Goal: Task Accomplishment & Management: Manage account settings

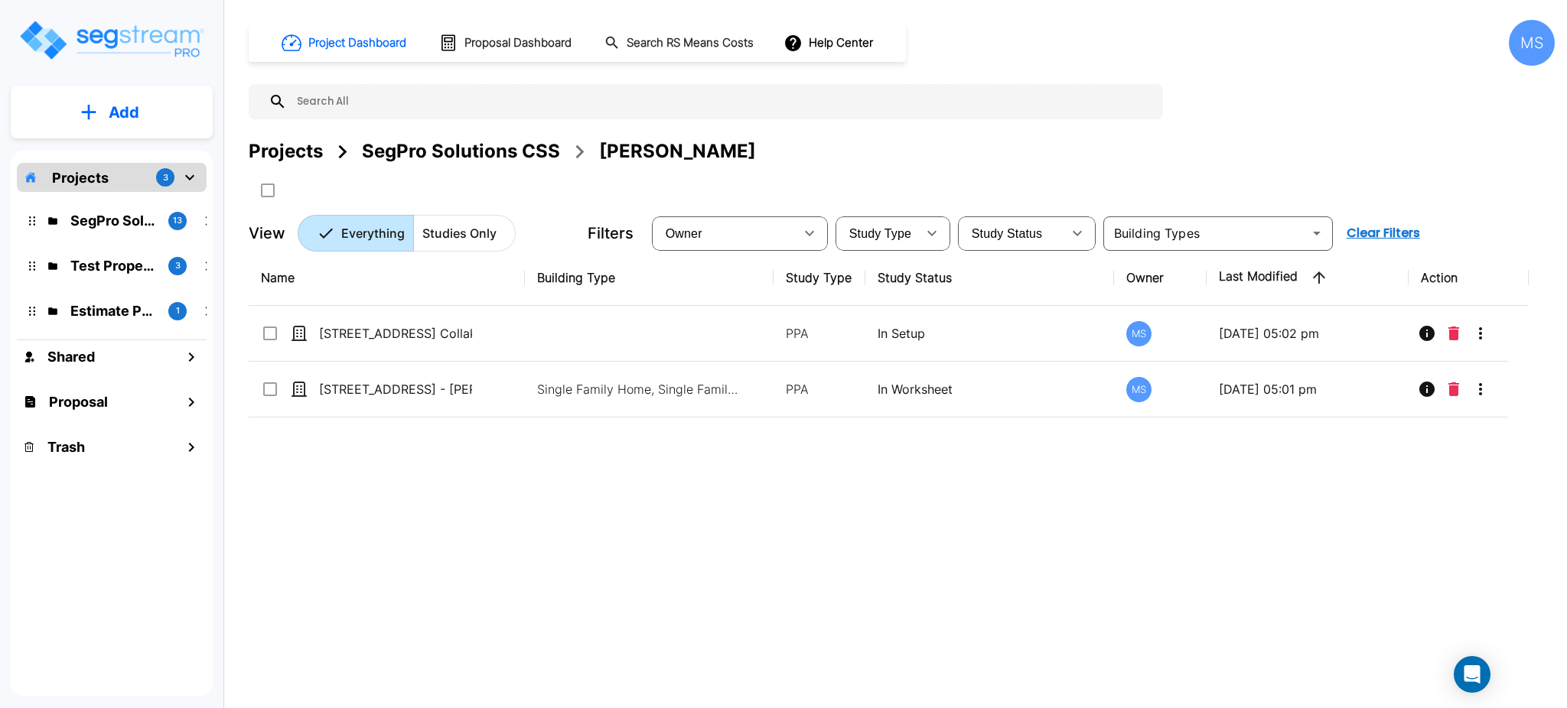
click at [499, 144] on div "SegPro Solutions CSS" at bounding box center [461, 152] width 198 height 28
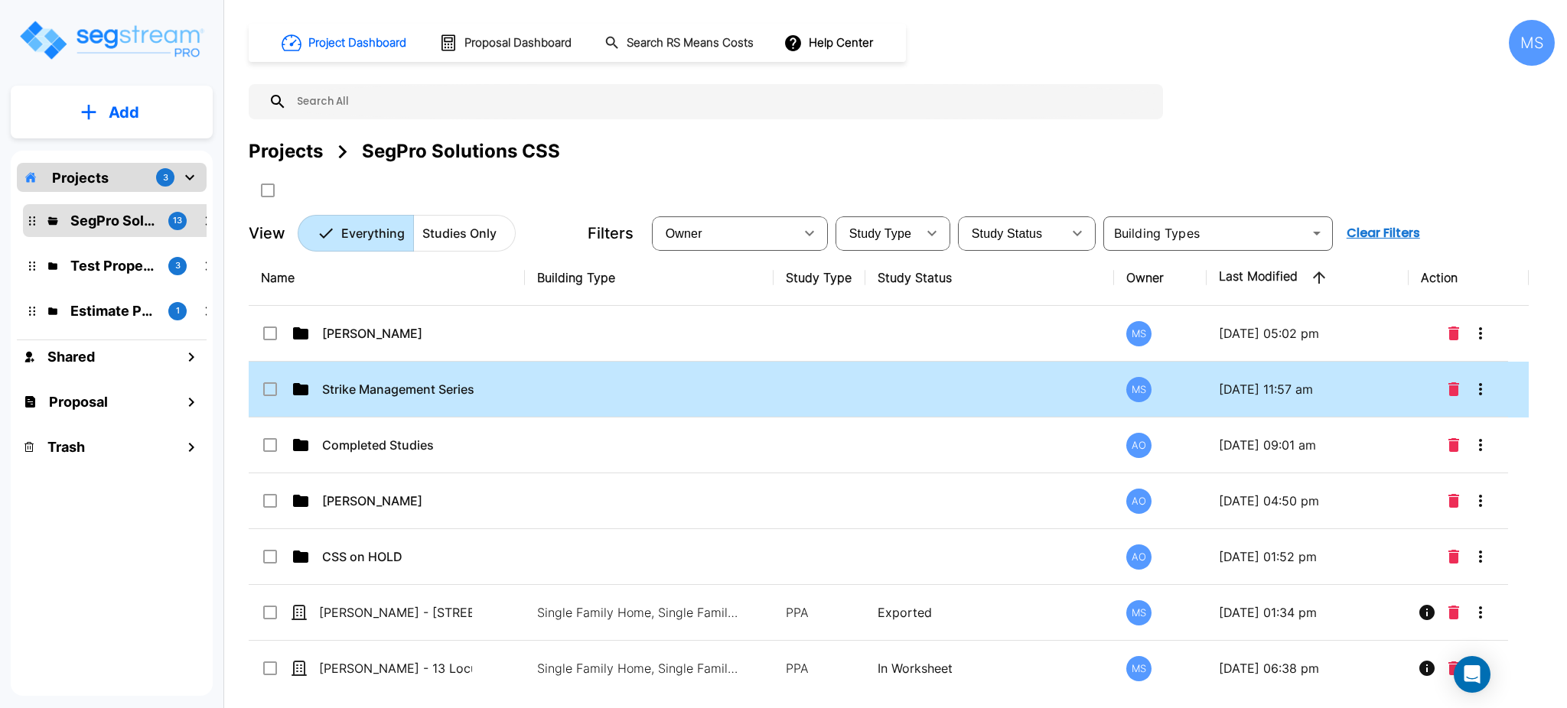
click at [564, 396] on td at bounding box center [649, 390] width 249 height 56
checkbox input "true"
click at [564, 396] on td at bounding box center [649, 390] width 249 height 56
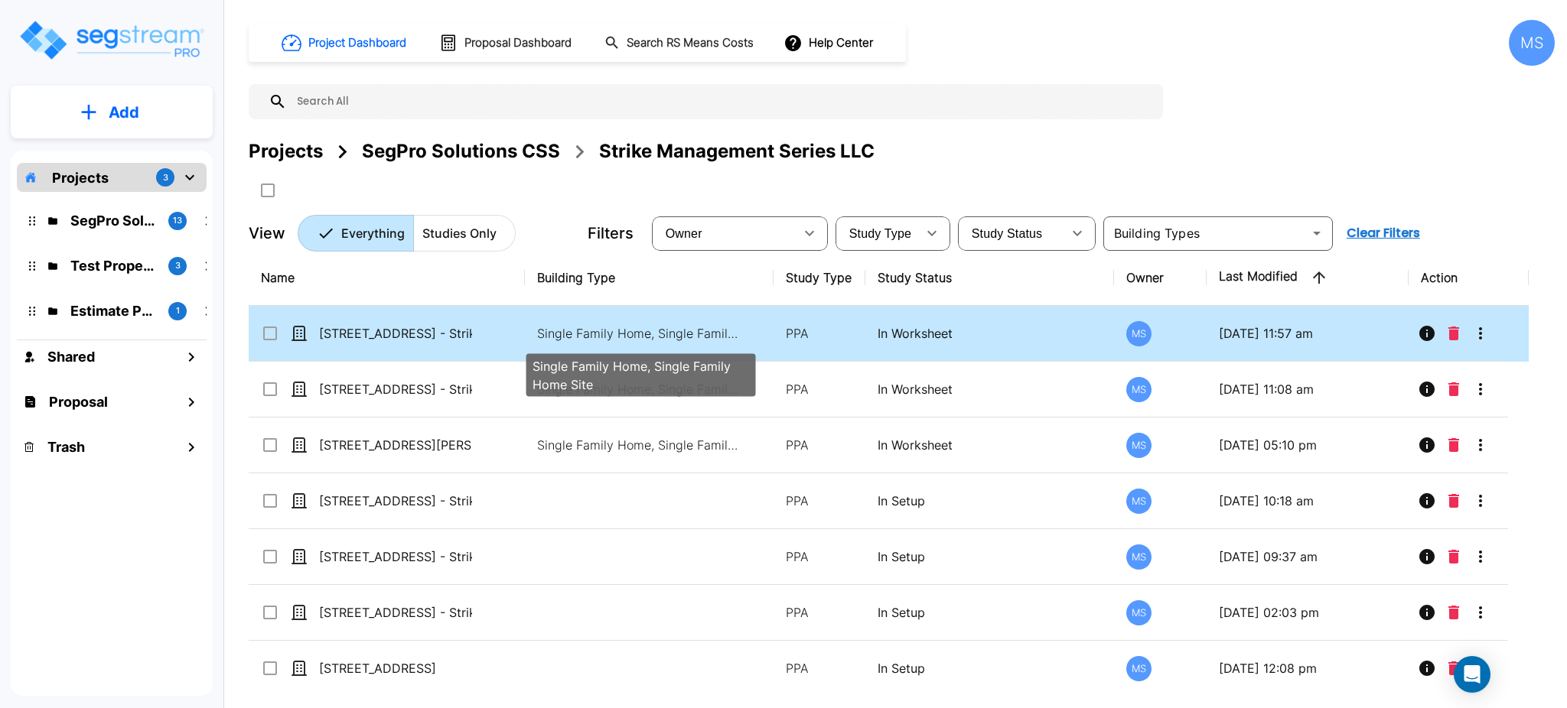
click at [597, 334] on p "Single Family Home, Single Family Home Site" at bounding box center [640, 333] width 207 height 18
checkbox input "true"
click at [597, 334] on p "Single Family Home, Single Family Home Site" at bounding box center [640, 333] width 207 height 18
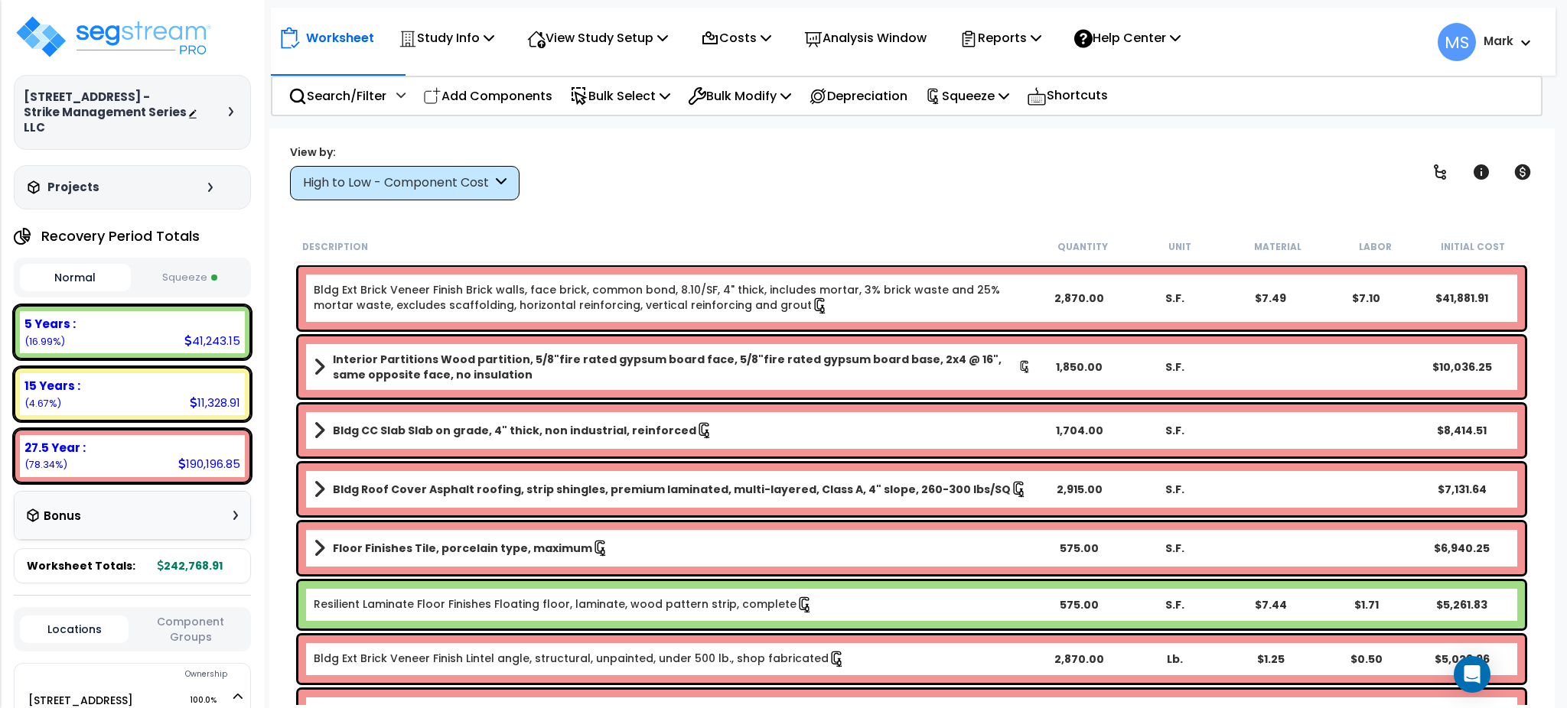
click at [372, 191] on div "High to Low - Component Cost" at bounding box center [397, 183] width 189 height 18
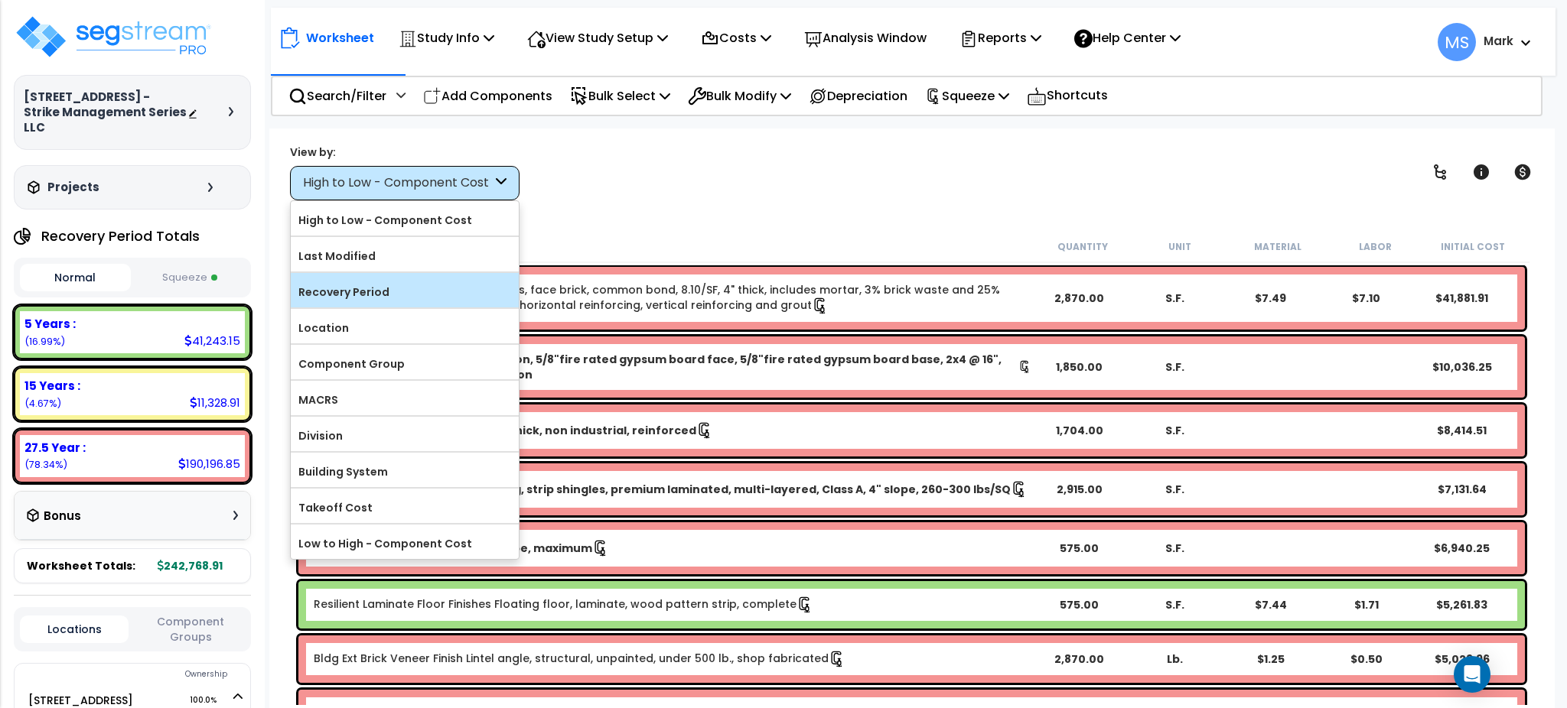
click at [396, 295] on label "Recovery Period" at bounding box center [405, 292] width 228 height 23
click at [0, 0] on input "Recovery Period" at bounding box center [0, 0] width 0 height 0
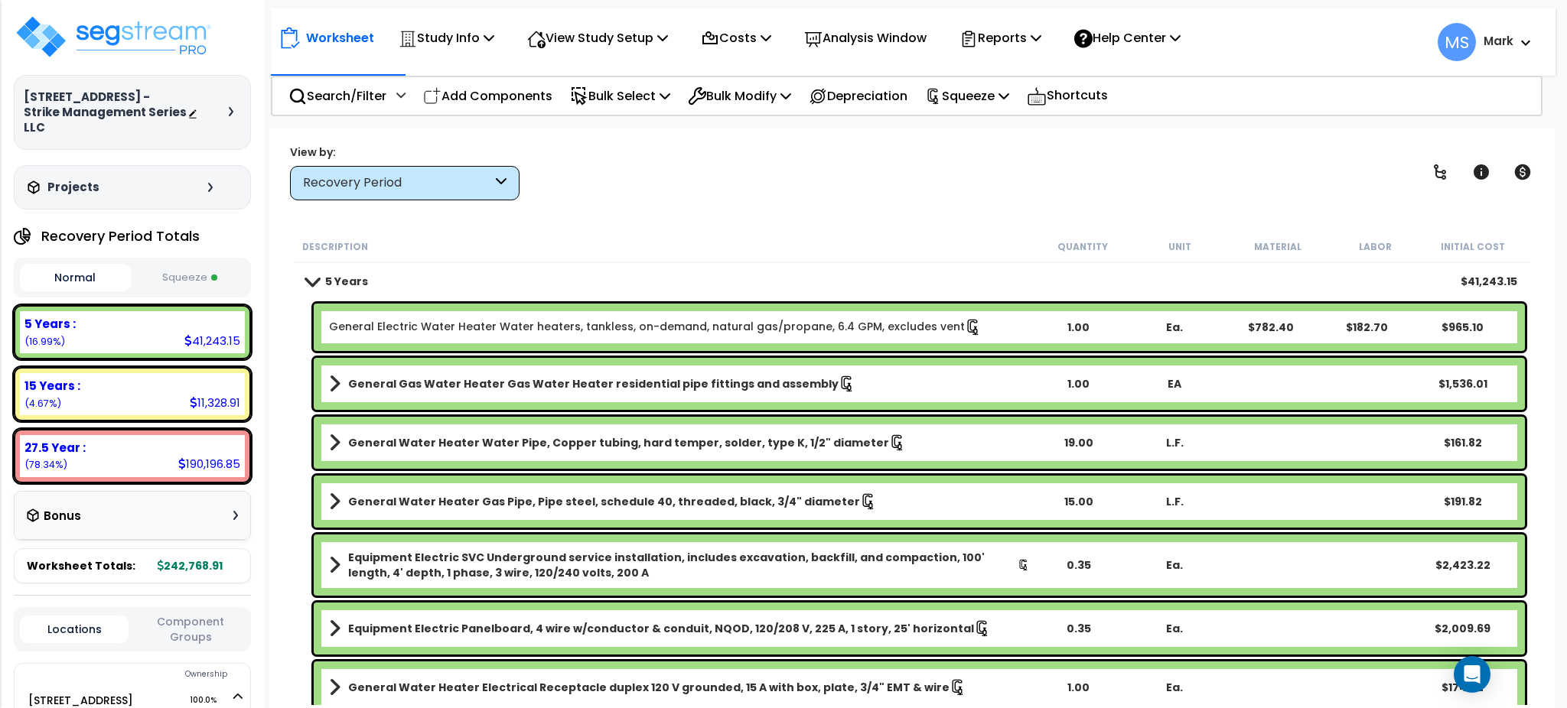
click at [531, 324] on link "General Electric Water Heater Water heaters, tankless, on-demand, natural gas/p…" at bounding box center [655, 327] width 653 height 17
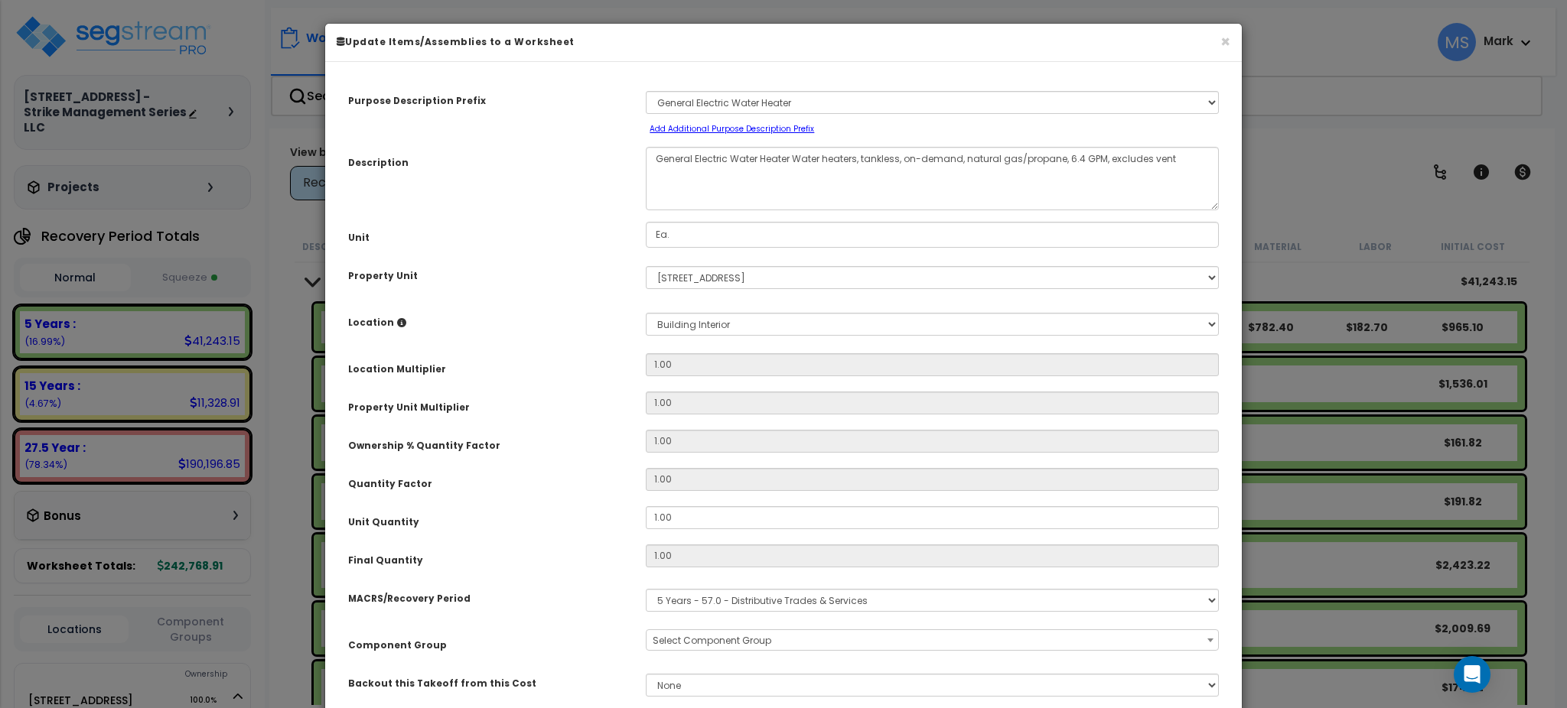
select select "45972"
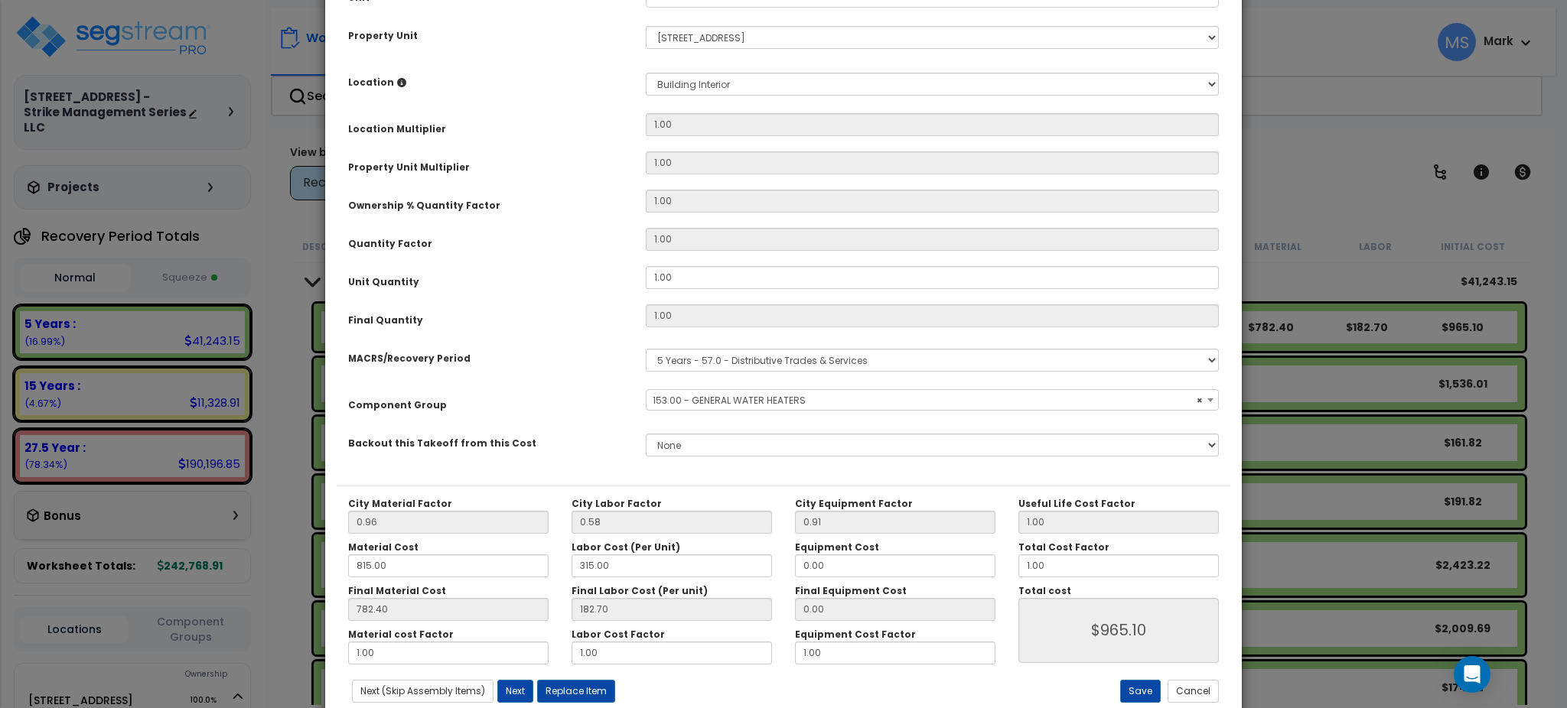
scroll to position [280, 0]
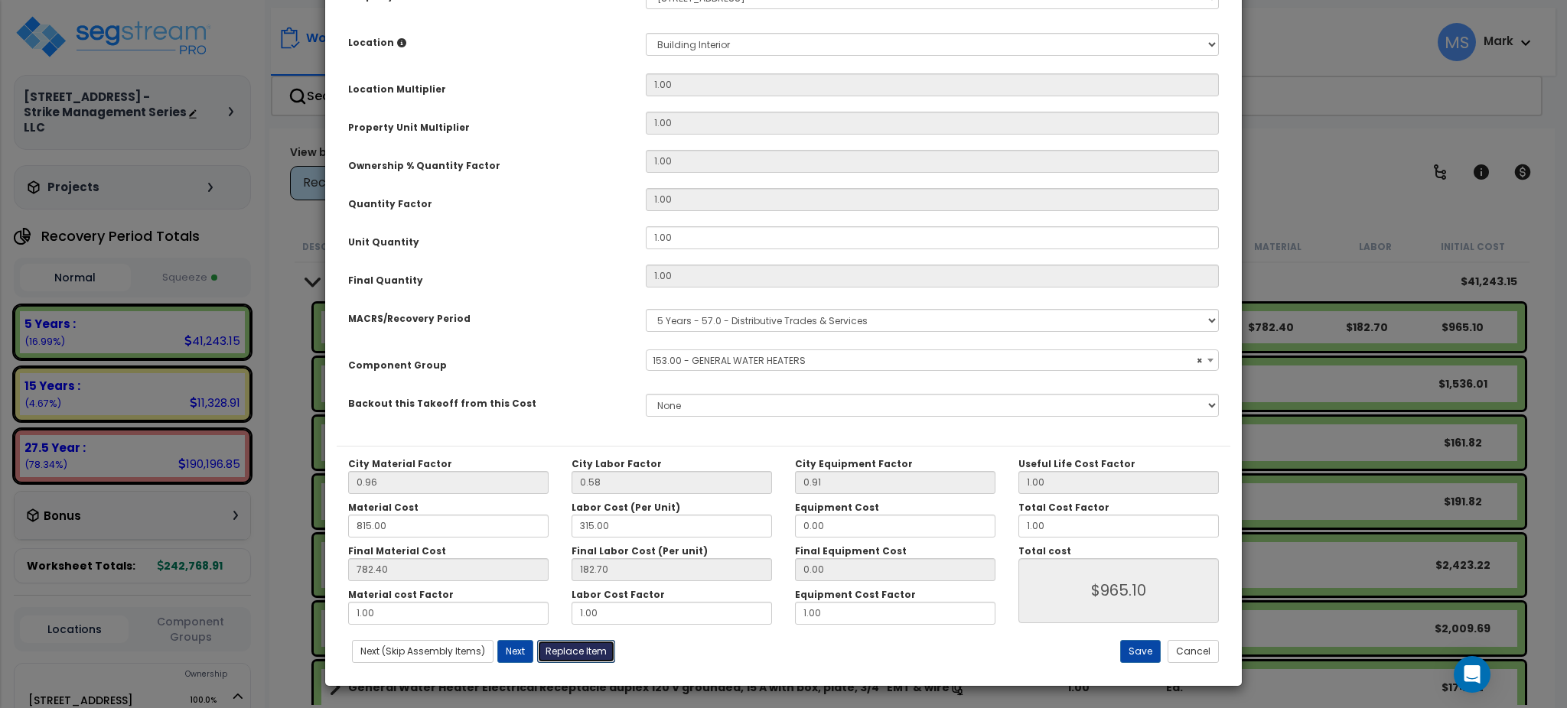
click at [585, 655] on button "Replace Item" at bounding box center [576, 651] width 78 height 23
type input "1"
type input "Ea."
select select "173104"
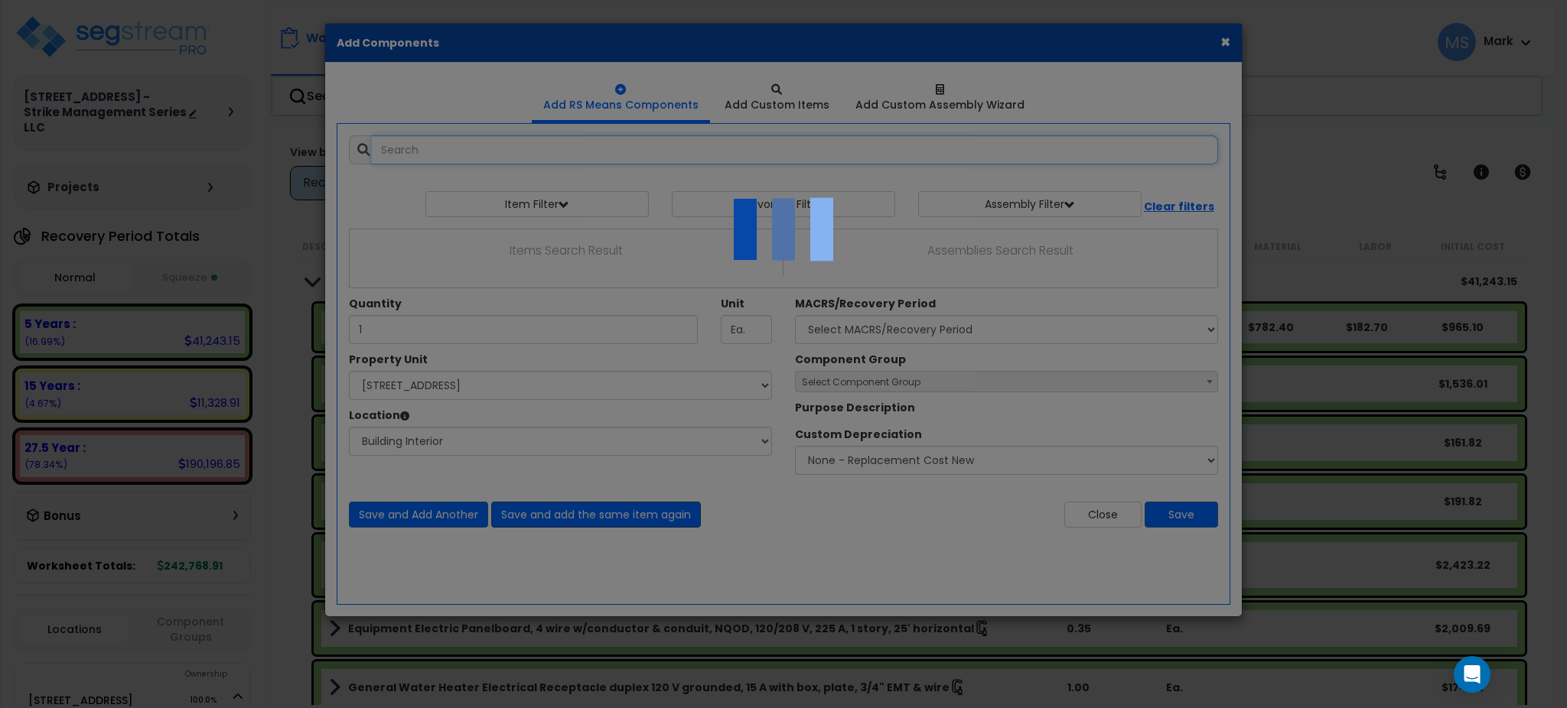
select select "461"
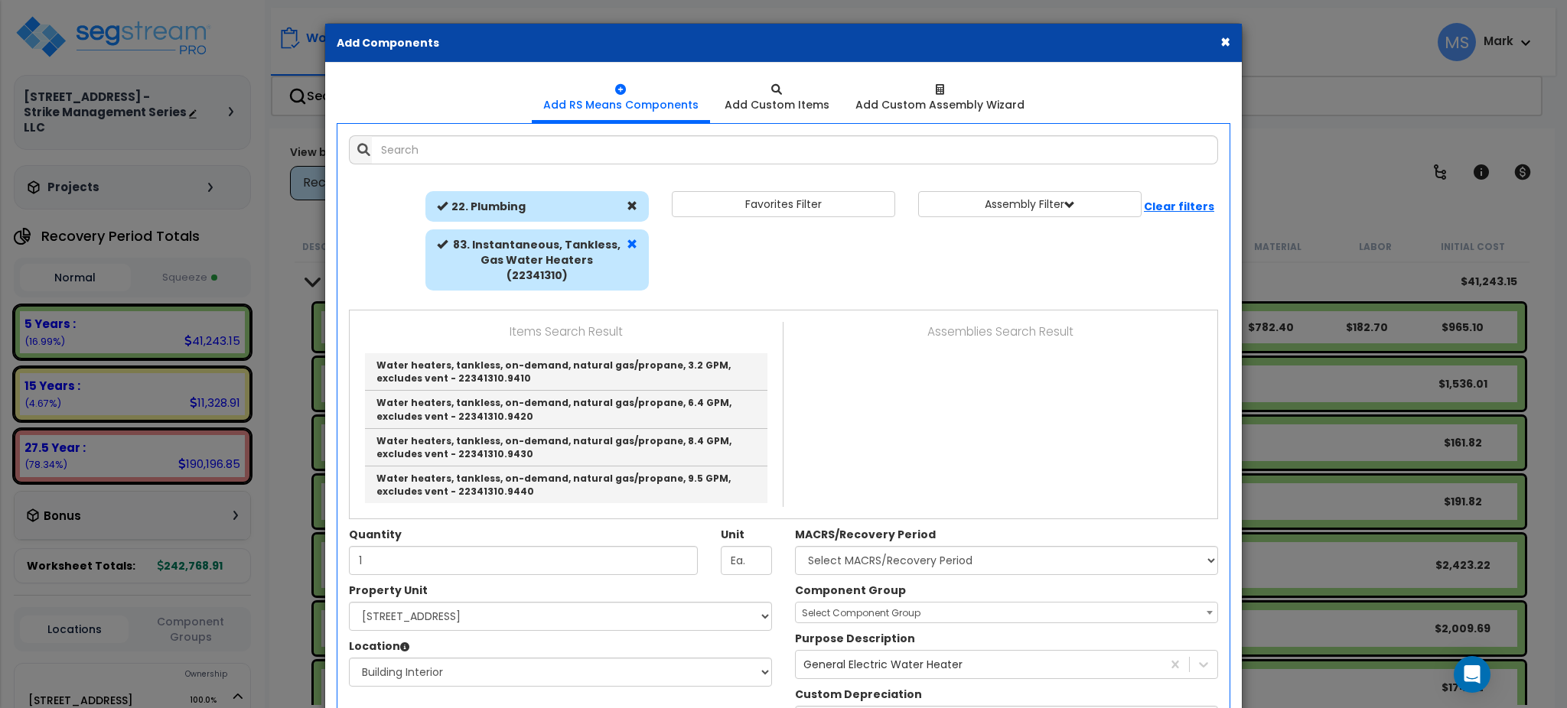
click at [632, 250] on div at bounding box center [632, 260] width 18 height 46
click at [632, 241] on span at bounding box center [632, 244] width 11 height 11
select select
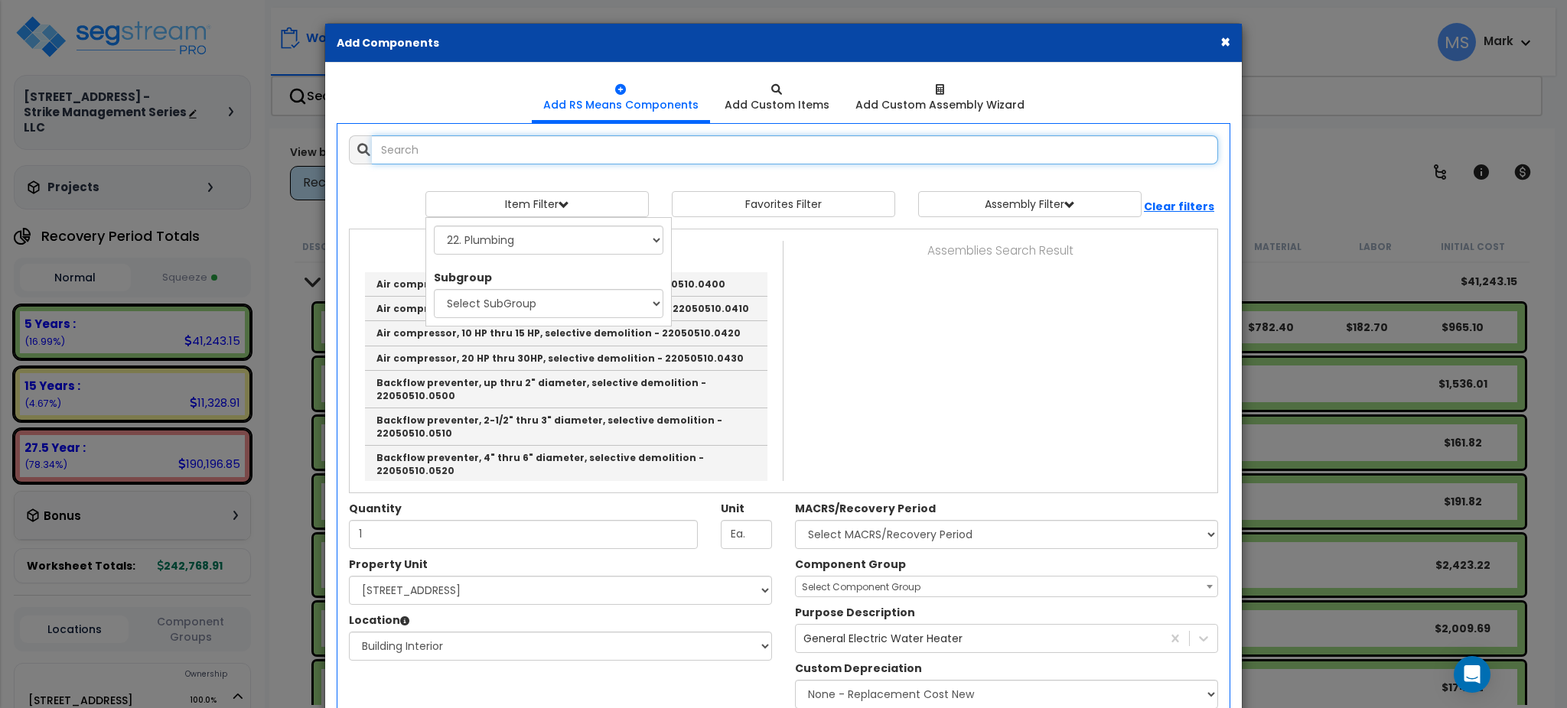
click at [561, 140] on input "text" at bounding box center [795, 149] width 846 height 29
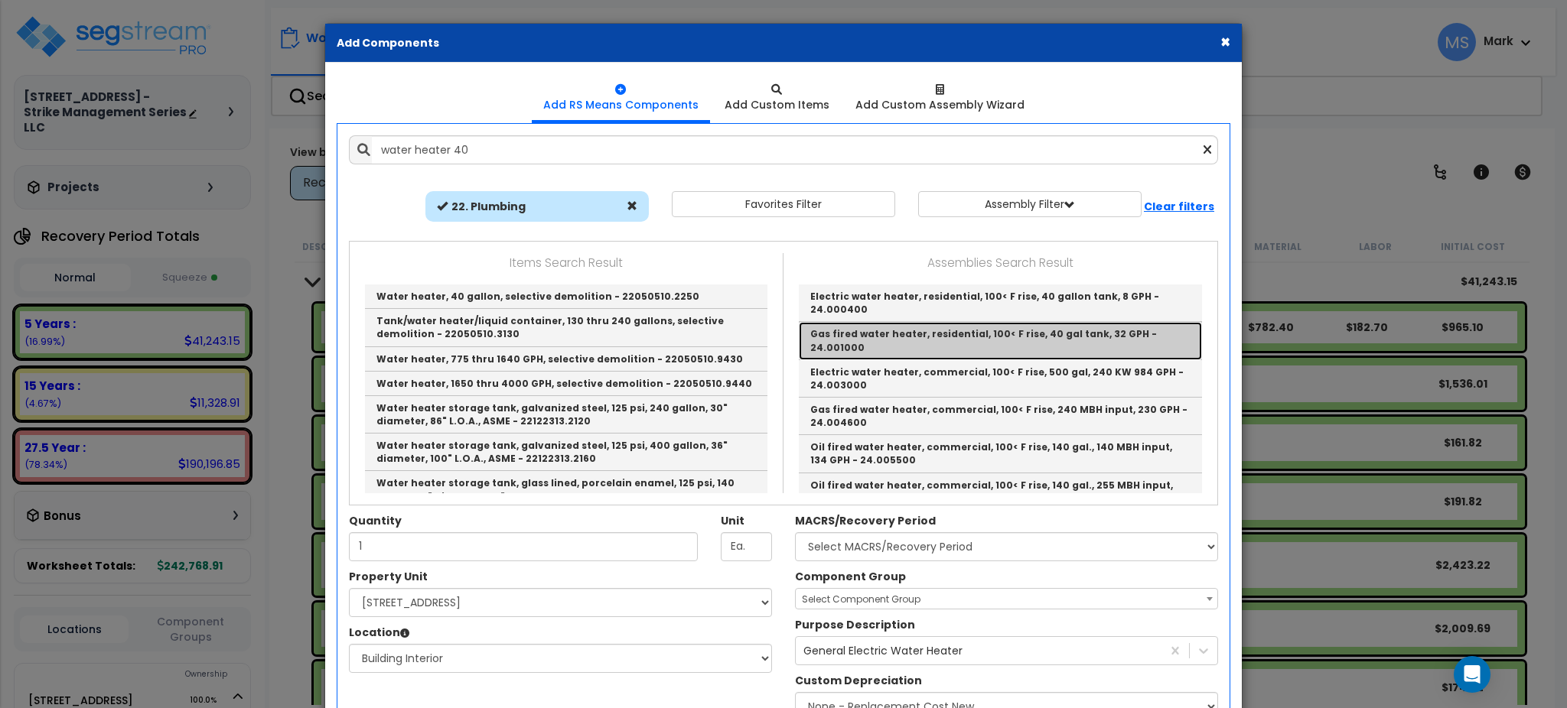
click at [934, 336] on link "Gas fired water heater, residential, 100< F rise, 40 gal tank, 32 GPH - 24.0010…" at bounding box center [1000, 340] width 403 height 37
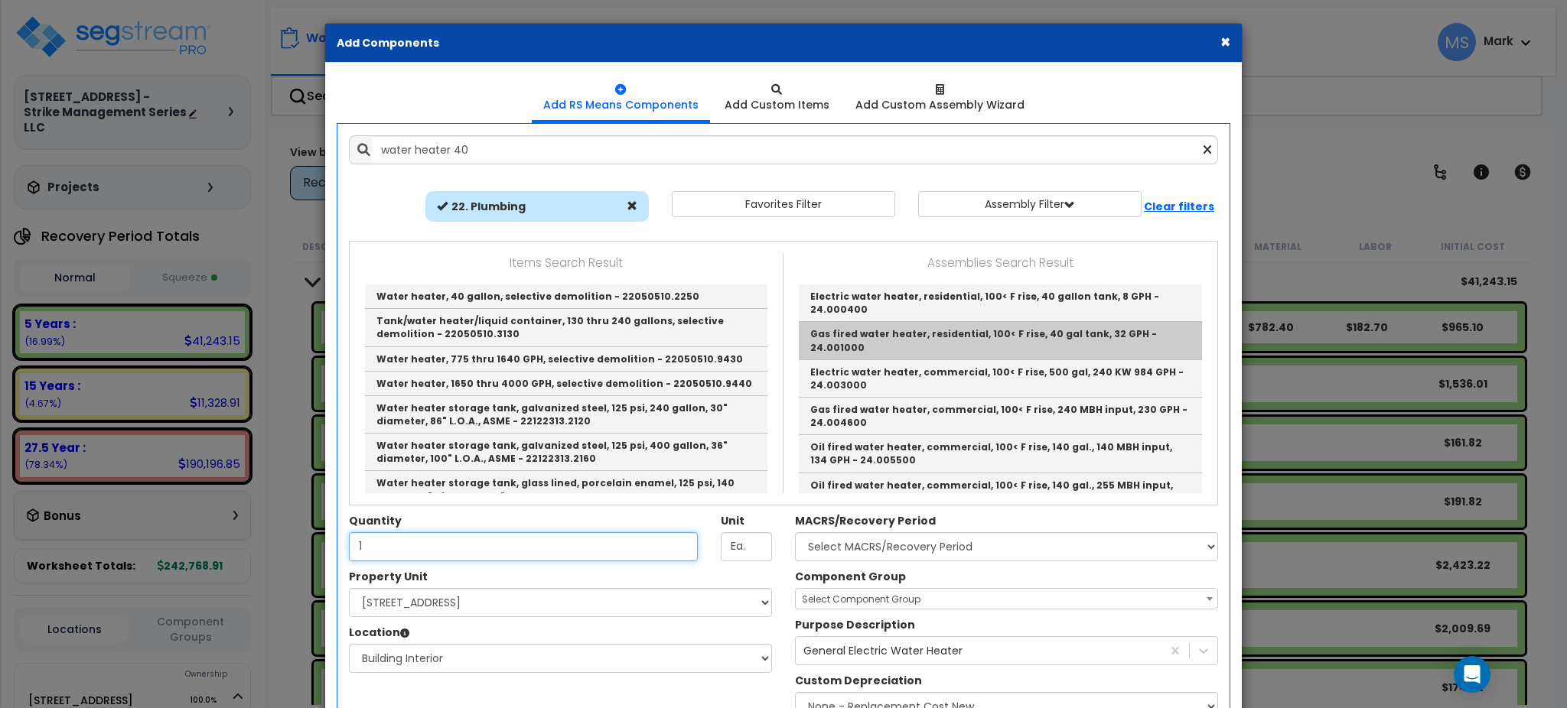
type input "Gas fired water heater, residential, 100< F rise, 40 gal tank, 32 GPH - 24.0010…"
type input "Ea."
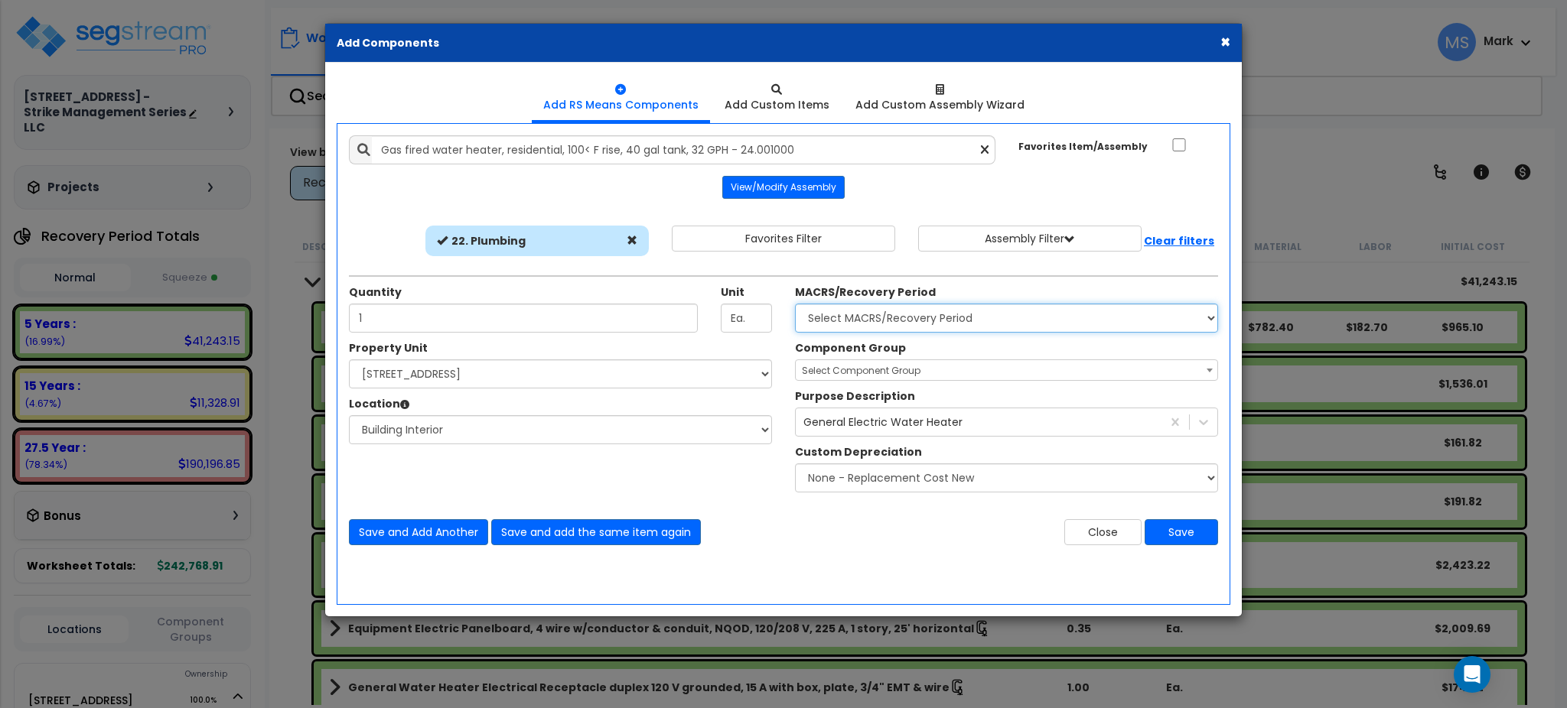
click at [932, 304] on select "Select MACRS/Recovery Period 5 Years - 57.0 - Distributive Trades & Services 5 …" at bounding box center [1006, 318] width 423 height 29
select select "3667"
click at [795, 304] on select "Select MACRS/Recovery Period 5 Years - 57.0 - Distributive Trades & Services 5 …" at bounding box center [1006, 318] width 423 height 29
click at [946, 371] on span "Select Component Group" at bounding box center [1007, 370] width 422 height 21
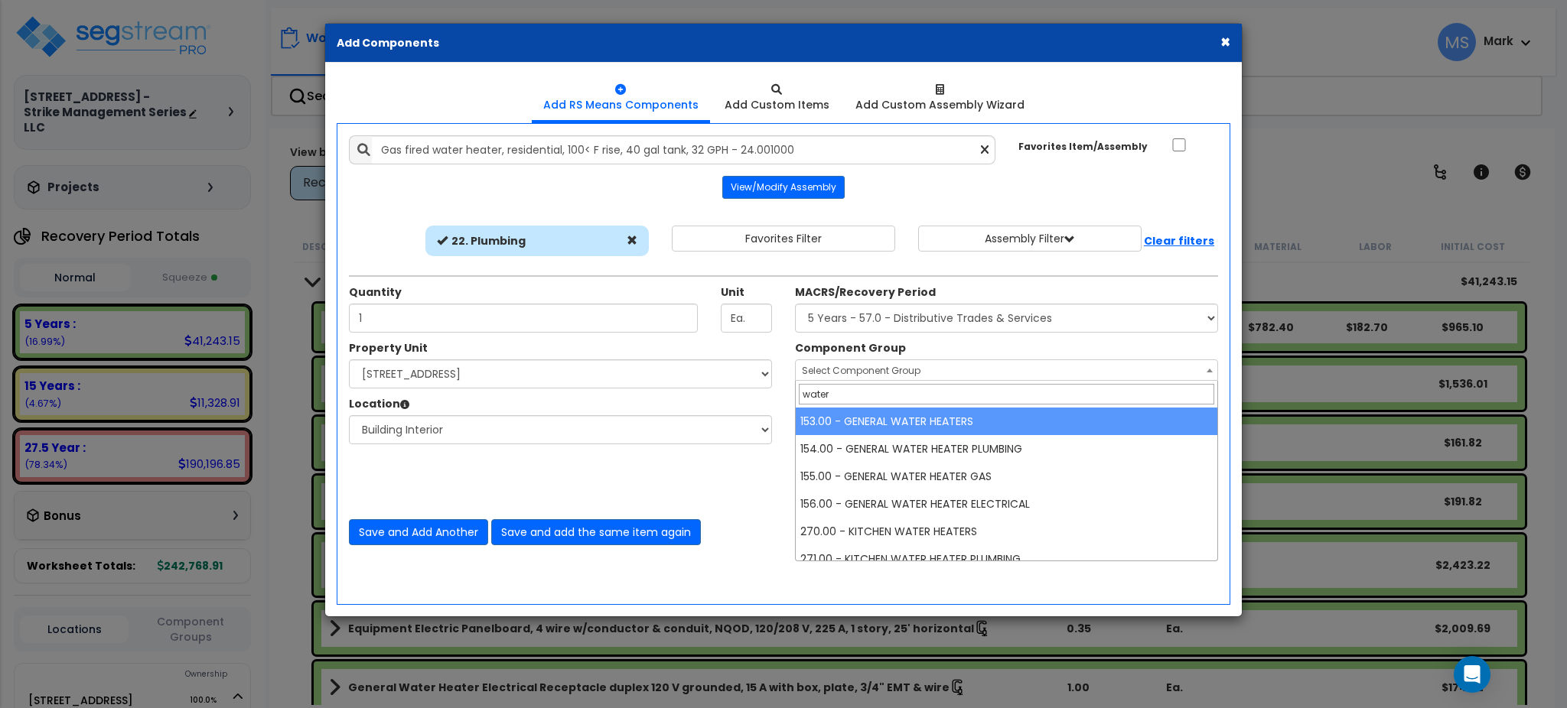
type input "water"
select select "45972"
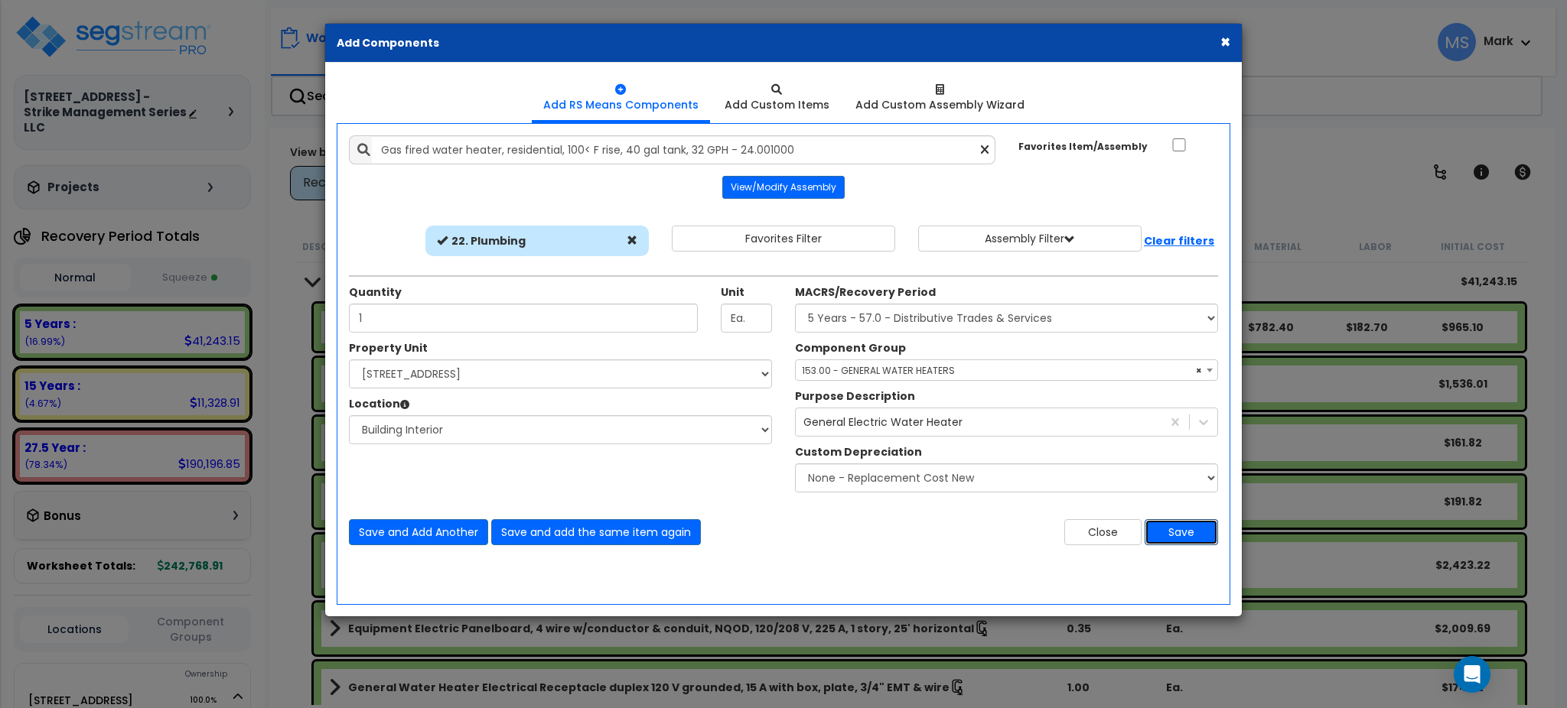
click at [1177, 531] on button "Save" at bounding box center [1181, 532] width 73 height 26
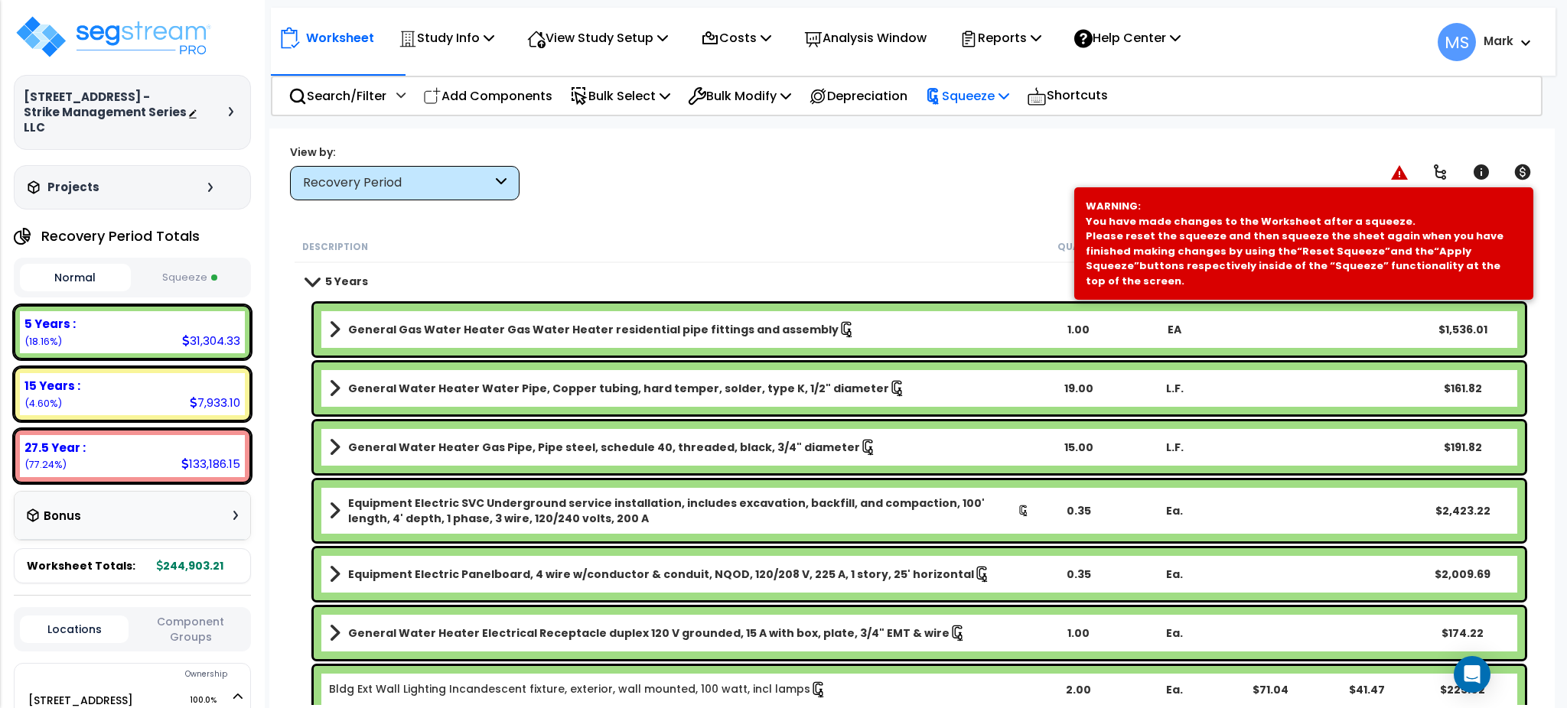
click at [970, 98] on p "Squeeze" at bounding box center [967, 96] width 84 height 21
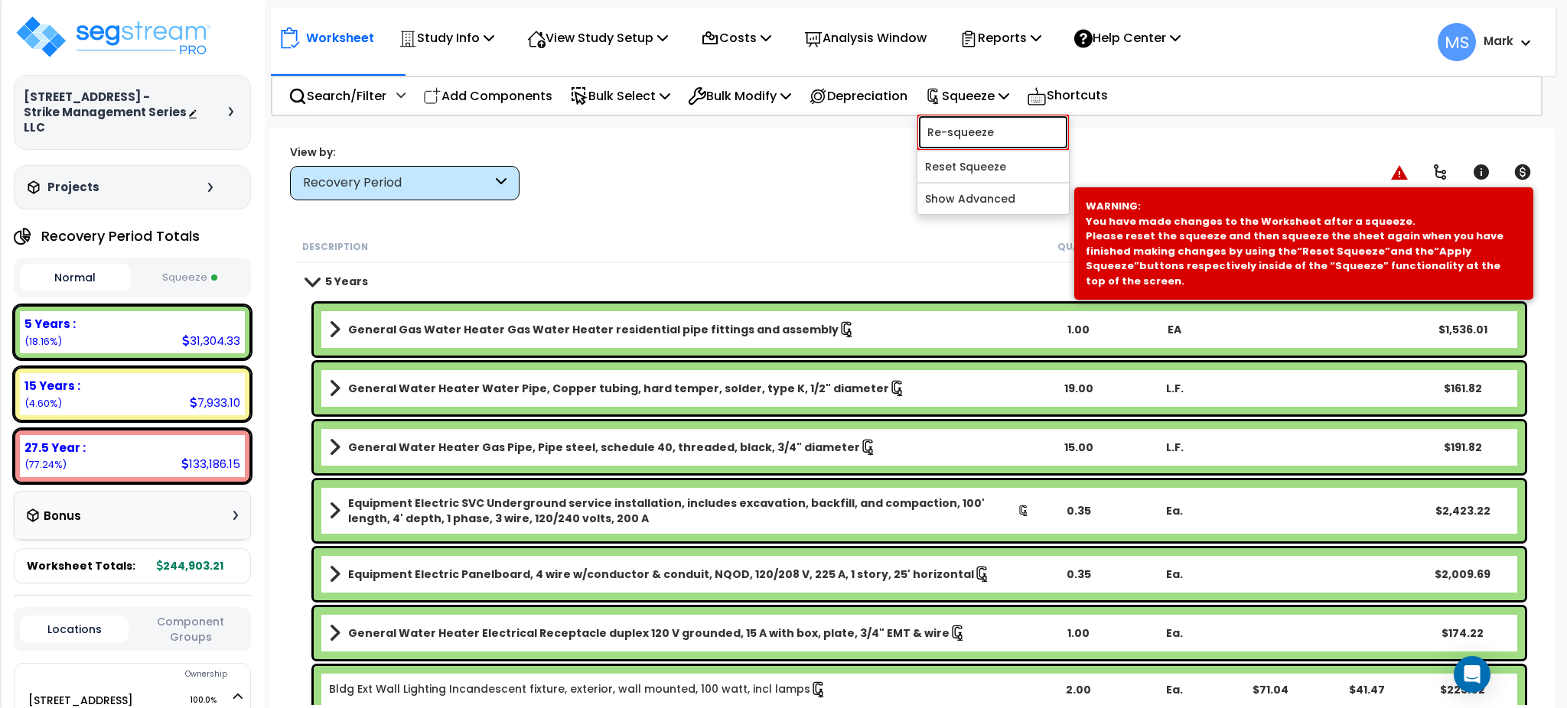
click at [976, 136] on link "Re-squeeze" at bounding box center [992, 132] width 151 height 35
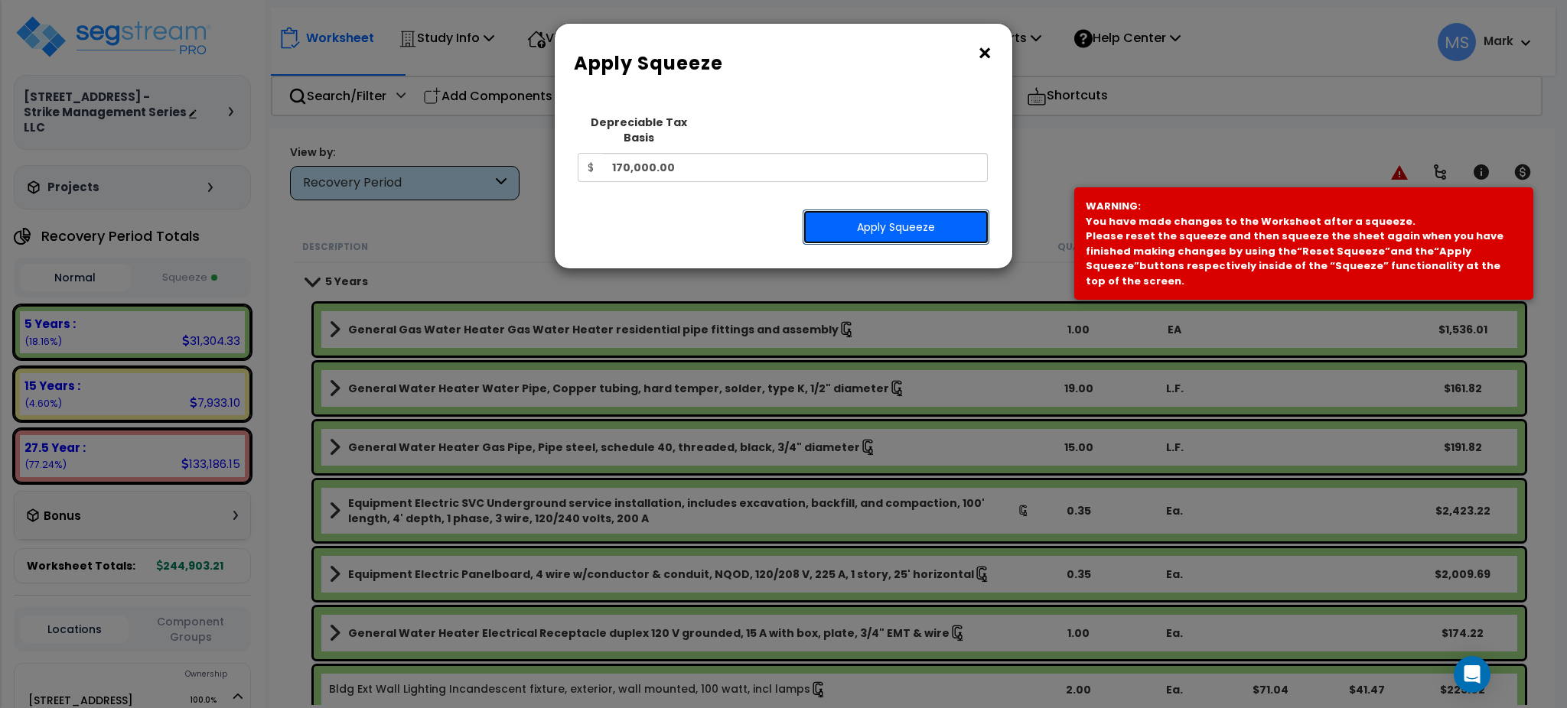
click at [940, 210] on button "Apply Squeeze" at bounding box center [896, 227] width 187 height 35
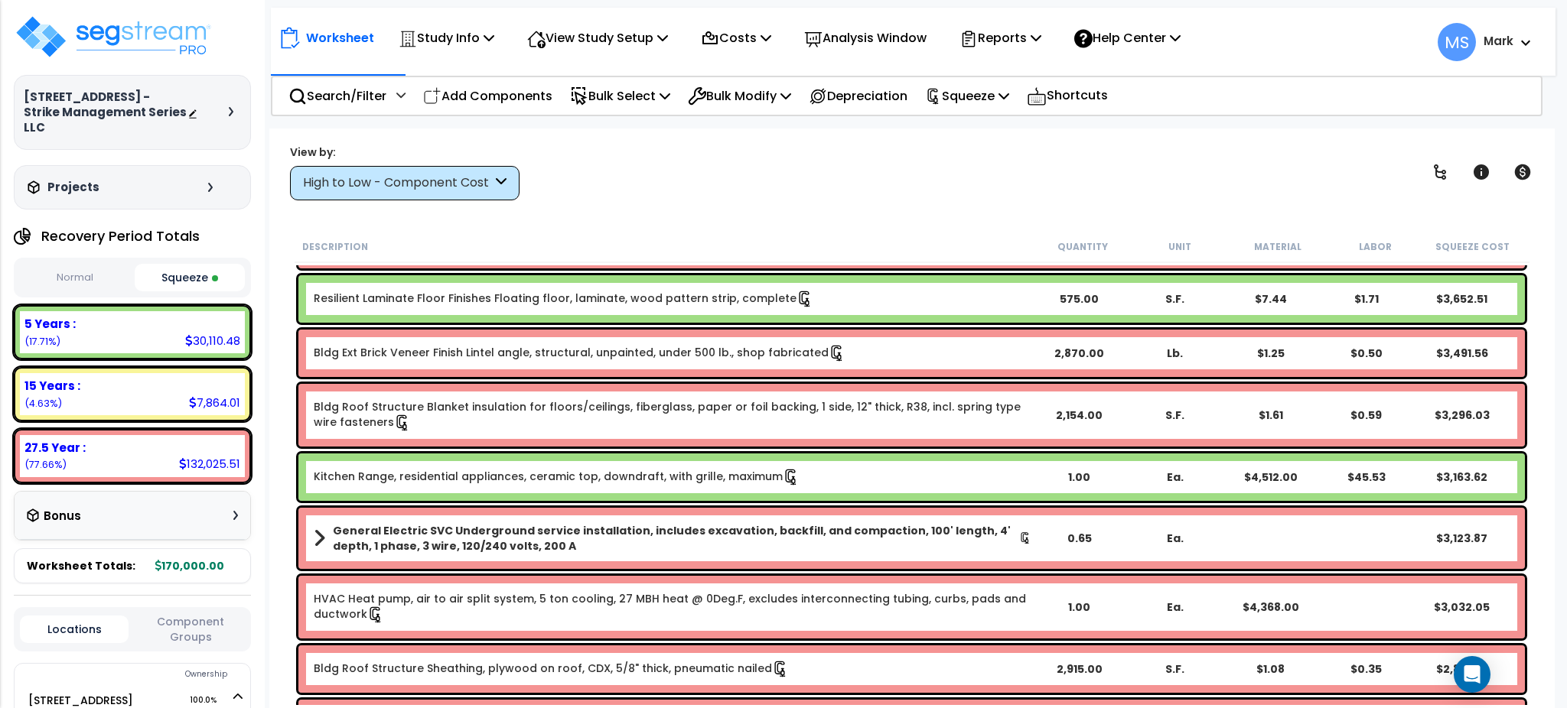
scroll to position [204, 0]
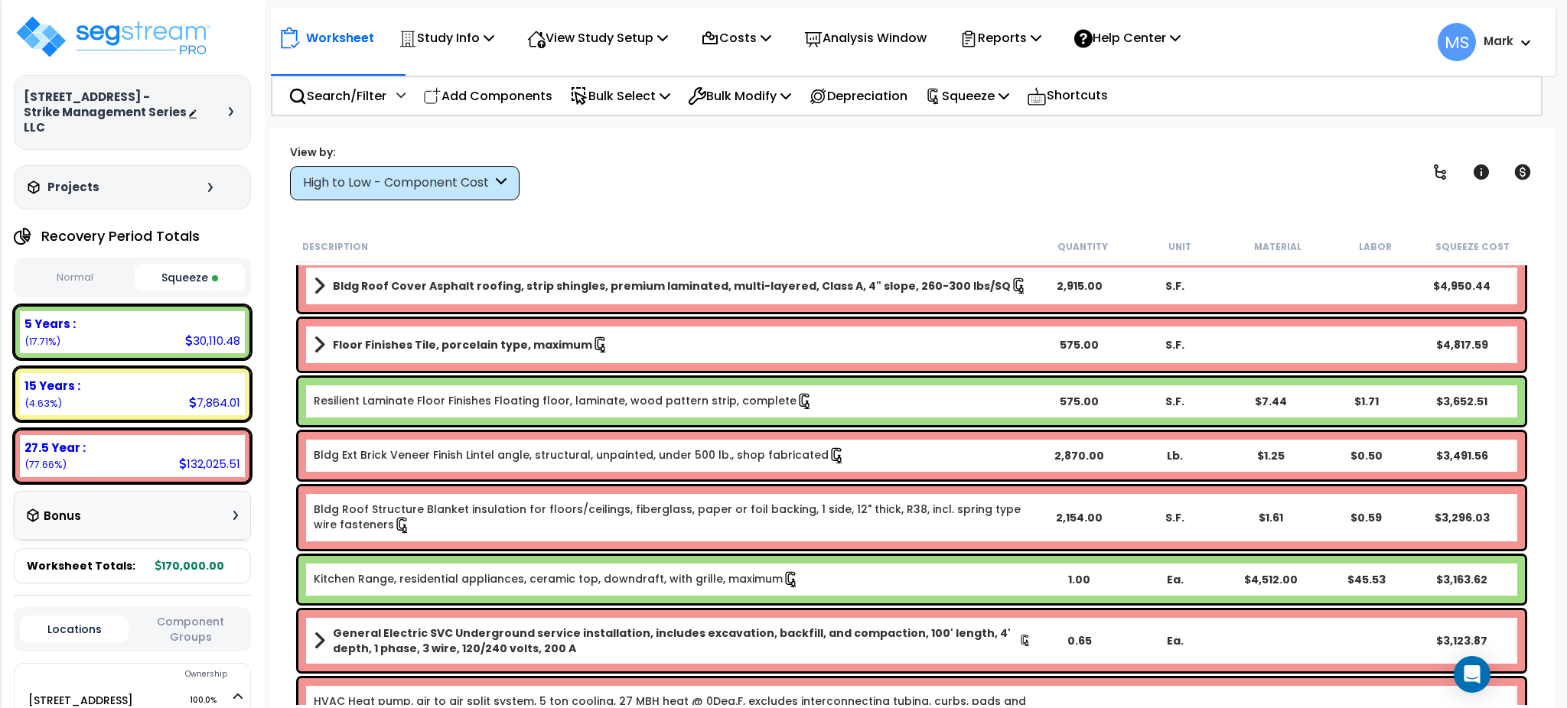
click at [512, 404] on link "Resilient Laminate Floor Finishes Floating floor, laminate, wood pattern strip,…" at bounding box center [564, 401] width 500 height 17
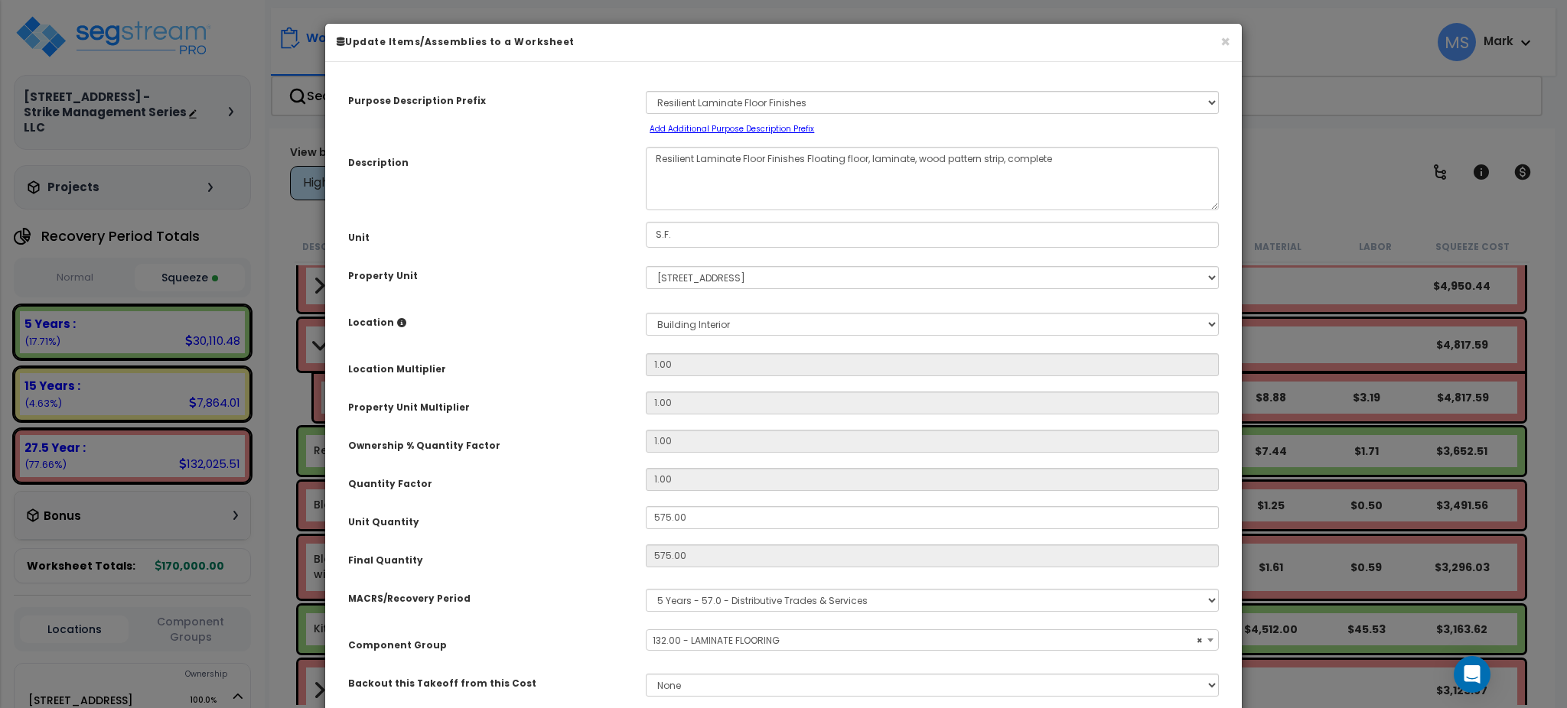
select select "45956"
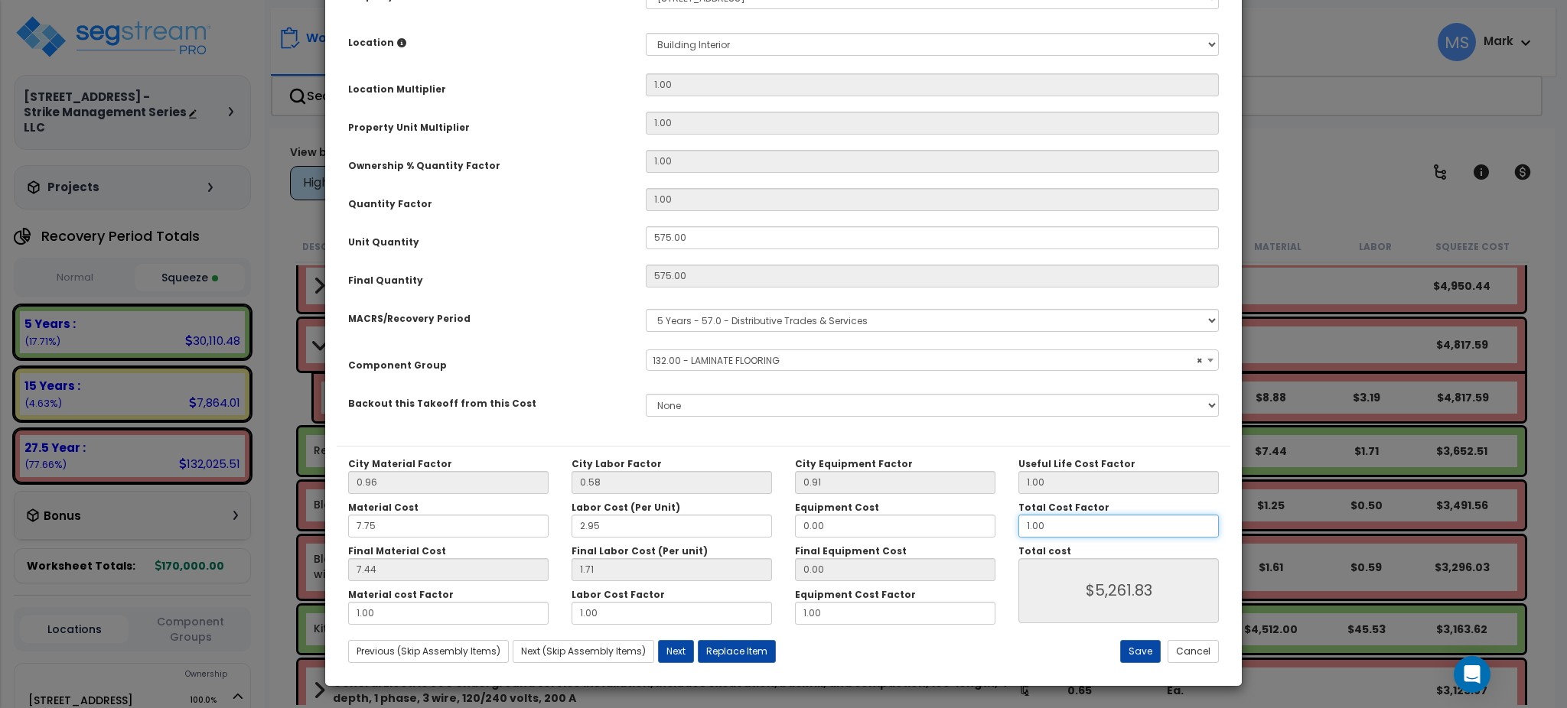
click at [1053, 532] on input "1.00" at bounding box center [1118, 526] width 200 height 23
click at [1054, 532] on input "1.00" at bounding box center [1118, 526] width 200 height 23
type input "."
type input "$0.00"
type input ".65"
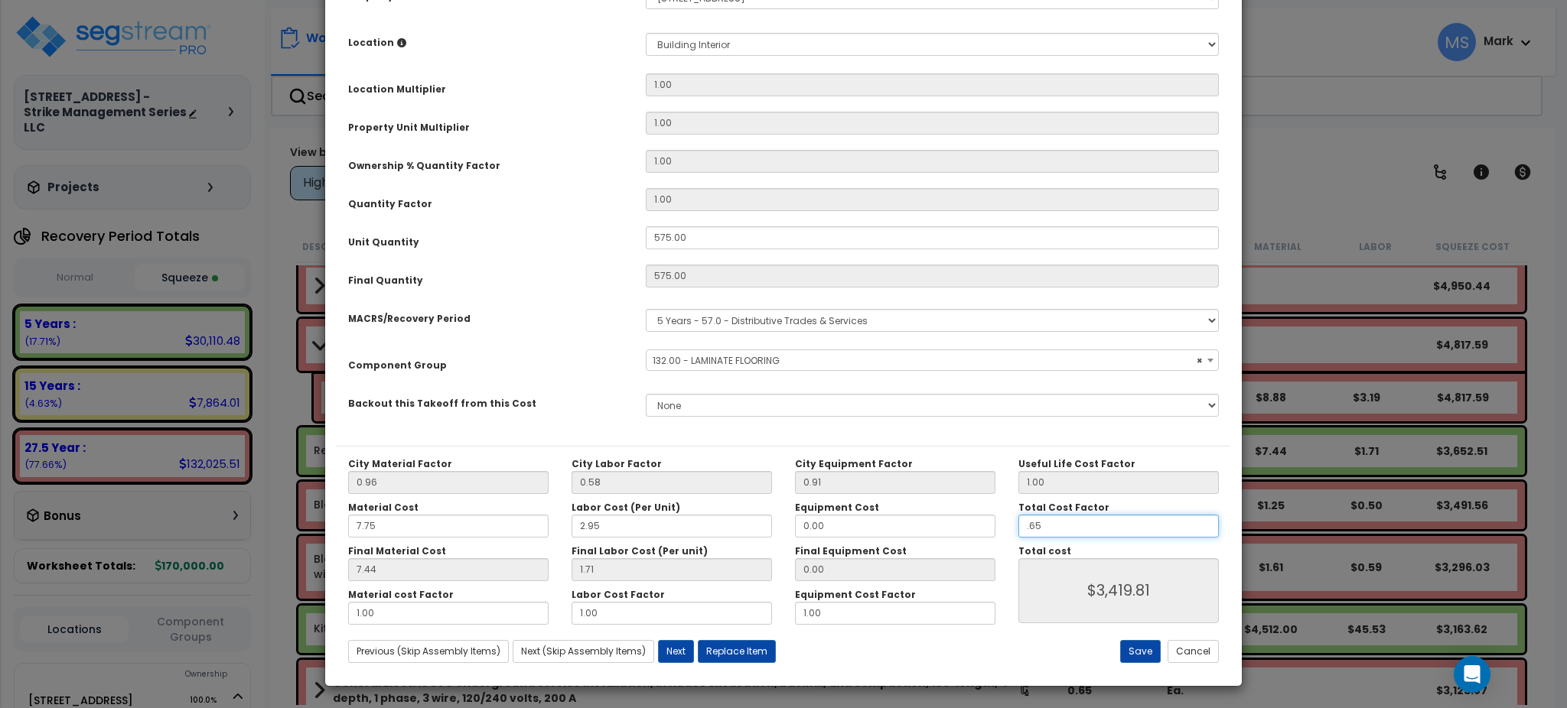
type input "$3,419.81"
type input ".65"
type input "$3,419.81"
click at [1026, 644] on div "Save Cancel" at bounding box center [1082, 651] width 298 height 23
click at [1145, 654] on button "Save" at bounding box center [1140, 651] width 41 height 23
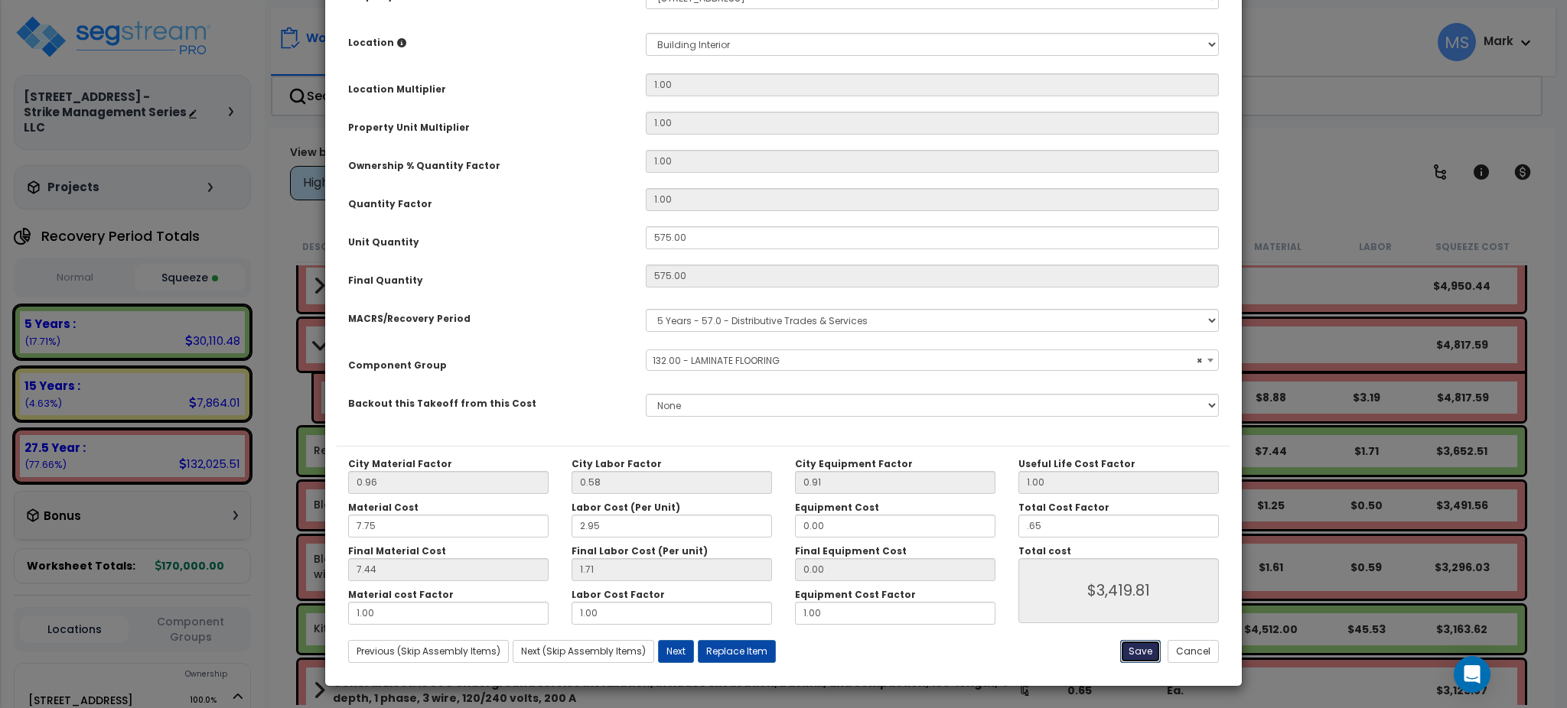
type input "0.65"
type input "3419.81"
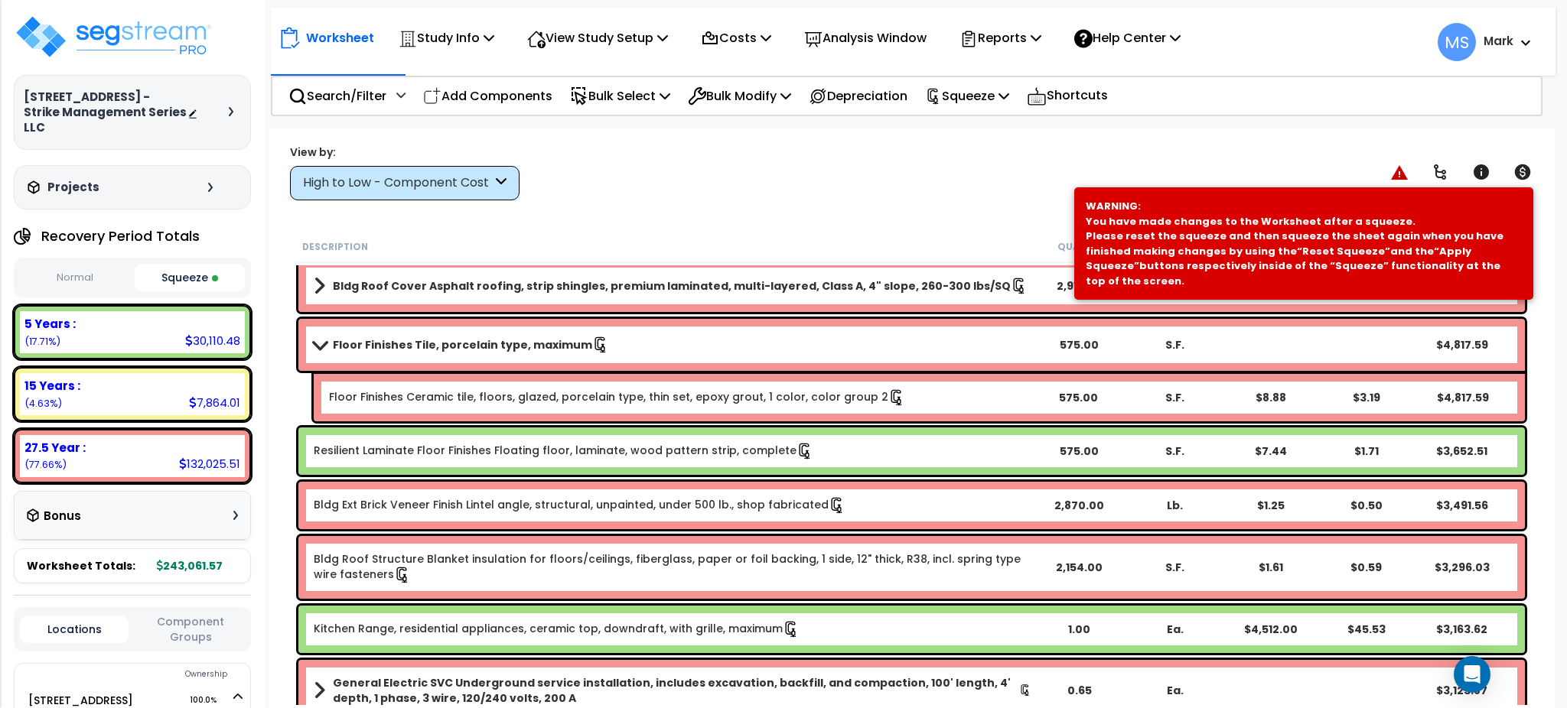
scroll to position [204, 0]
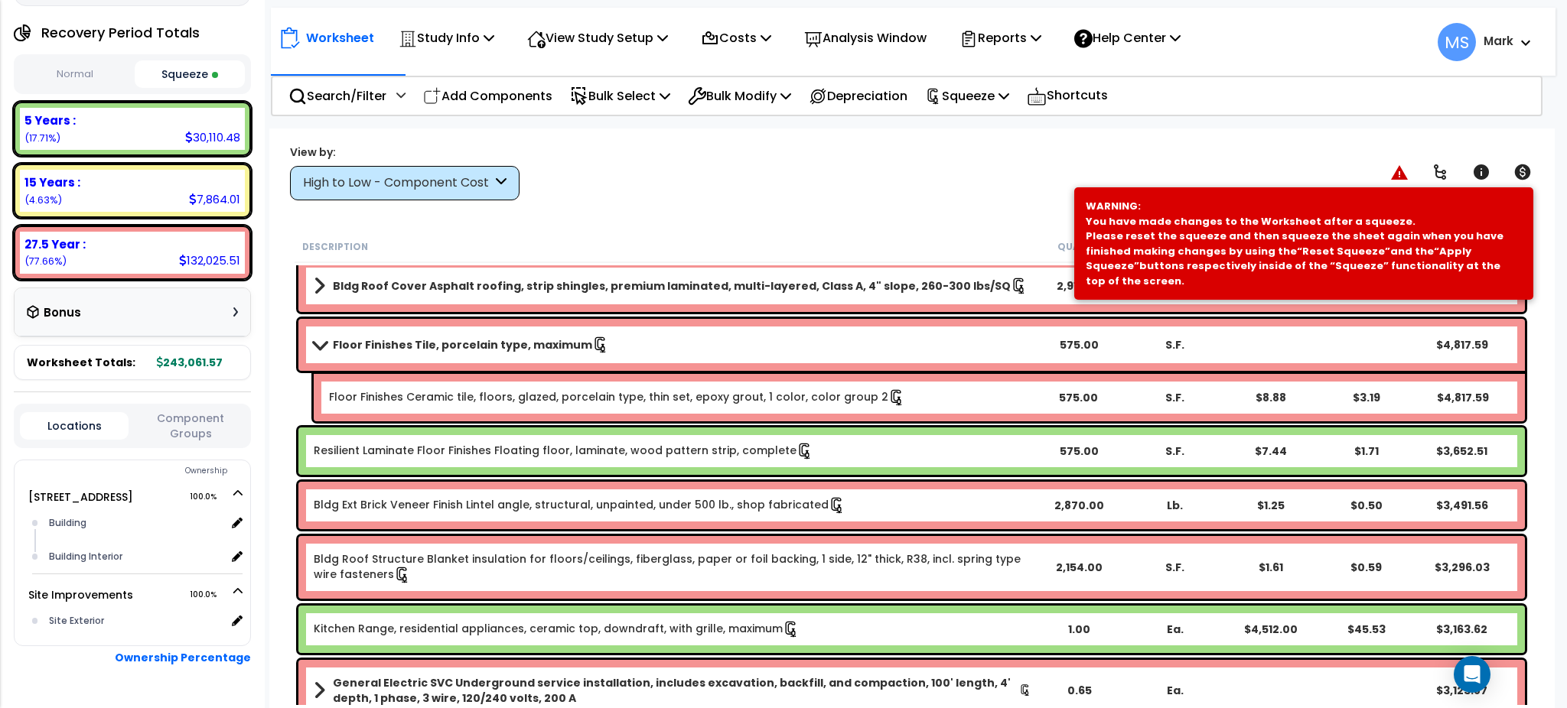
click at [169, 433] on button "Component Groups" at bounding box center [190, 426] width 109 height 32
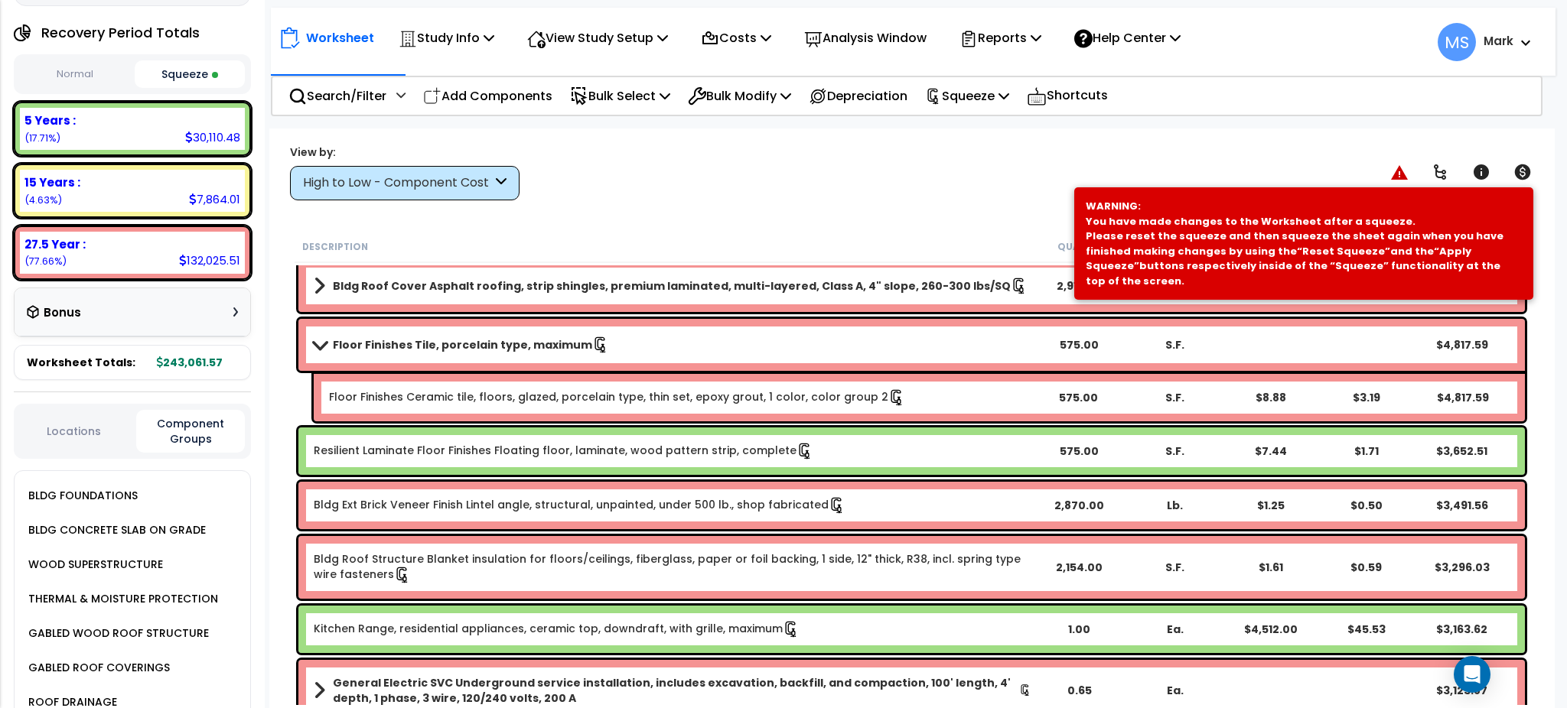
scroll to position [812, 0]
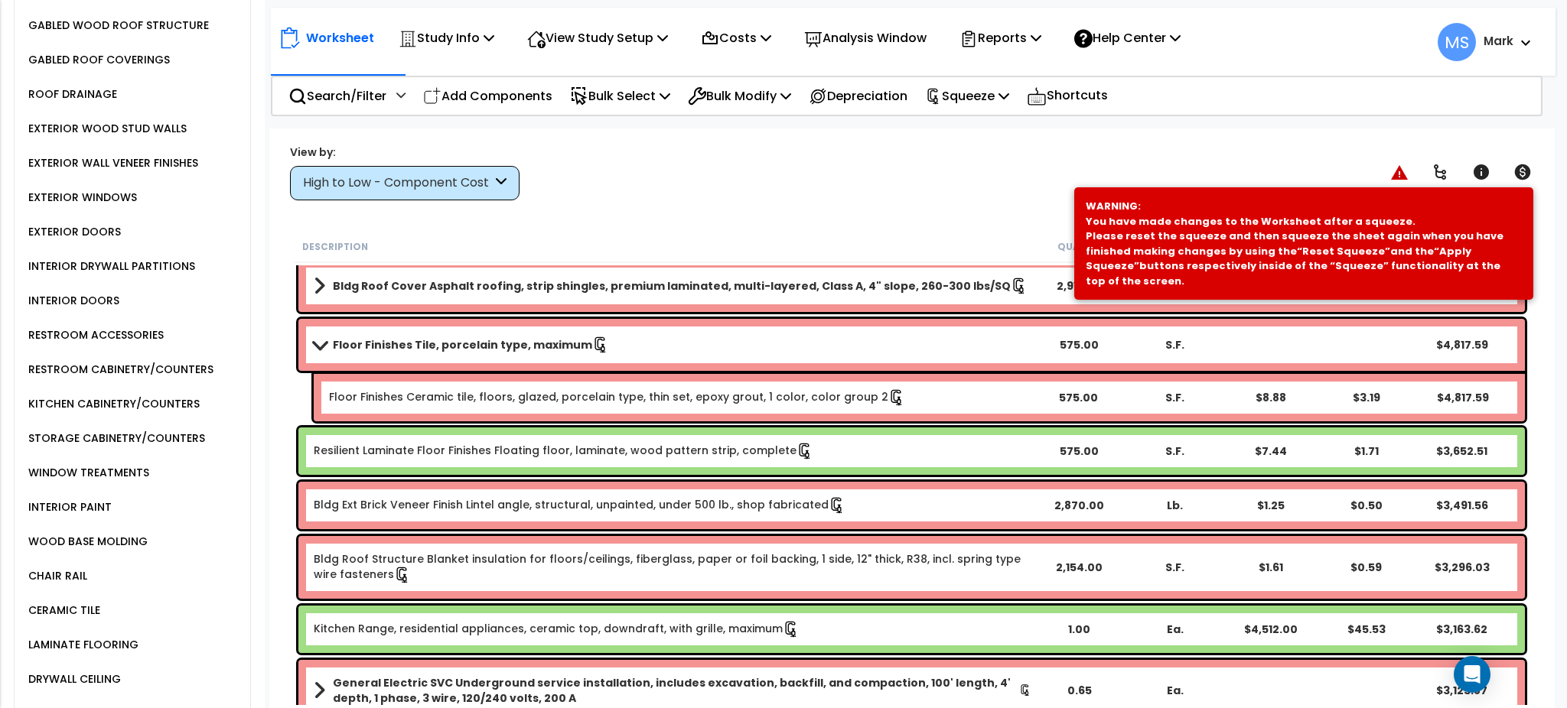
click at [173, 395] on div "KITCHEN CABINETRY/COUNTERS" at bounding box center [111, 404] width 175 height 18
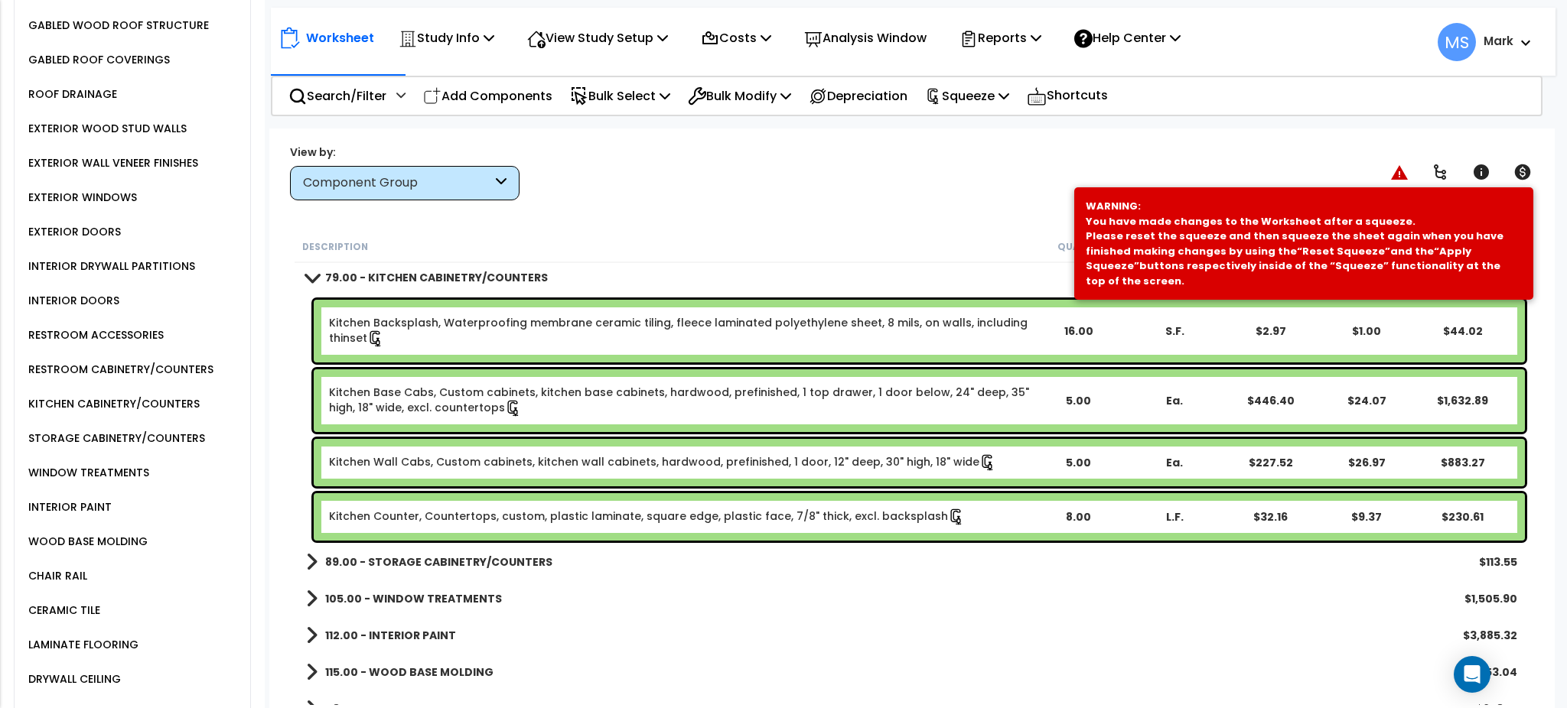
scroll to position [510, 0]
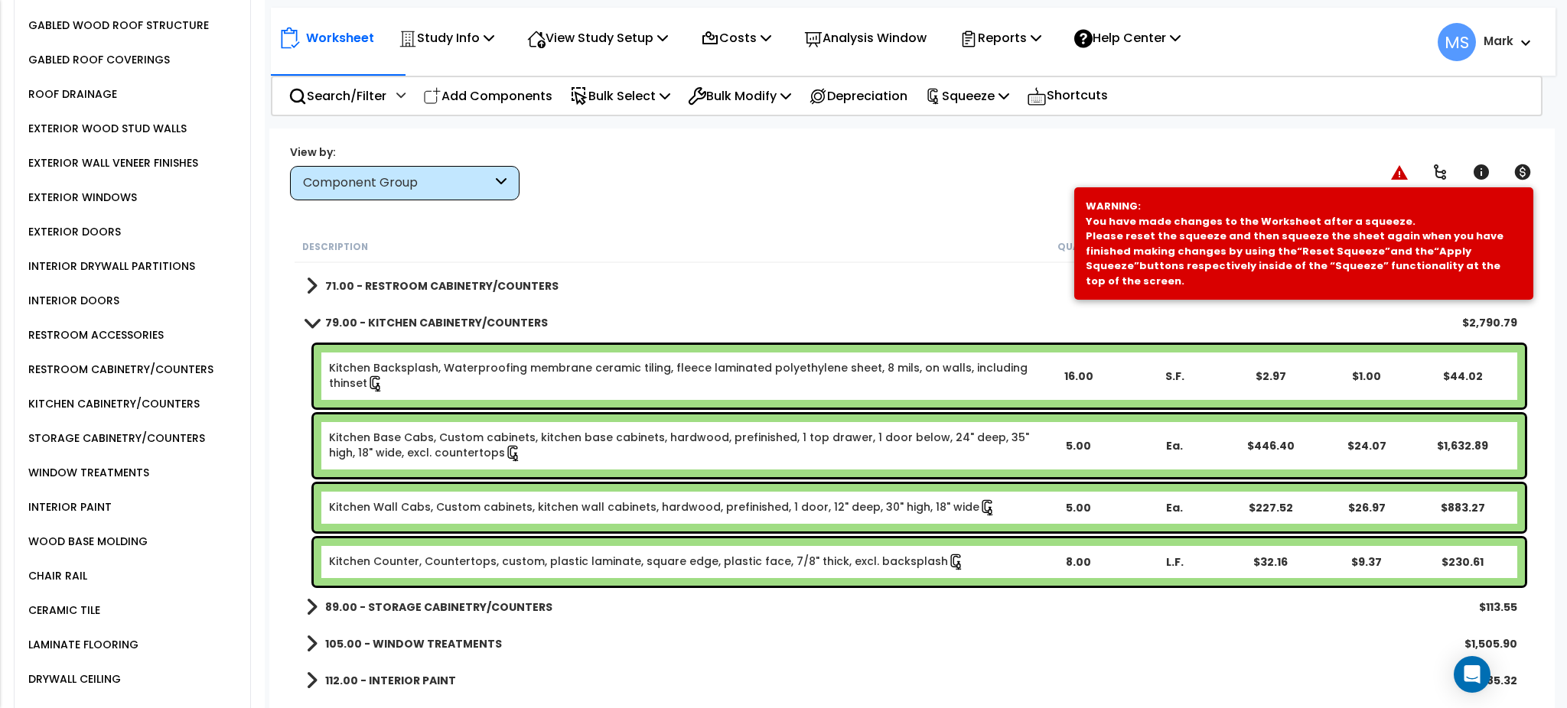
click at [483, 389] on link "Kitchen Backsplash, Waterproofing membrane ceramic tiling, fleece laminated pol…" at bounding box center [679, 376] width 701 height 32
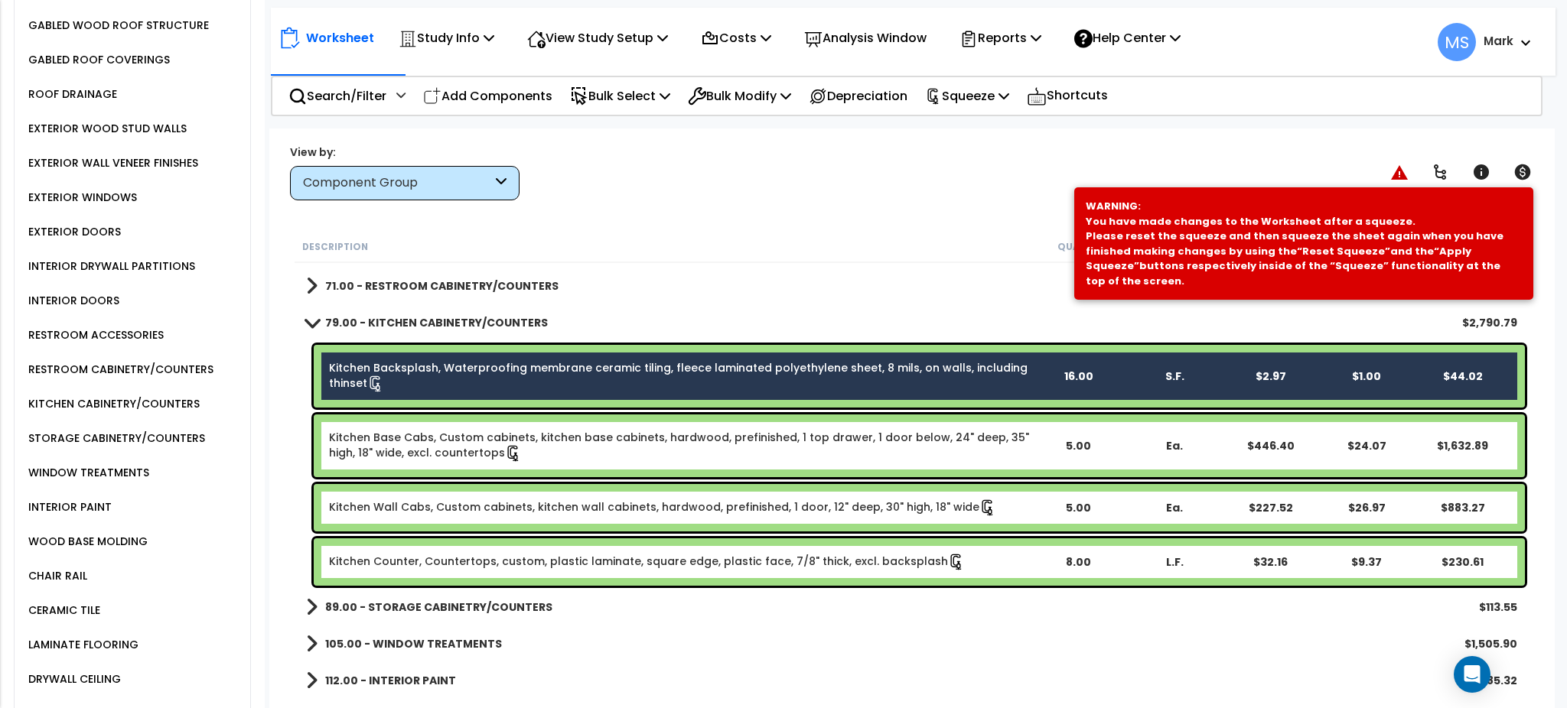
click at [502, 442] on link "Kitchen Base Cabs, Custom cabinets, kitchen base cabinets, hardwood, prefinishe…" at bounding box center [679, 446] width 701 height 32
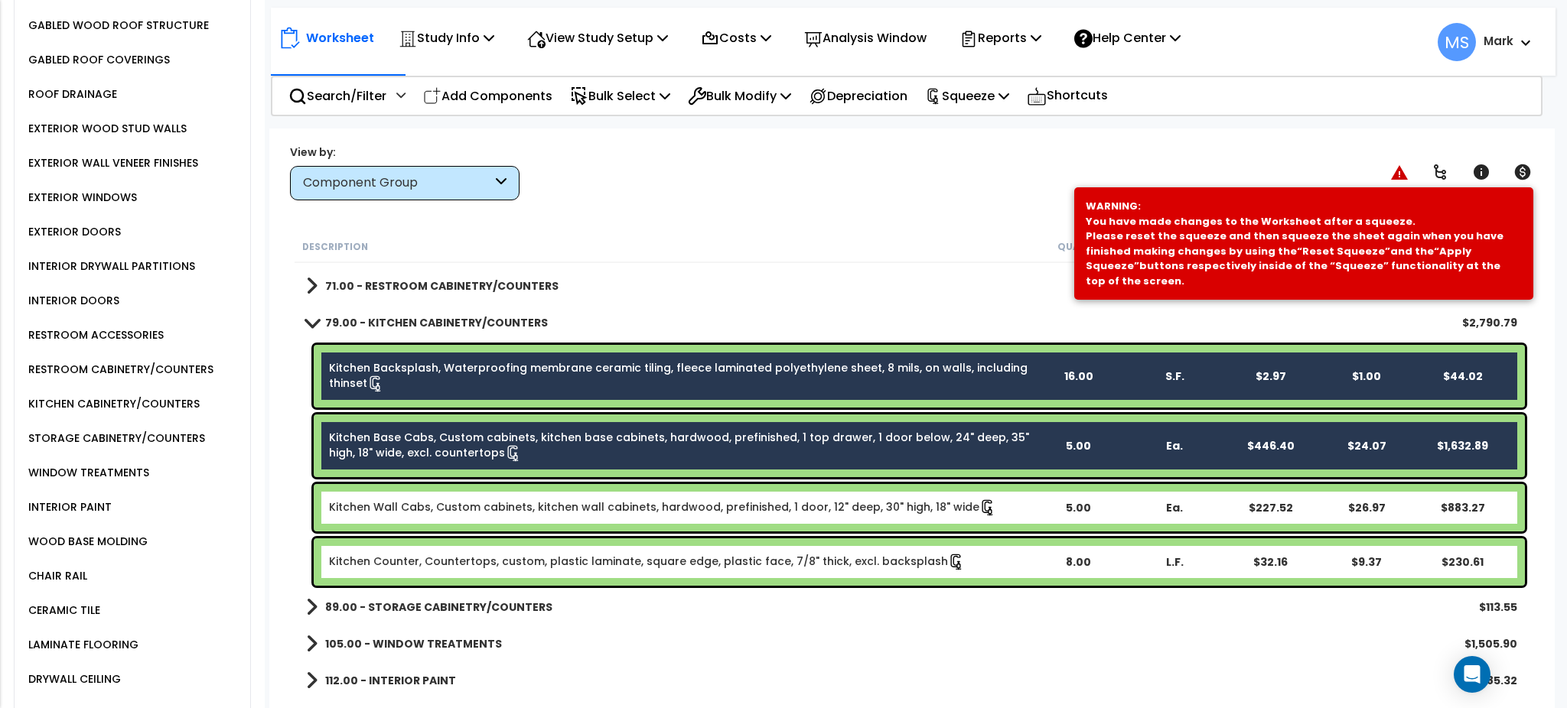
click at [520, 506] on link "Kitchen Wall Cabs, Custom cabinets, kitchen wall cabinets, hardwood, prefinishe…" at bounding box center [662, 508] width 667 height 17
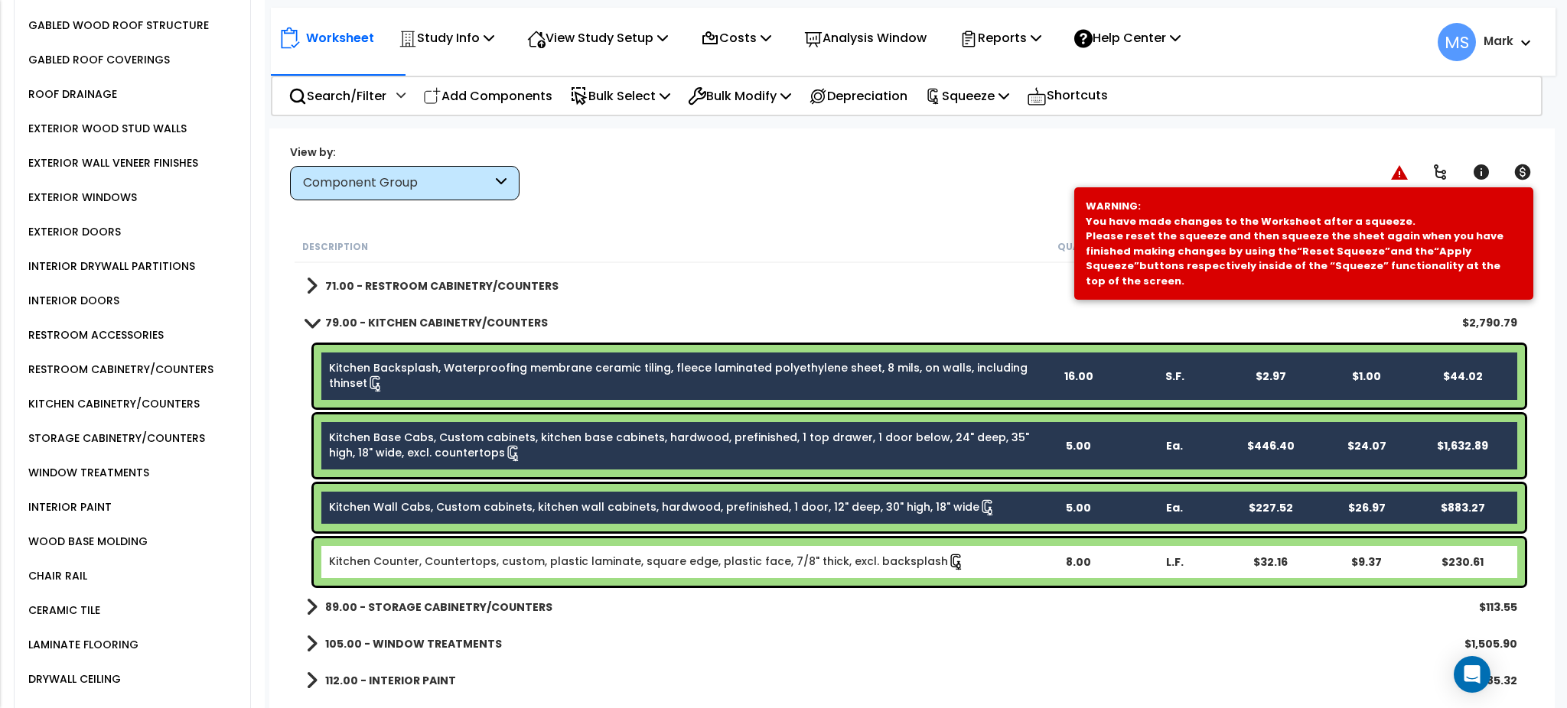
click at [552, 558] on link "Kitchen Counter, Countertops, custom, plastic laminate, square edge, plastic fa…" at bounding box center [647, 562] width 636 height 17
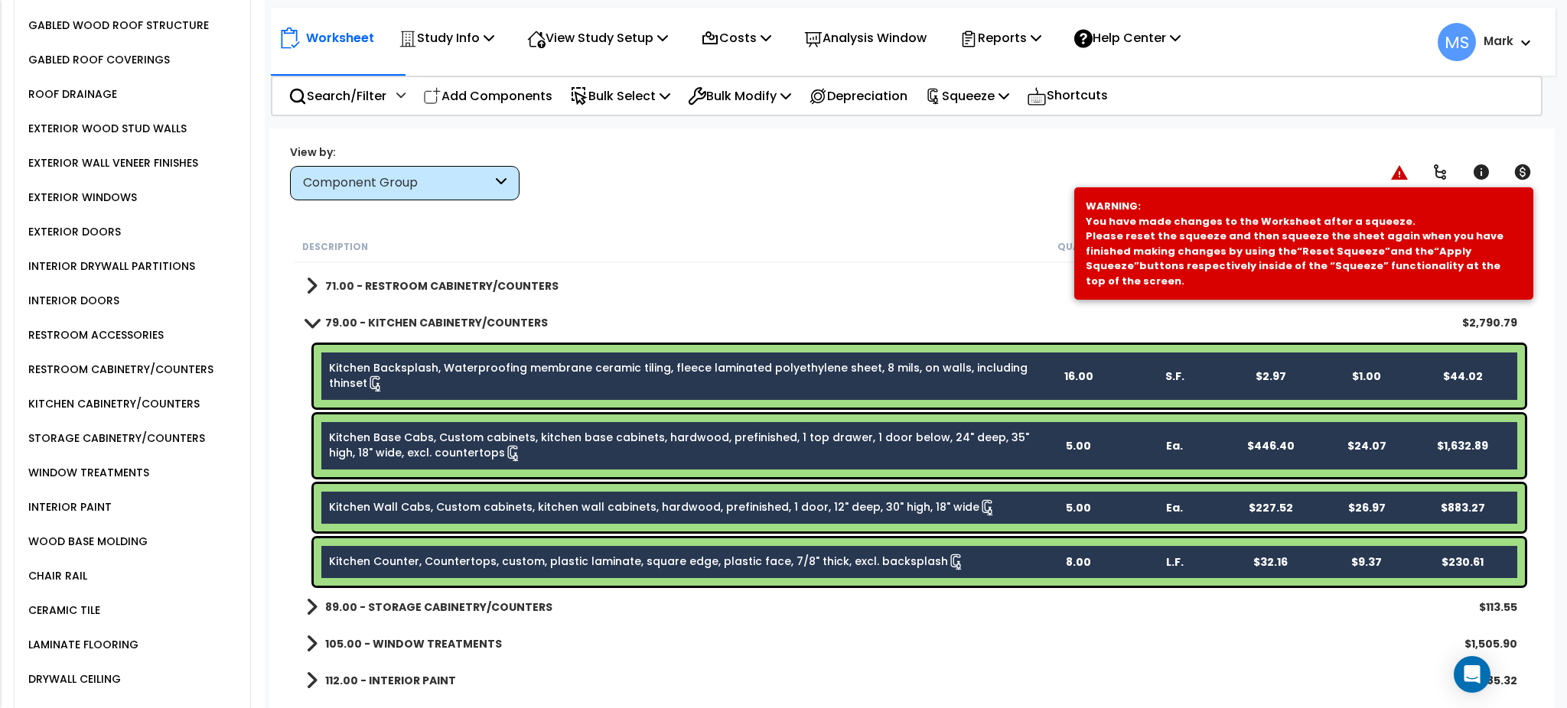
click at [428, 603] on b "89.00 - STORAGE CABINETRY/COUNTERS" at bounding box center [438, 607] width 227 height 15
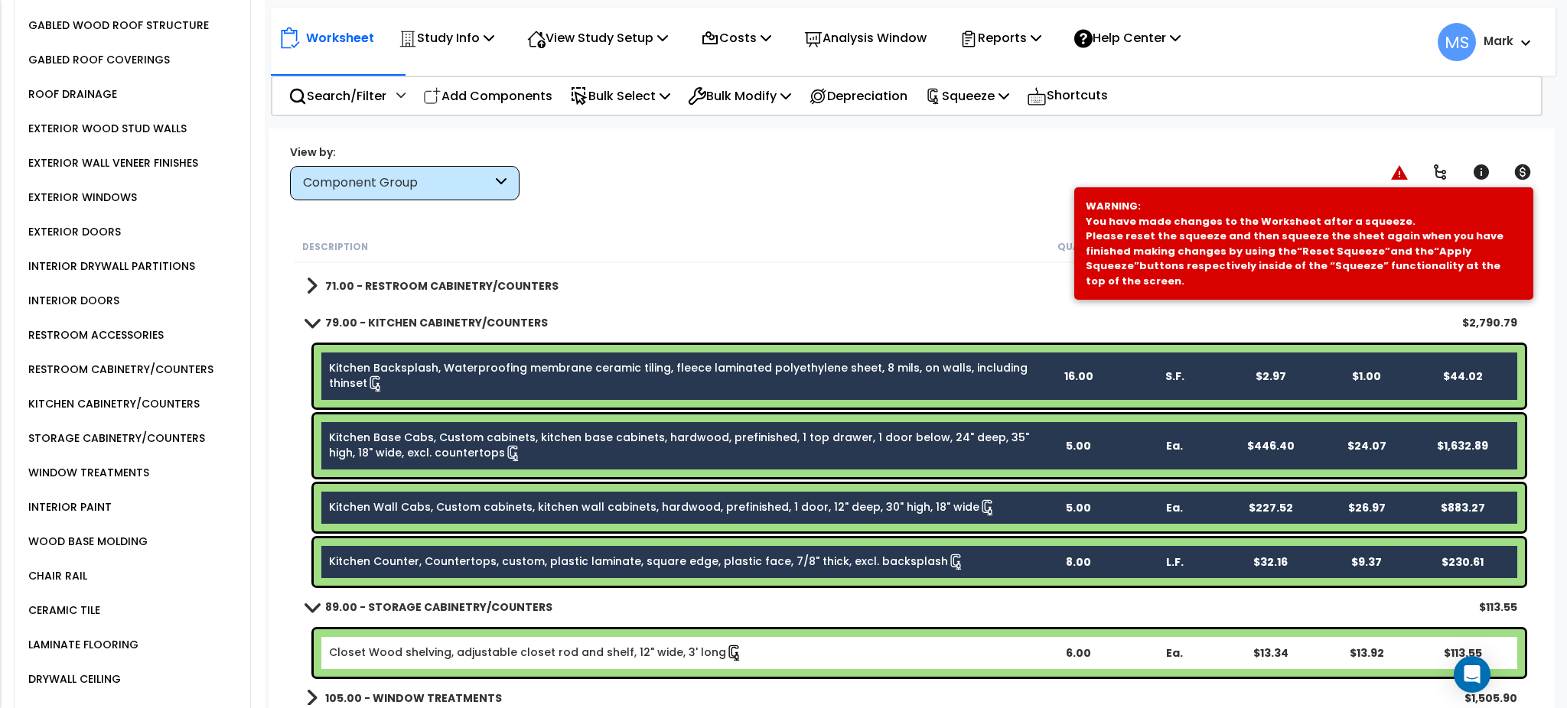
scroll to position [714, 0]
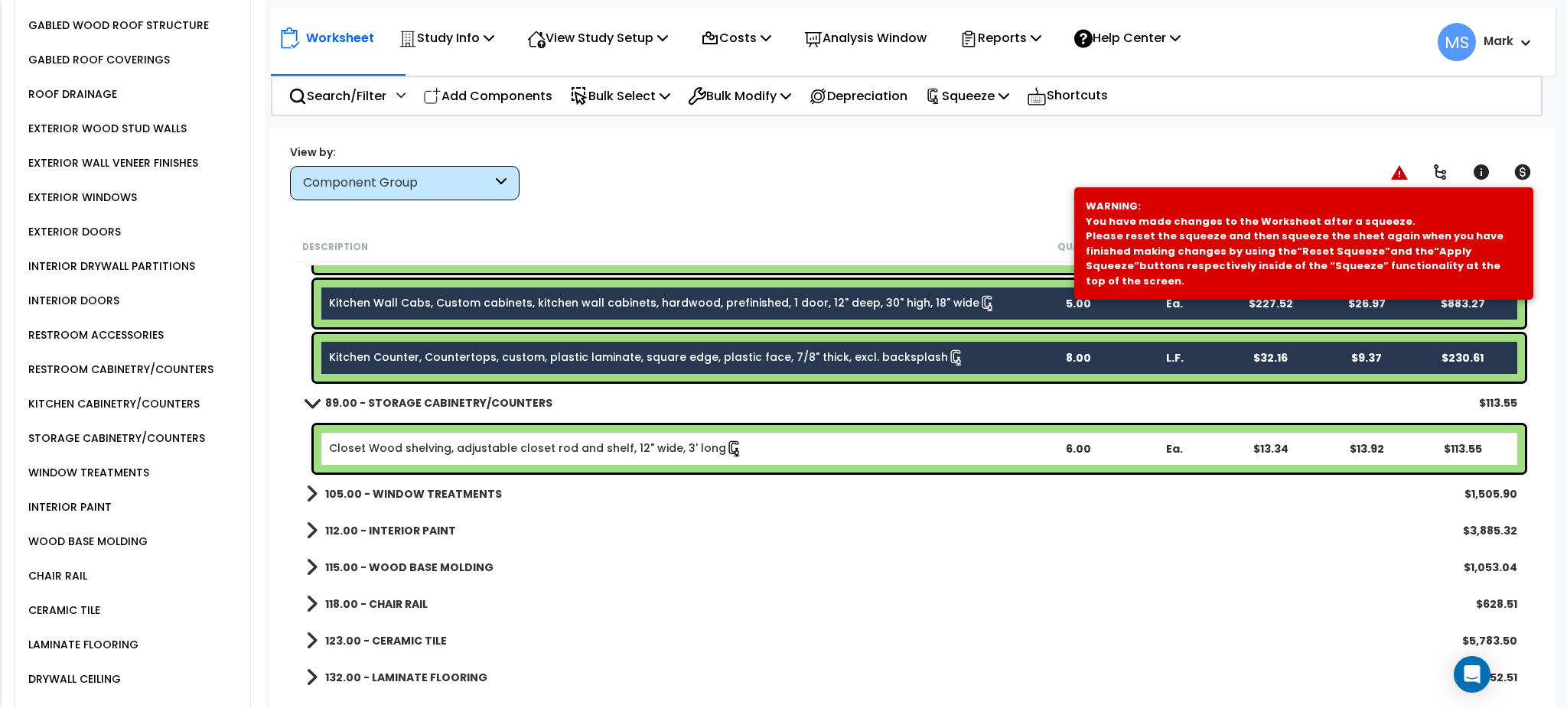
click at [461, 445] on link "Closet Wood shelving, adjustable closet rod and shelf, 12" wide, 3' long" at bounding box center [536, 449] width 414 height 17
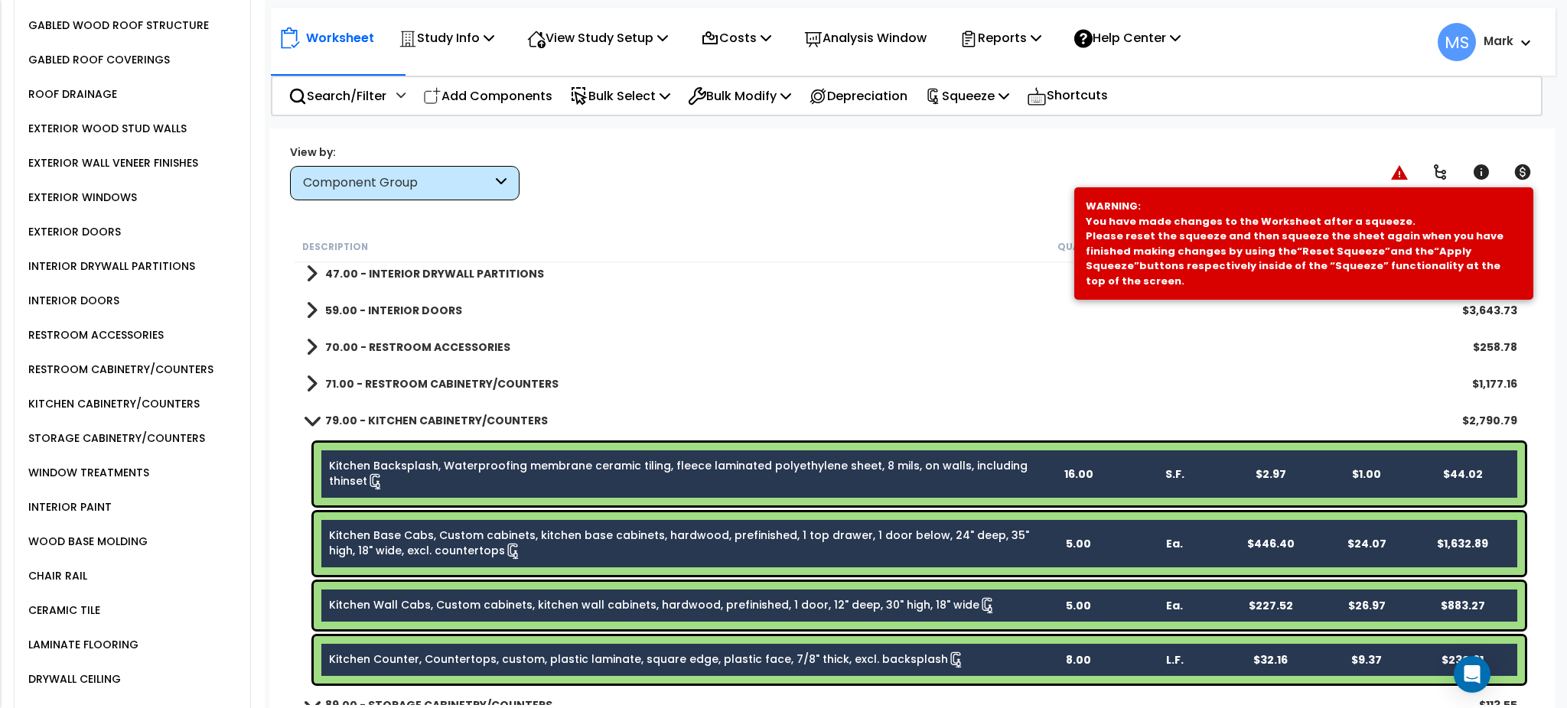
scroll to position [408, 0]
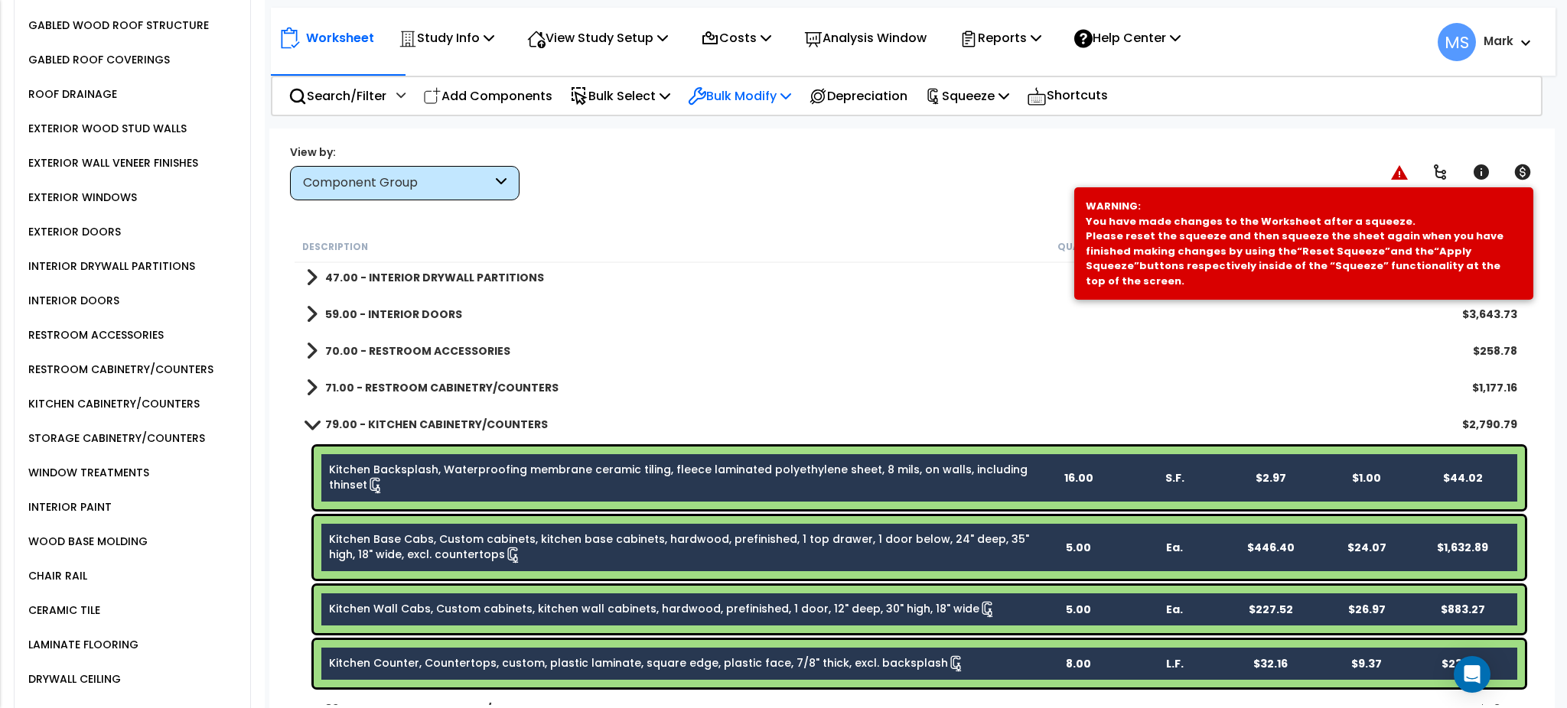
click at [775, 102] on p "Bulk Modify" at bounding box center [739, 96] width 103 height 21
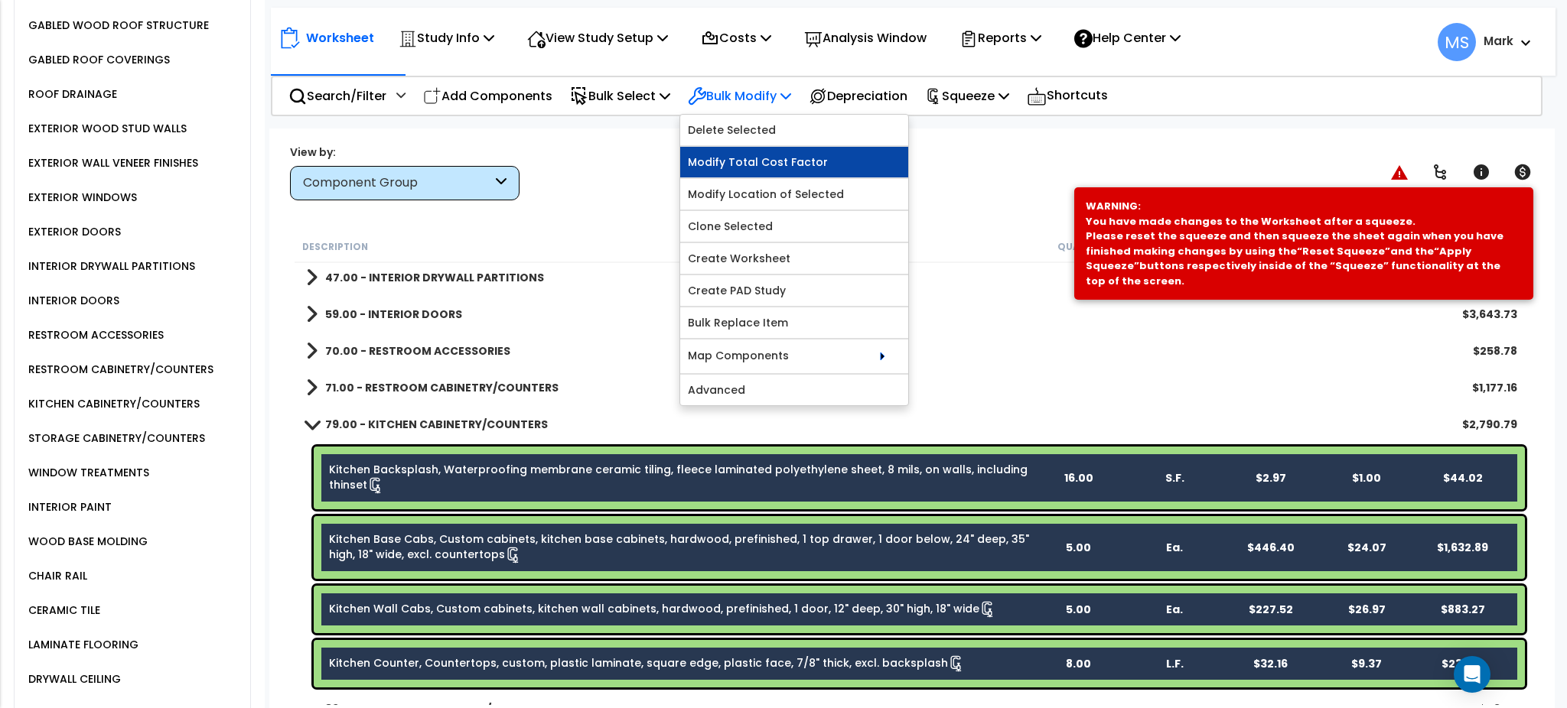
click at [777, 166] on link "Modify Total Cost Factor" at bounding box center [794, 162] width 228 height 31
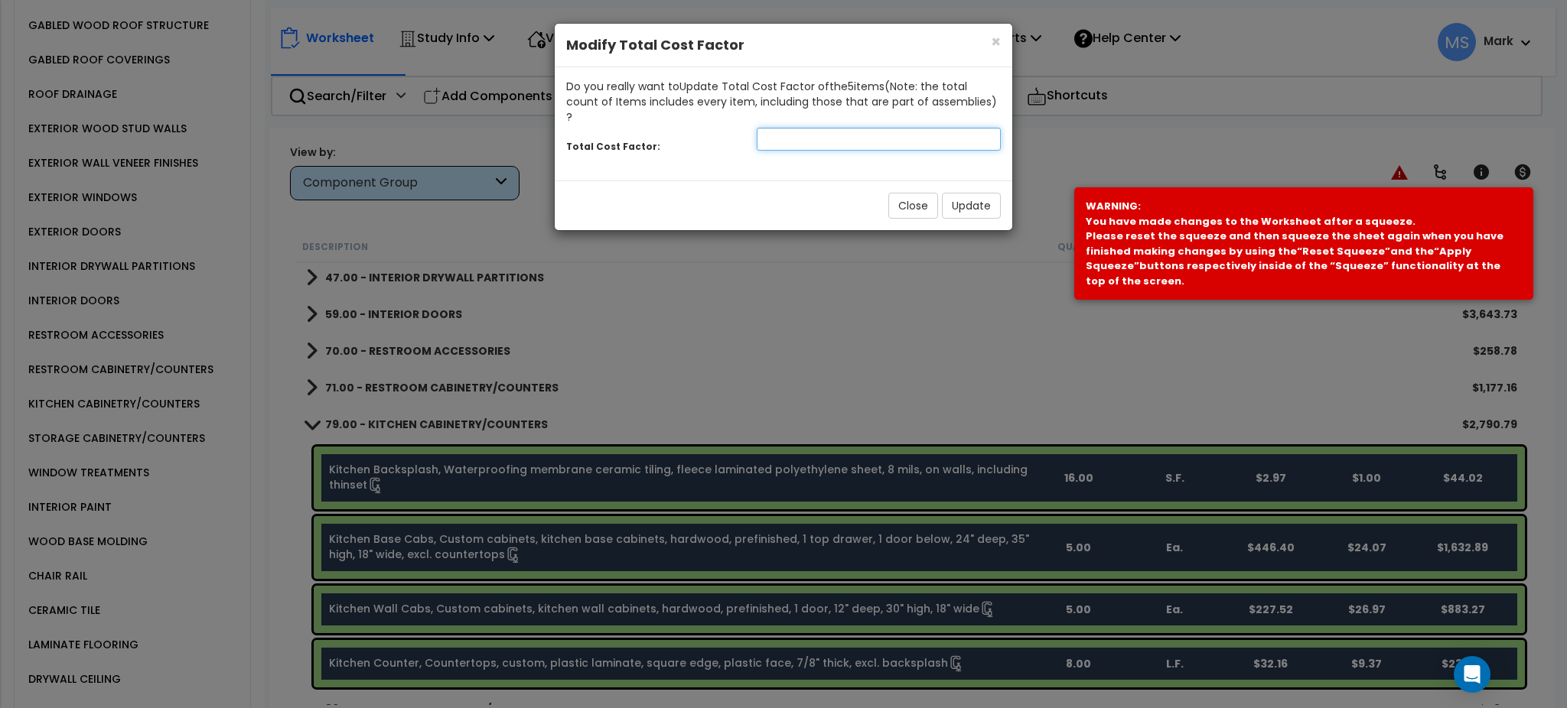
click at [827, 128] on input "number" at bounding box center [879, 139] width 244 height 23
type input "1.35"
click at [962, 193] on button "Update" at bounding box center [971, 206] width 59 height 26
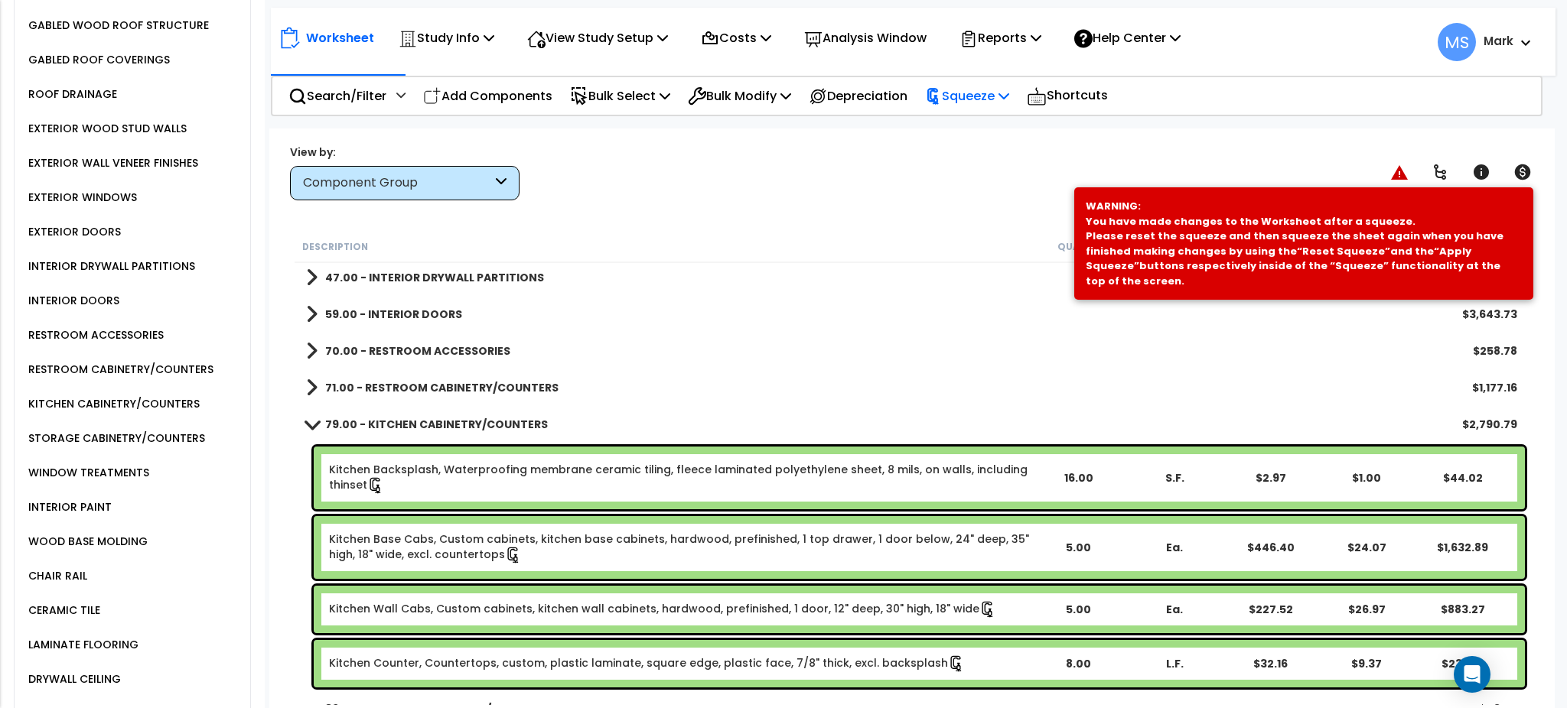
click at [1009, 91] on icon at bounding box center [1003, 96] width 11 height 12
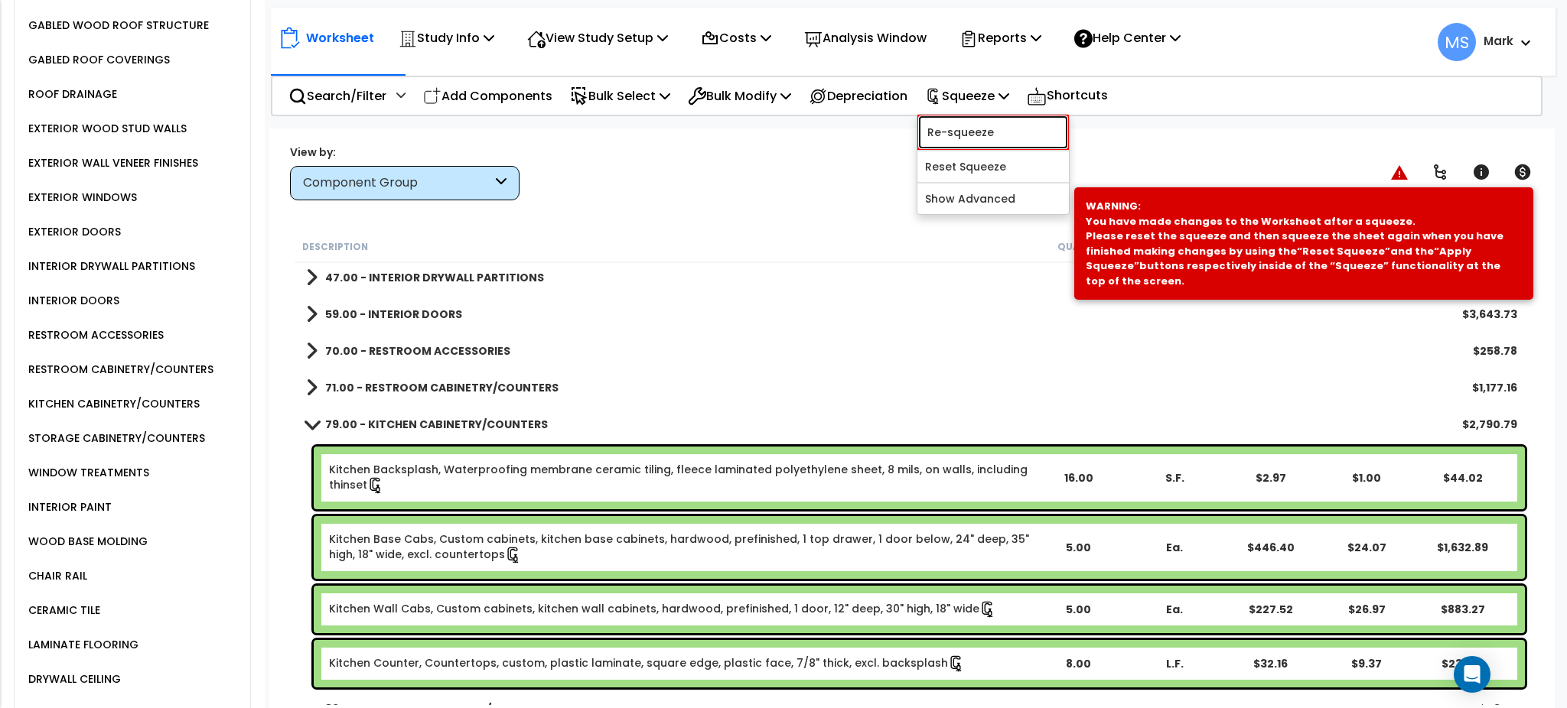
click at [1029, 134] on link "Re-squeeze" at bounding box center [992, 132] width 151 height 35
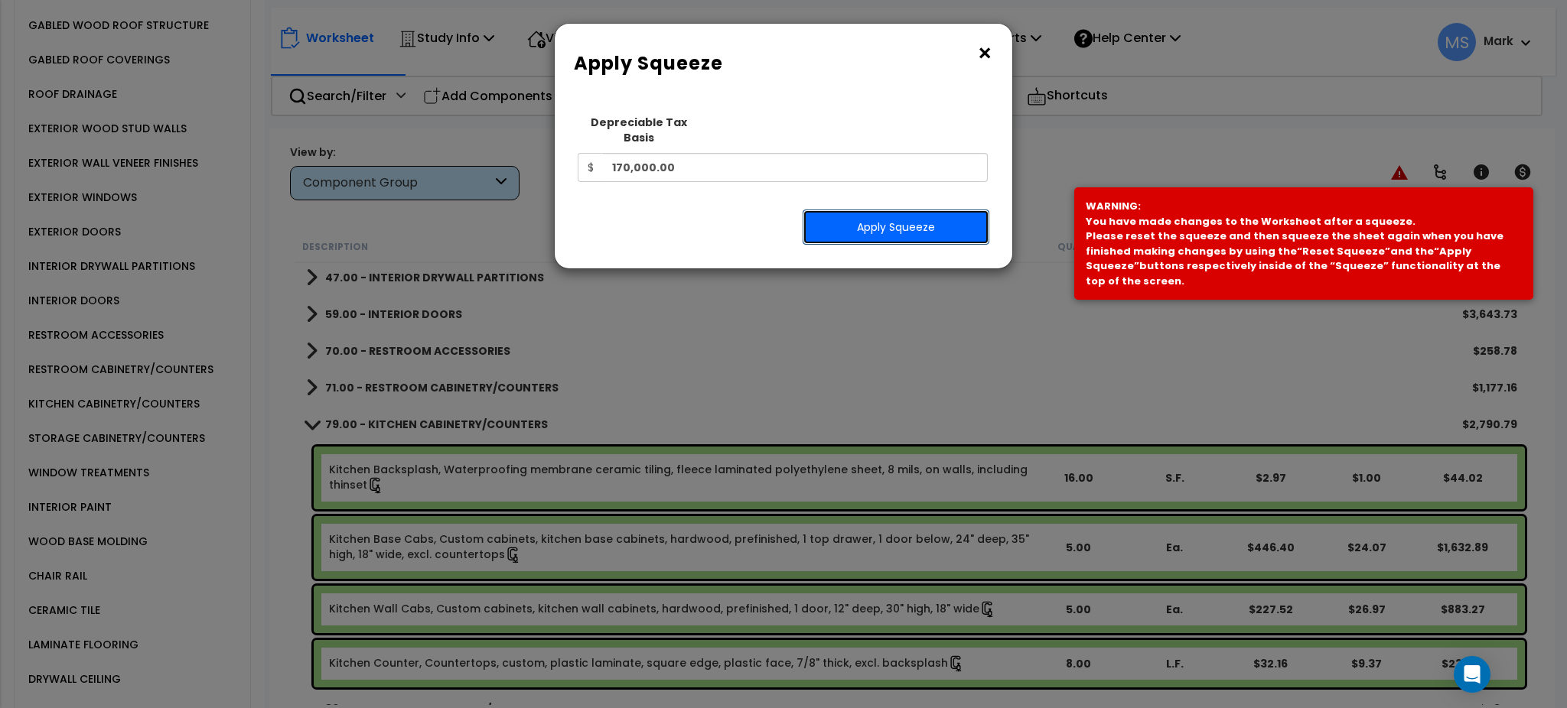
click at [927, 213] on button "Apply Squeeze" at bounding box center [896, 227] width 187 height 35
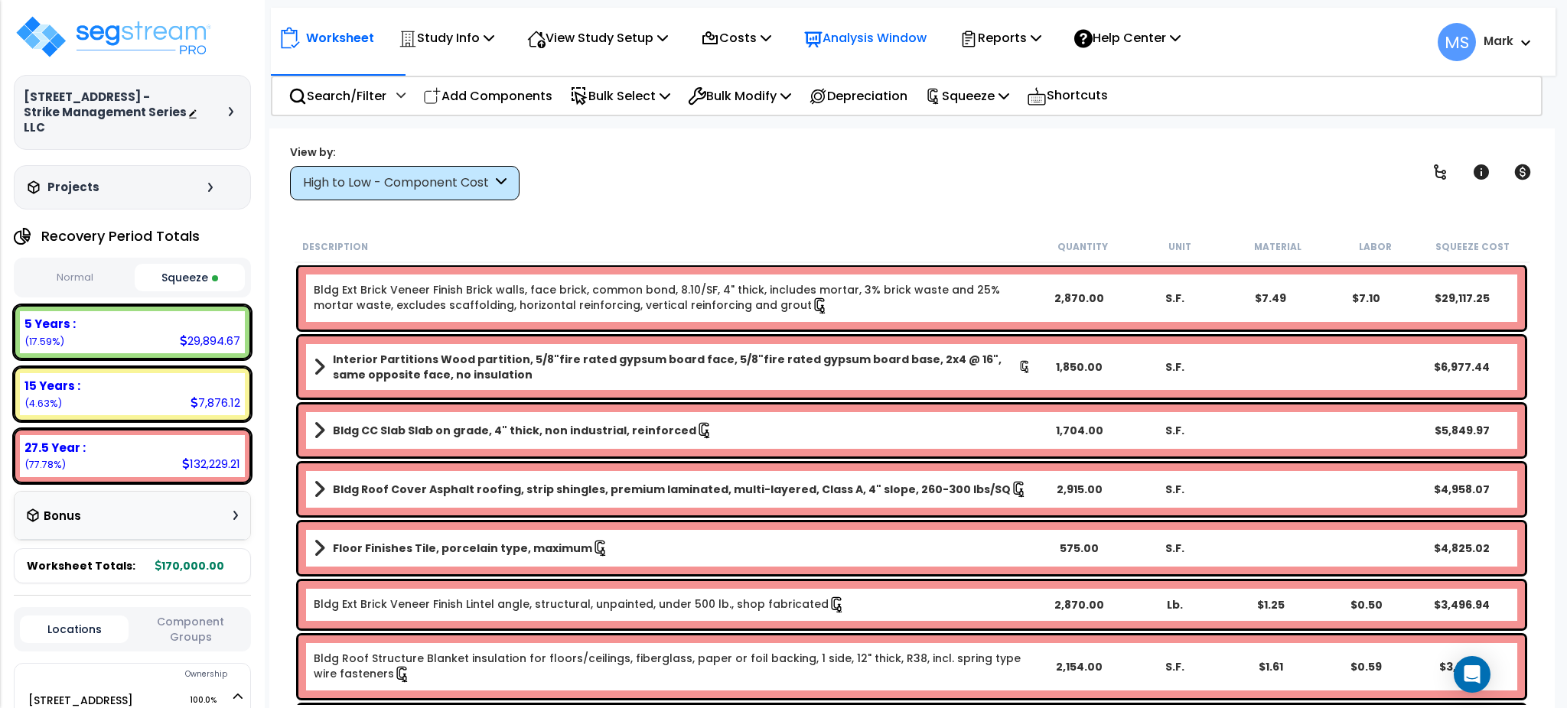
click at [871, 35] on p "Analysis Window" at bounding box center [865, 38] width 122 height 21
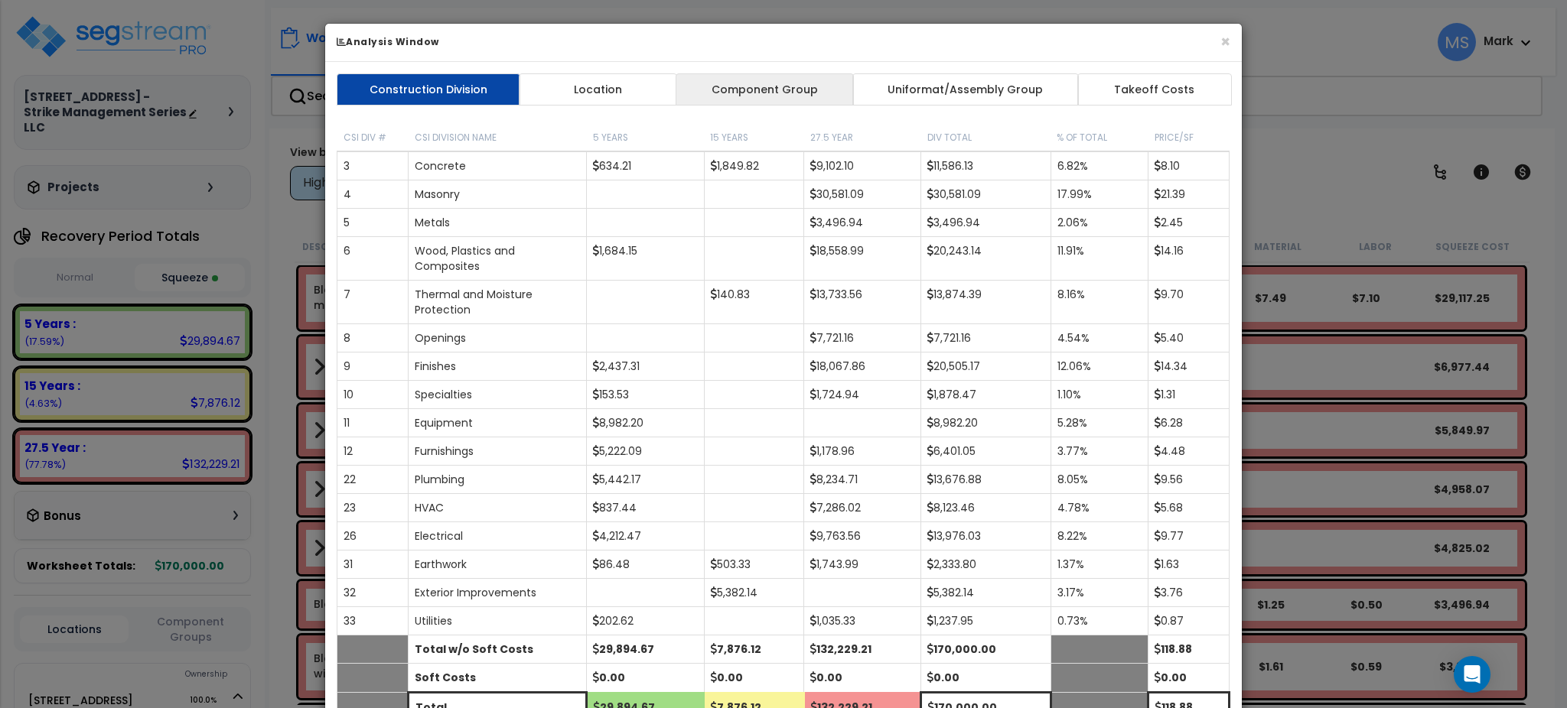
click at [768, 82] on link "Component Group" at bounding box center [764, 89] width 177 height 32
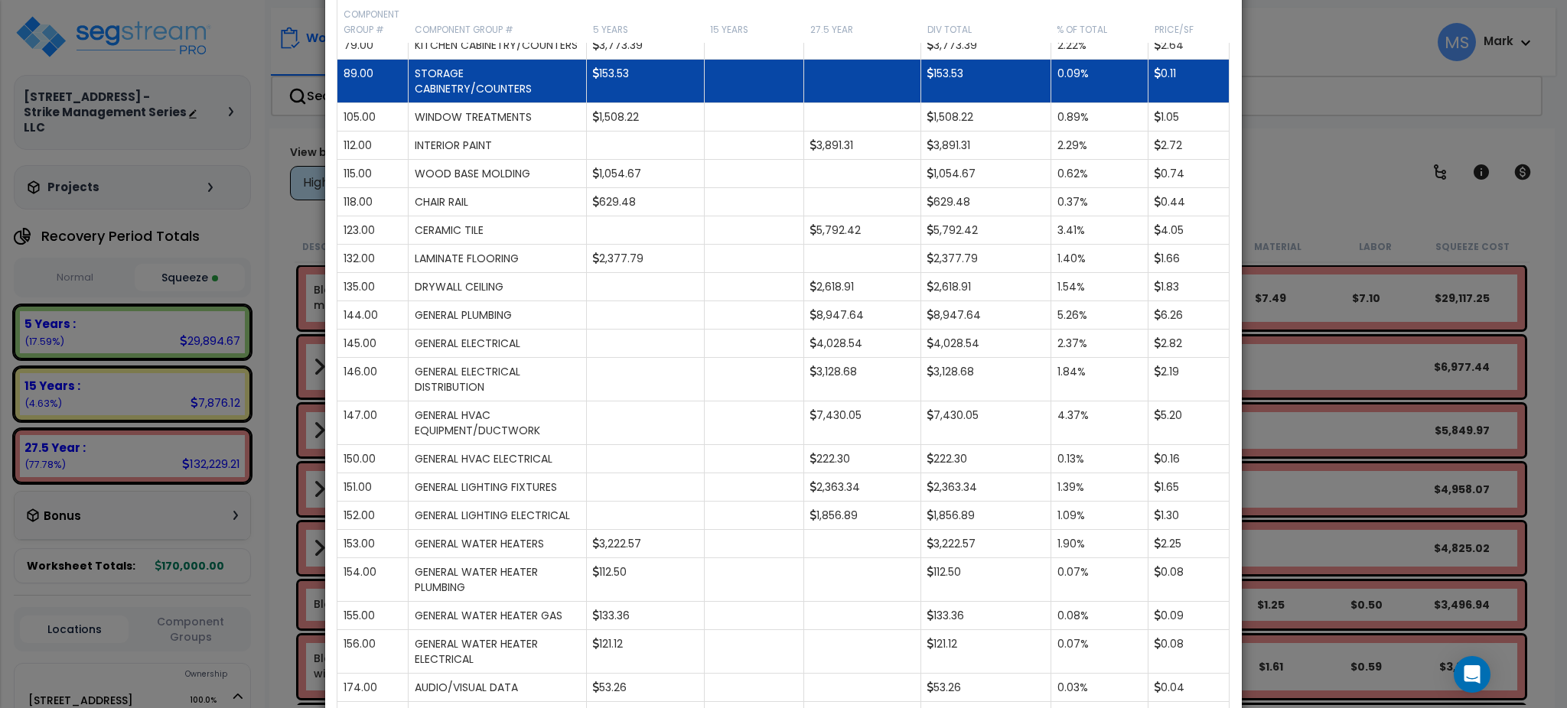
scroll to position [510, 0]
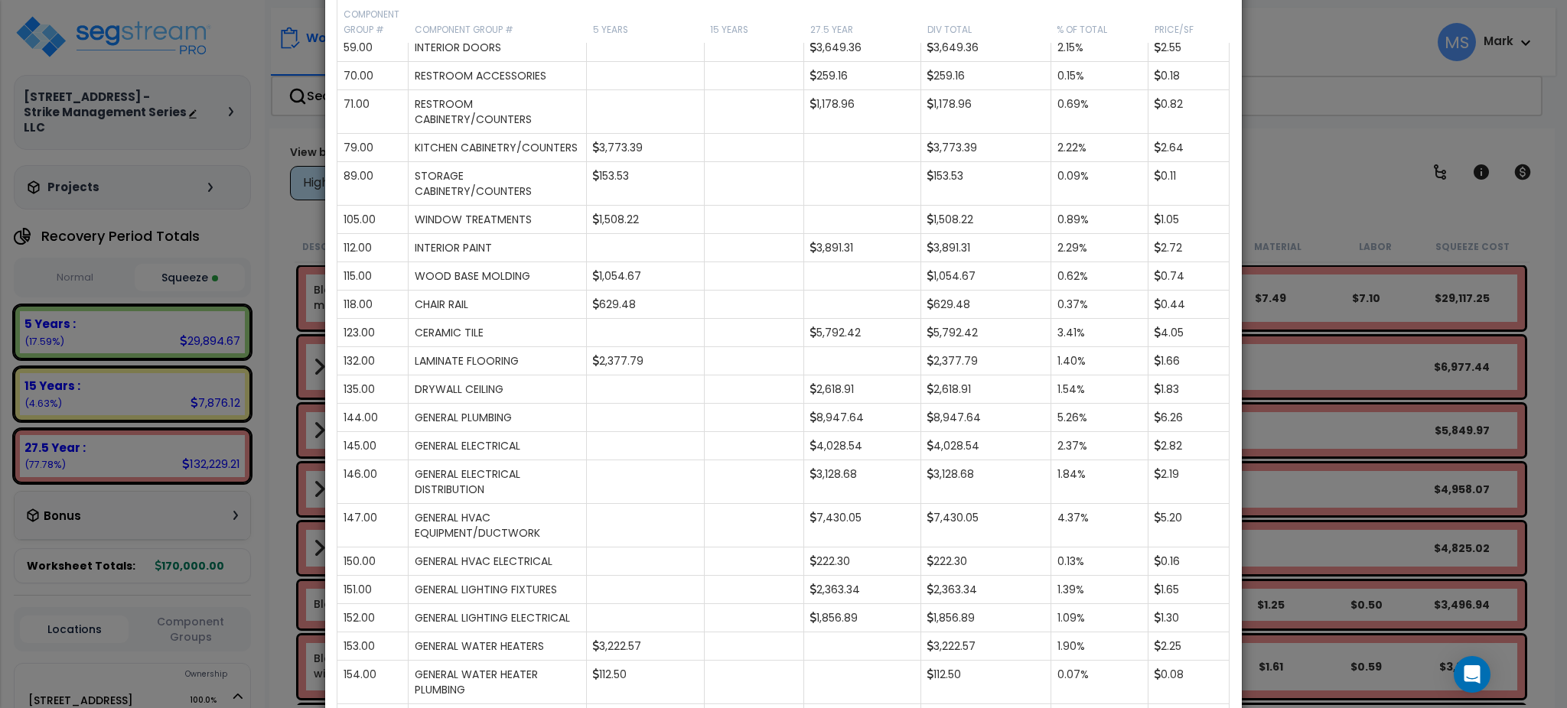
click at [1451, 349] on div "× Analysis Window Construction Division Location Component Group Uniformat/Asse…" at bounding box center [783, 354] width 1567 height 708
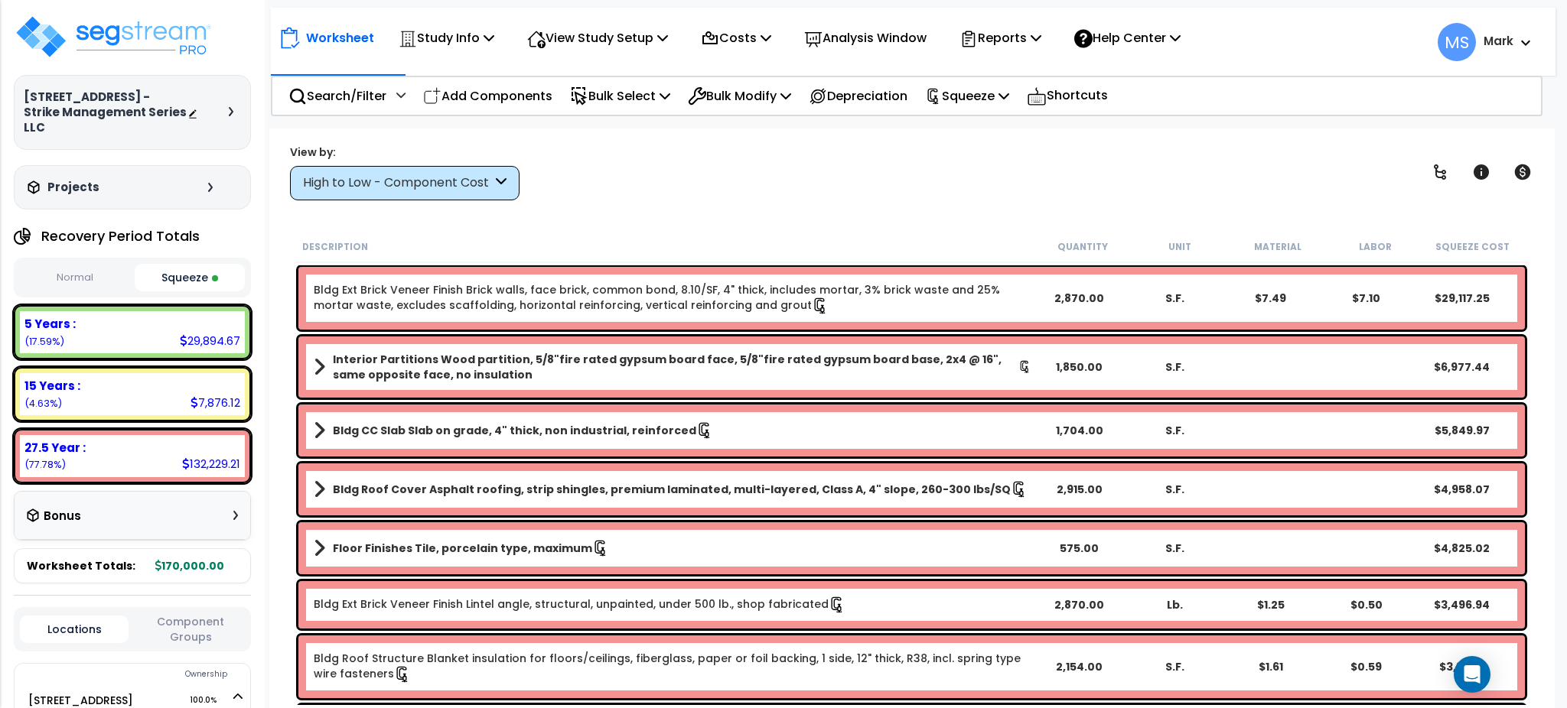
scroll to position [102, 0]
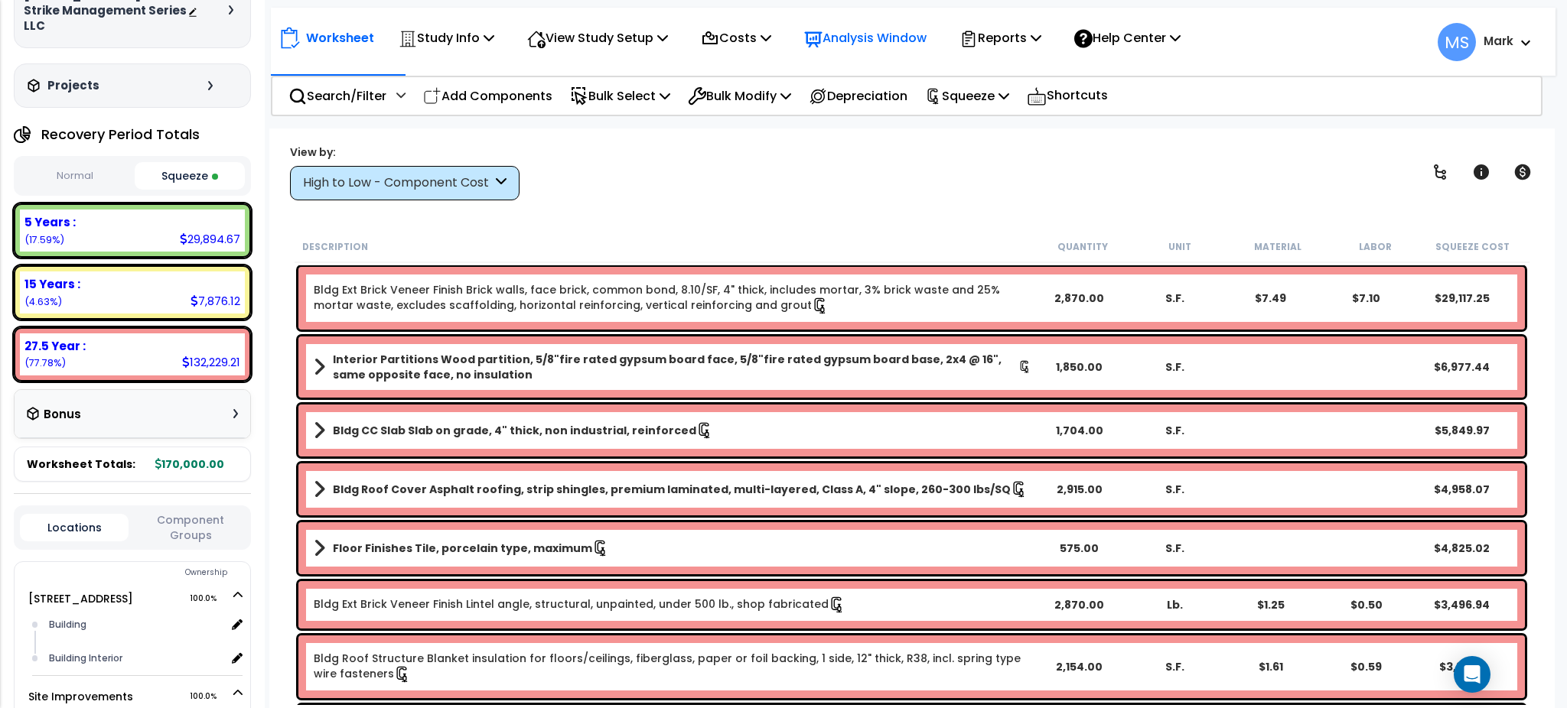
click at [884, 41] on p "Analysis Window" at bounding box center [865, 38] width 122 height 21
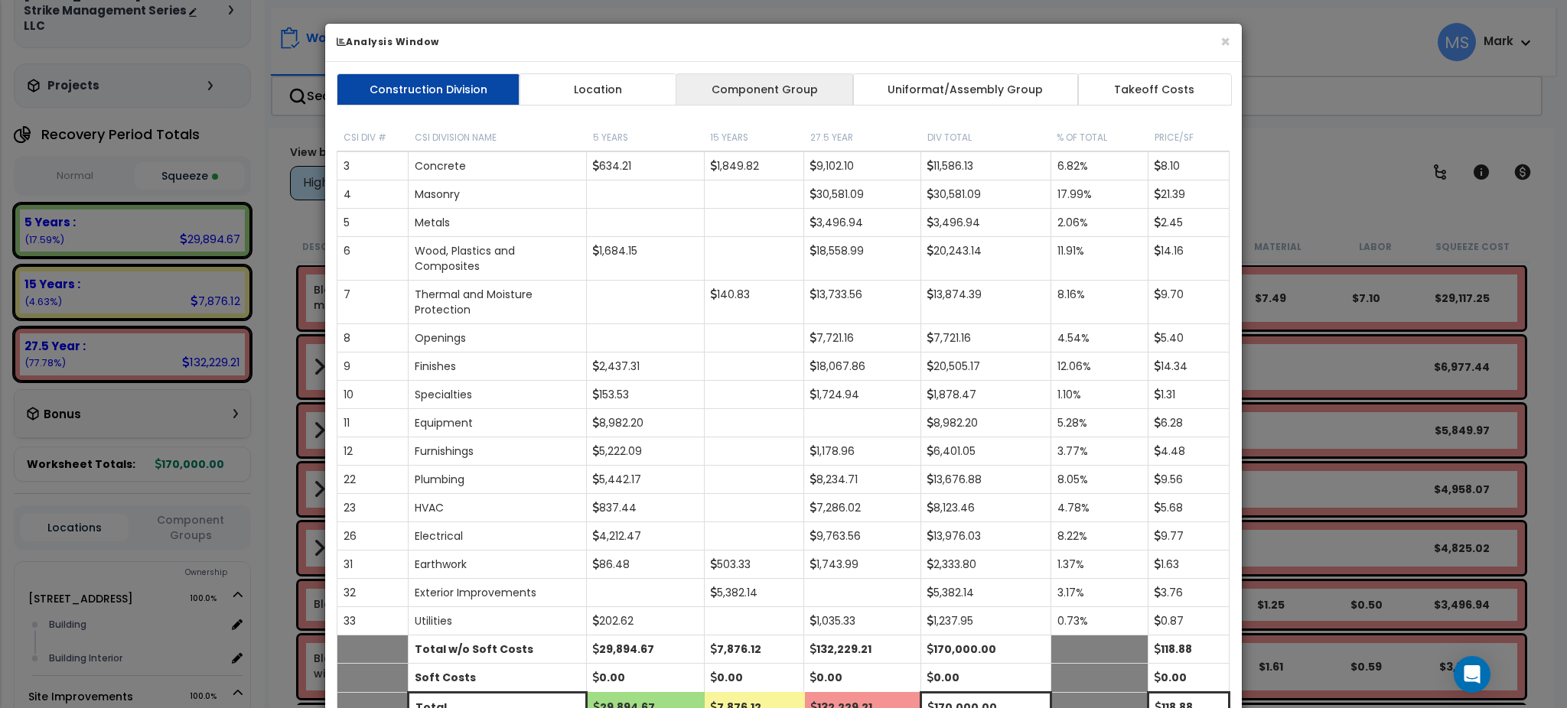
click at [826, 96] on link "Component Group" at bounding box center [764, 89] width 177 height 32
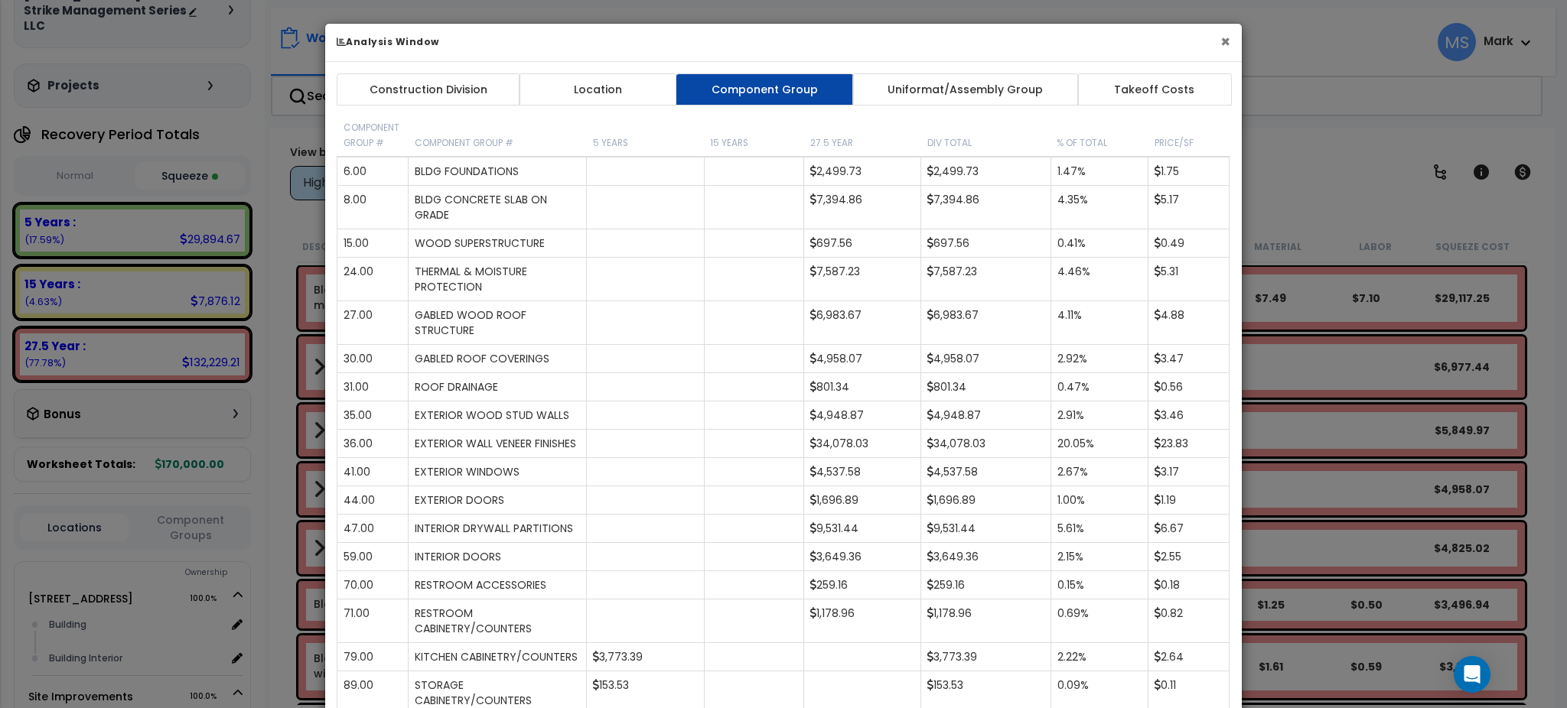
click at [1229, 42] on button "×" at bounding box center [1225, 42] width 10 height 16
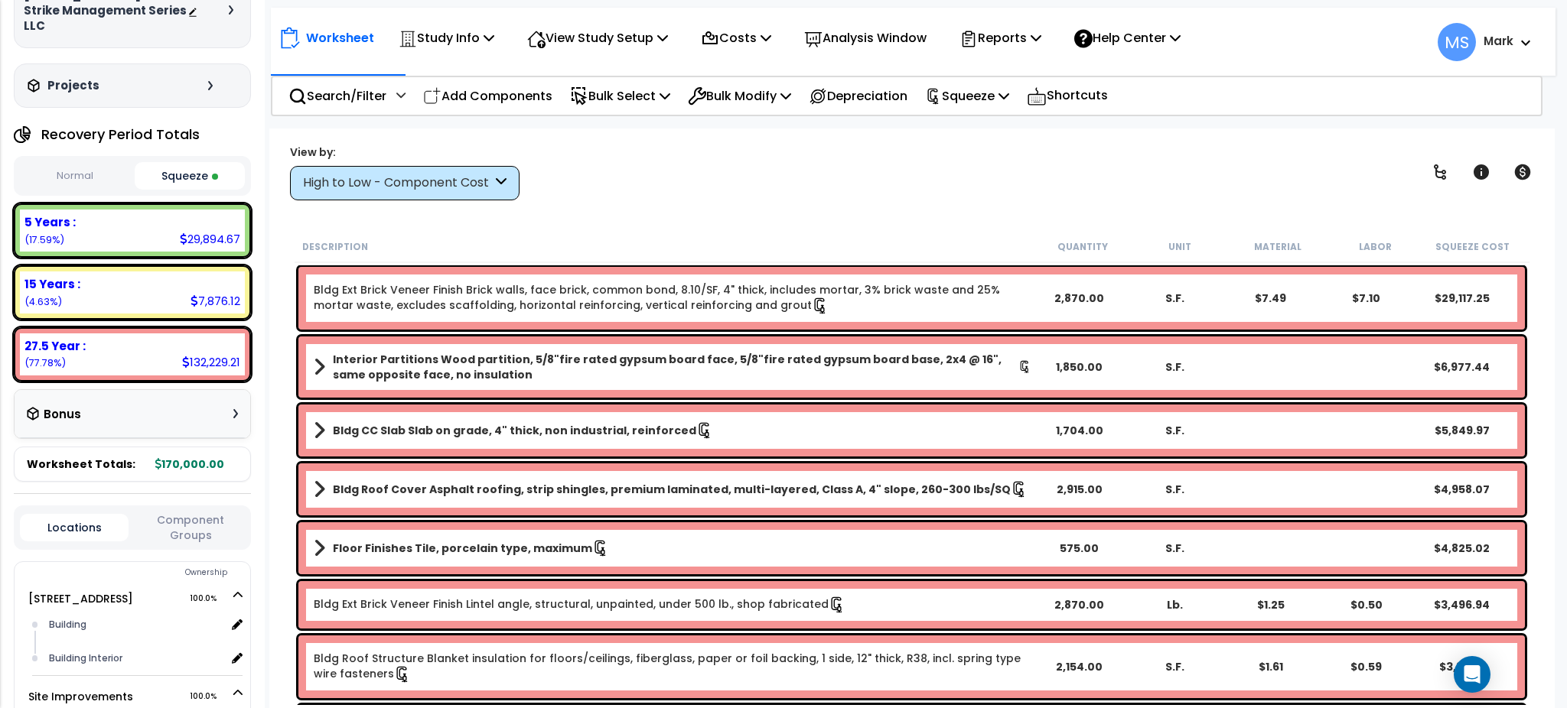
click at [848, 312] on link "Bldg Ext Brick Veneer Finish Brick walls, face brick, common bond, 8.10/SF, 4" …" at bounding box center [673, 298] width 718 height 32
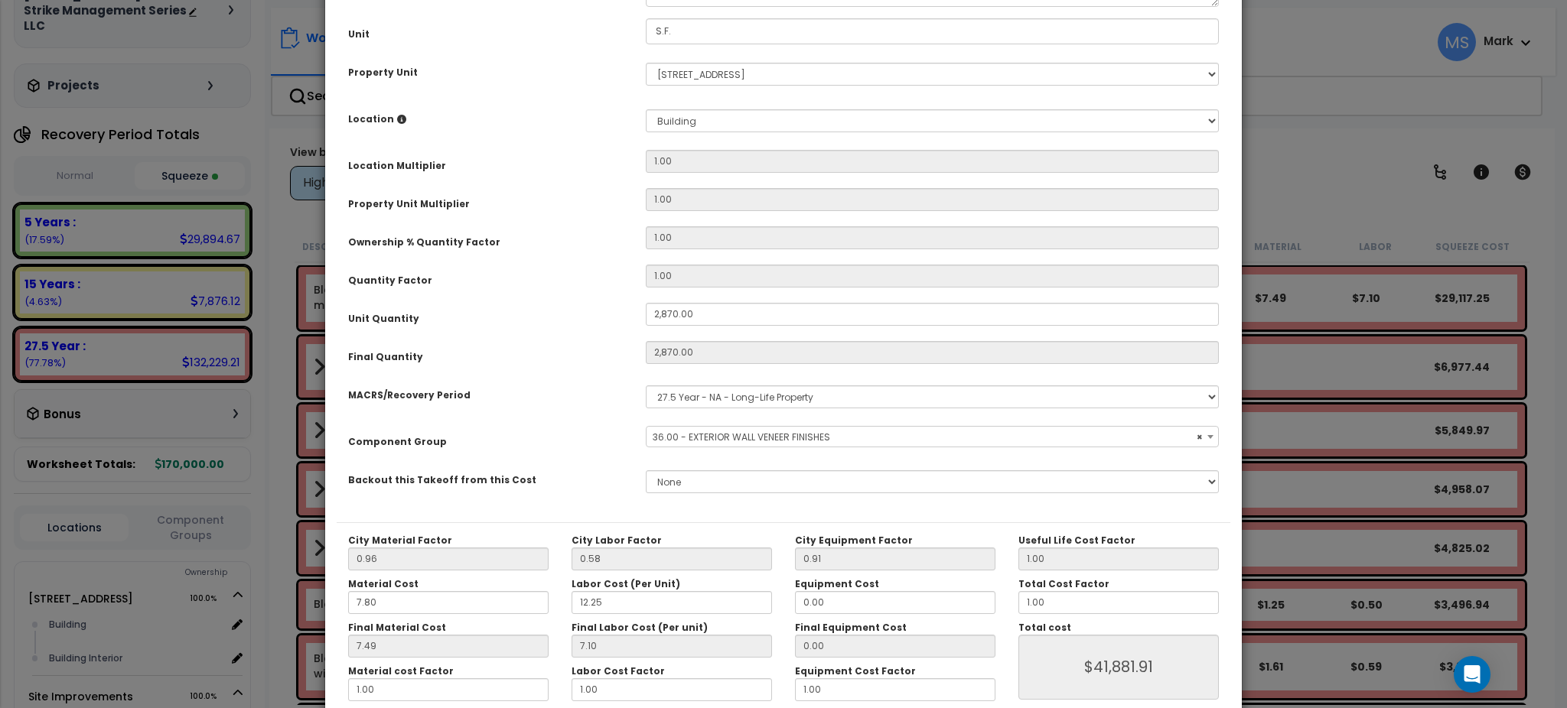
select select "45871"
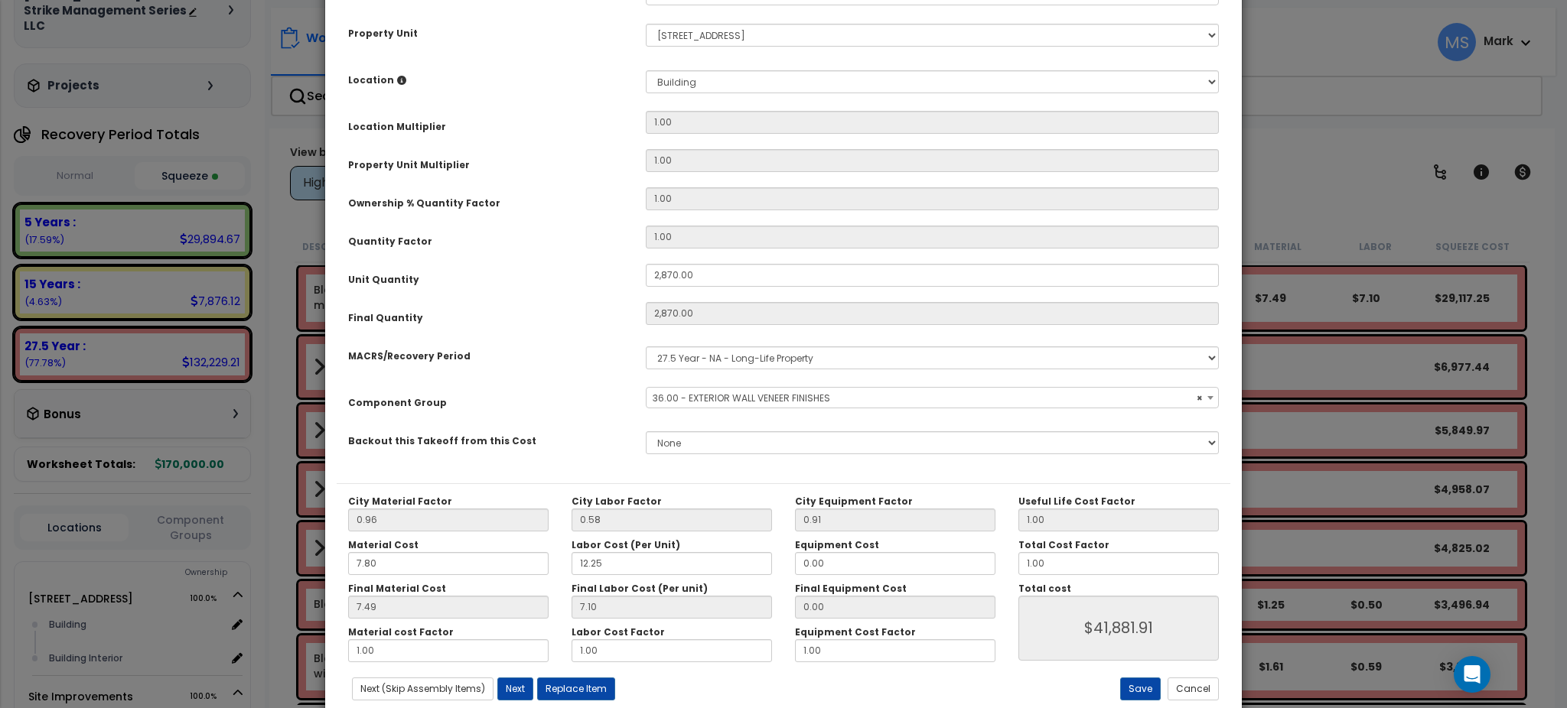
scroll to position [280, 0]
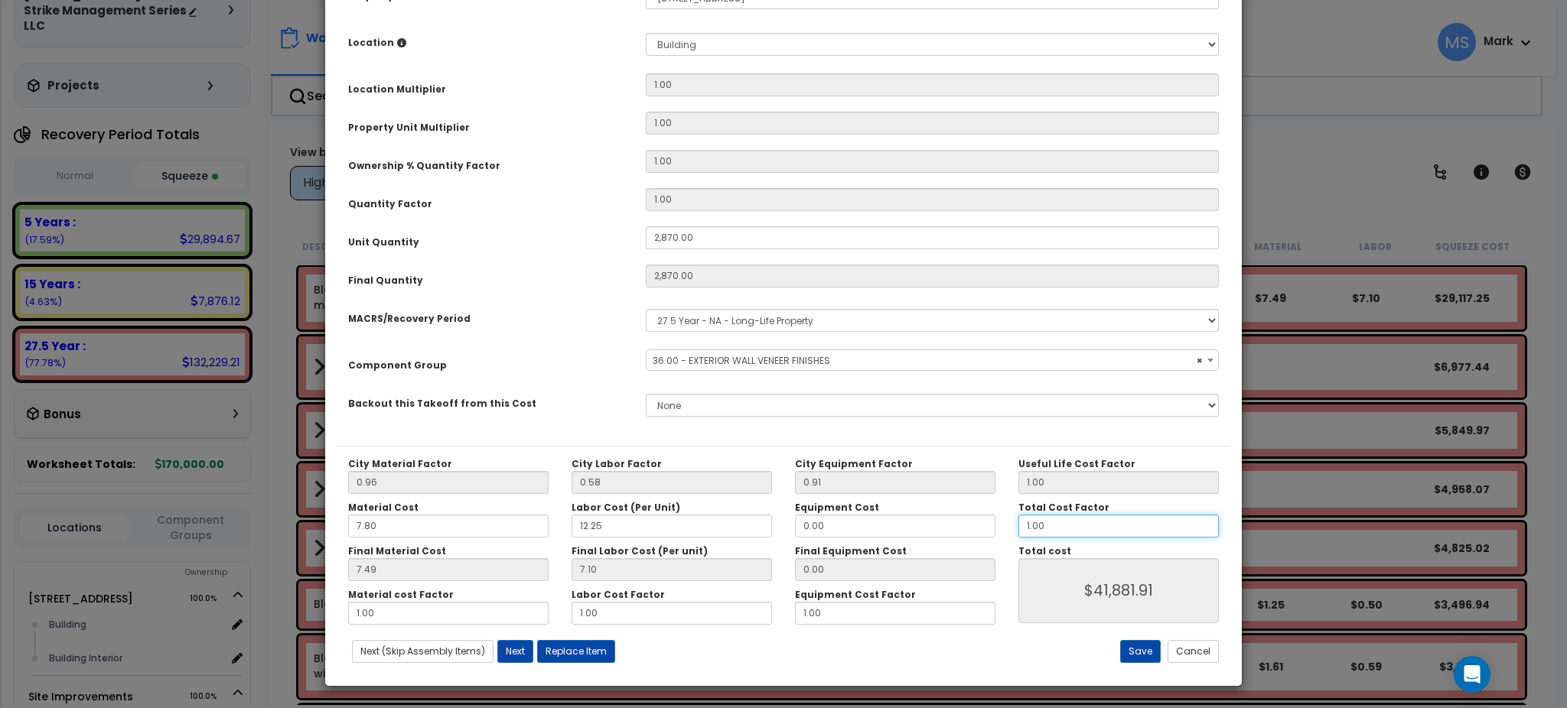
click at [1080, 529] on input "1.00" at bounding box center [1118, 526] width 200 height 23
type input "."
type input "$0.00"
type input ".8"
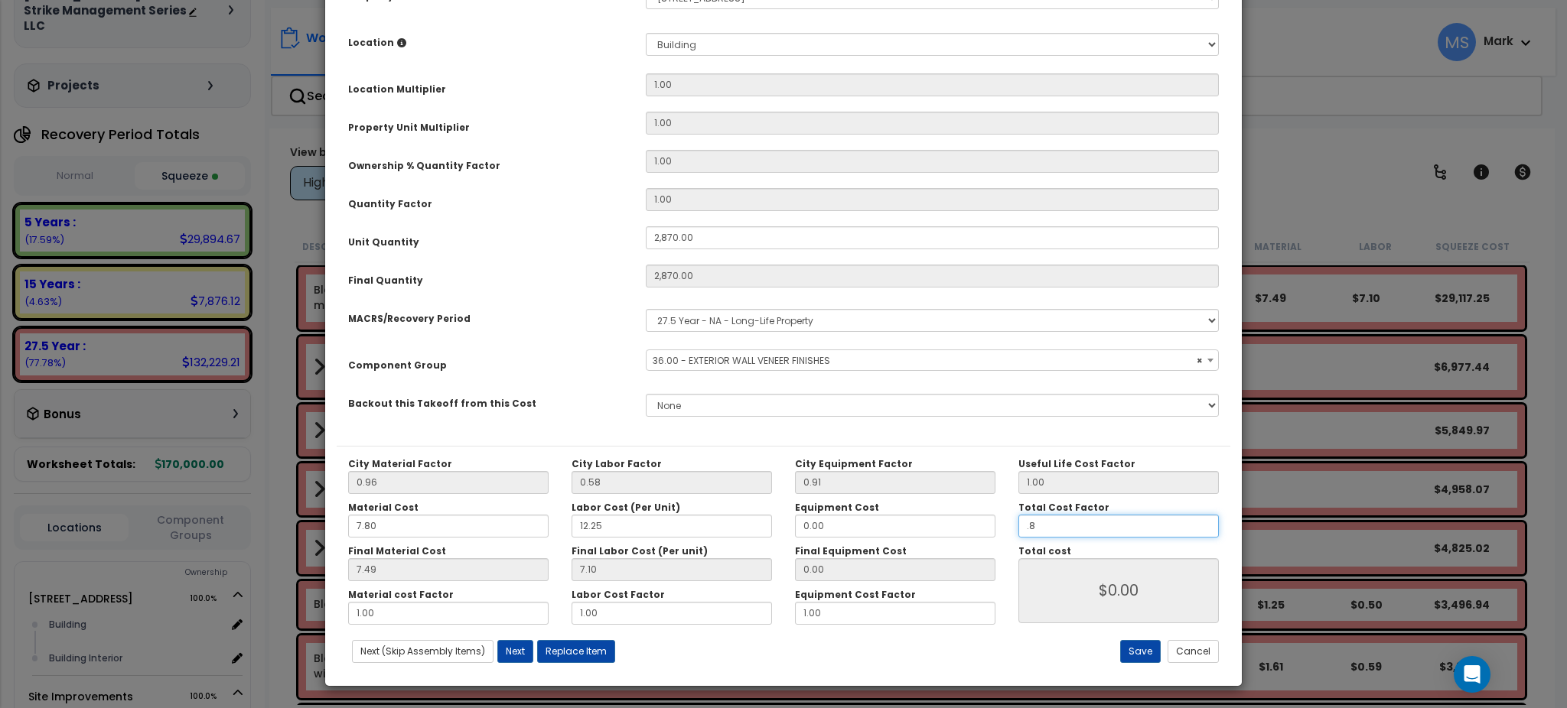
type input "$33,498.64"
type input ".85"
type input "$35,592.31"
type input ".85"
type input "$35,592.31"
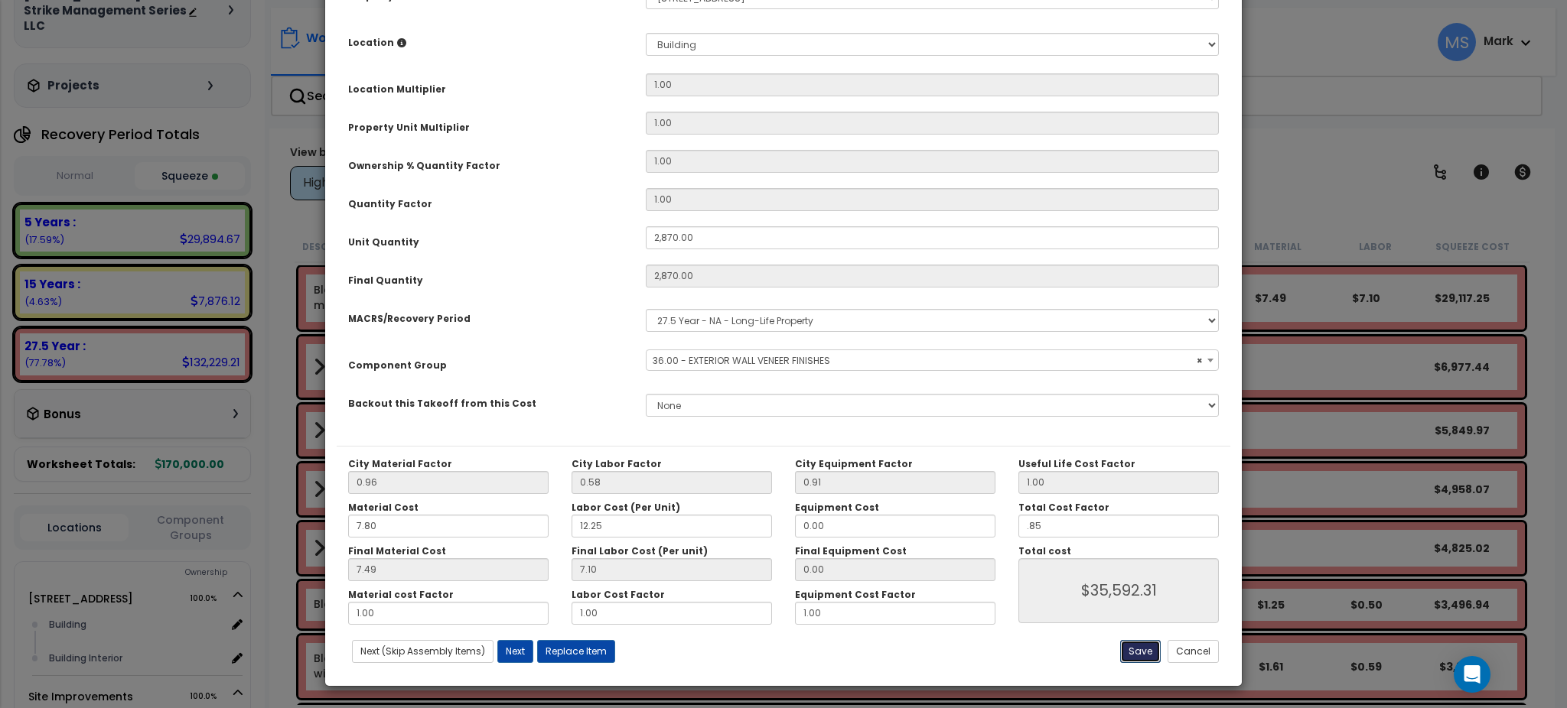
click at [1145, 659] on button "Save" at bounding box center [1140, 651] width 41 height 23
type input "2870.00"
type input "0.85"
type input "35592.31"
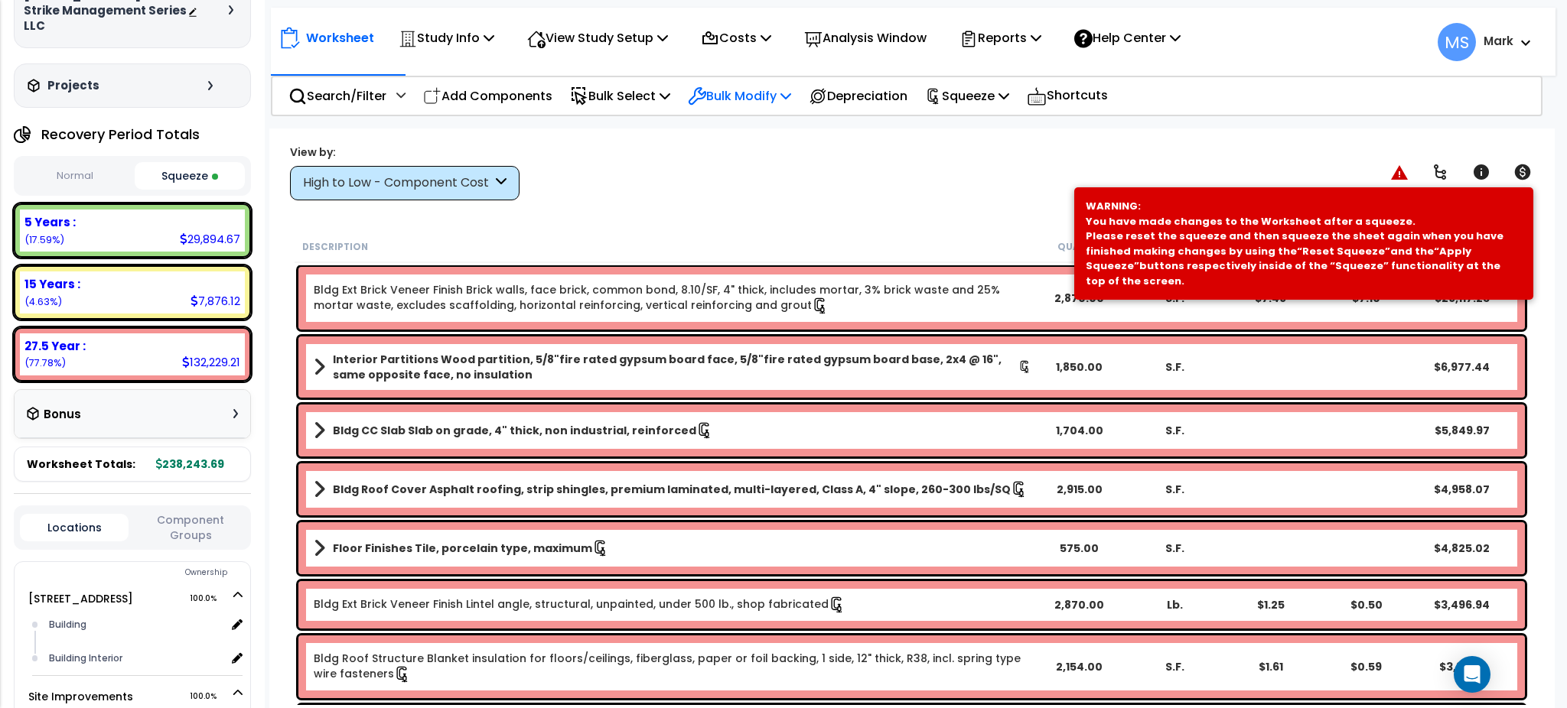
click at [754, 86] on p "Bulk Modify" at bounding box center [739, 96] width 103 height 21
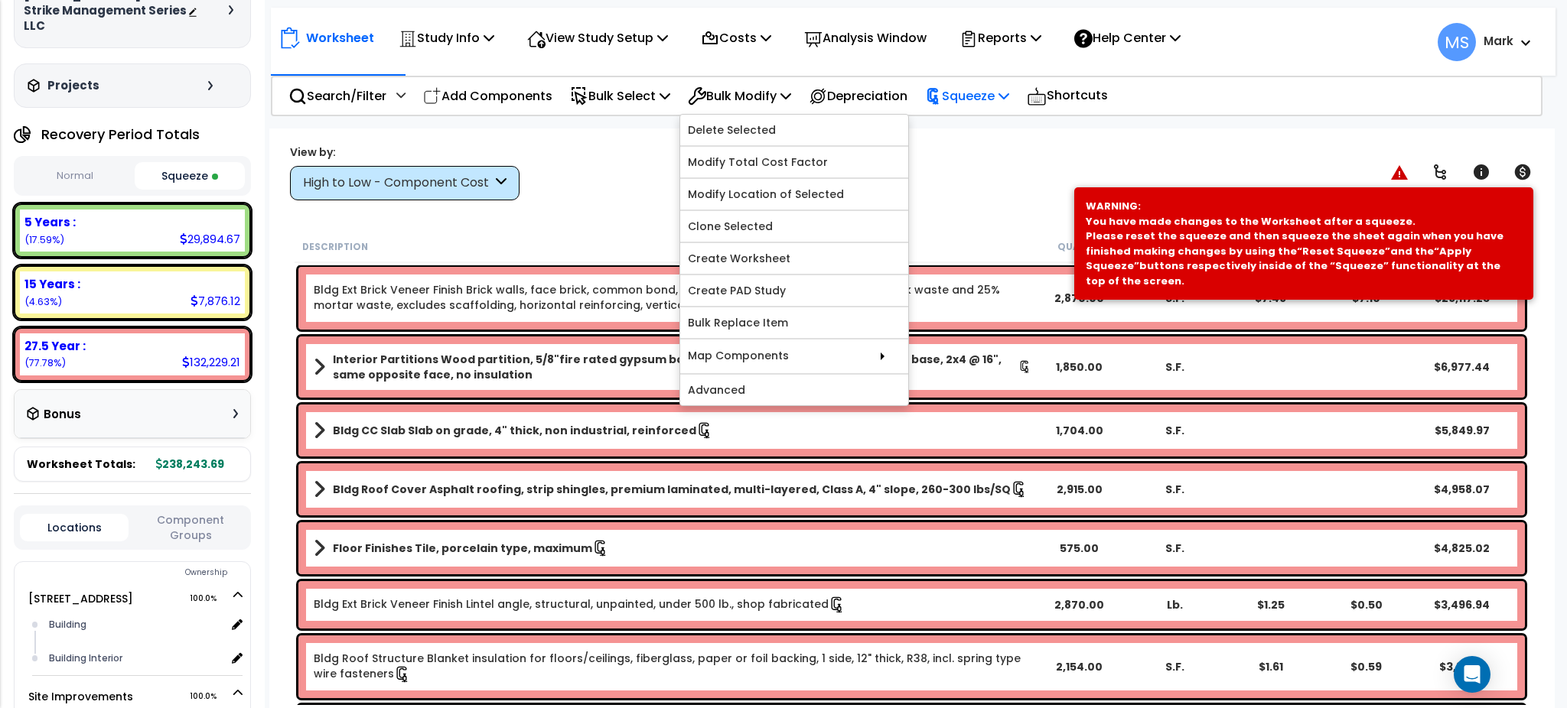
click at [971, 93] on p "Squeeze" at bounding box center [967, 96] width 84 height 21
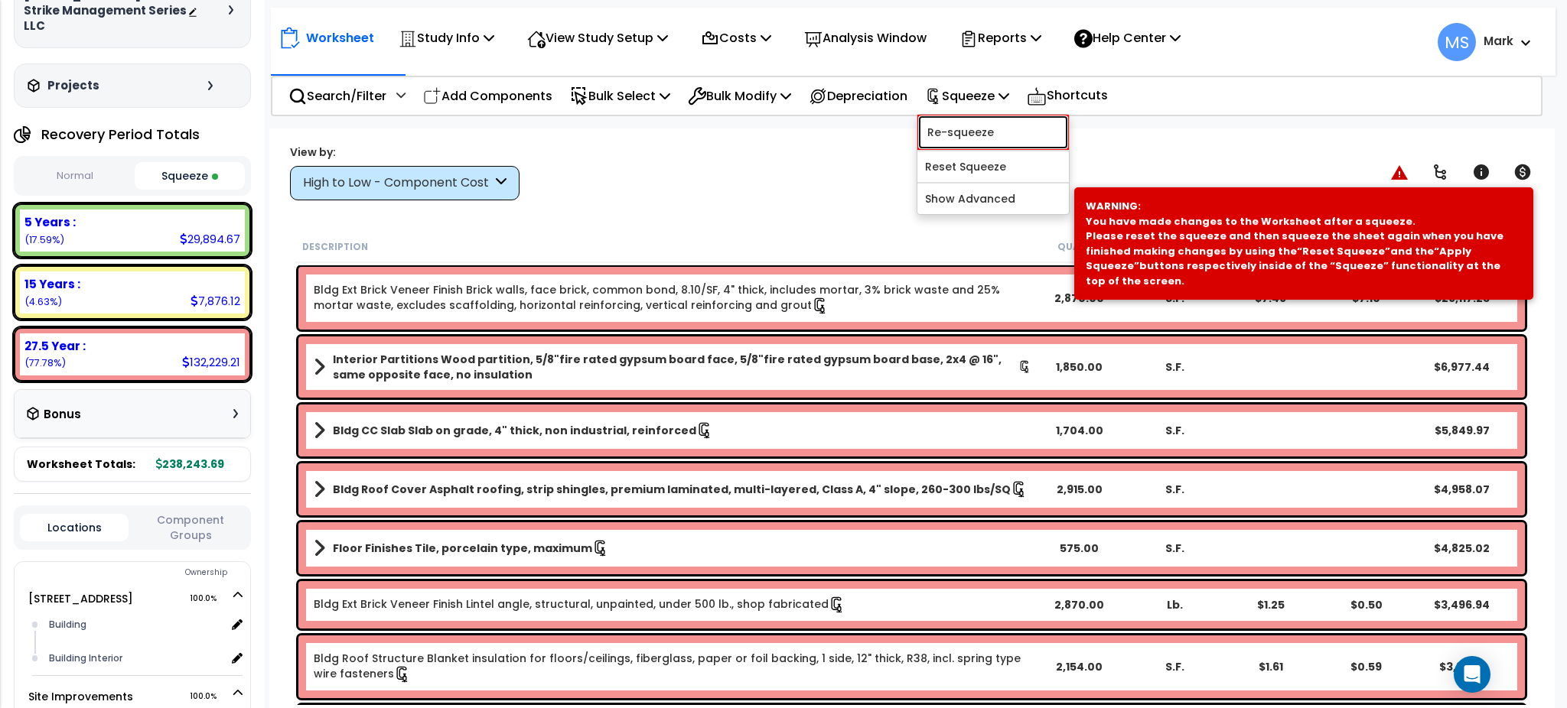
drag, startPoint x: 992, startPoint y: 136, endPoint x: 992, endPoint y: 158, distance: 22.2
click at [993, 136] on link "Re-squeeze" at bounding box center [992, 132] width 151 height 35
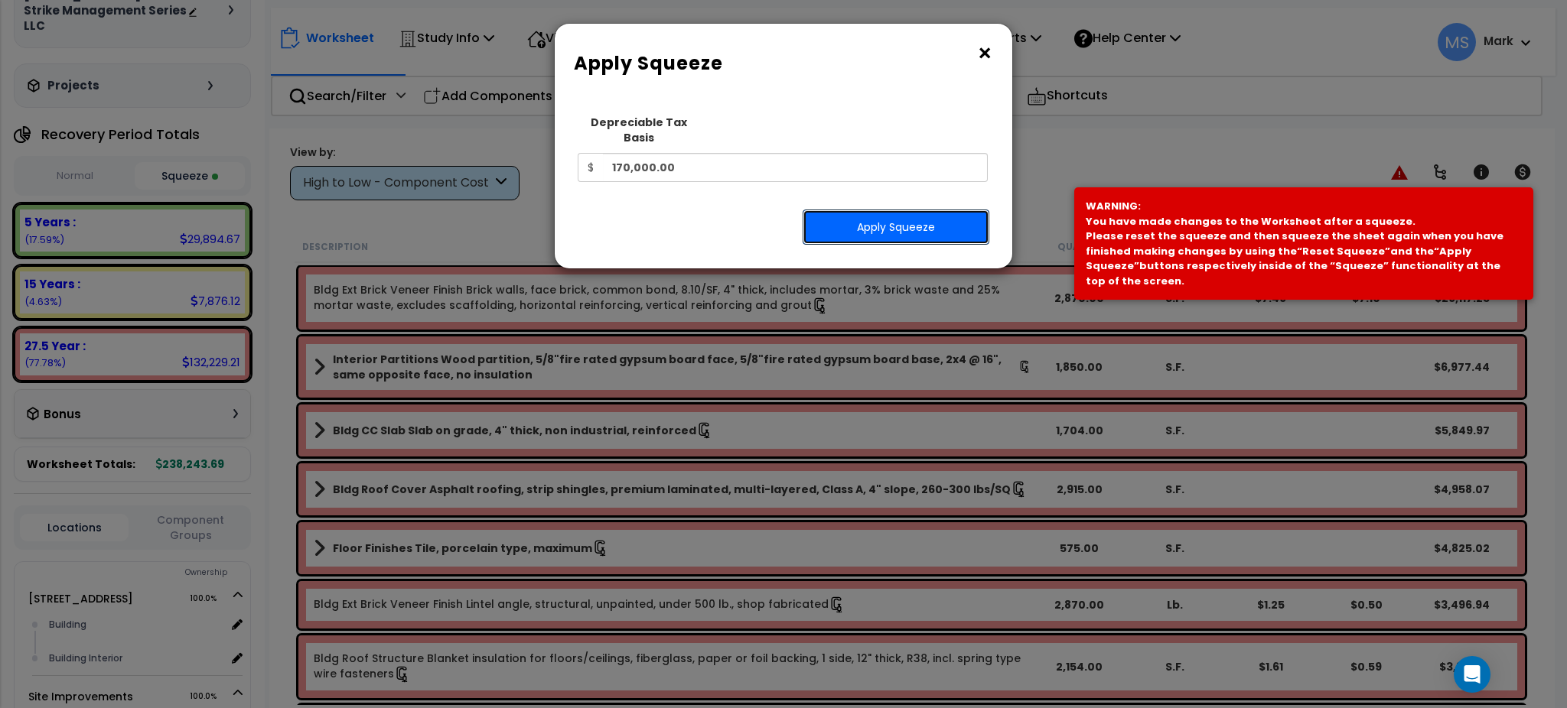
drag, startPoint x: 940, startPoint y: 204, endPoint x: 969, endPoint y: 208, distance: 30.2
click at [940, 210] on button "Apply Squeeze" at bounding box center [896, 227] width 187 height 35
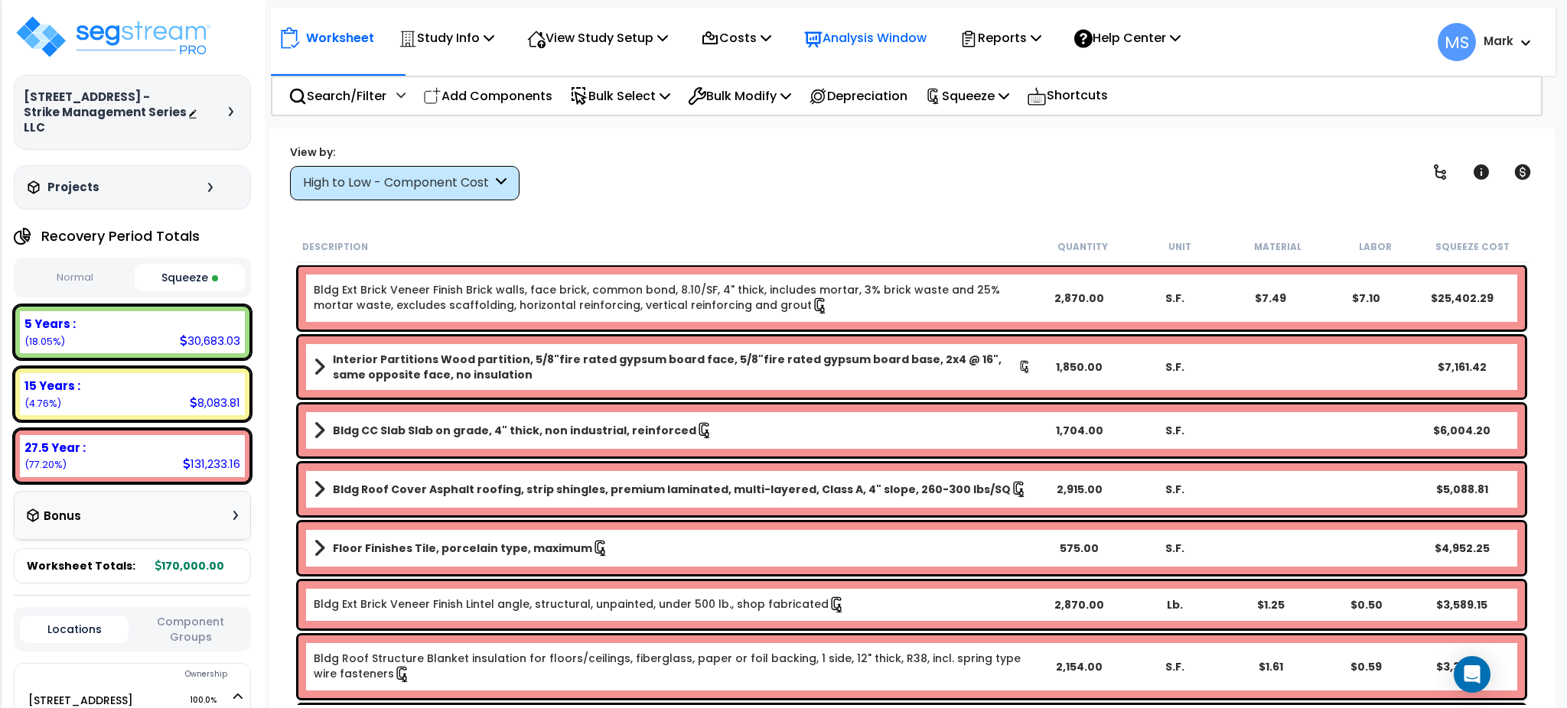
click at [889, 29] on p "Analysis Window" at bounding box center [865, 38] width 122 height 21
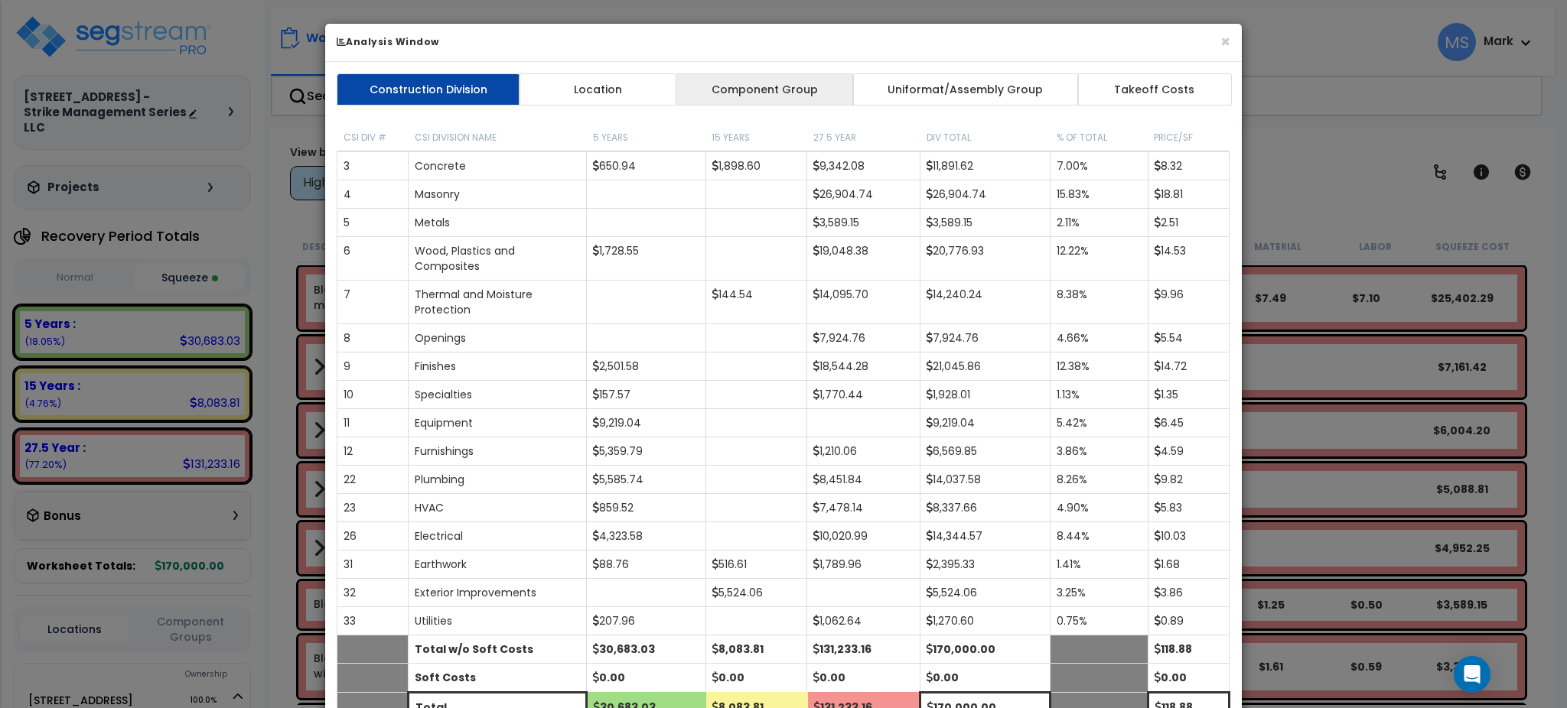
click at [763, 86] on link "Component Group" at bounding box center [764, 89] width 177 height 32
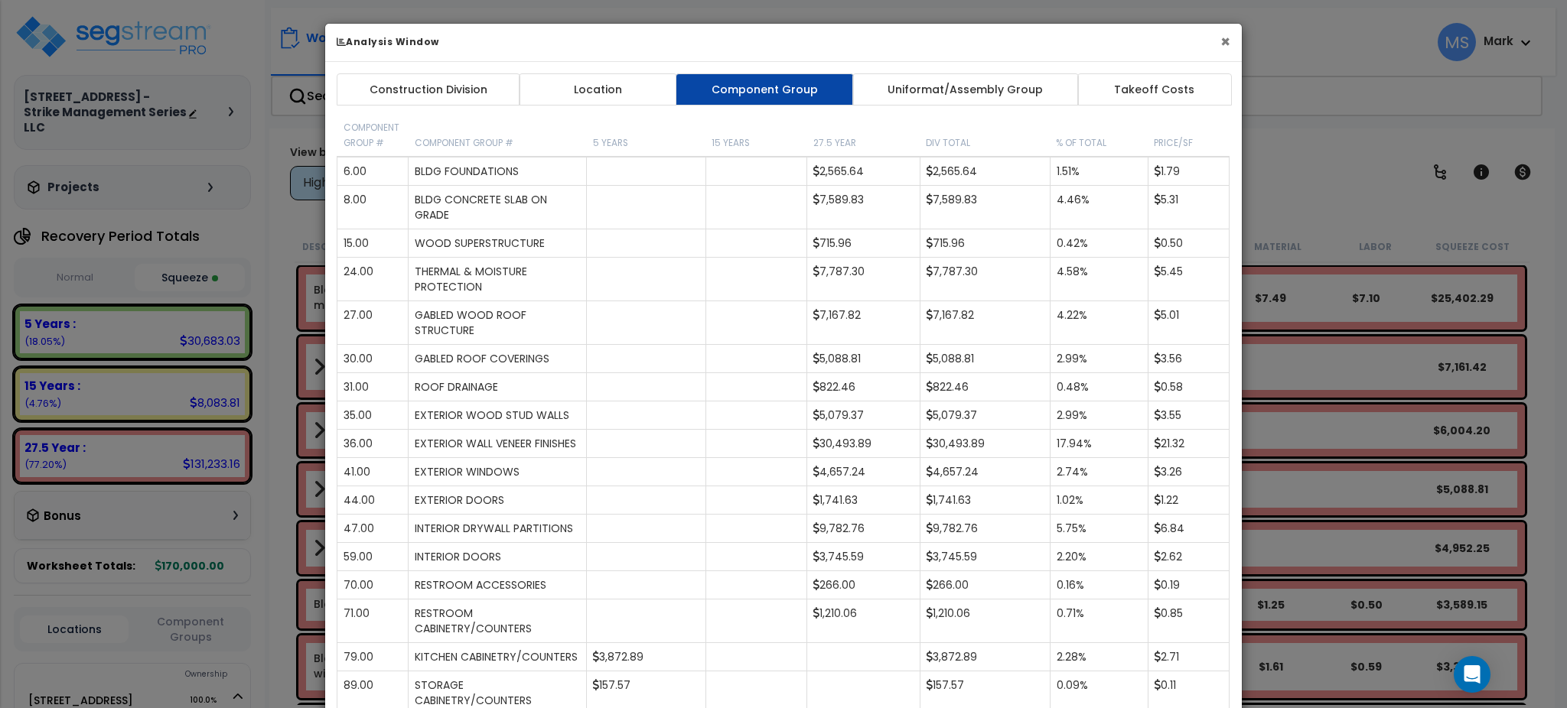
click at [1226, 38] on button "×" at bounding box center [1225, 42] width 10 height 16
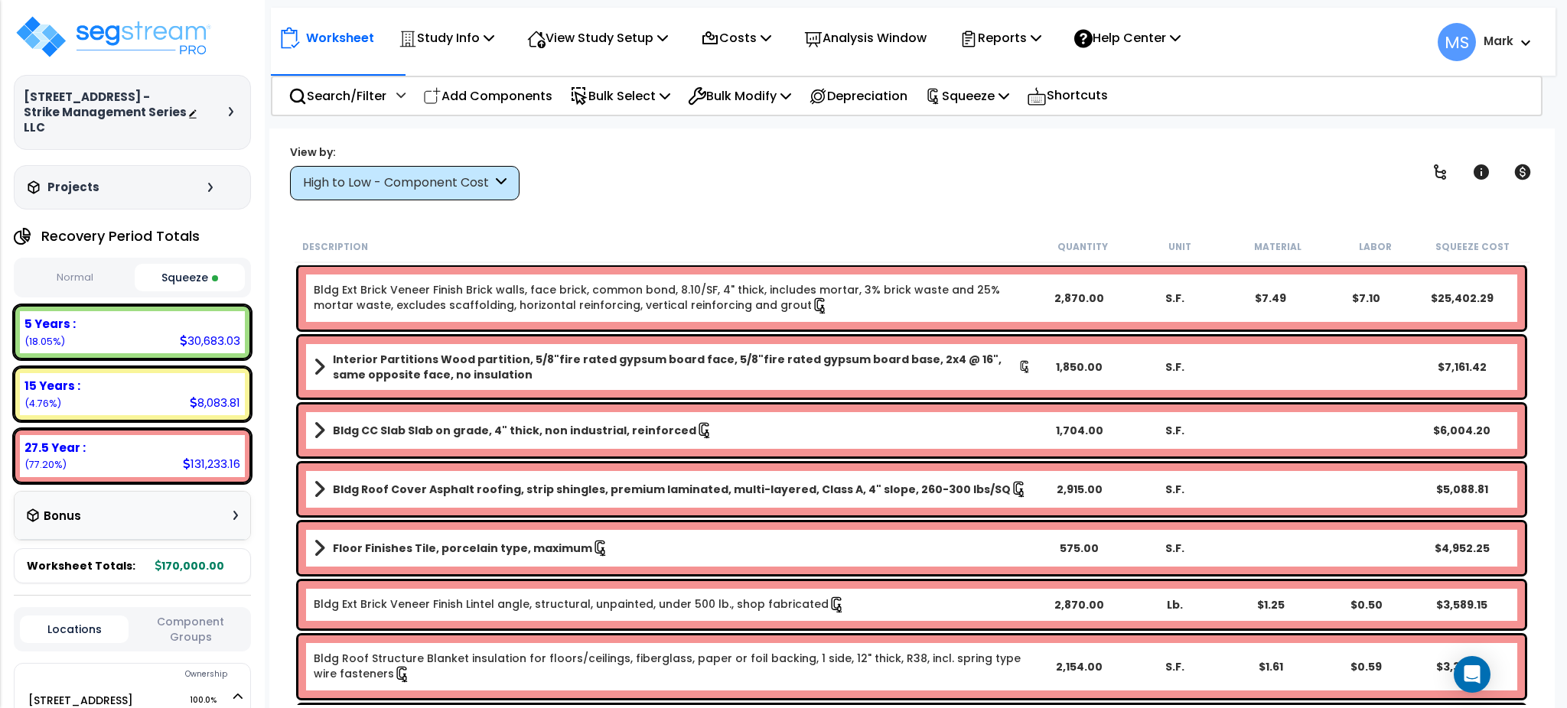
click at [388, 193] on div "High to Low - Component Cost" at bounding box center [405, 183] width 230 height 34
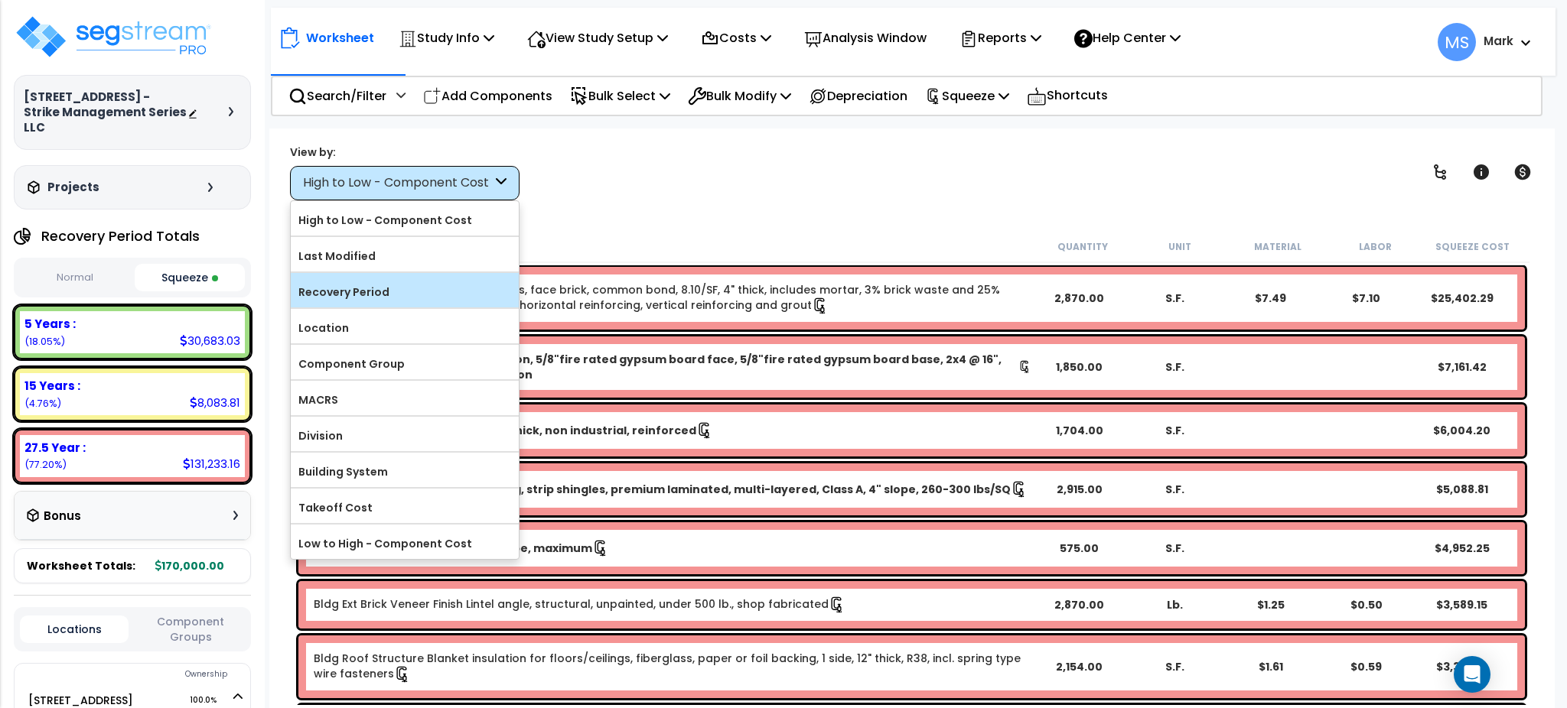
click at [441, 299] on label "Recovery Period" at bounding box center [405, 292] width 228 height 23
click at [0, 0] on input "Recovery Period" at bounding box center [0, 0] width 0 height 0
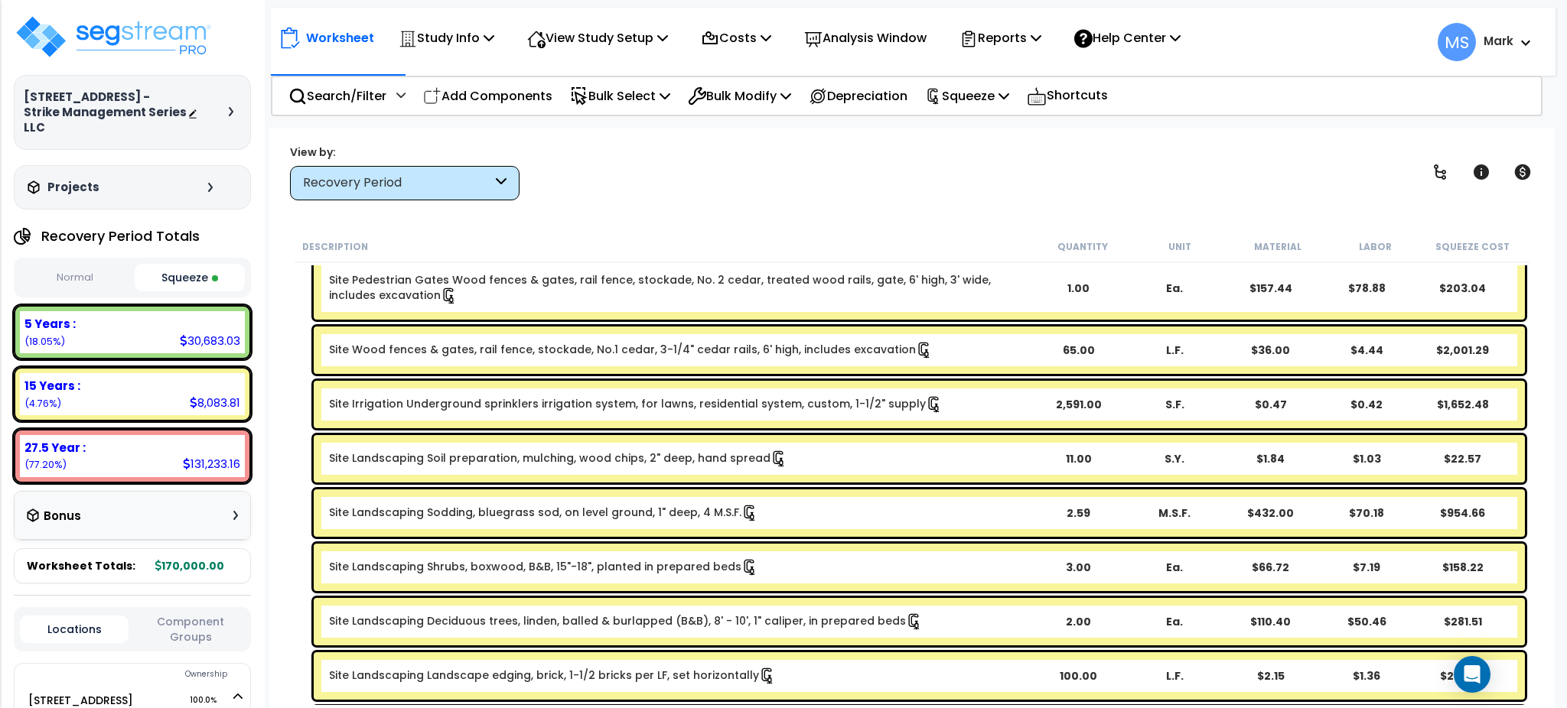
scroll to position [2367, 0]
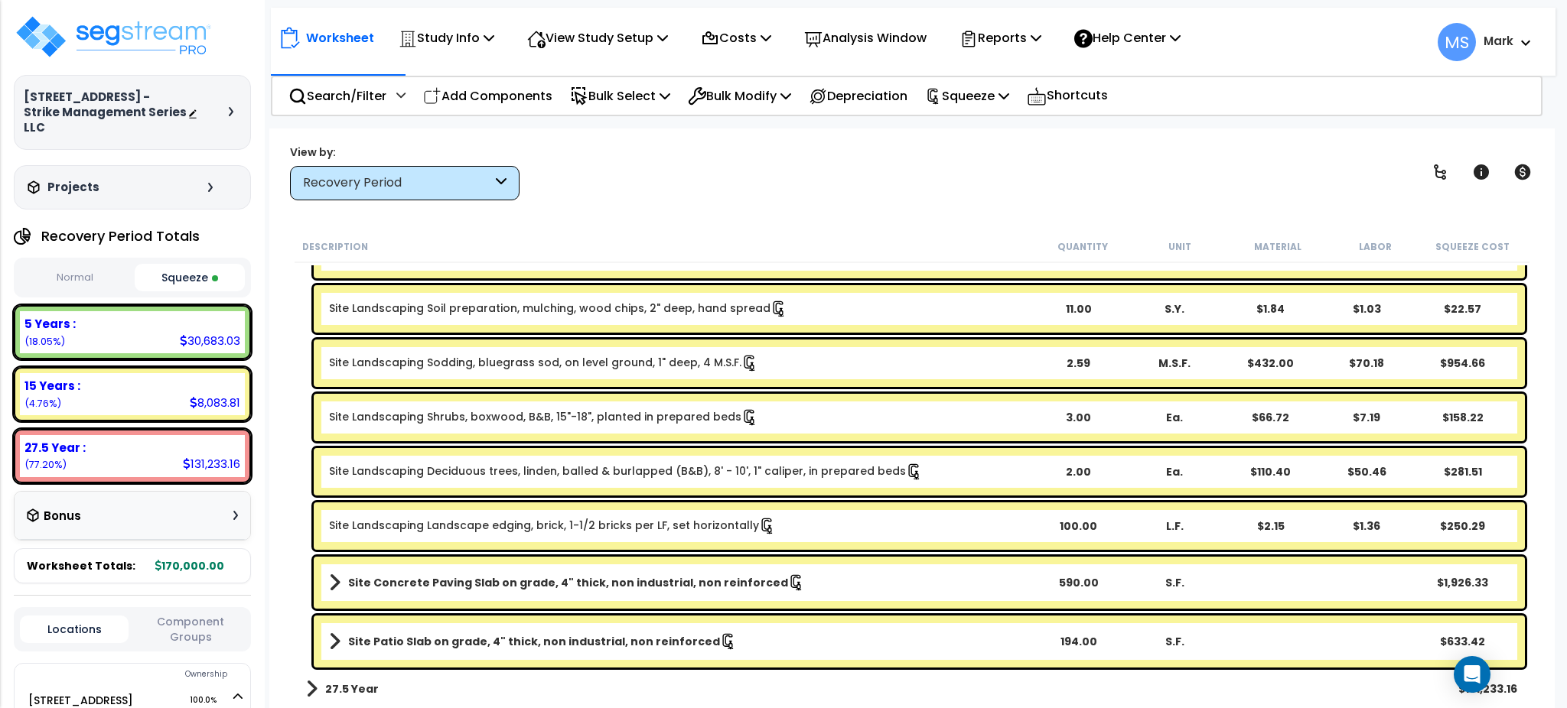
click at [422, 168] on div "Recovery Period" at bounding box center [405, 183] width 230 height 34
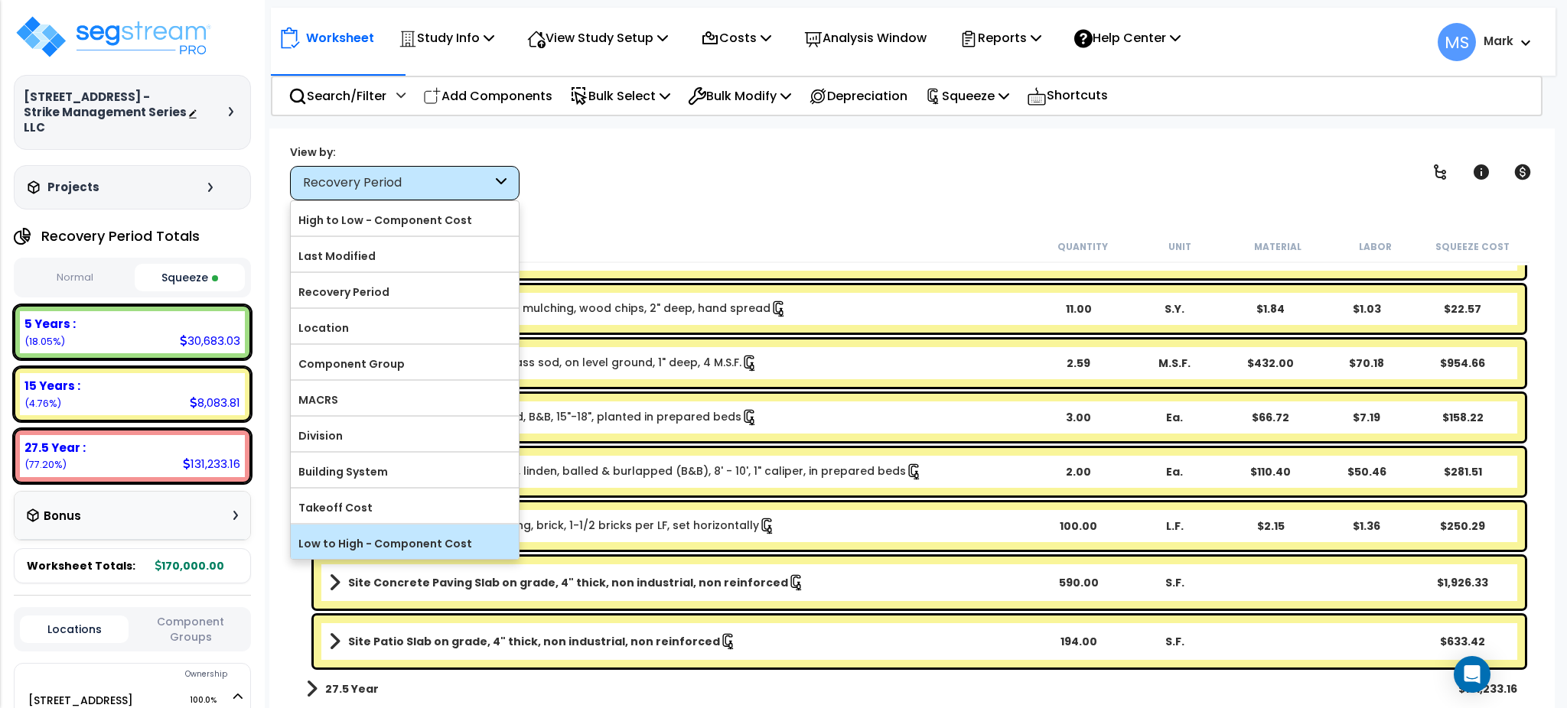
click at [396, 546] on label "Low to High - Component Cost" at bounding box center [405, 543] width 228 height 23
click at [0, 0] on input "Low to High - Component Cost" at bounding box center [0, 0] width 0 height 0
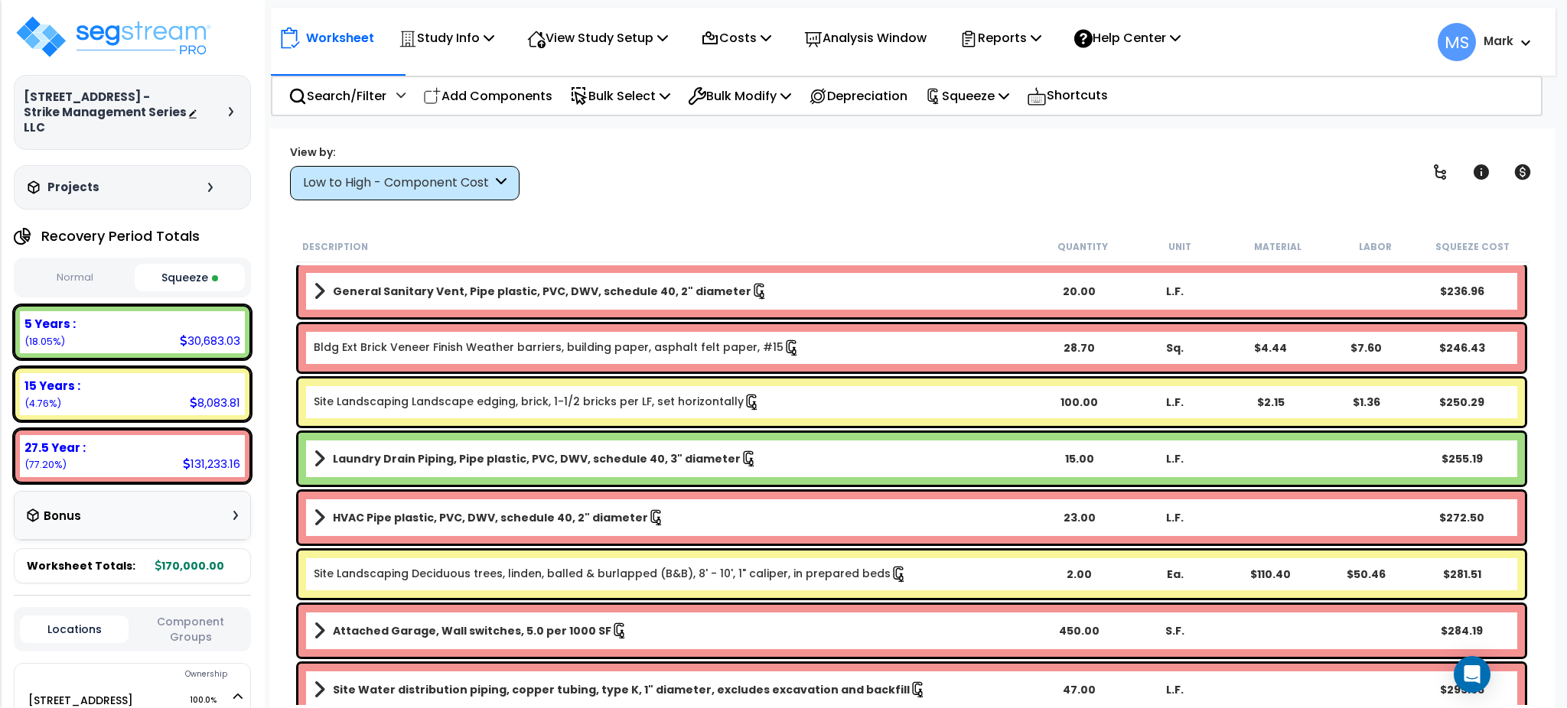
click at [414, 177] on div "Low to High - Component Cost" at bounding box center [397, 183] width 189 height 18
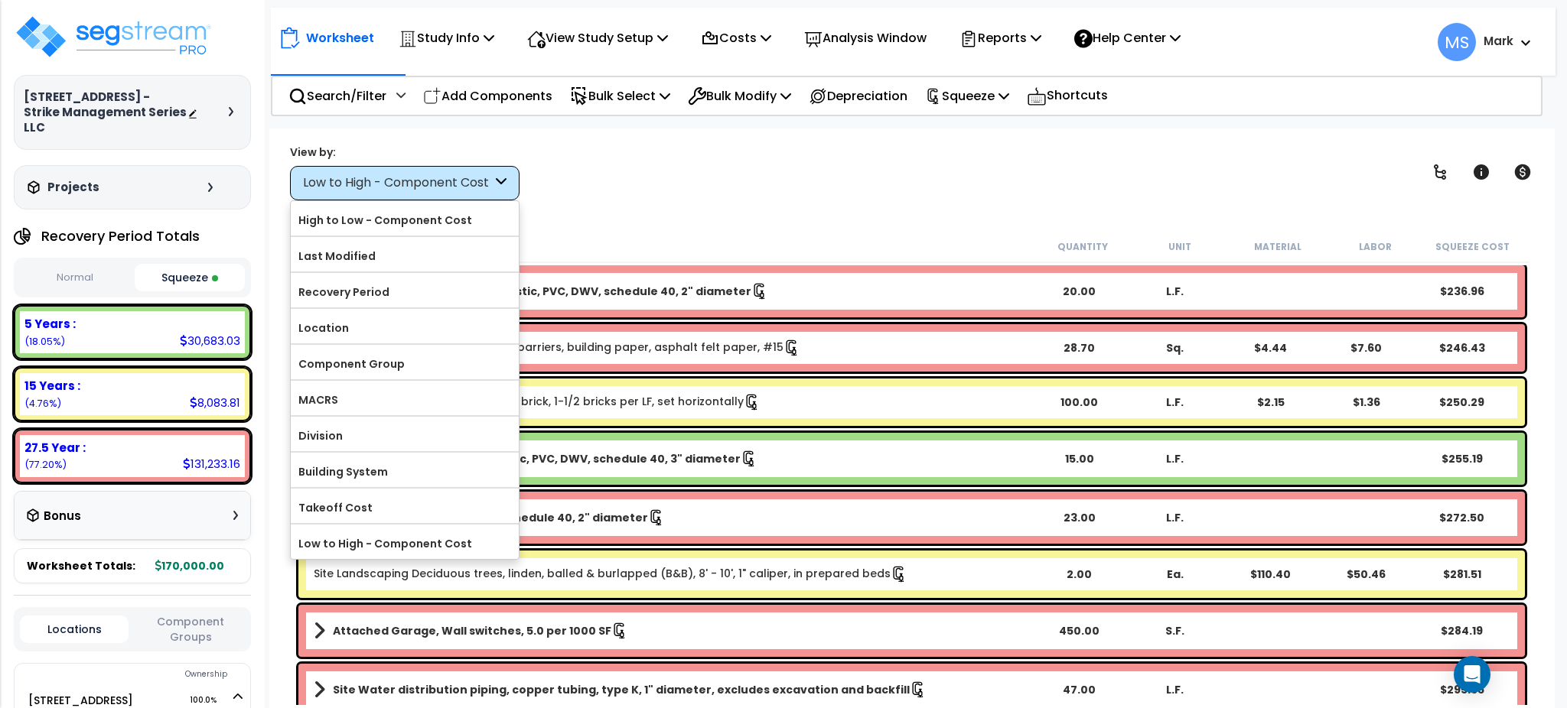
click at [594, 154] on div "View by: Low to High - Component Cost High to Low - Component Cost" at bounding box center [912, 172] width 1254 height 57
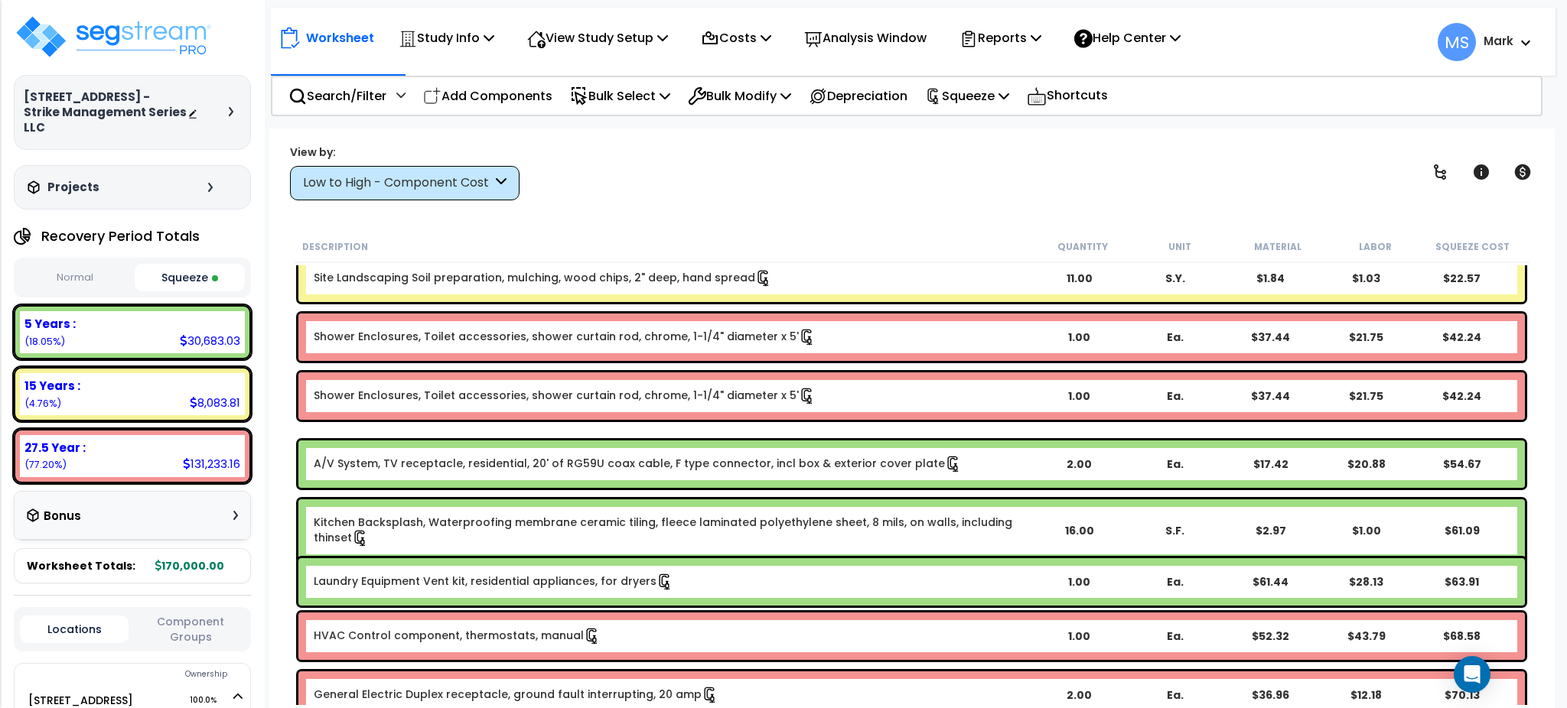
scroll to position [0, 0]
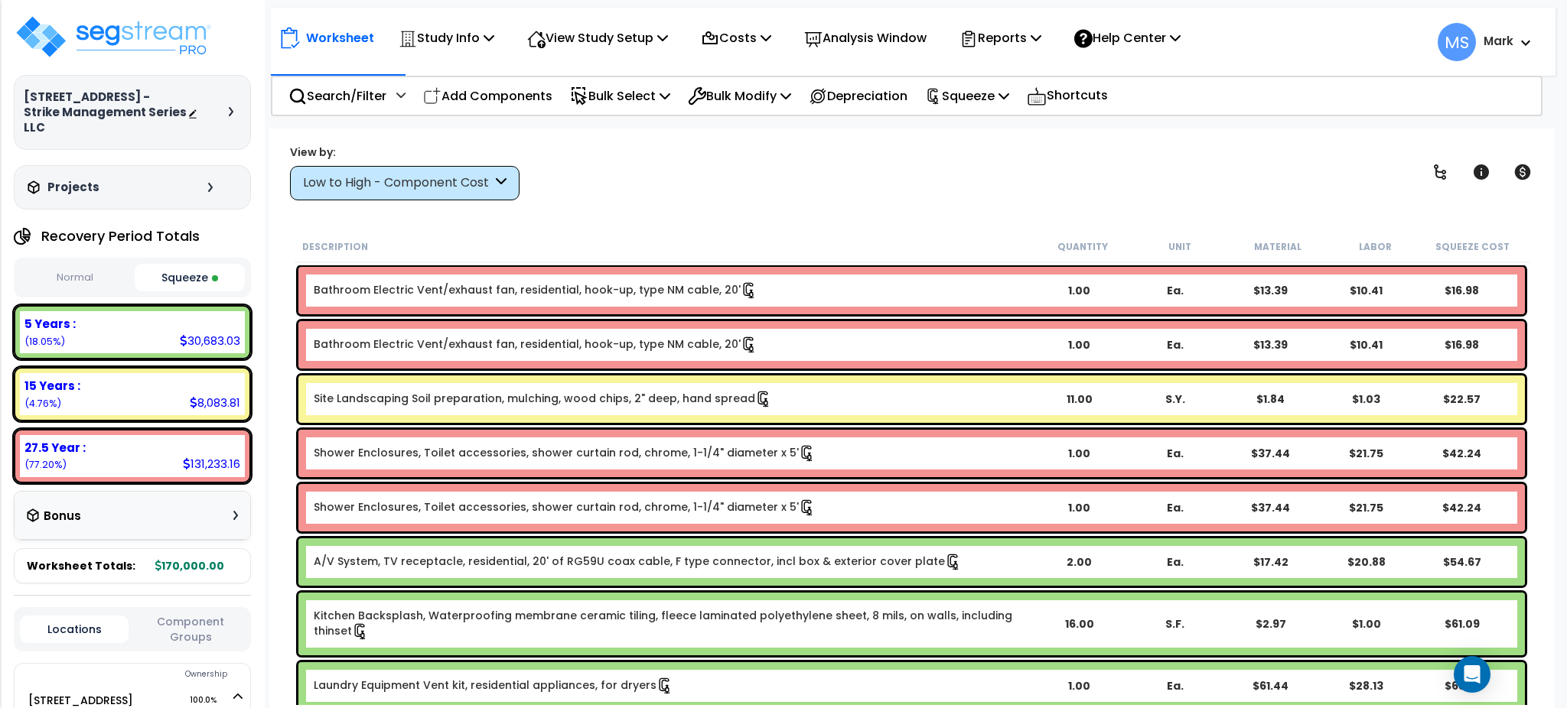
click at [496, 187] on icon at bounding box center [501, 183] width 11 height 18
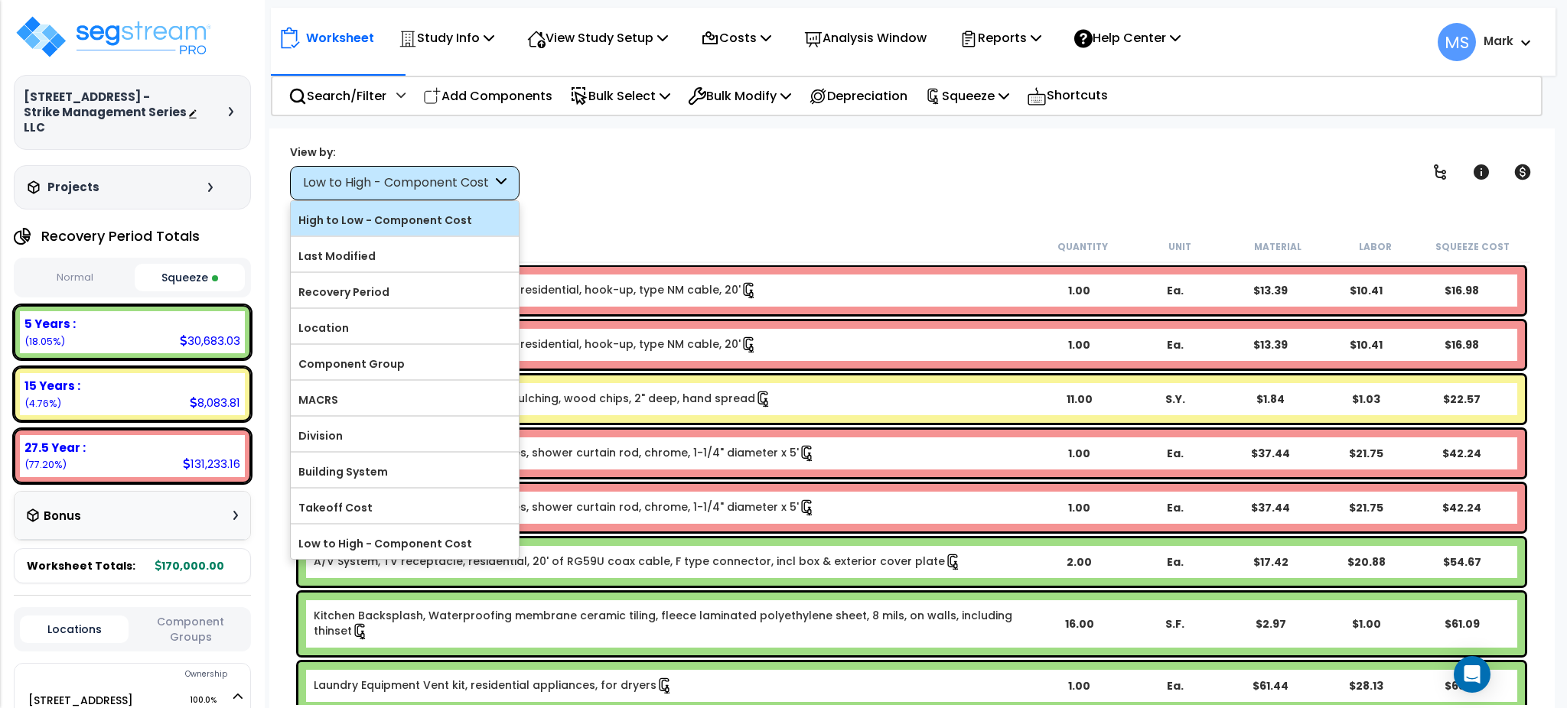
click at [480, 226] on label "High to Low - Component Cost" at bounding box center [405, 220] width 228 height 23
click at [0, 0] on input "High to Low - Component Cost" at bounding box center [0, 0] width 0 height 0
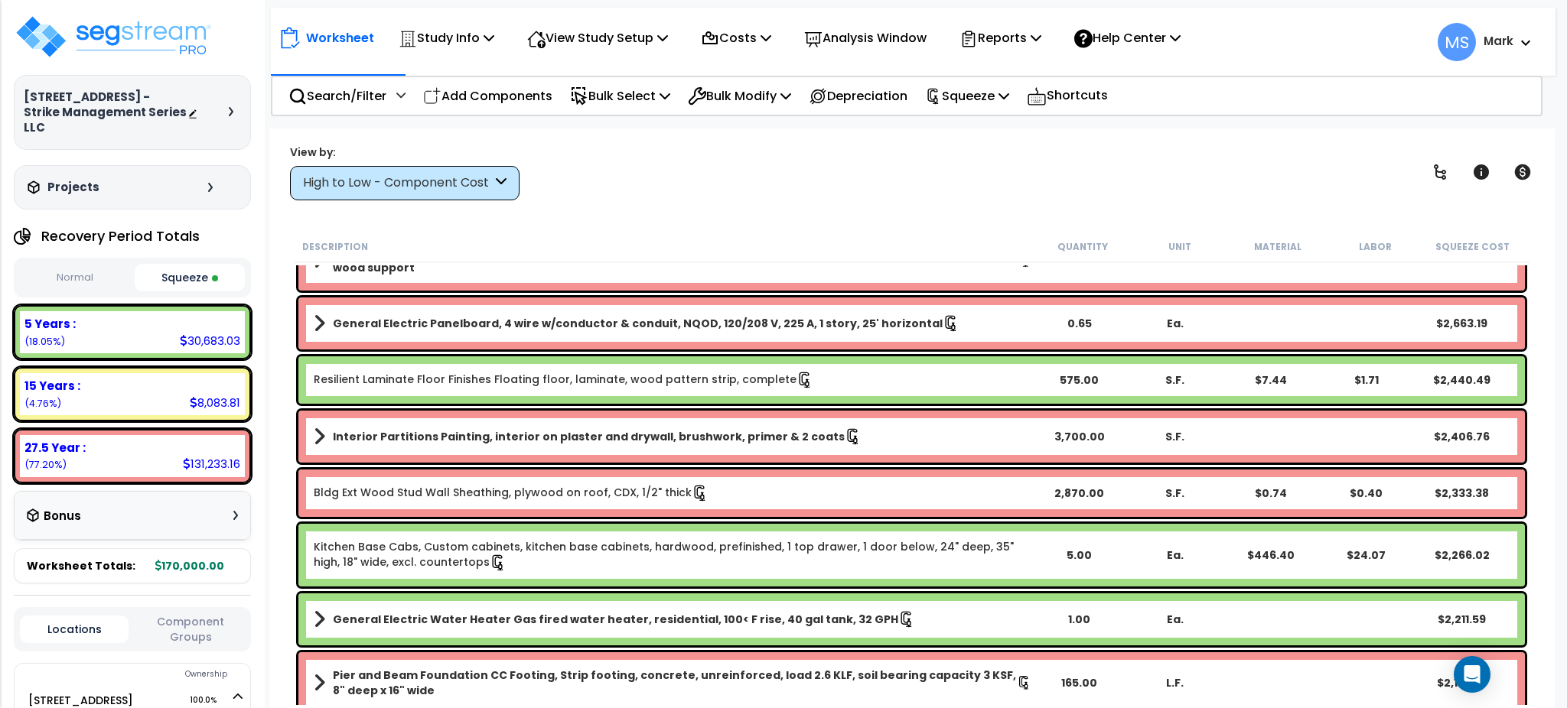
scroll to position [816, 0]
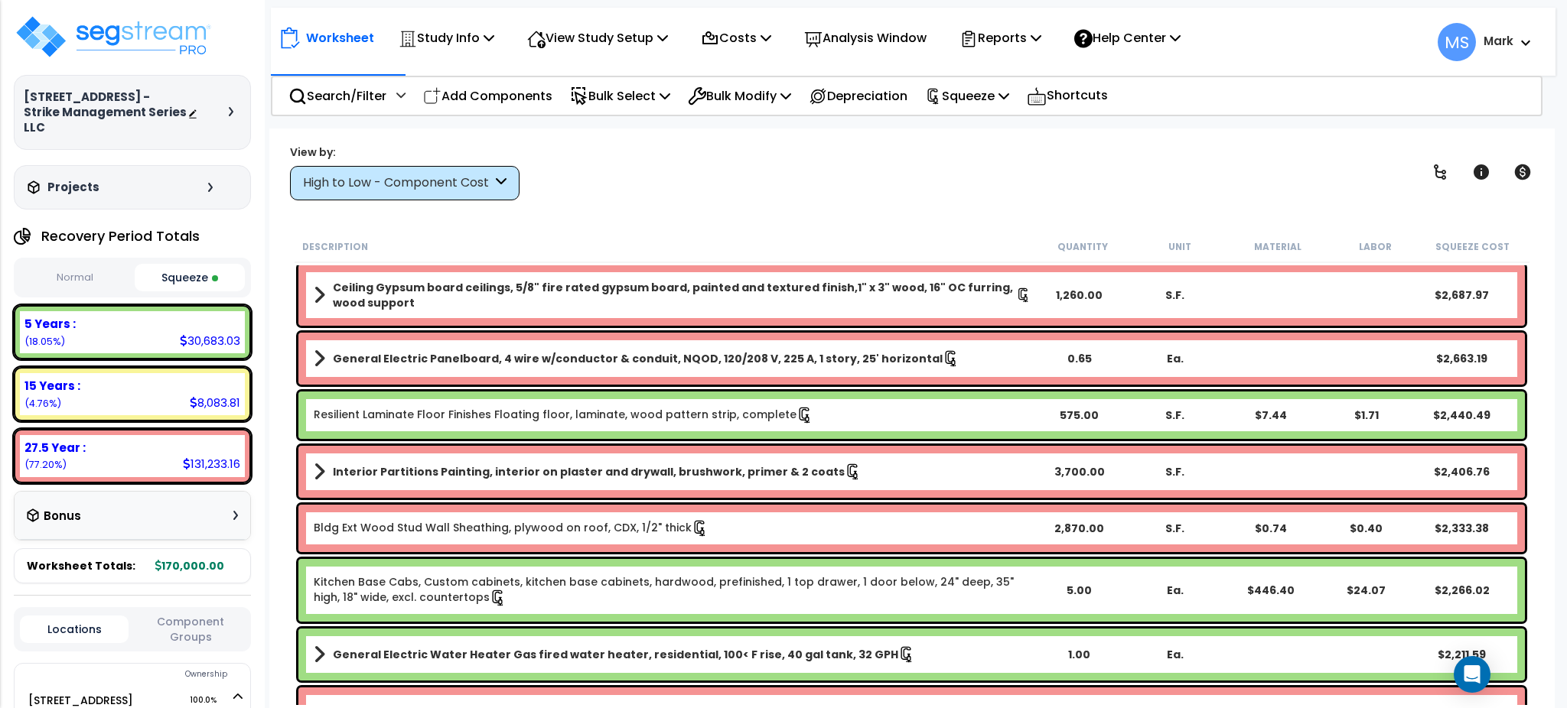
drag, startPoint x: 26, startPoint y: 96, endPoint x: 66, endPoint y: 131, distance: 52.6
click at [66, 131] on h3 "[STREET_ADDRESS] - Strike Management Series LLC" at bounding box center [106, 113] width 164 height 46
click at [71, 114] on h3 "[STREET_ADDRESS] - Strike Management Series LLC" at bounding box center [106, 113] width 164 height 46
drag, startPoint x: 21, startPoint y: 92, endPoint x: 157, endPoint y: 102, distance: 136.5
click at [157, 102] on div "8713 Eaglestone Way - Strike Management Series LLC Depreciable Tax Basis : 170,…" at bounding box center [132, 112] width 237 height 75
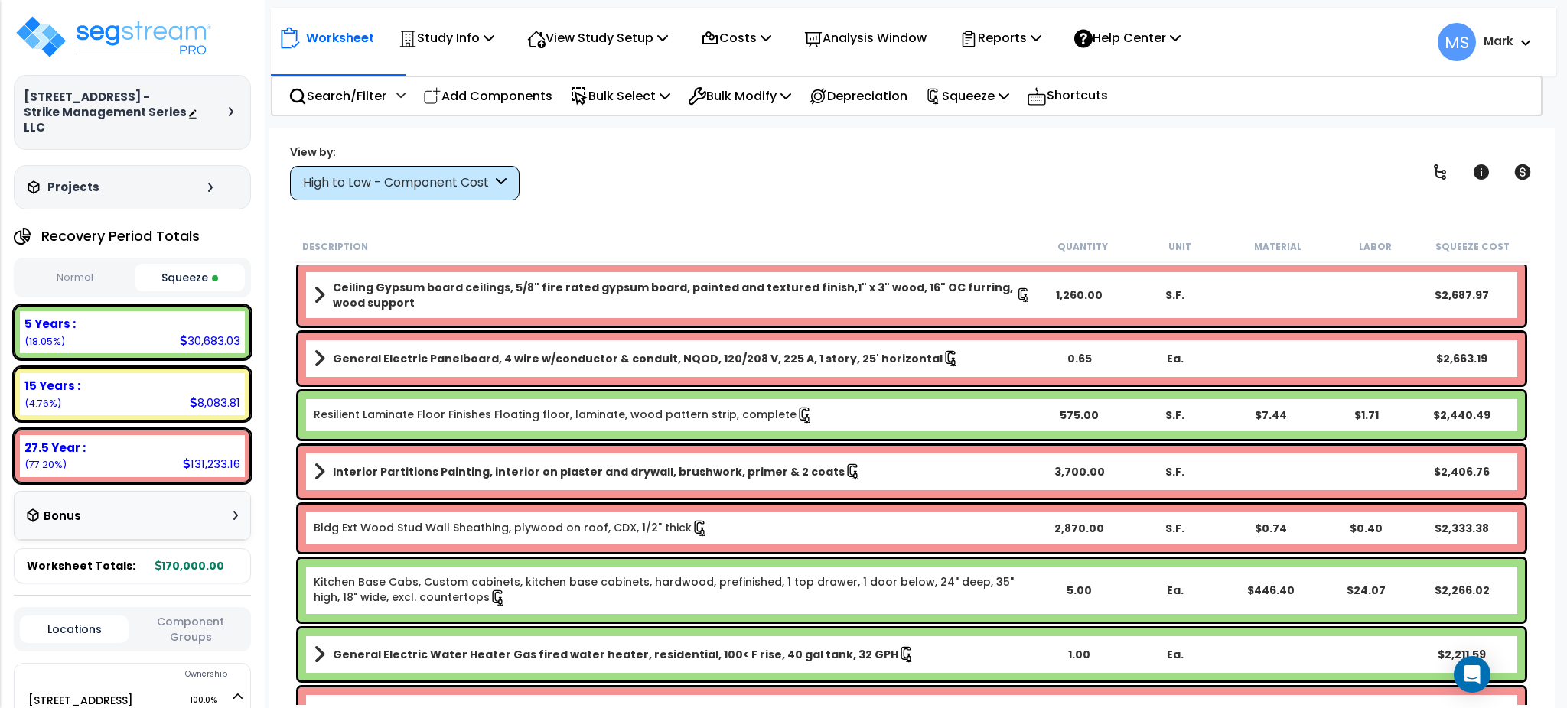
copy h3 "8713 Eaglestone Way -"
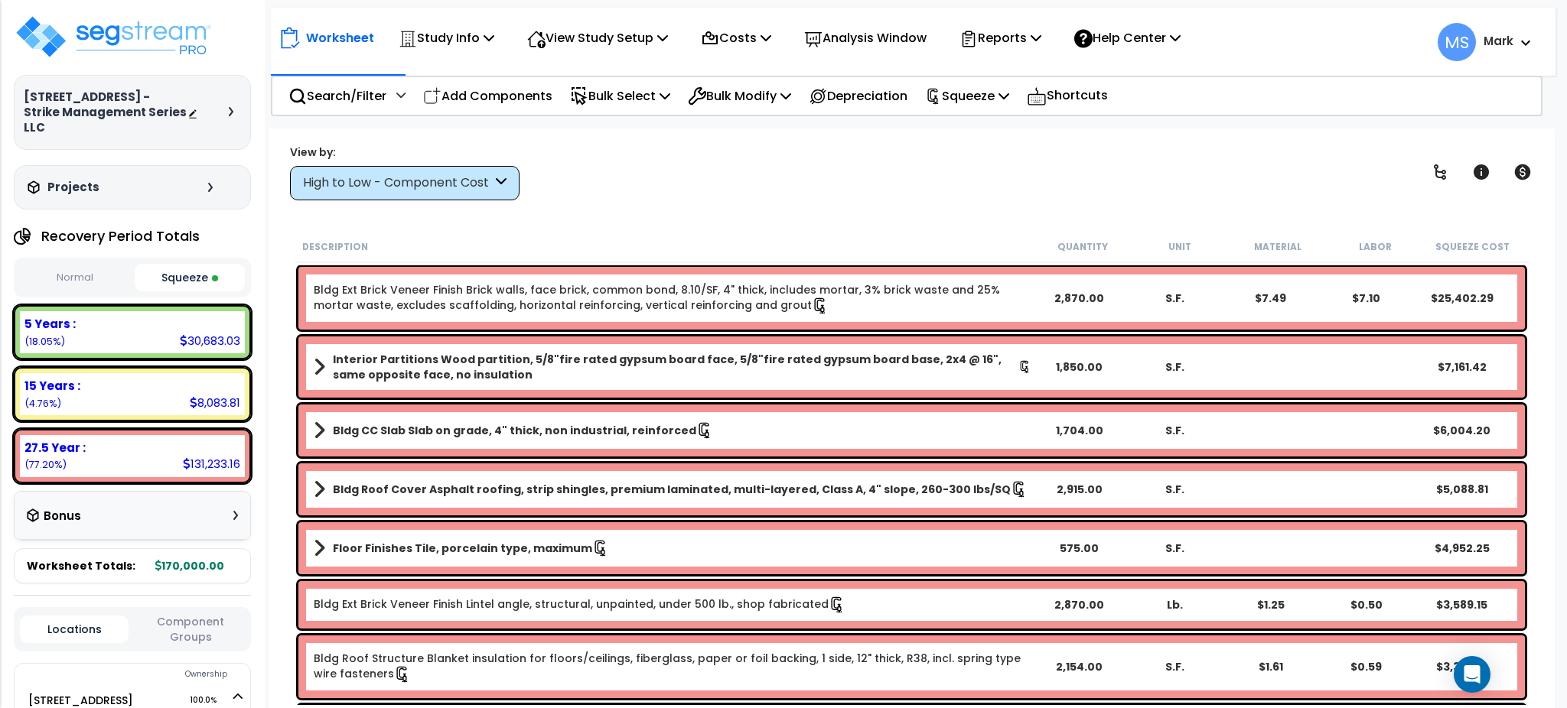
scroll to position [0, 0]
click at [992, 114] on div "Search/Filter Additional Search / Filter Add Components Bulk Select Select By..…" at bounding box center [907, 96] width 1272 height 41
click at [985, 105] on p "Squeeze" at bounding box center [967, 96] width 84 height 21
drag, startPoint x: 777, startPoint y: 135, endPoint x: 643, endPoint y: 96, distance: 140.2
click at [777, 135] on div "Worksheet Study Info Study Setup Add Property Unit Template study Clone study MS" at bounding box center [911, 483] width 1285 height 708
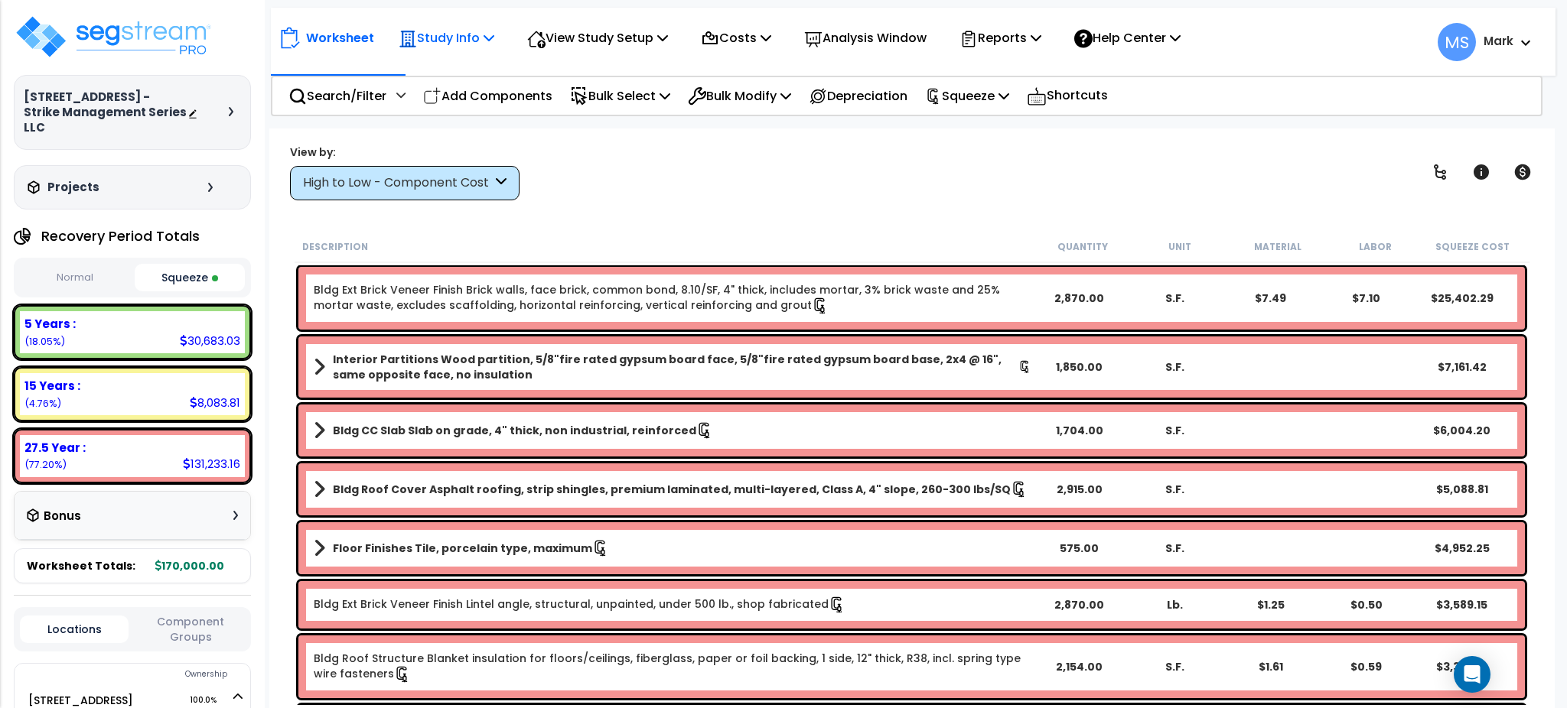
click at [449, 21] on div "Study Info" at bounding box center [447, 38] width 96 height 36
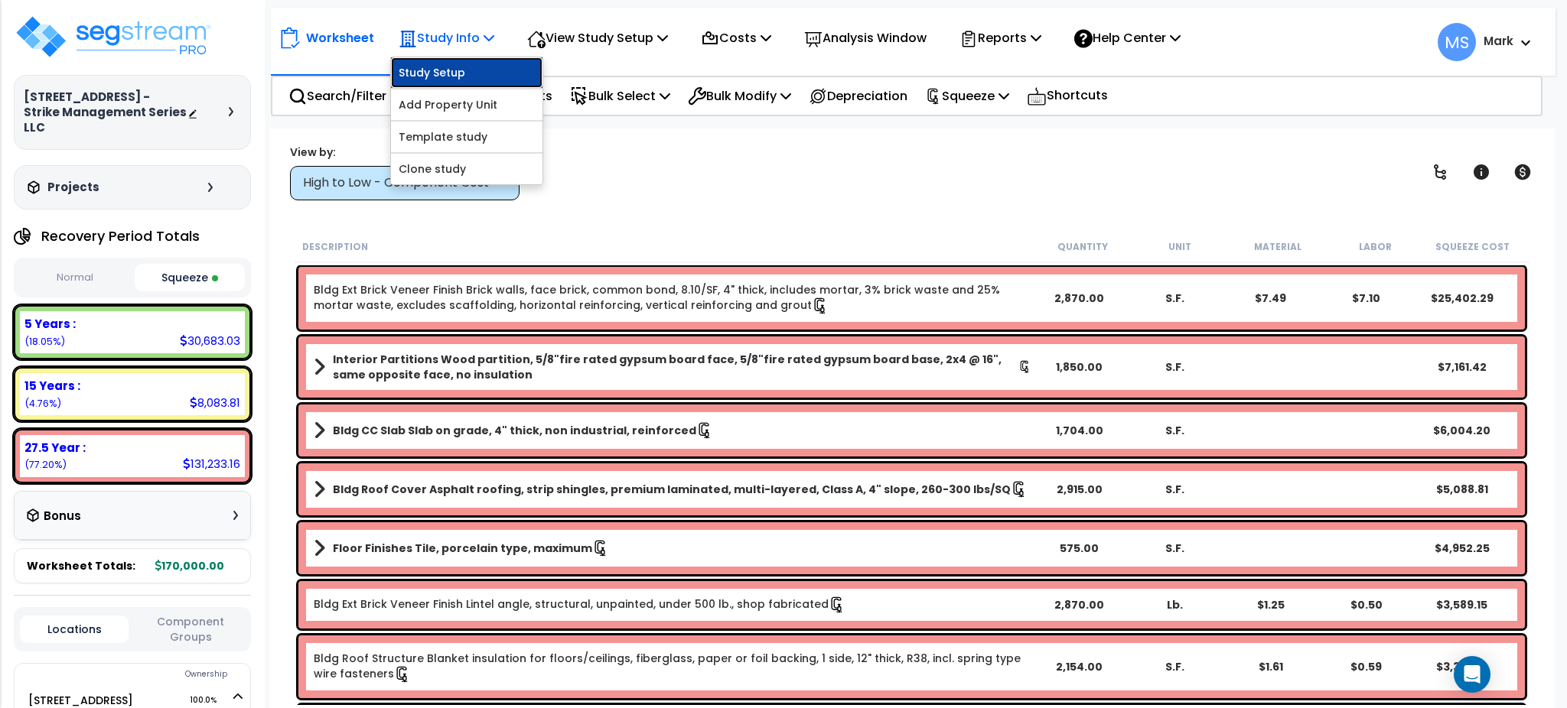
click at [468, 69] on link "Study Setup" at bounding box center [466, 72] width 151 height 31
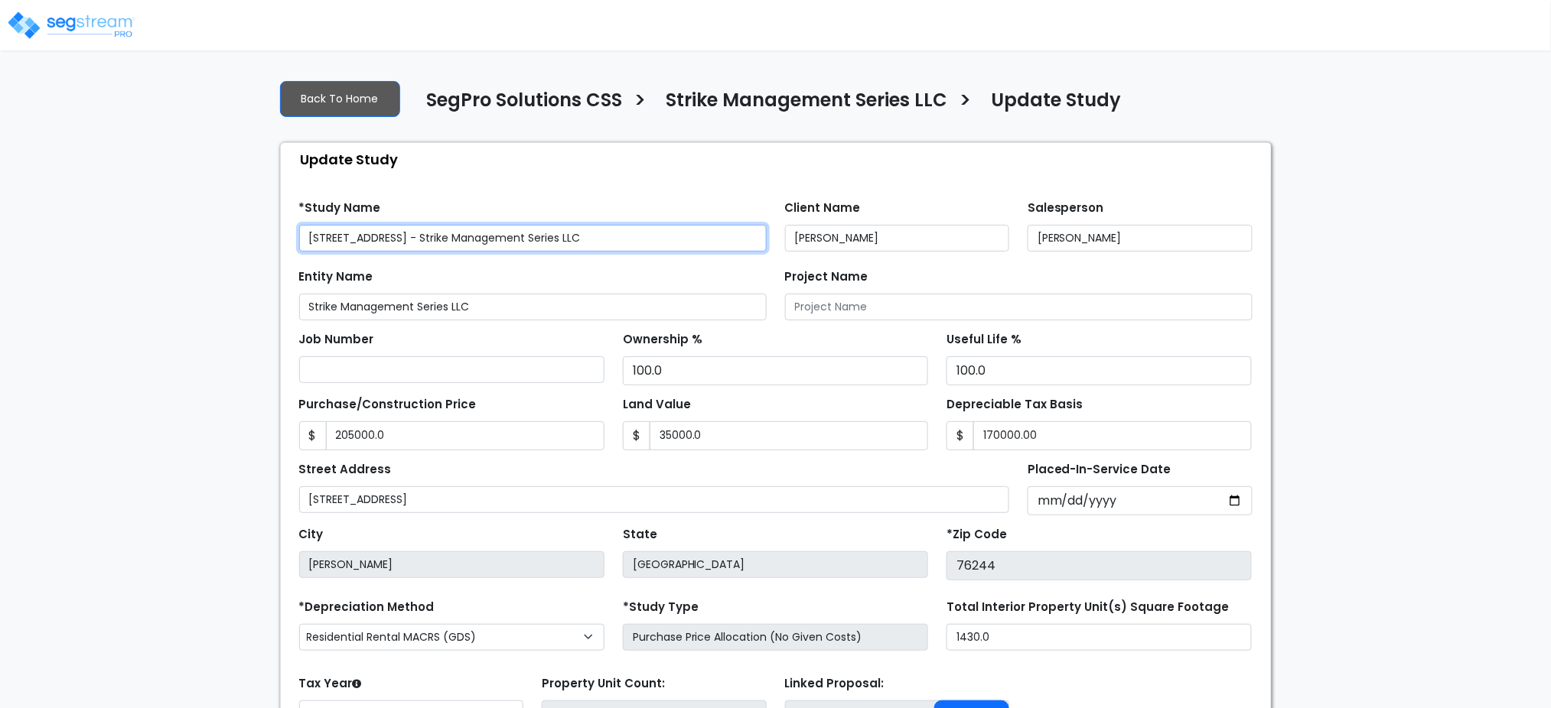
type input "205,000.0"
type input "35,000.0"
type input "170,000.00"
select select "2020"
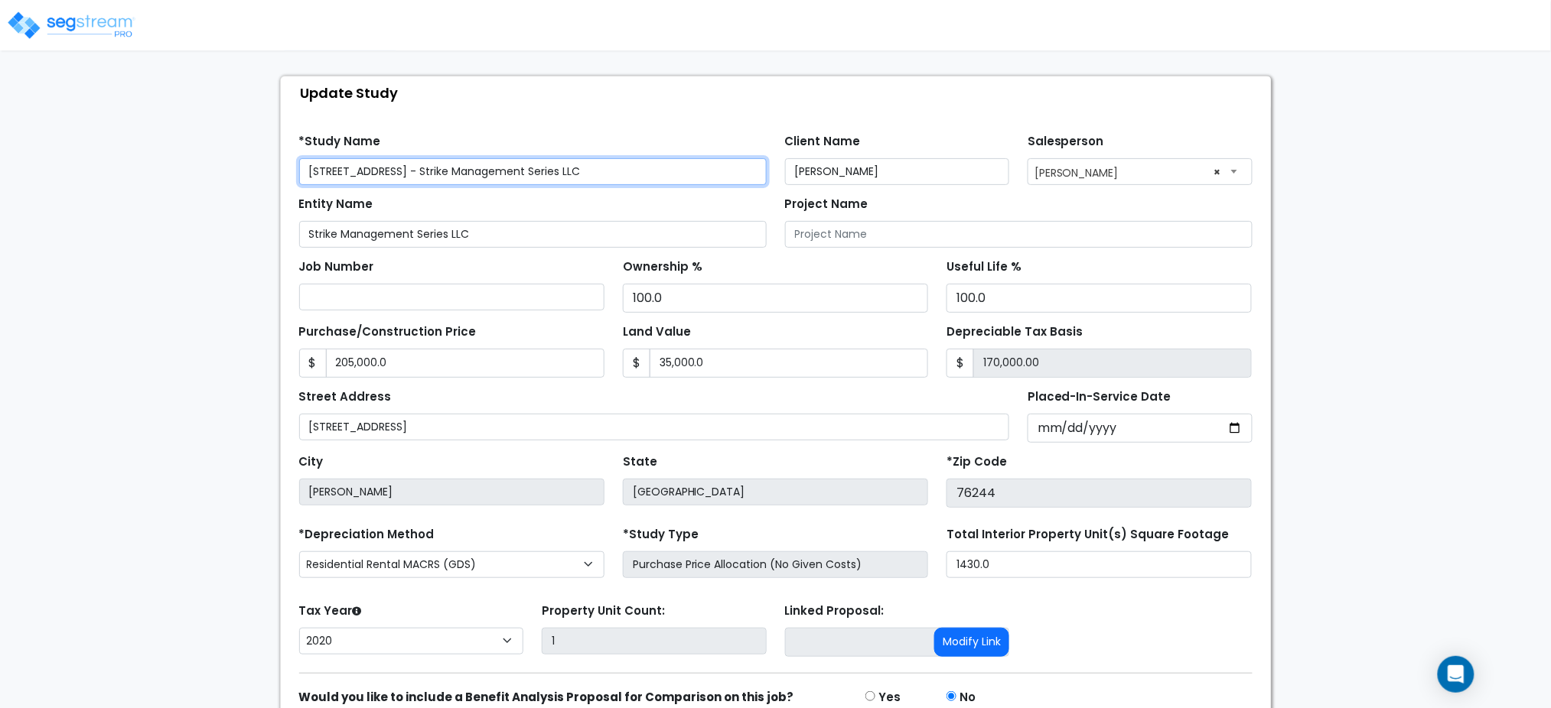
scroll to position [102, 0]
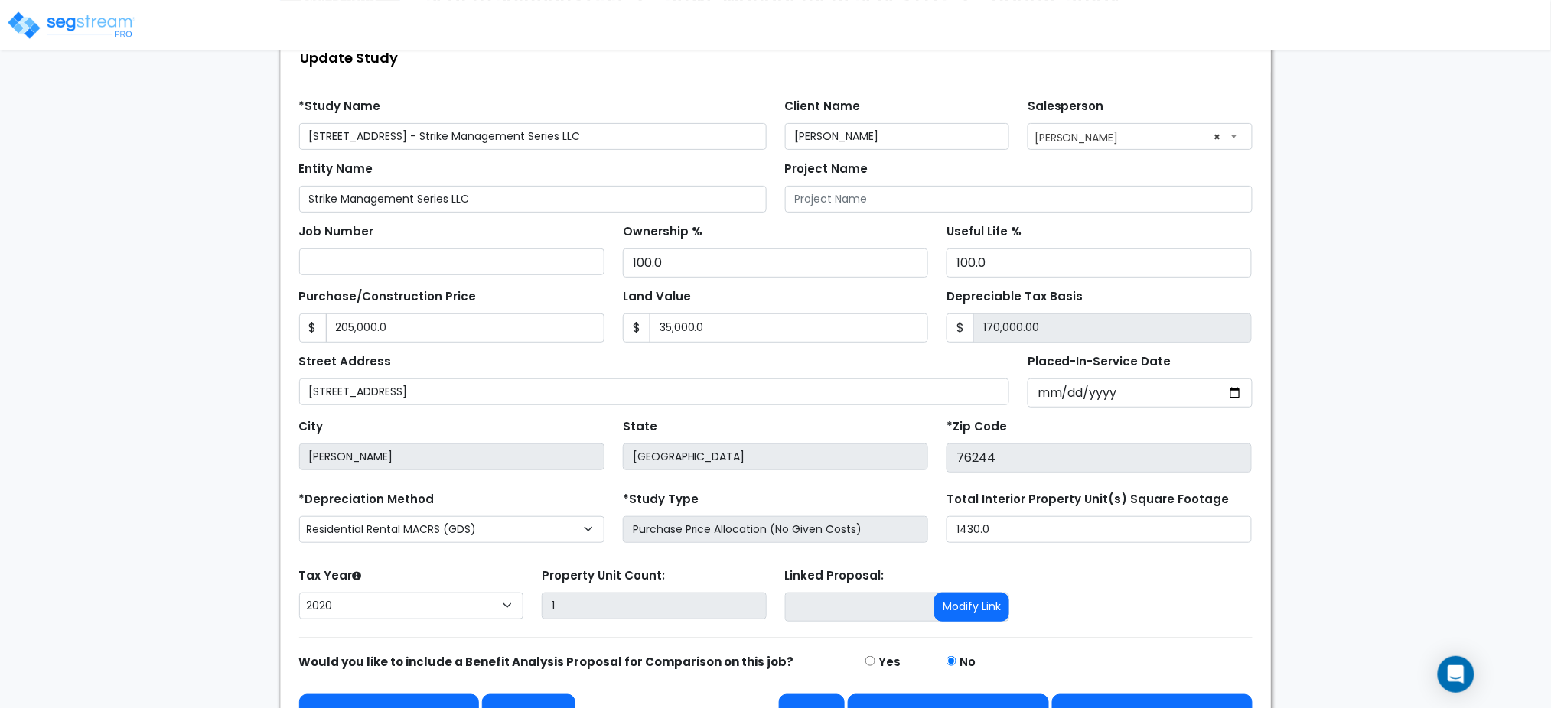
click at [1441, 131] on div "We are Building your Study. So please grab a coffee and let us do the heavy lif…" at bounding box center [775, 356] width 1551 height 781
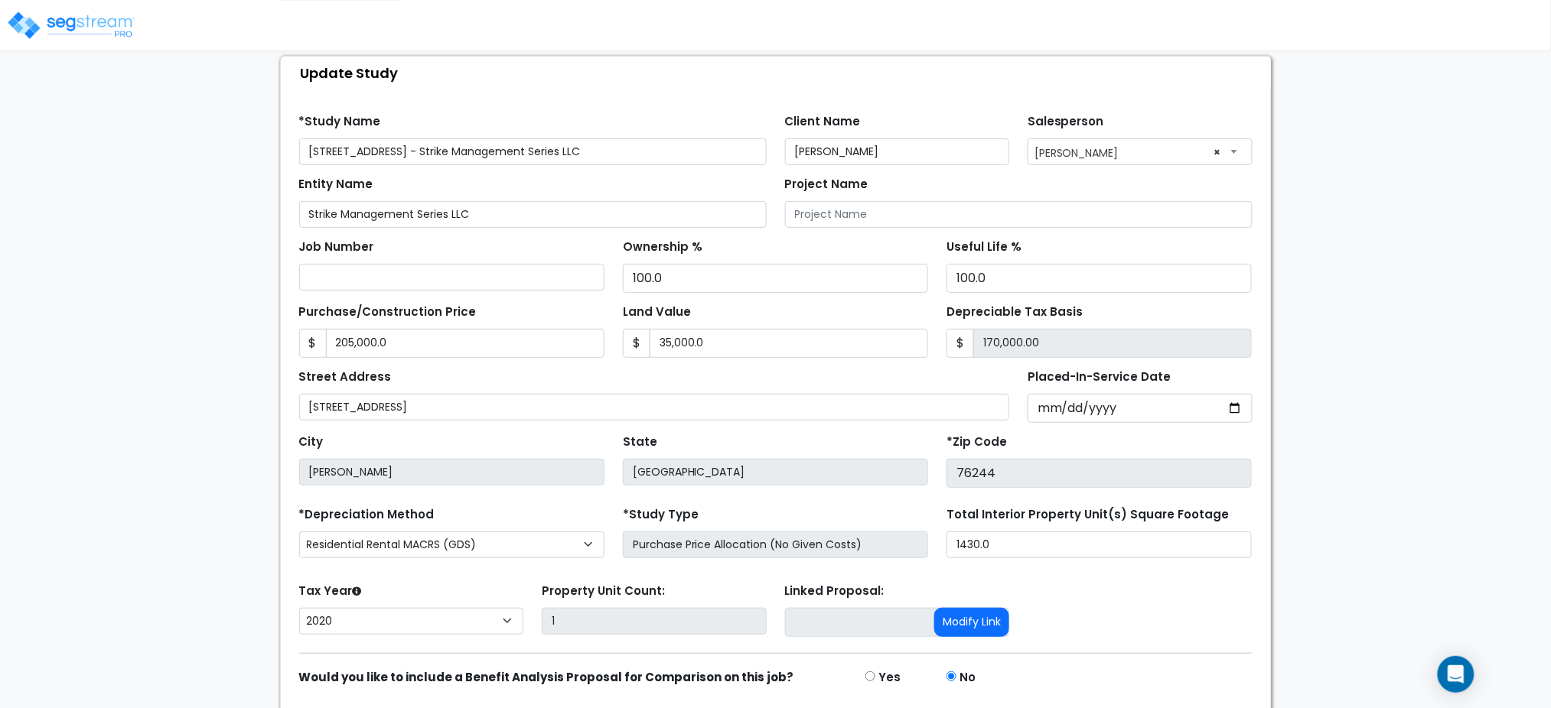
scroll to position [140, 0]
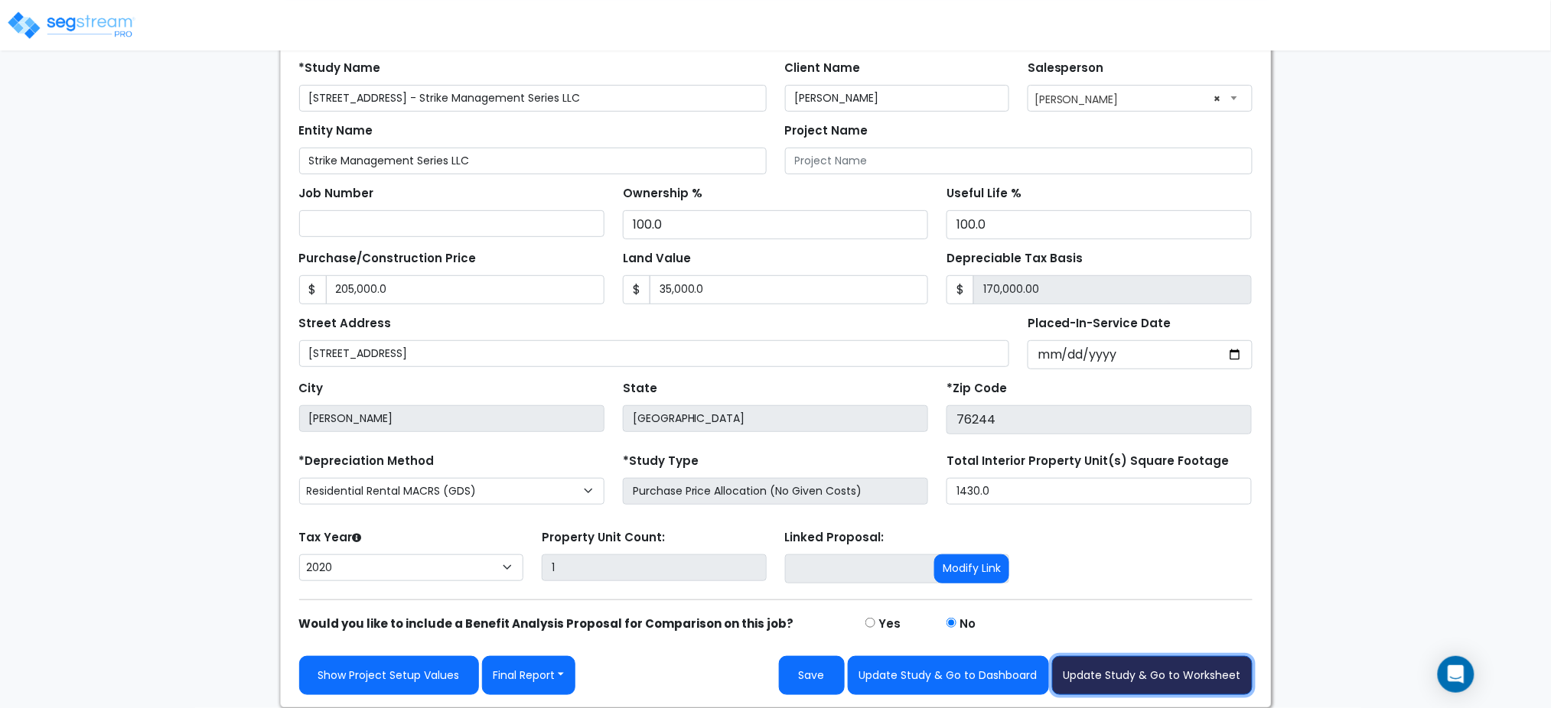
click at [1177, 676] on button "Update Study & Go to Worksheet" at bounding box center [1152, 675] width 200 height 39
type input "205000"
type input "35000"
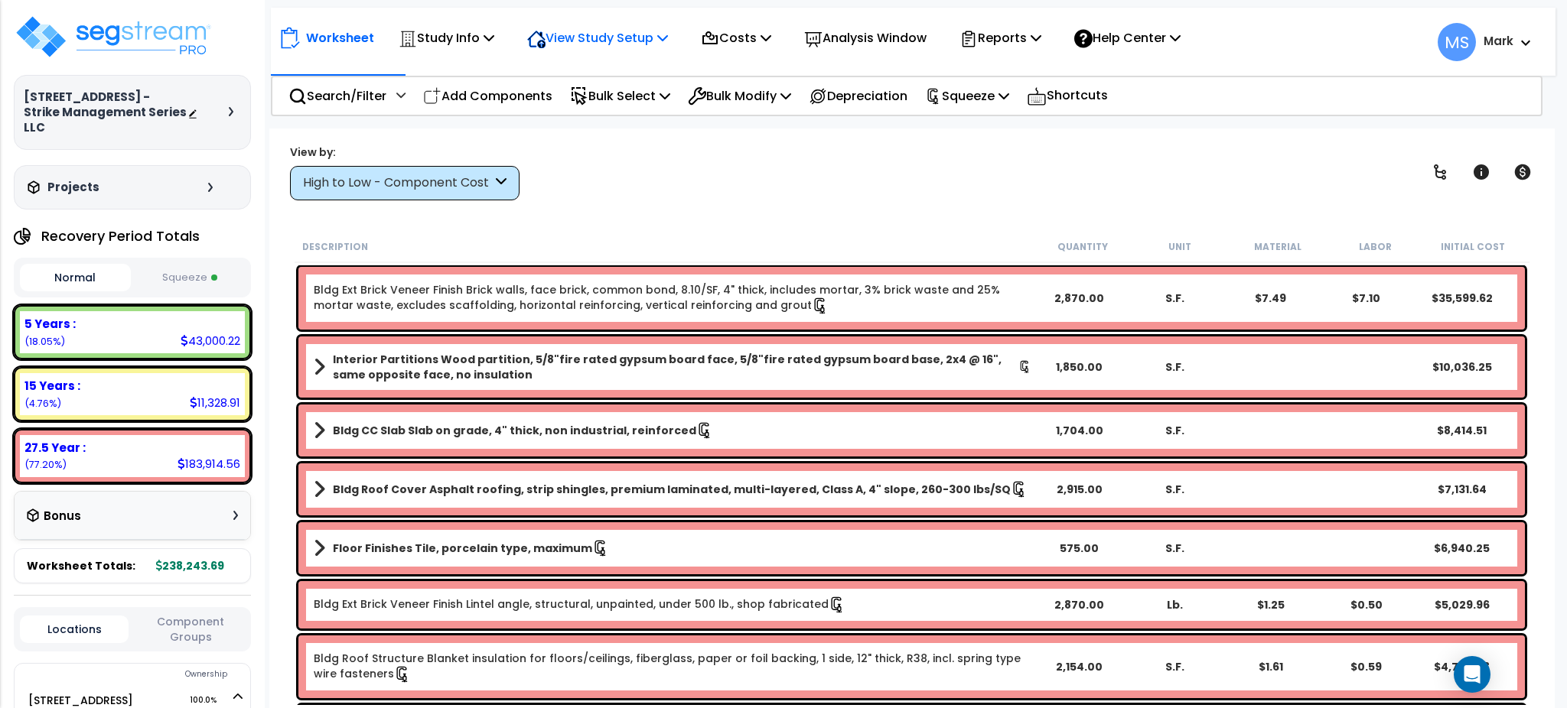
click at [629, 42] on p "View Study Setup" at bounding box center [597, 38] width 141 height 21
click at [491, 38] on icon at bounding box center [489, 37] width 11 height 12
click at [662, 13] on div "Worksheet Study Info Study Setup Add Property Unit Template study Clone study MS" at bounding box center [913, 35] width 1285 height 54
click at [659, 40] on p "View Study Setup" at bounding box center [597, 38] width 141 height 21
click at [620, 103] on link "View Questionnaire" at bounding box center [594, 105] width 151 height 31
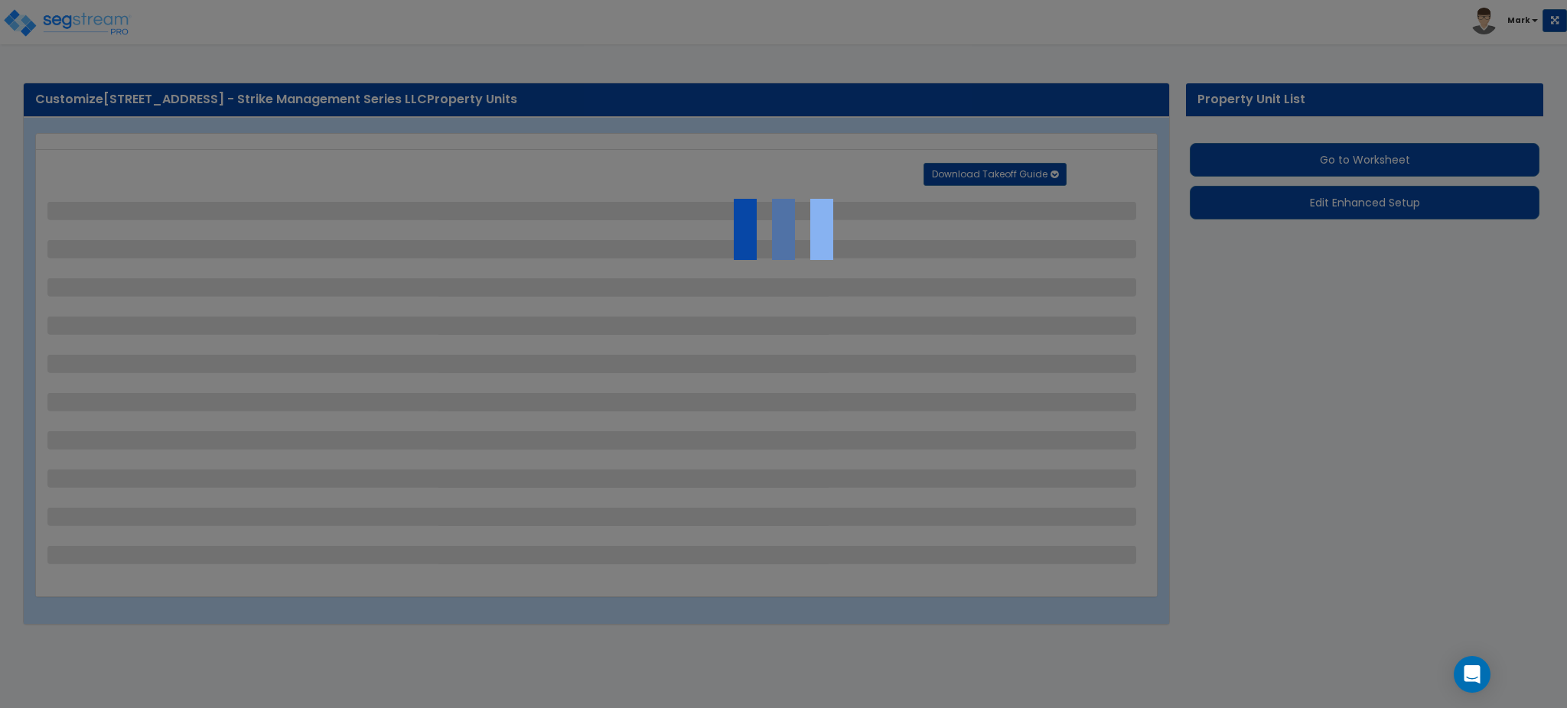
select select "2"
select select "1"
select select "2"
select select "1"
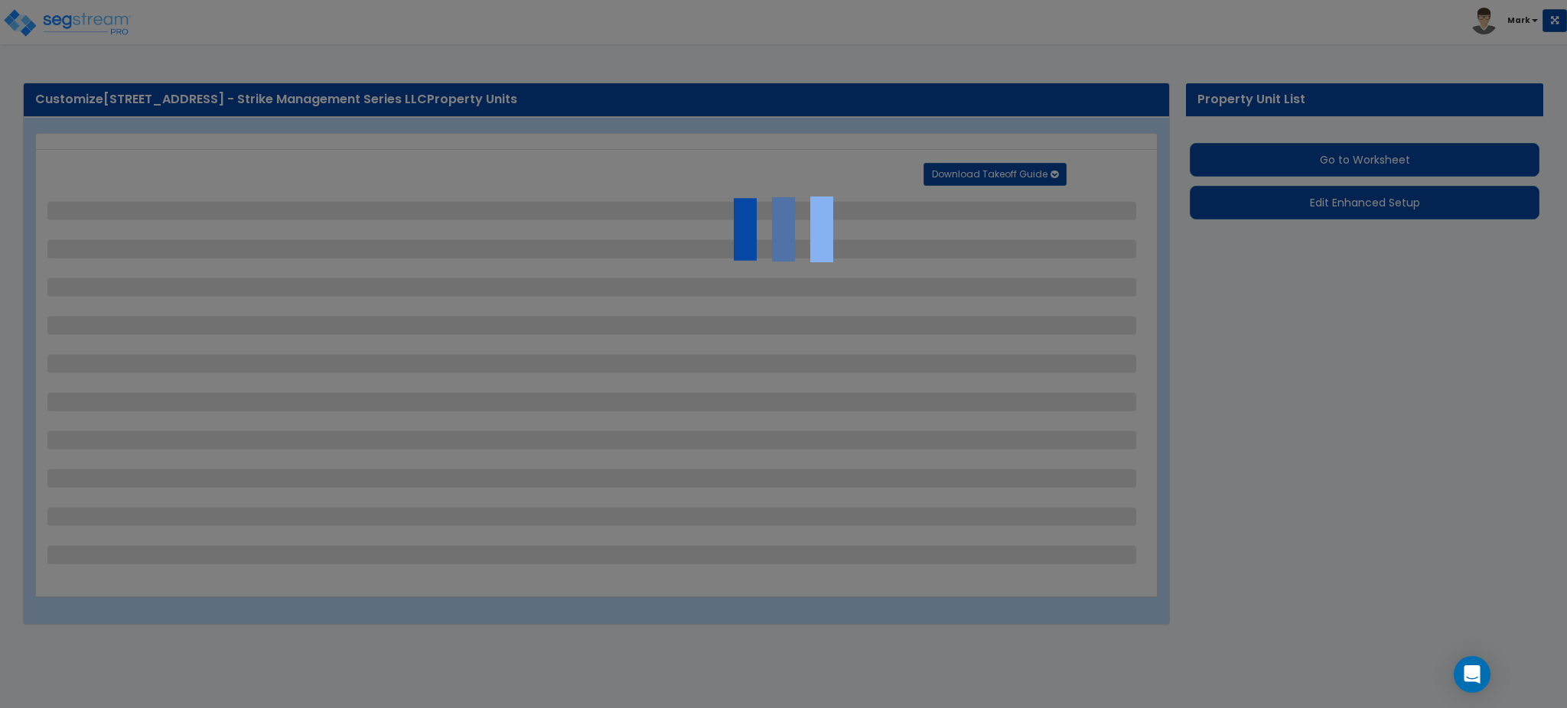
select select "6"
select select "1"
select select "4"
select select "2"
select select "1"
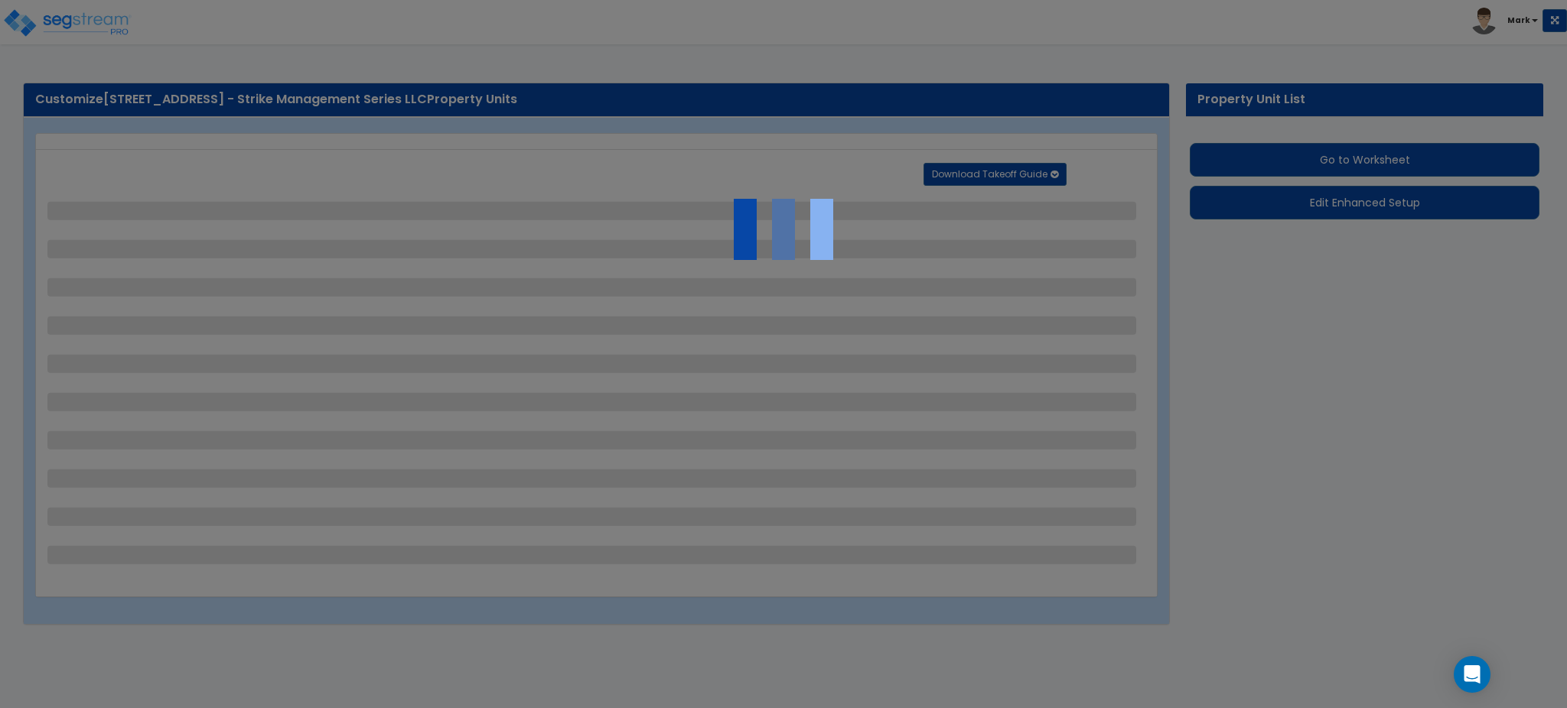
select select "9"
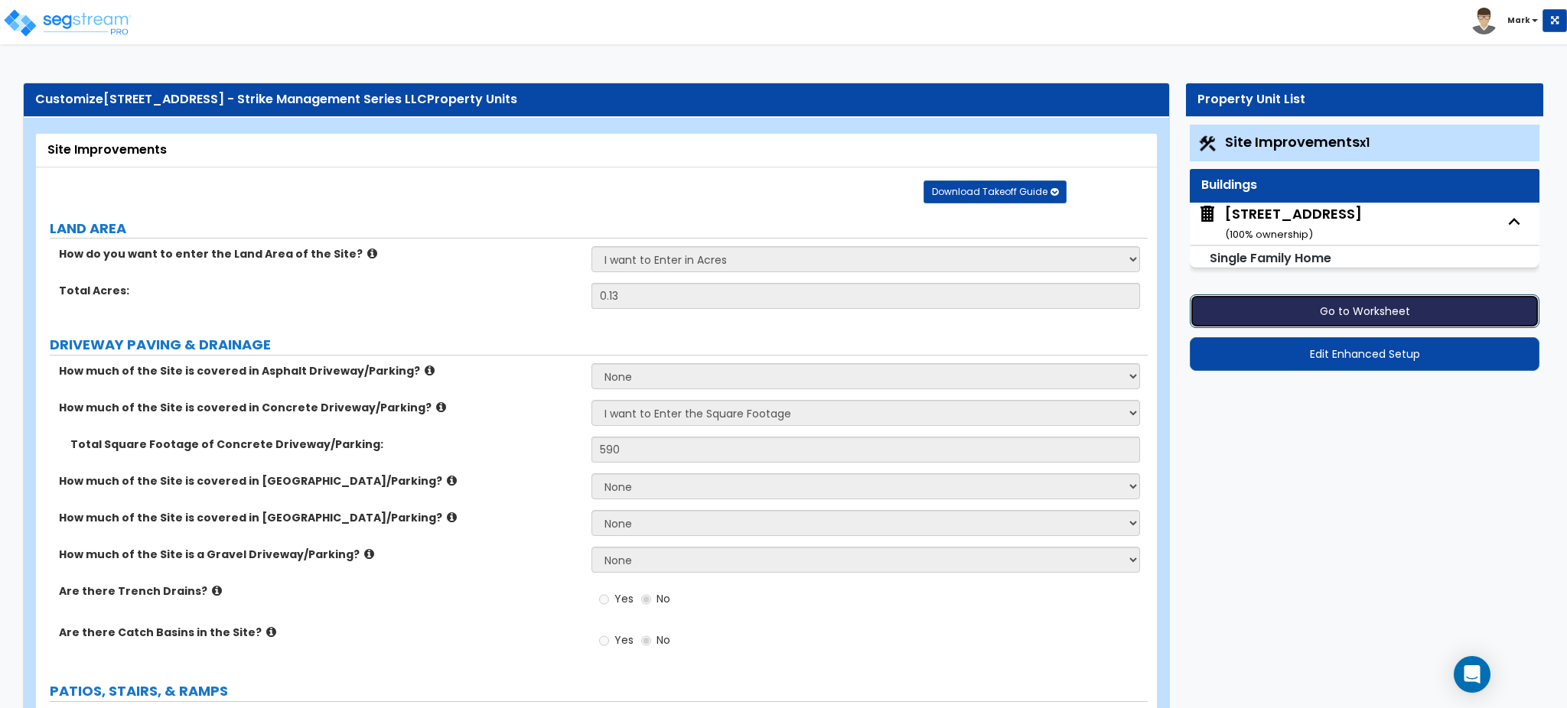
click at [1293, 314] on button "Go to Worksheet" at bounding box center [1365, 312] width 350 height 34
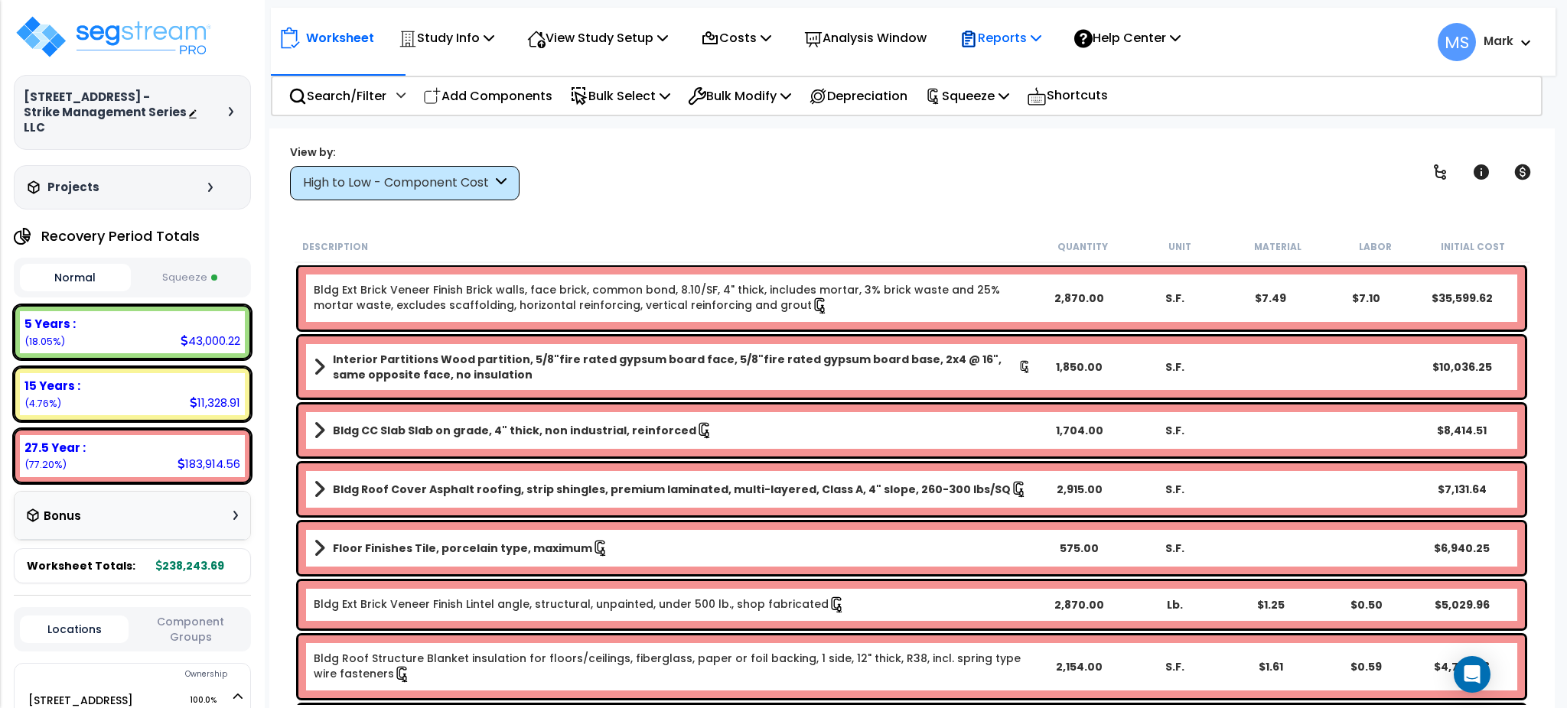
click at [978, 37] on icon at bounding box center [968, 39] width 18 height 18
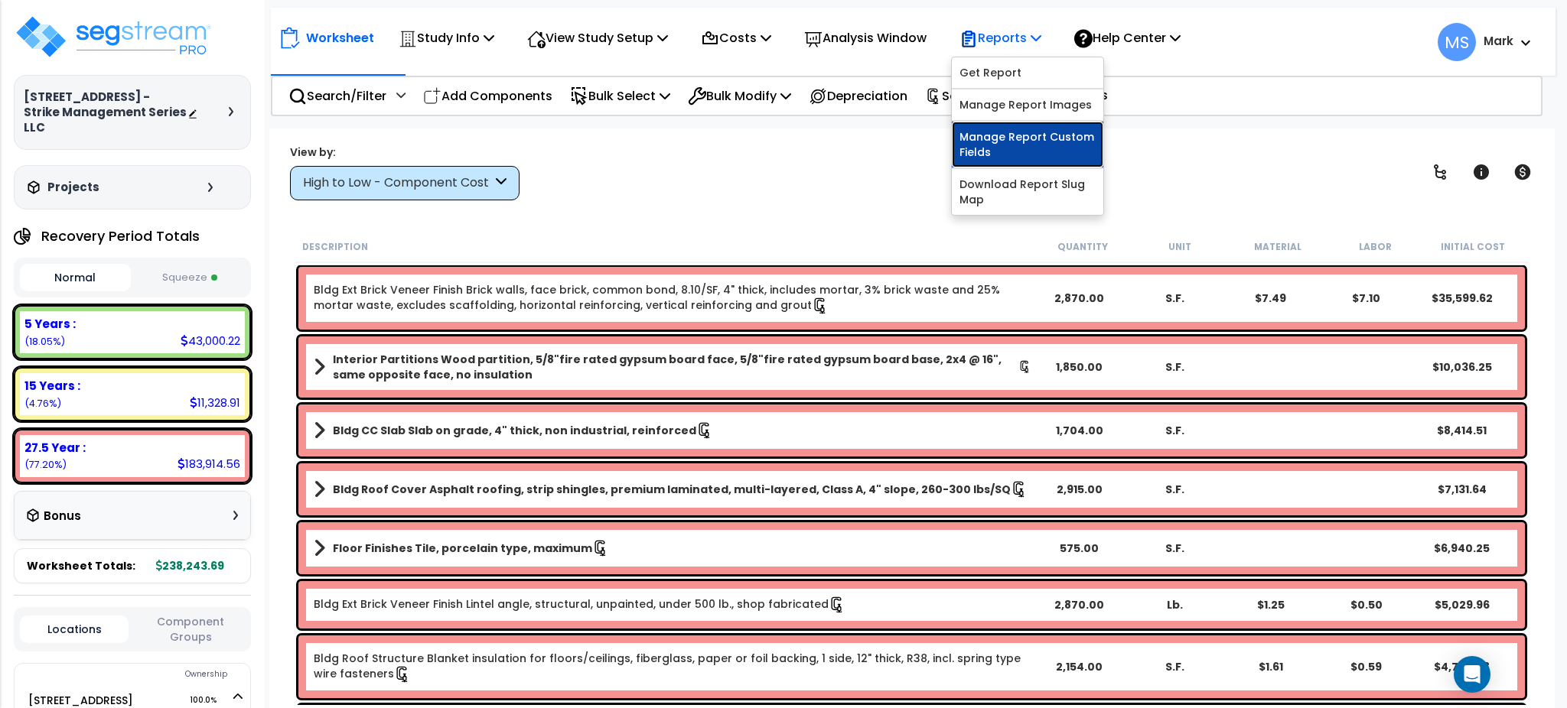
click at [1022, 151] on link "Manage Report Custom Fields" at bounding box center [1027, 145] width 151 height 46
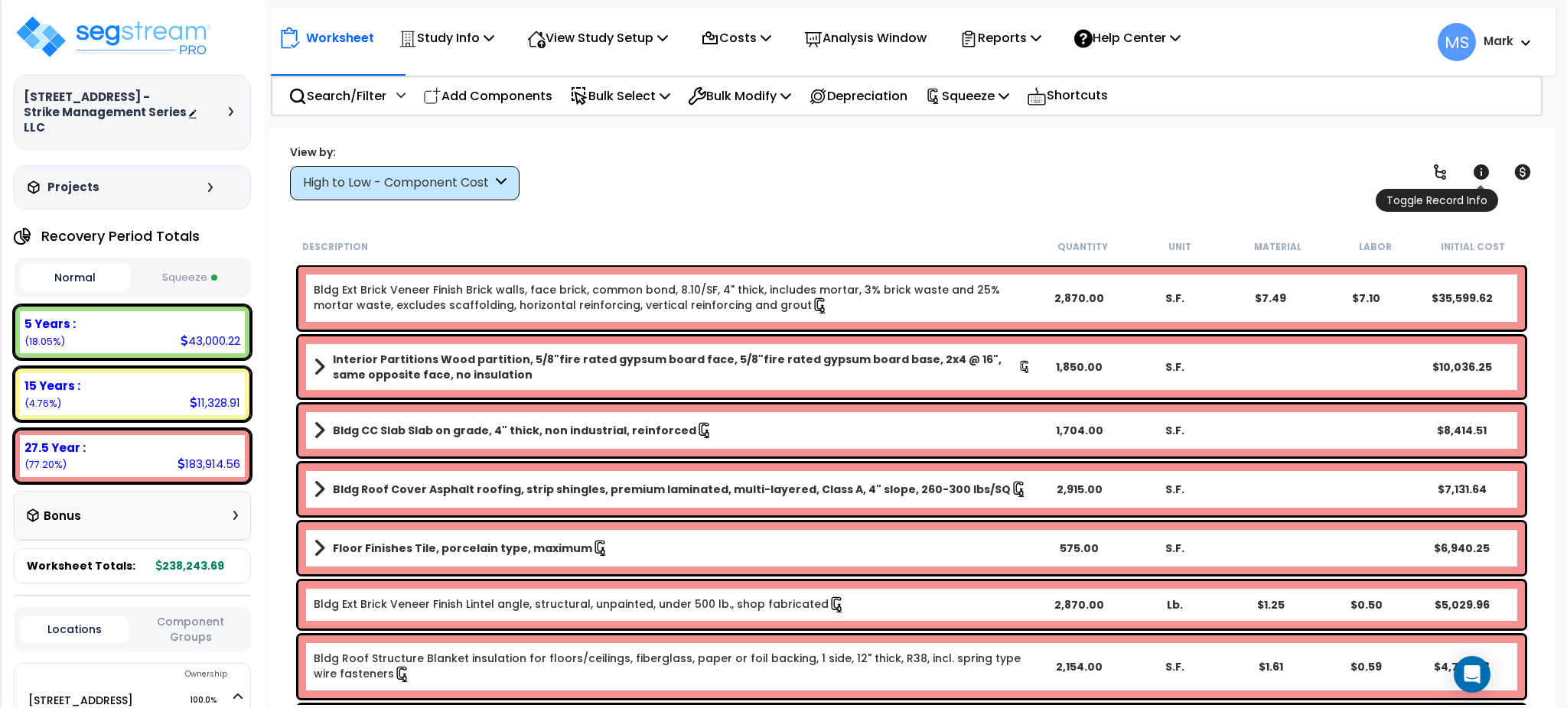
click at [1477, 189] on span "Toggle Record Info" at bounding box center [1437, 200] width 122 height 23
click at [1481, 175] on icon at bounding box center [1481, 172] width 18 height 18
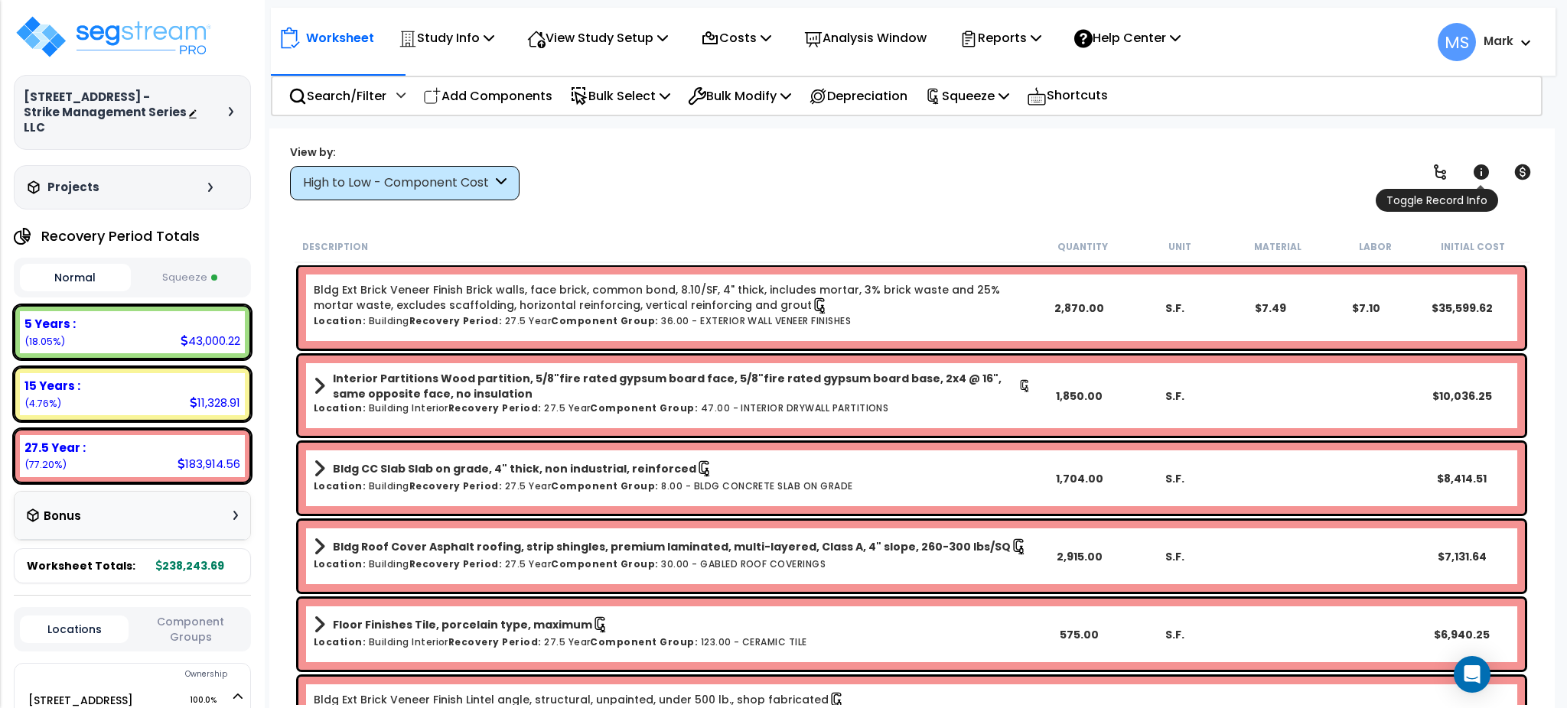
click at [1481, 175] on icon at bounding box center [1481, 172] width 18 height 18
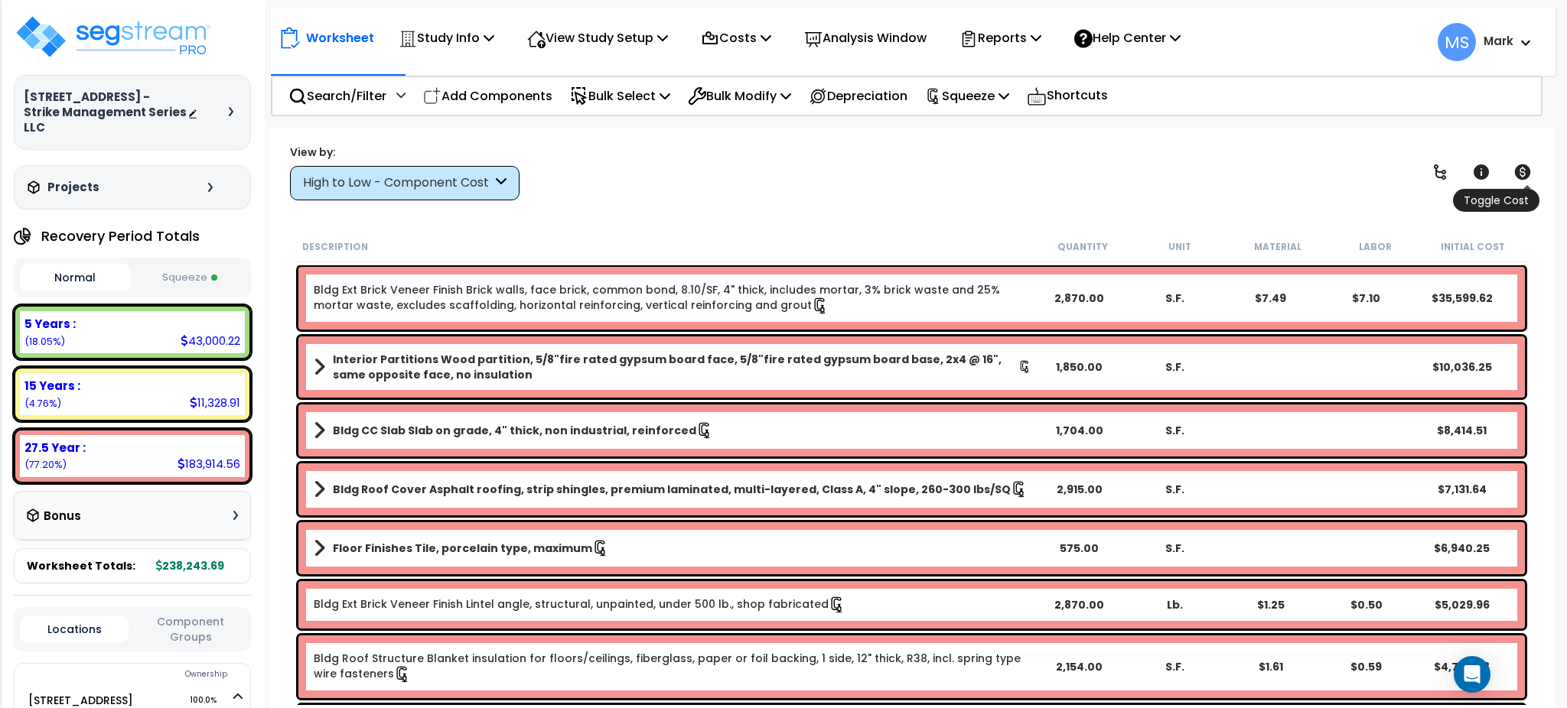
click at [1522, 170] on icon at bounding box center [1522, 171] width 16 height 15
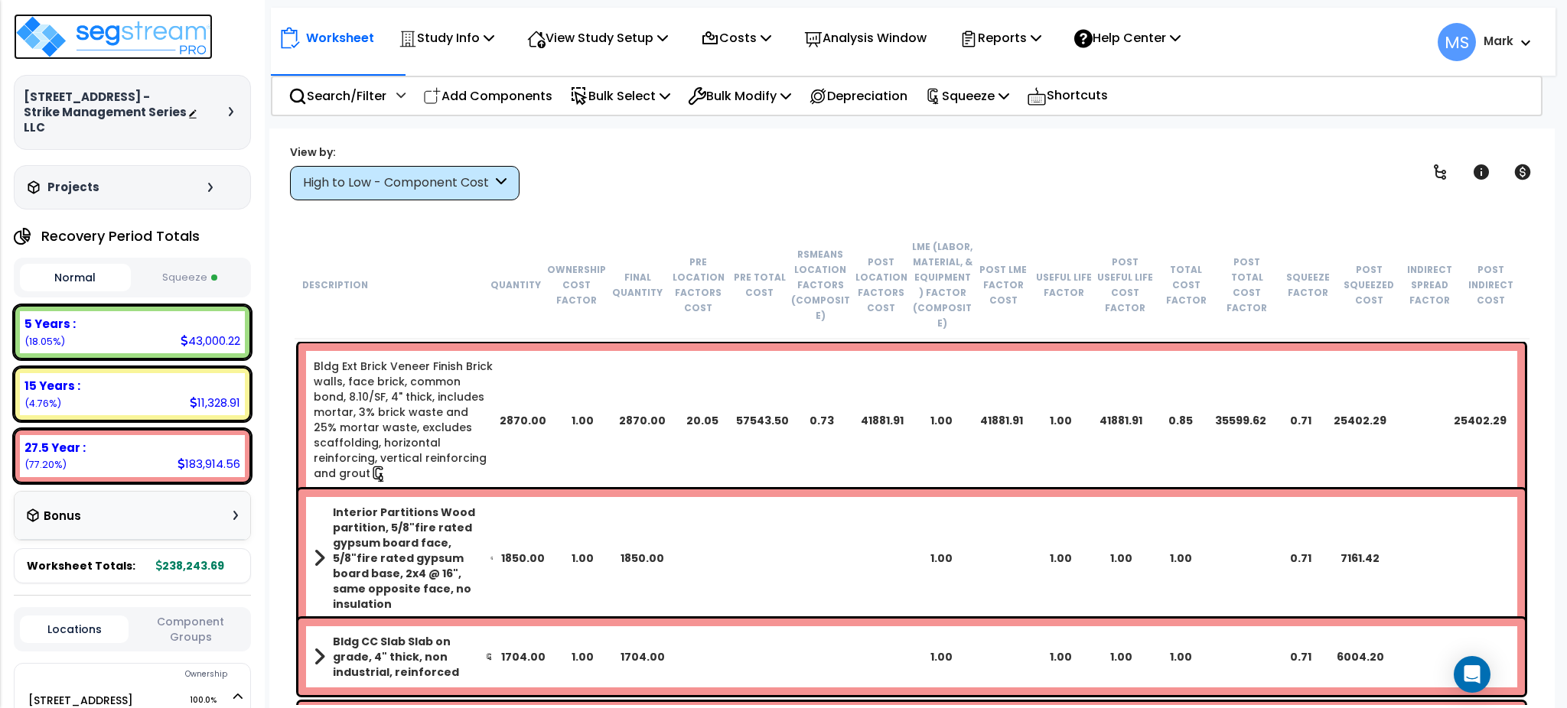
click at [203, 44] on img at bounding box center [113, 37] width 199 height 46
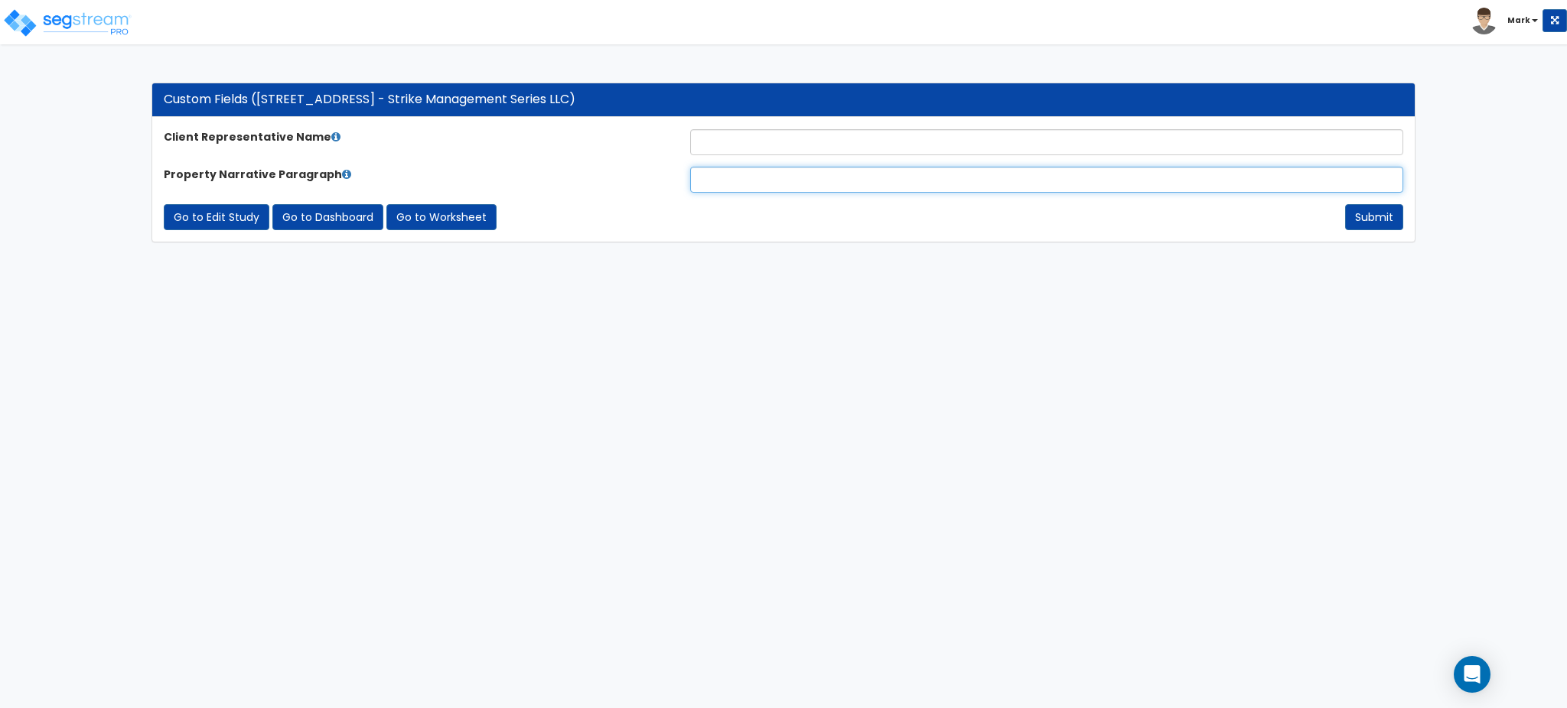
paste input "The subject property is a 1,430-square-foot residence situated on a 0.13-acre l…"
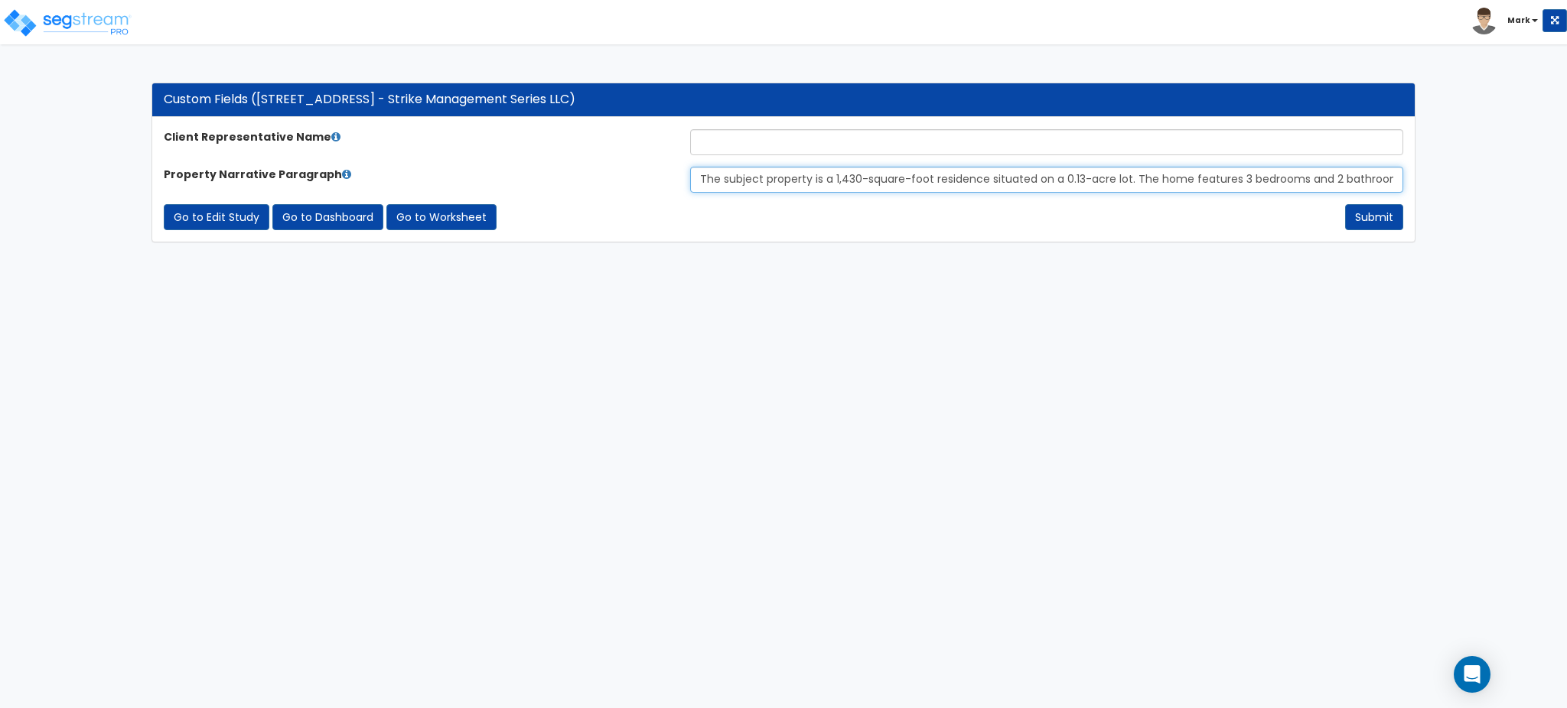
scroll to position [0, 475]
type input "The subject property is a 1,430-square-foot residence situated on a 0.13-acre l…"
click at [742, 145] on input "text" at bounding box center [1046, 142] width 713 height 26
type input "[PERSON_NAME]"
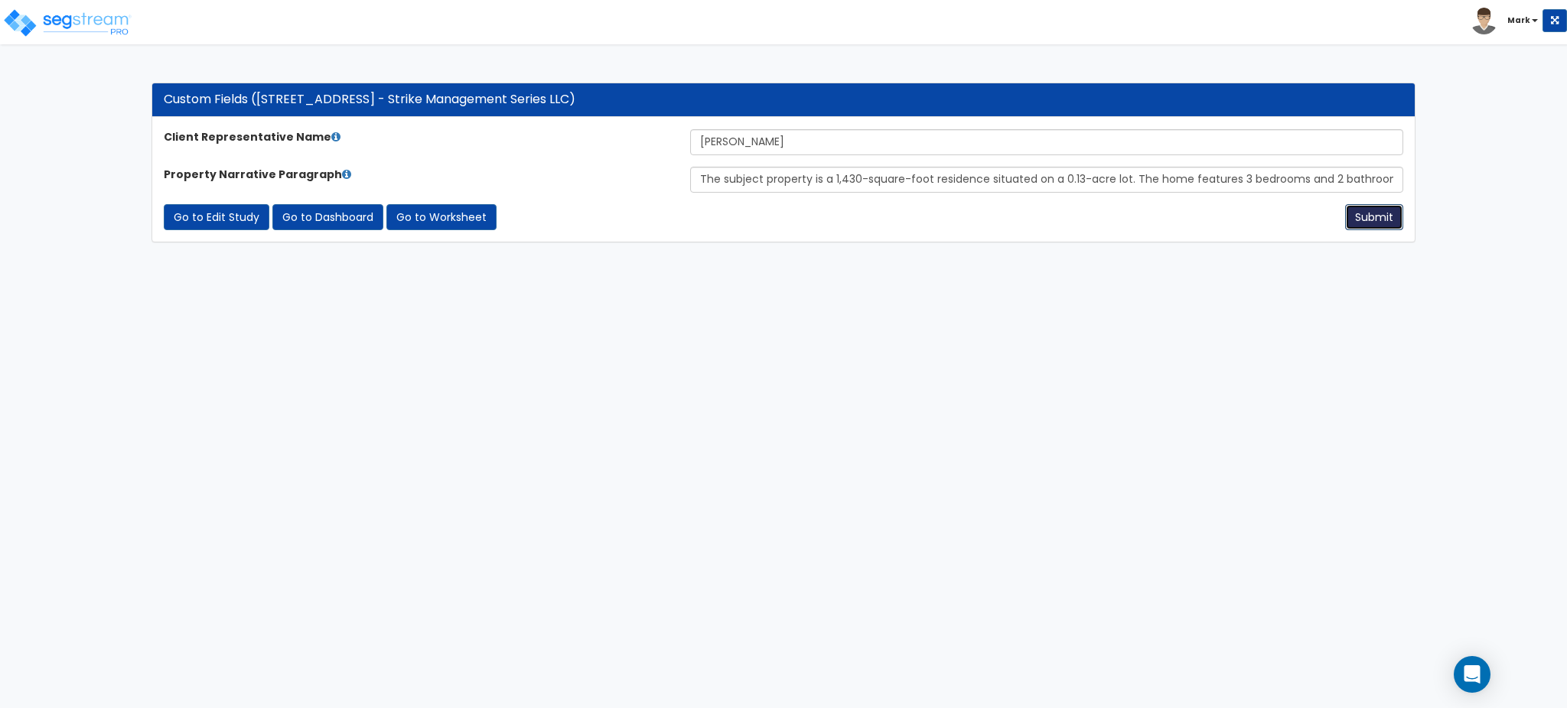
click at [1386, 222] on button "Submit" at bounding box center [1374, 217] width 58 height 26
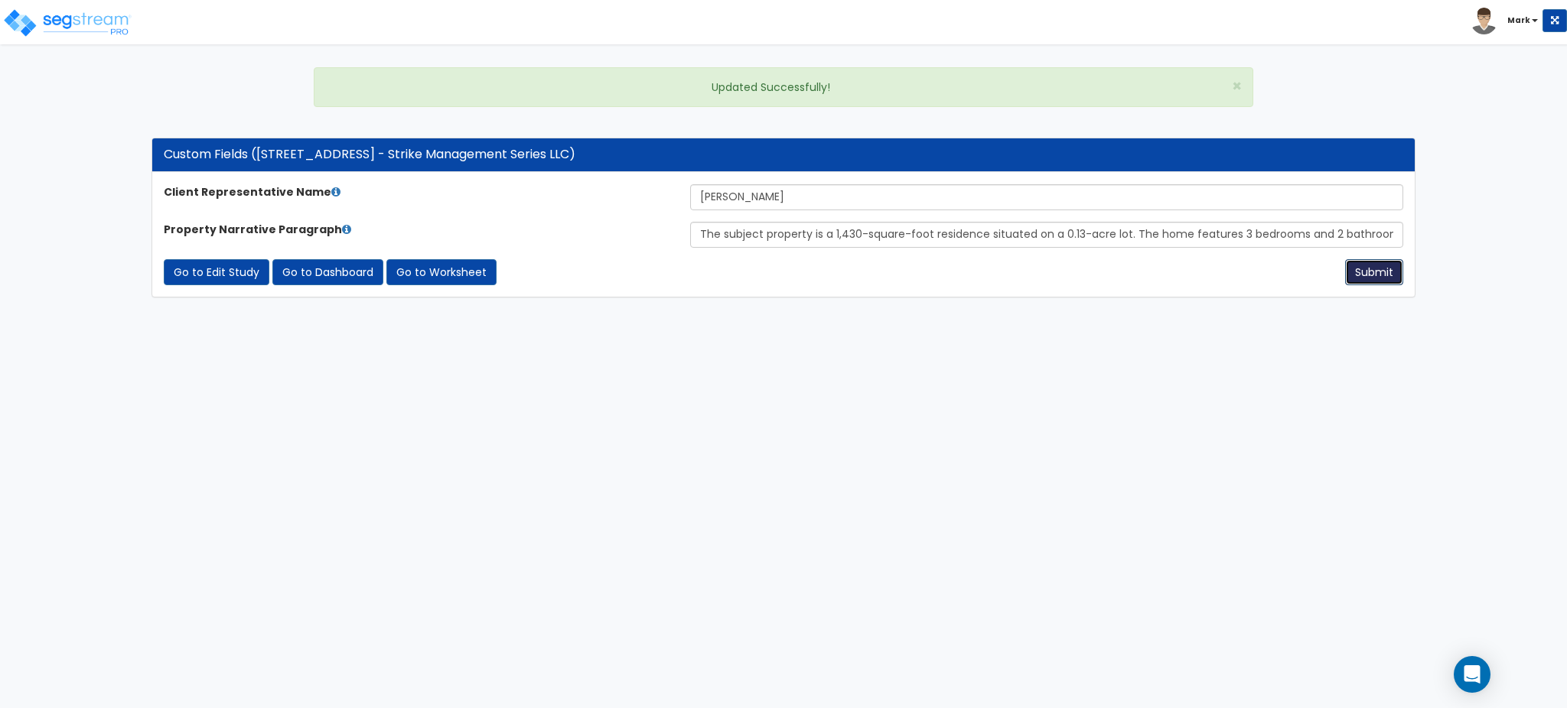
click at [1389, 279] on button "Submit" at bounding box center [1374, 272] width 58 height 26
click at [427, 288] on div "Client Representative Name [PERSON_NAME] Property Narrative Paragraph The subje…" at bounding box center [783, 235] width 1262 height 124
click at [428, 280] on link "Go to Worksheet" at bounding box center [441, 272] width 110 height 26
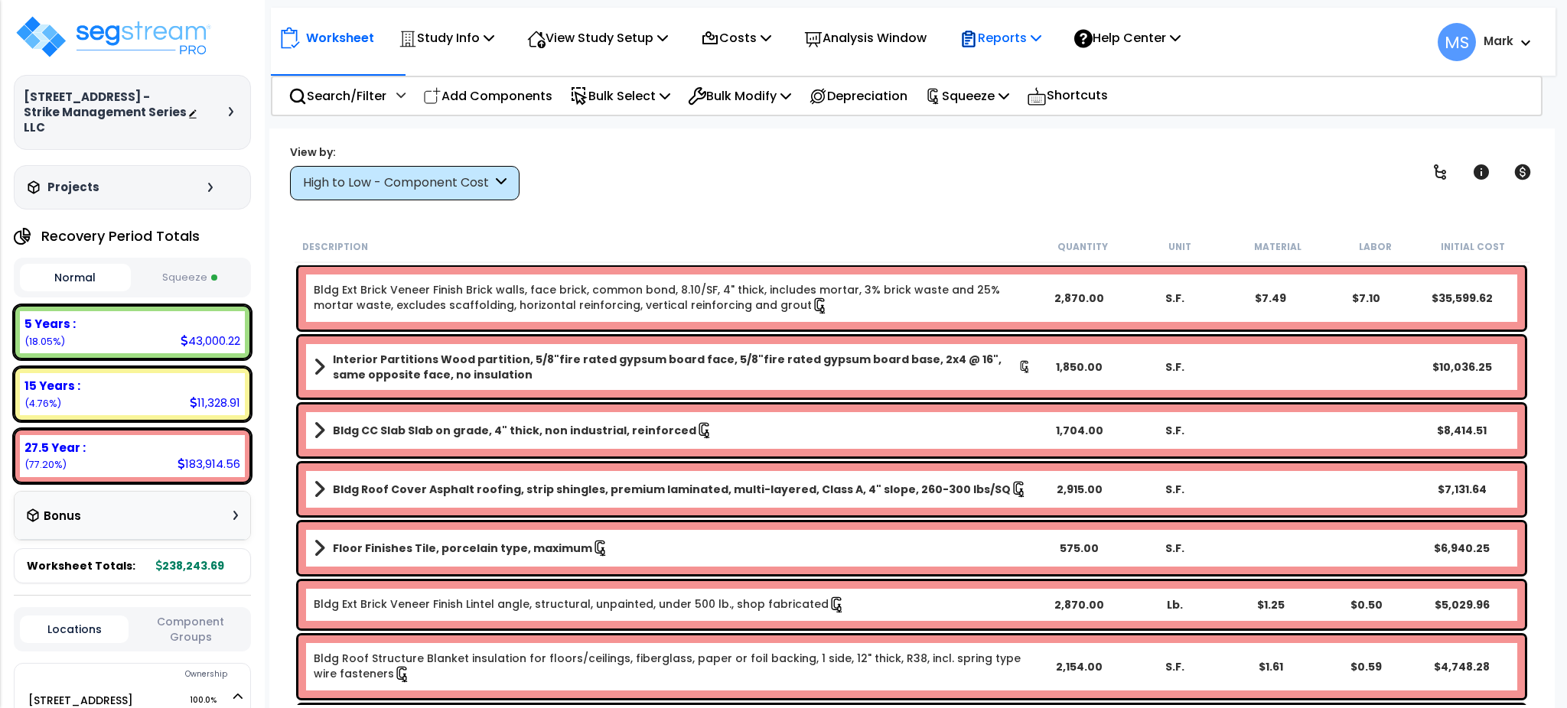
click at [1008, 50] on div "Reports" at bounding box center [1000, 38] width 82 height 36
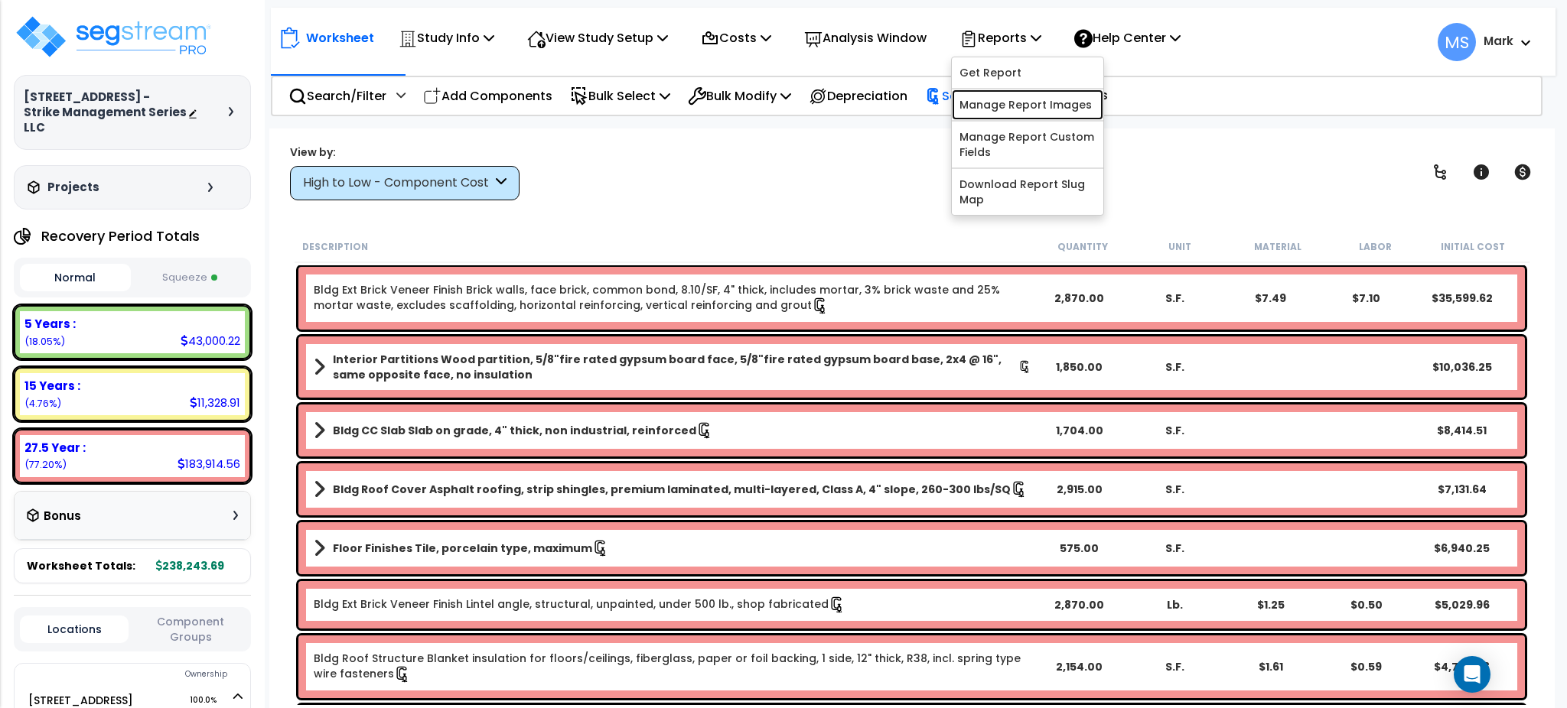
click at [1026, 106] on link "Manage Report Images" at bounding box center [1027, 105] width 151 height 31
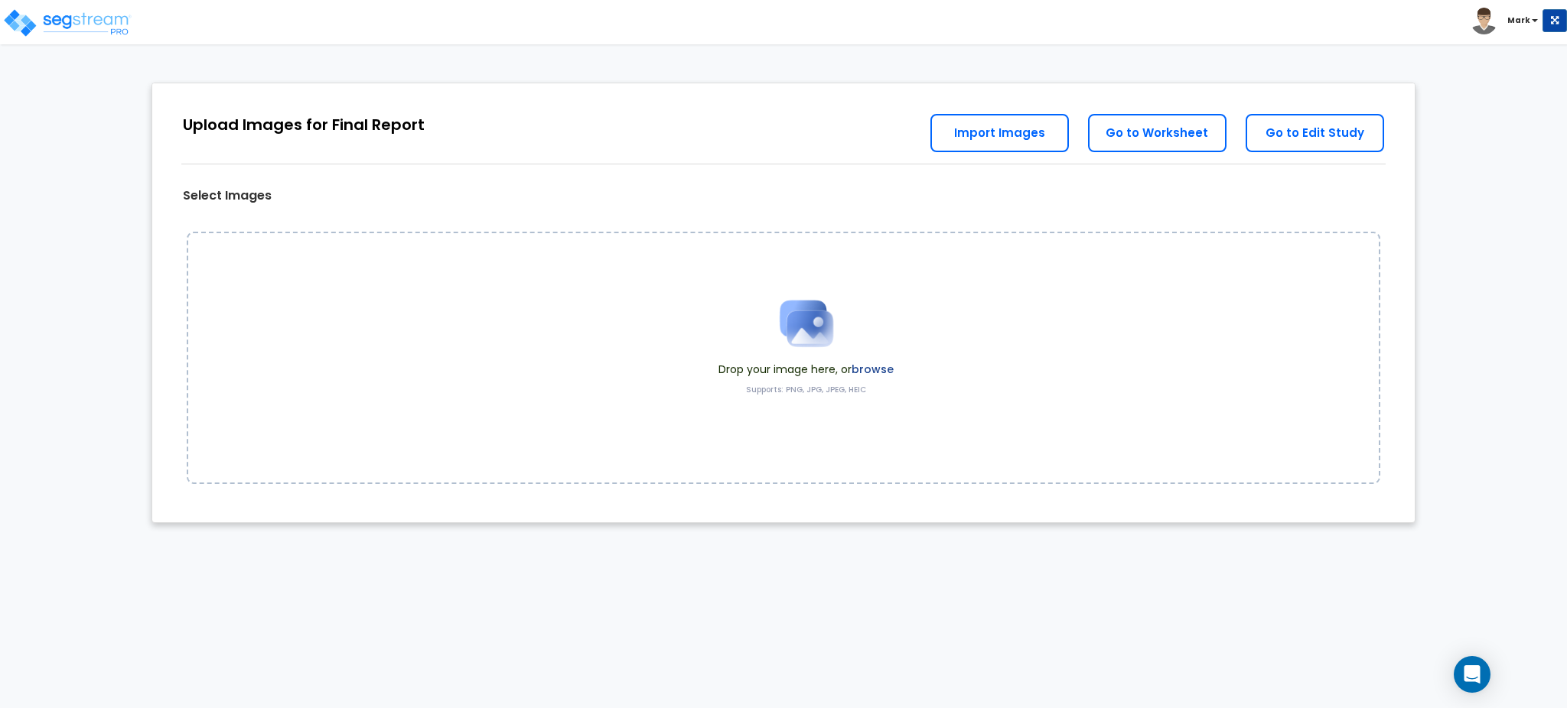
click at [867, 376] on label "browse" at bounding box center [873, 369] width 42 height 15
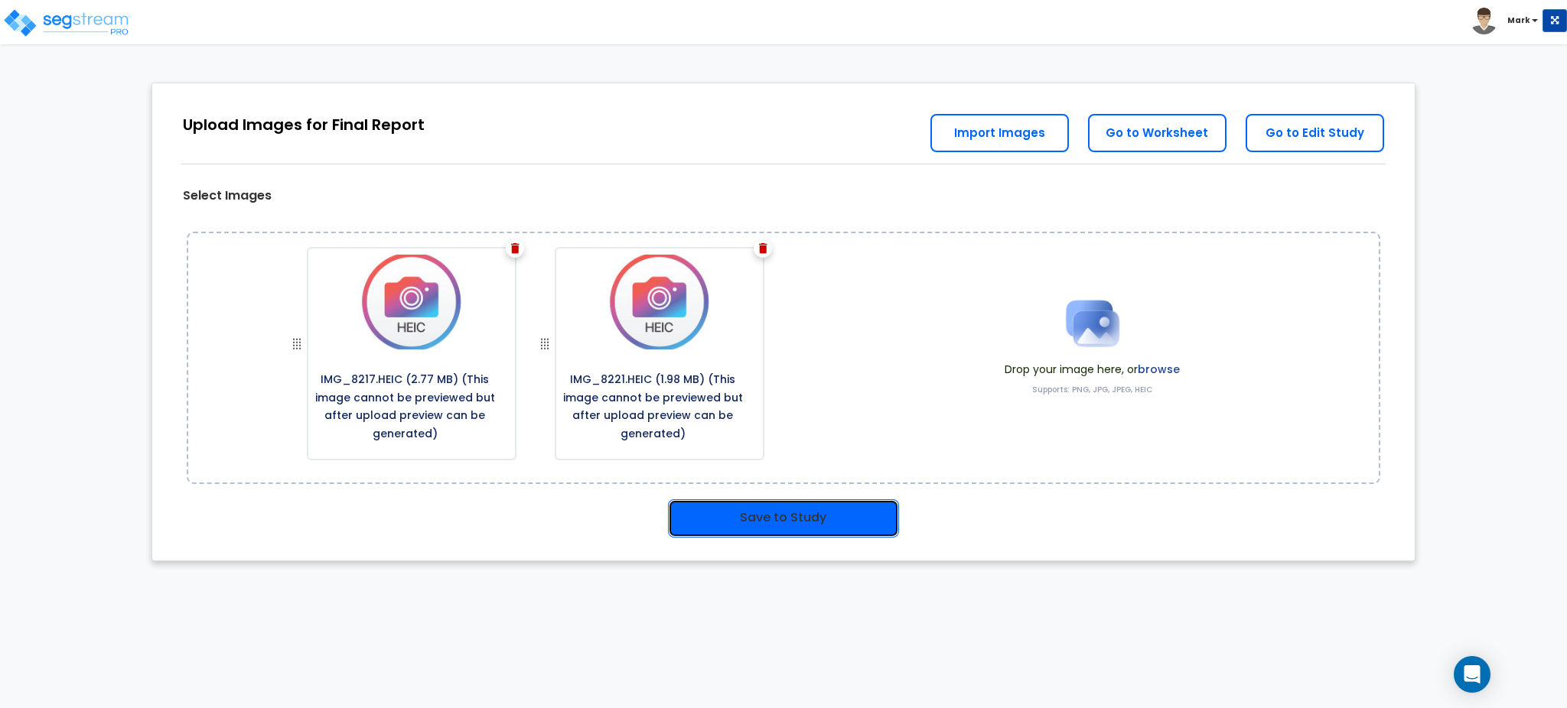
click at [838, 513] on button "Save to Study" at bounding box center [783, 519] width 231 height 38
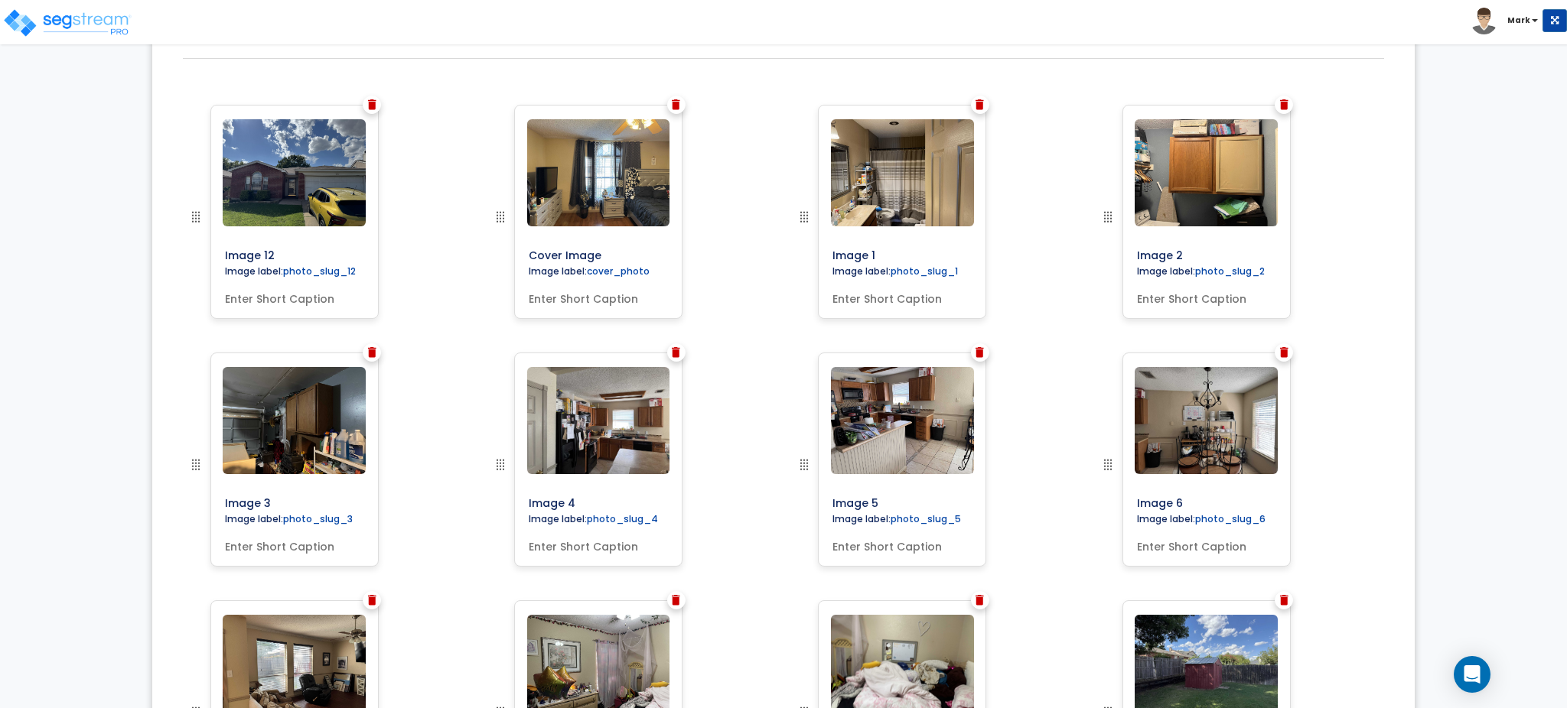
scroll to position [490, 0]
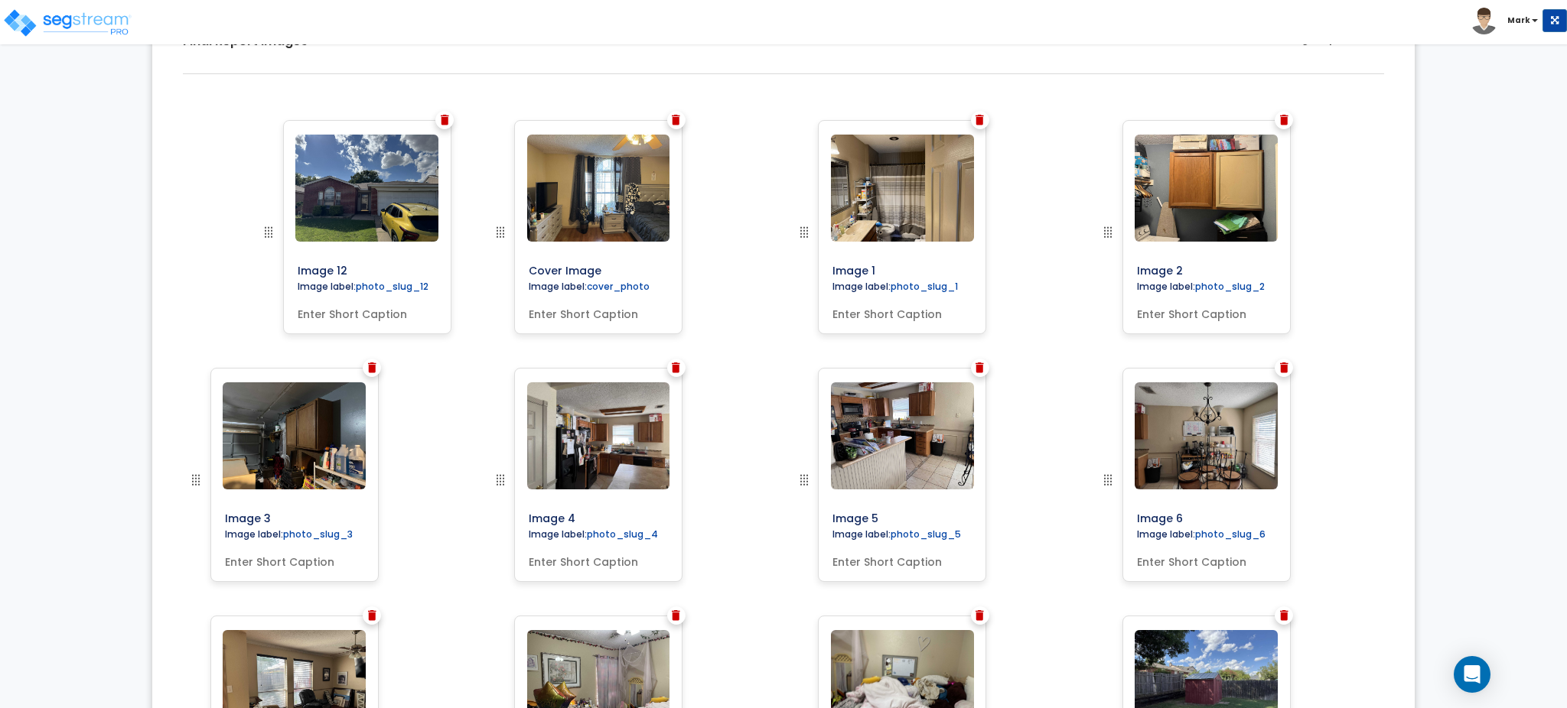
drag, startPoint x: 202, startPoint y: 506, endPoint x: 266, endPoint y: 187, distance: 324.7
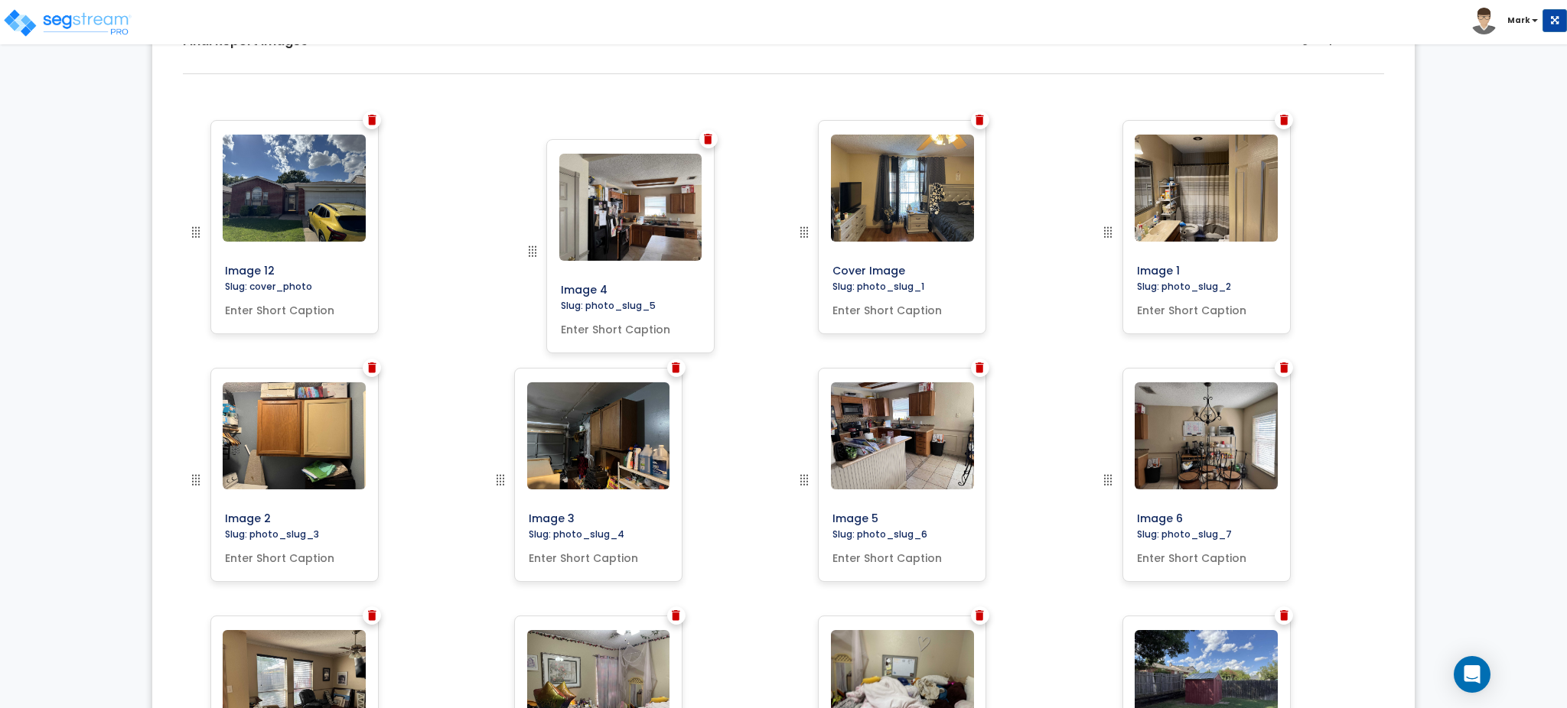
drag, startPoint x: 502, startPoint y: 484, endPoint x: 534, endPoint y: 256, distance: 230.2
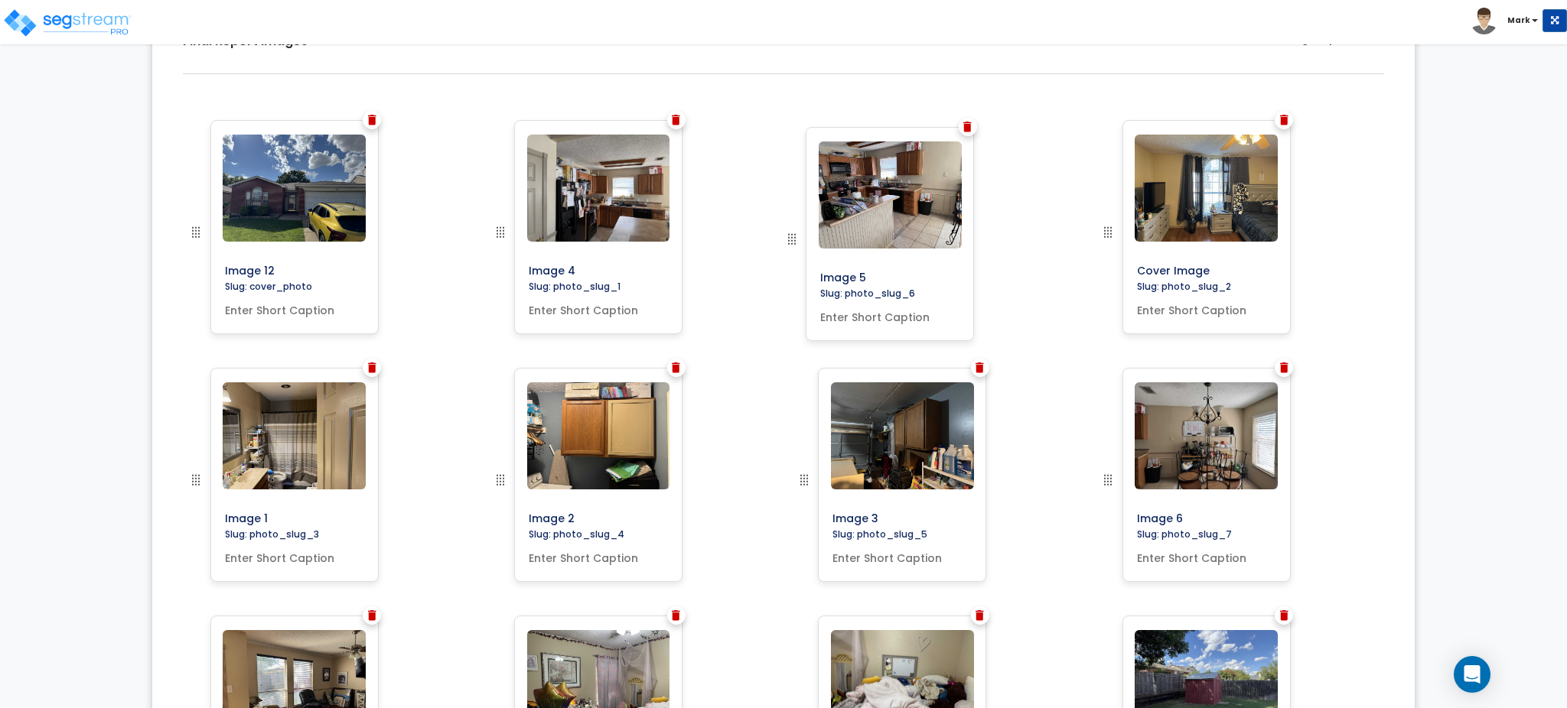
drag, startPoint x: 800, startPoint y: 474, endPoint x: 791, endPoint y: 228, distance: 246.5
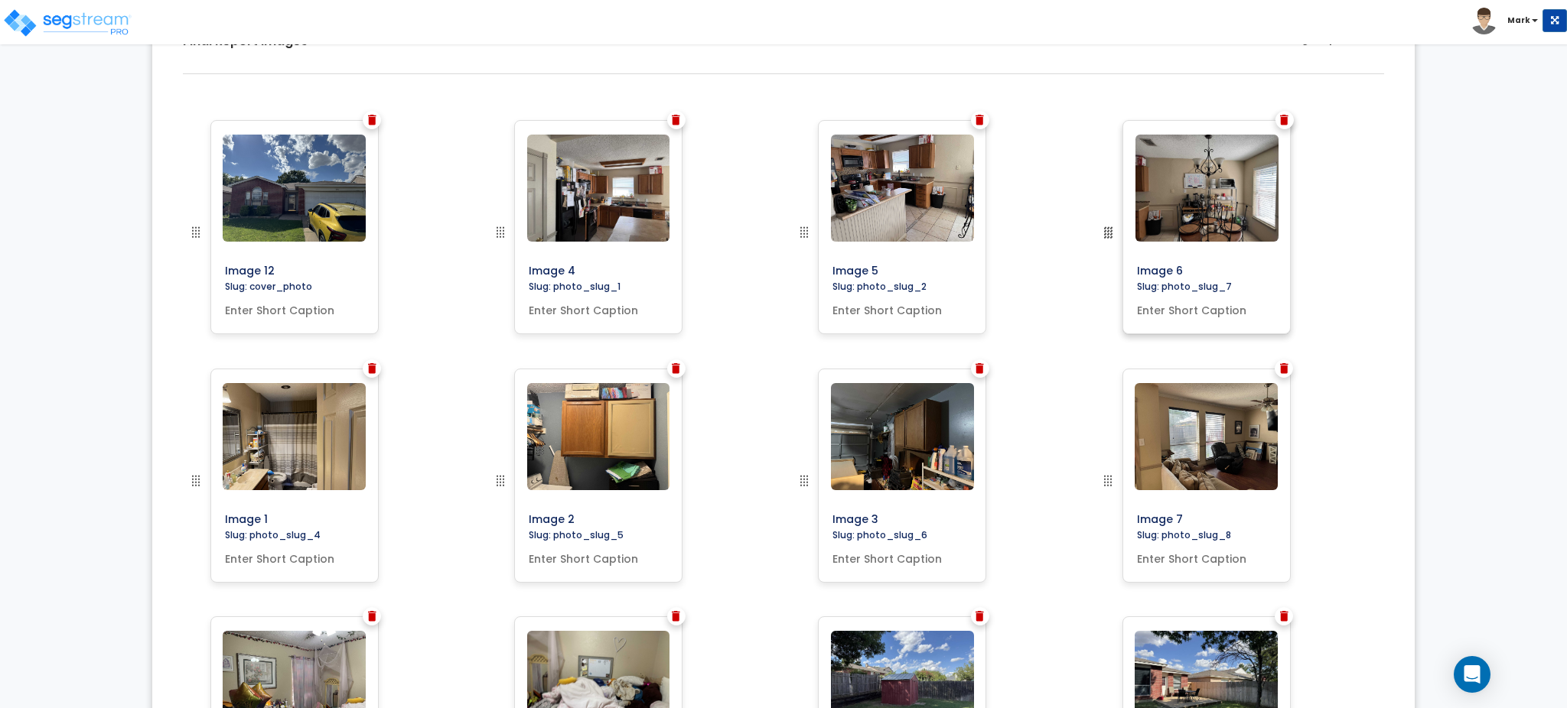
drag, startPoint x: 1102, startPoint y: 475, endPoint x: 1129, endPoint y: 207, distance: 270.0
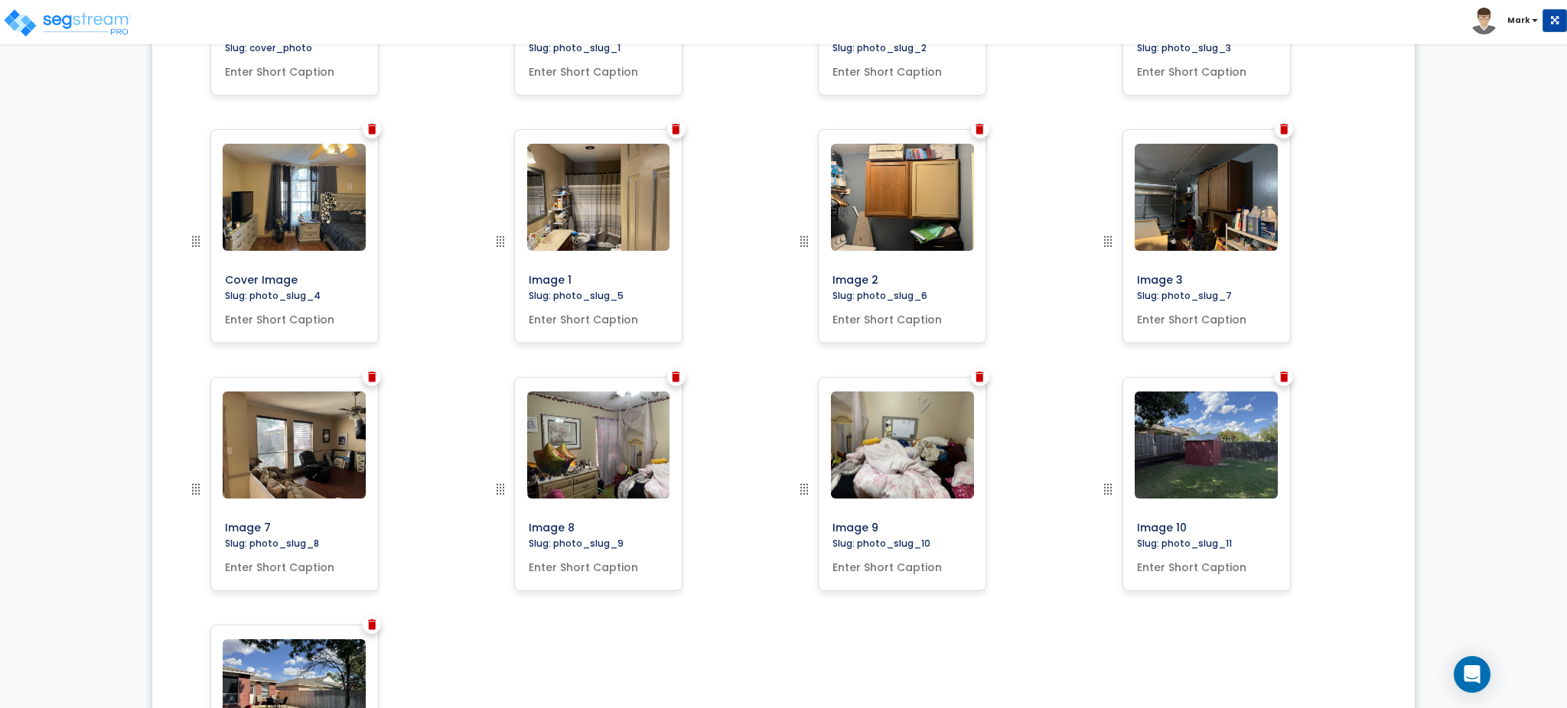
scroll to position [693, 0]
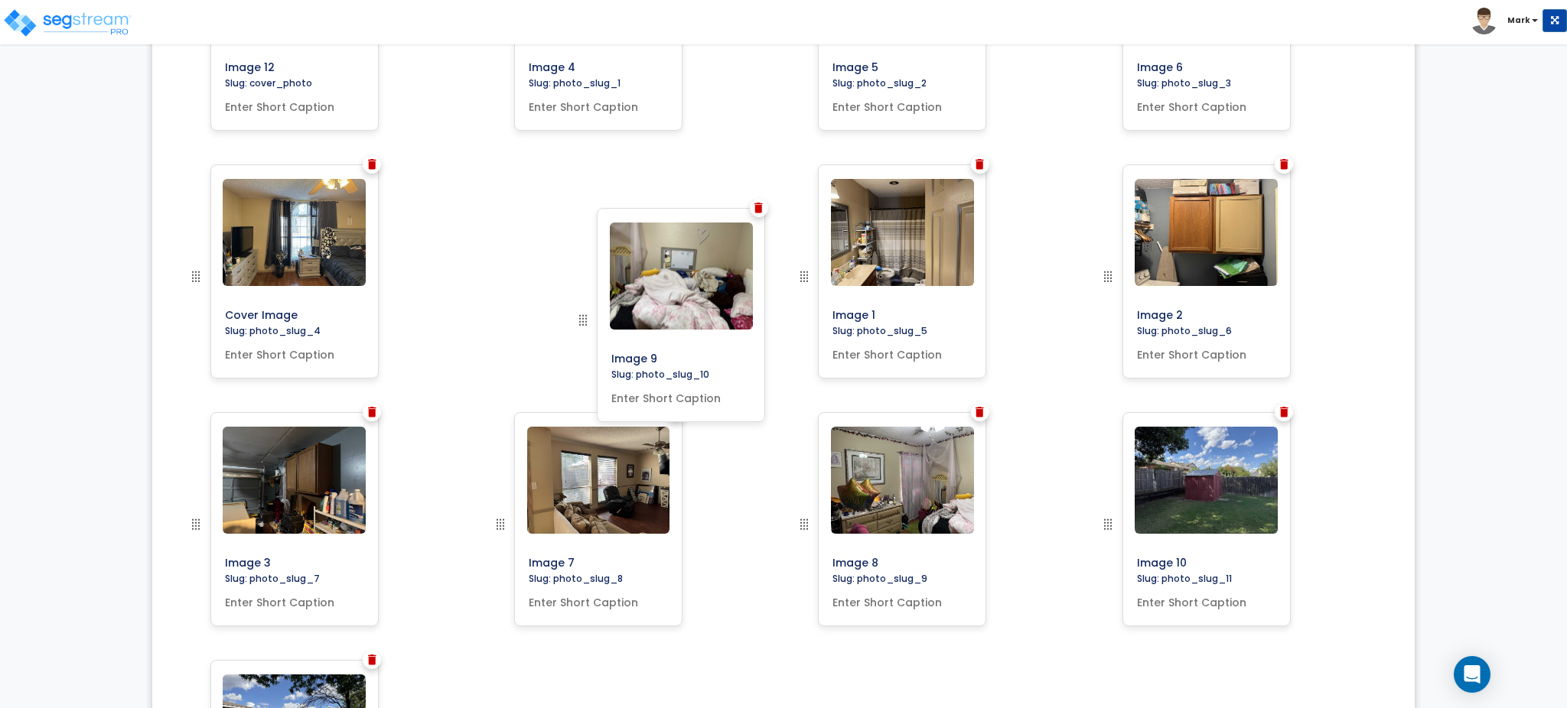
drag, startPoint x: 811, startPoint y: 523, endPoint x: 590, endPoint y: 318, distance: 301.5
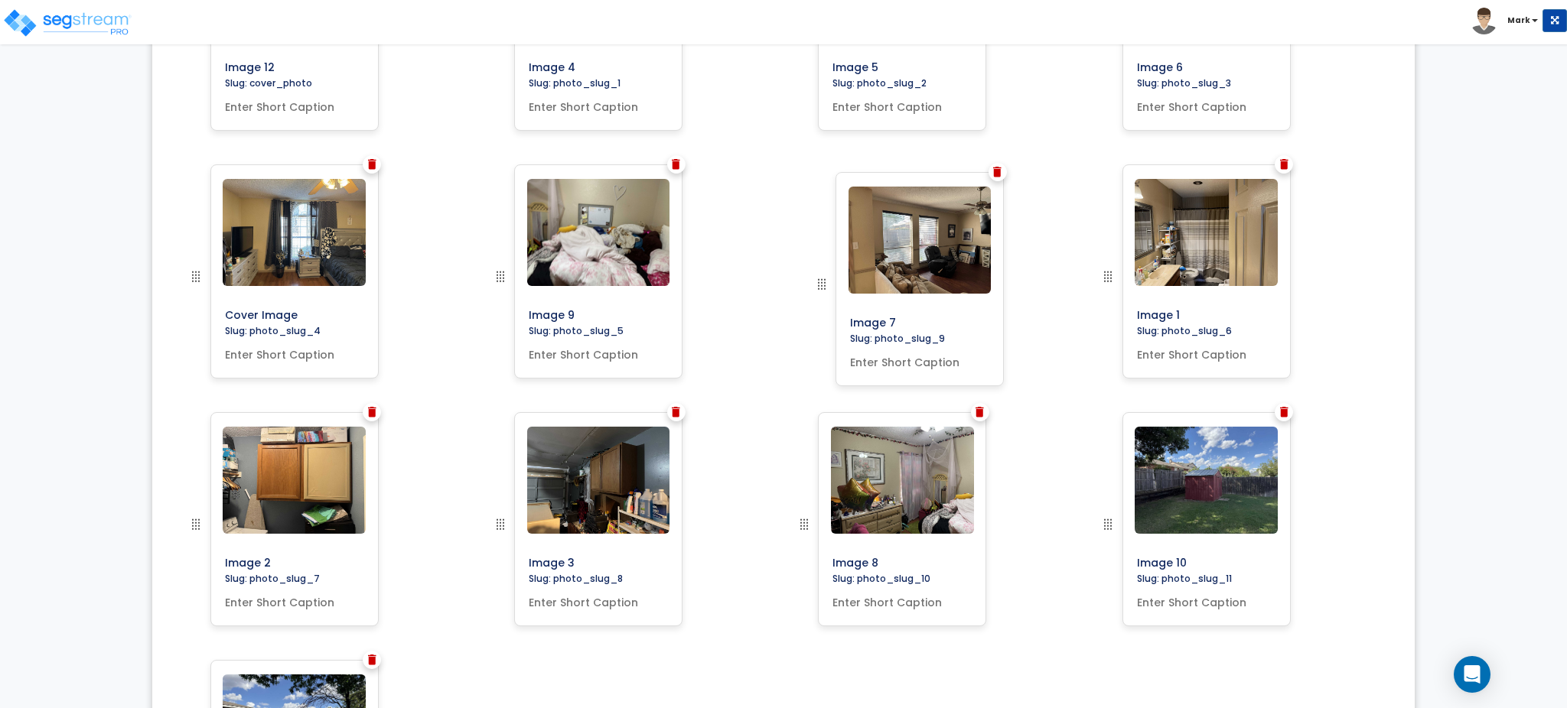
drag, startPoint x: 508, startPoint y: 524, endPoint x: 845, endPoint y: 265, distance: 424.5
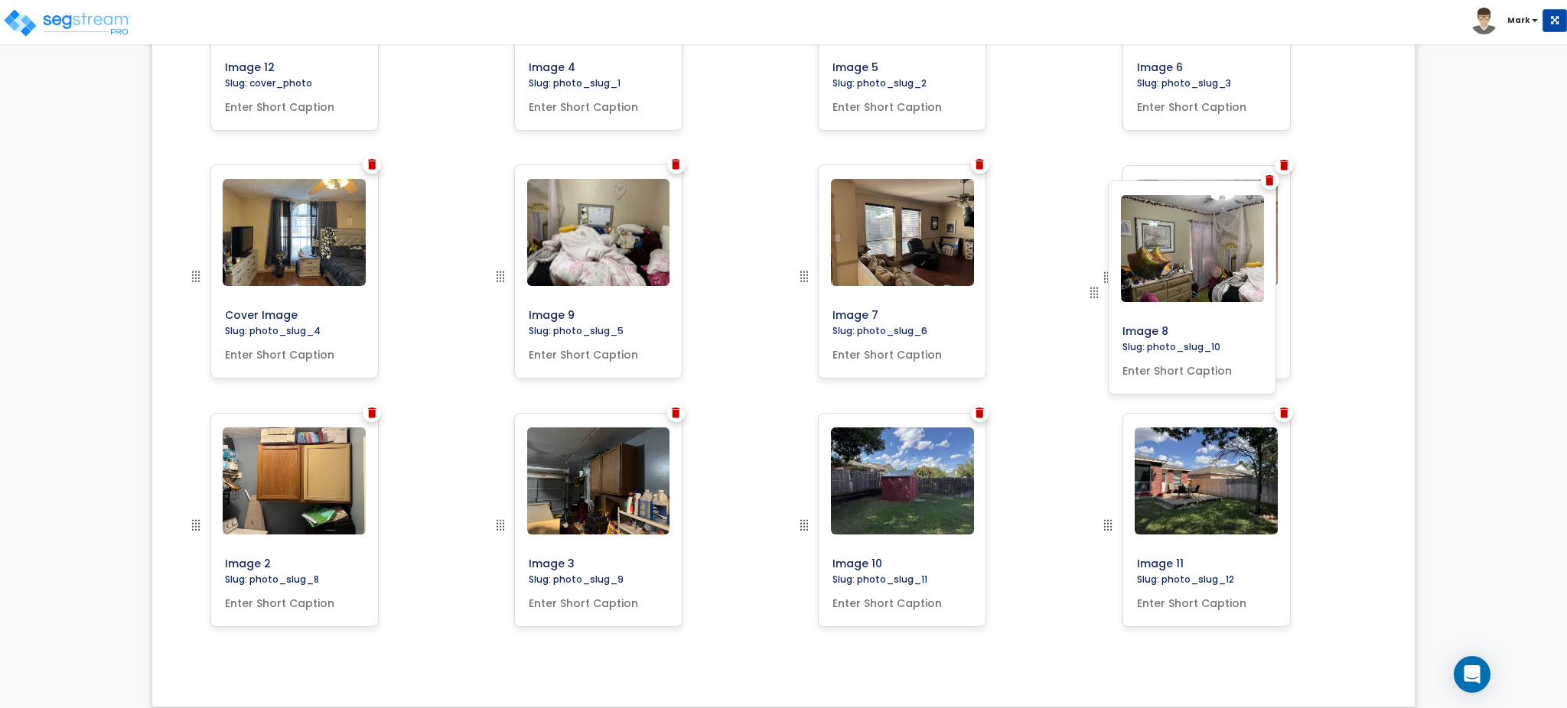
drag, startPoint x: 803, startPoint y: 514, endPoint x: 1093, endPoint y: 282, distance: 370.6
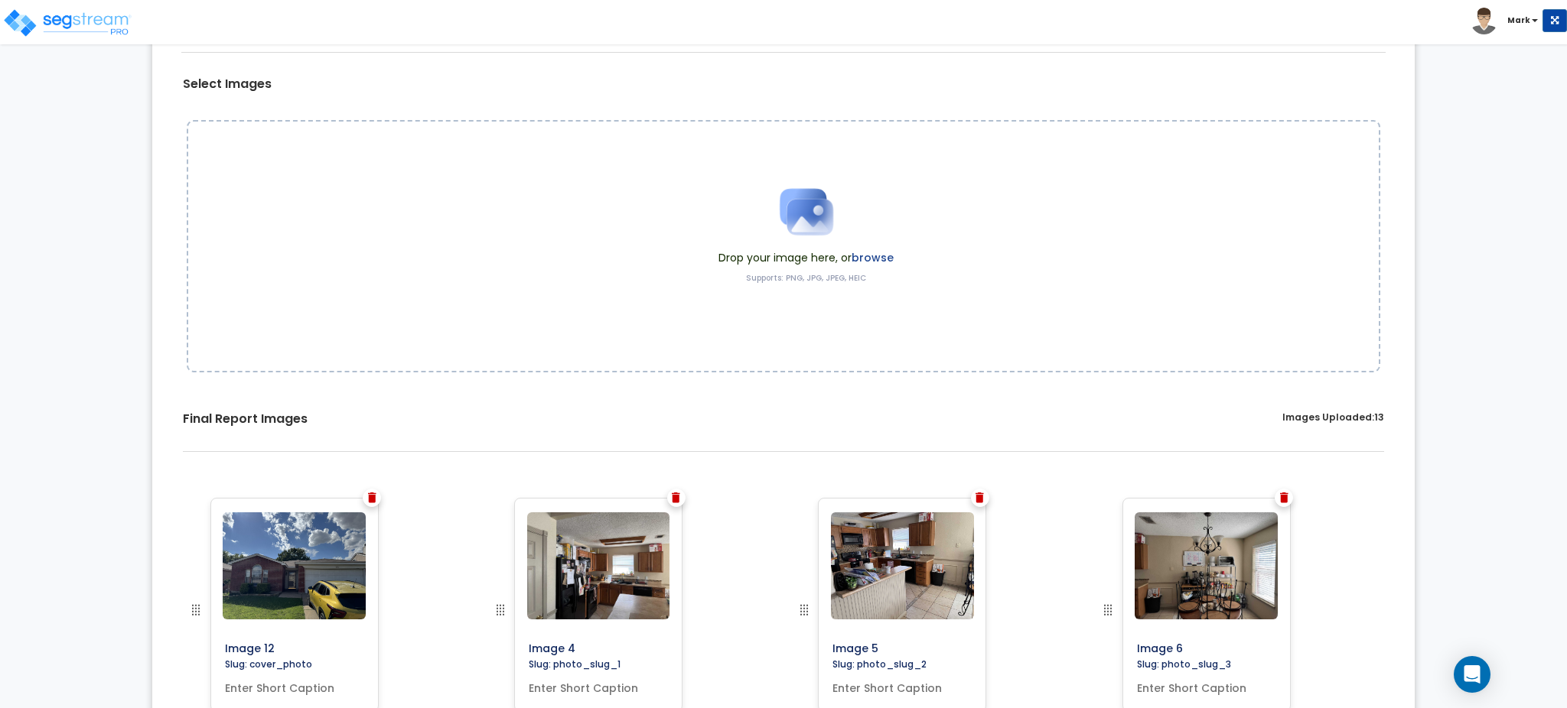
scroll to position [0, 0]
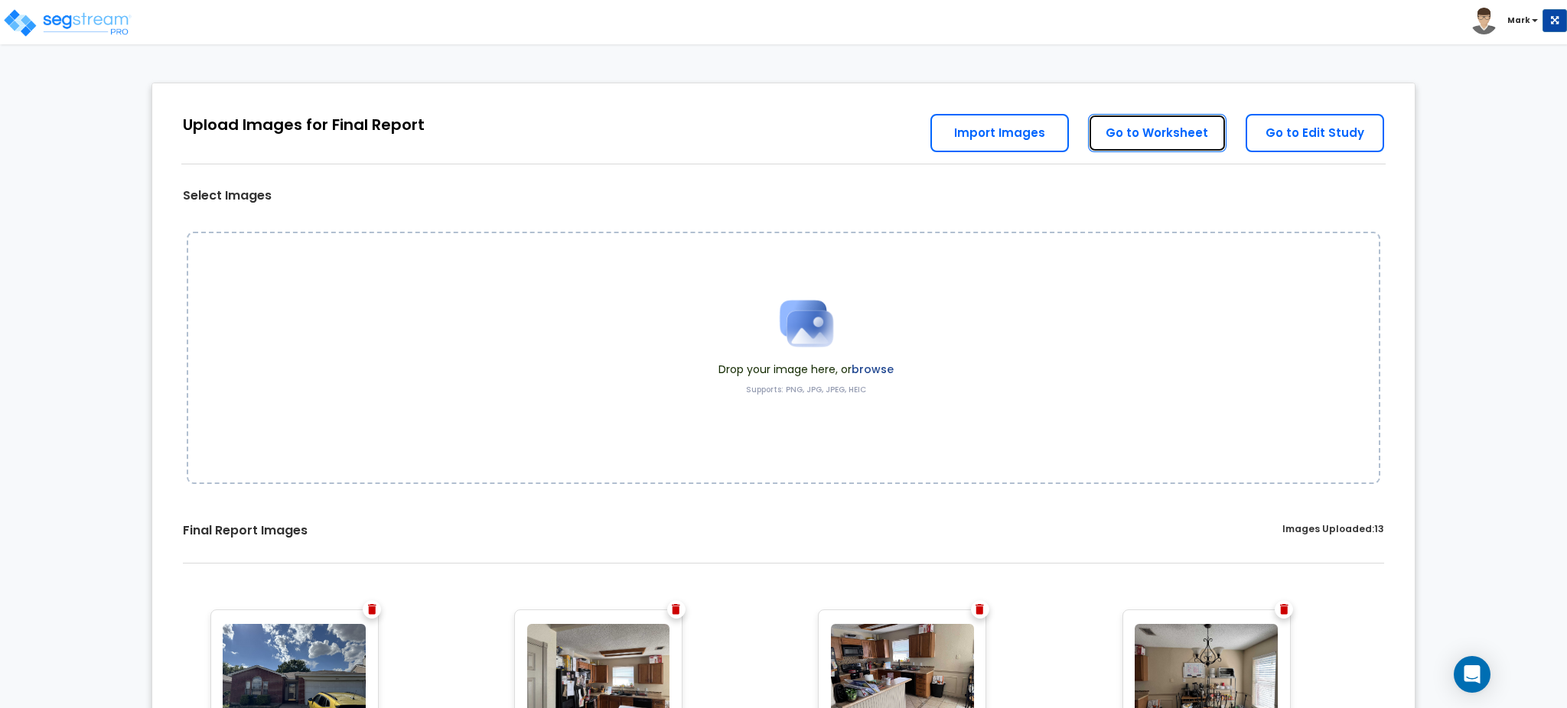
click at [1136, 139] on link "Go to Worksheet" at bounding box center [1157, 133] width 138 height 38
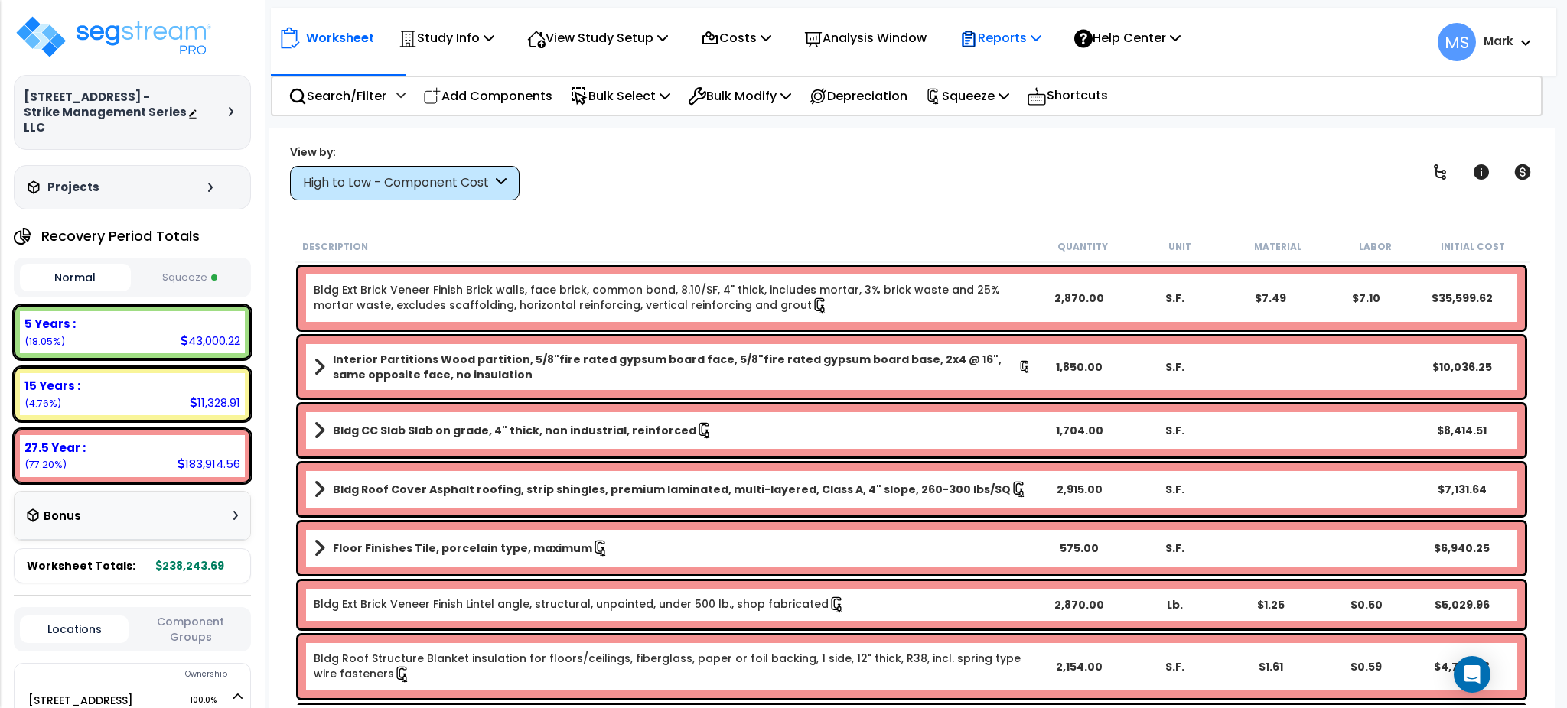
click at [1022, 37] on p "Reports" at bounding box center [1000, 38] width 82 height 21
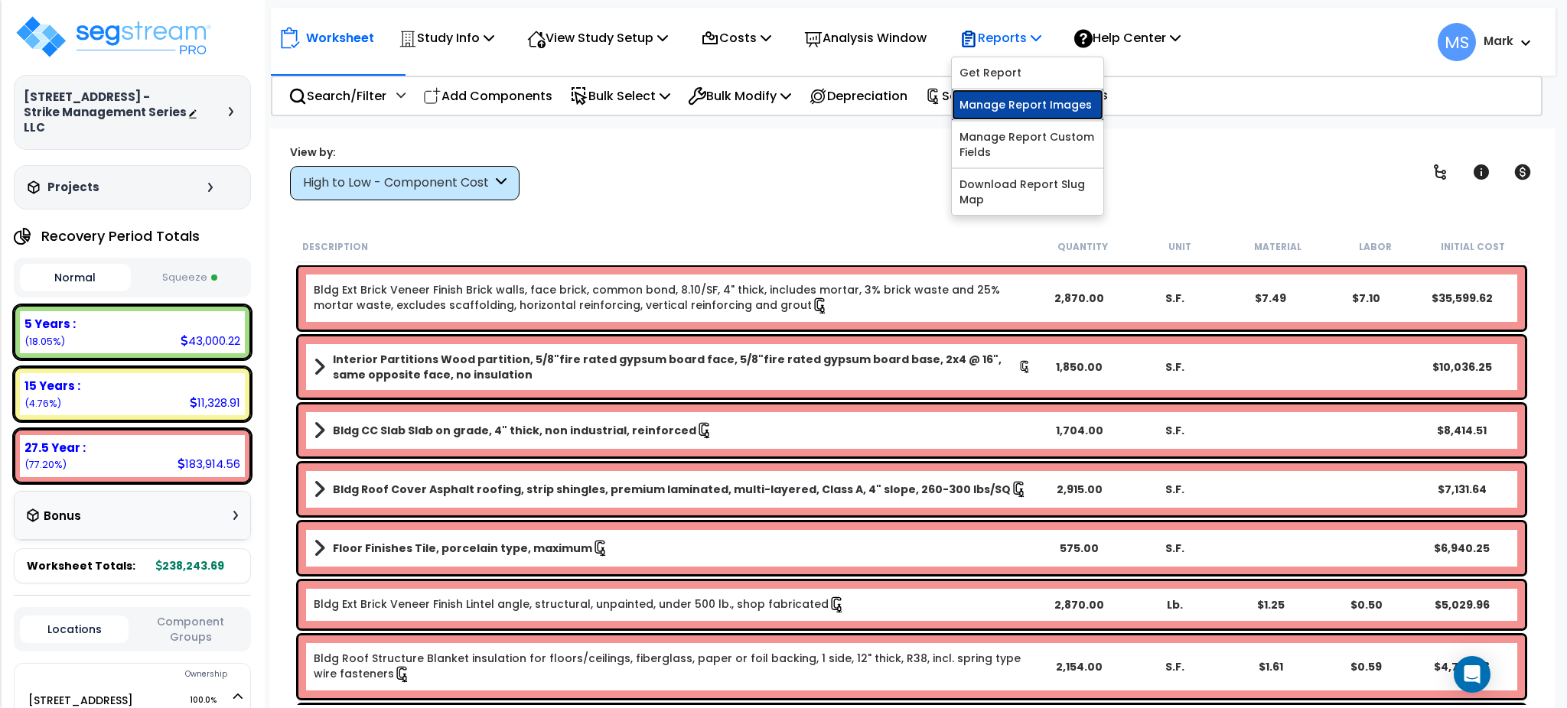
click at [1028, 107] on link "Manage Report Images" at bounding box center [1027, 105] width 151 height 31
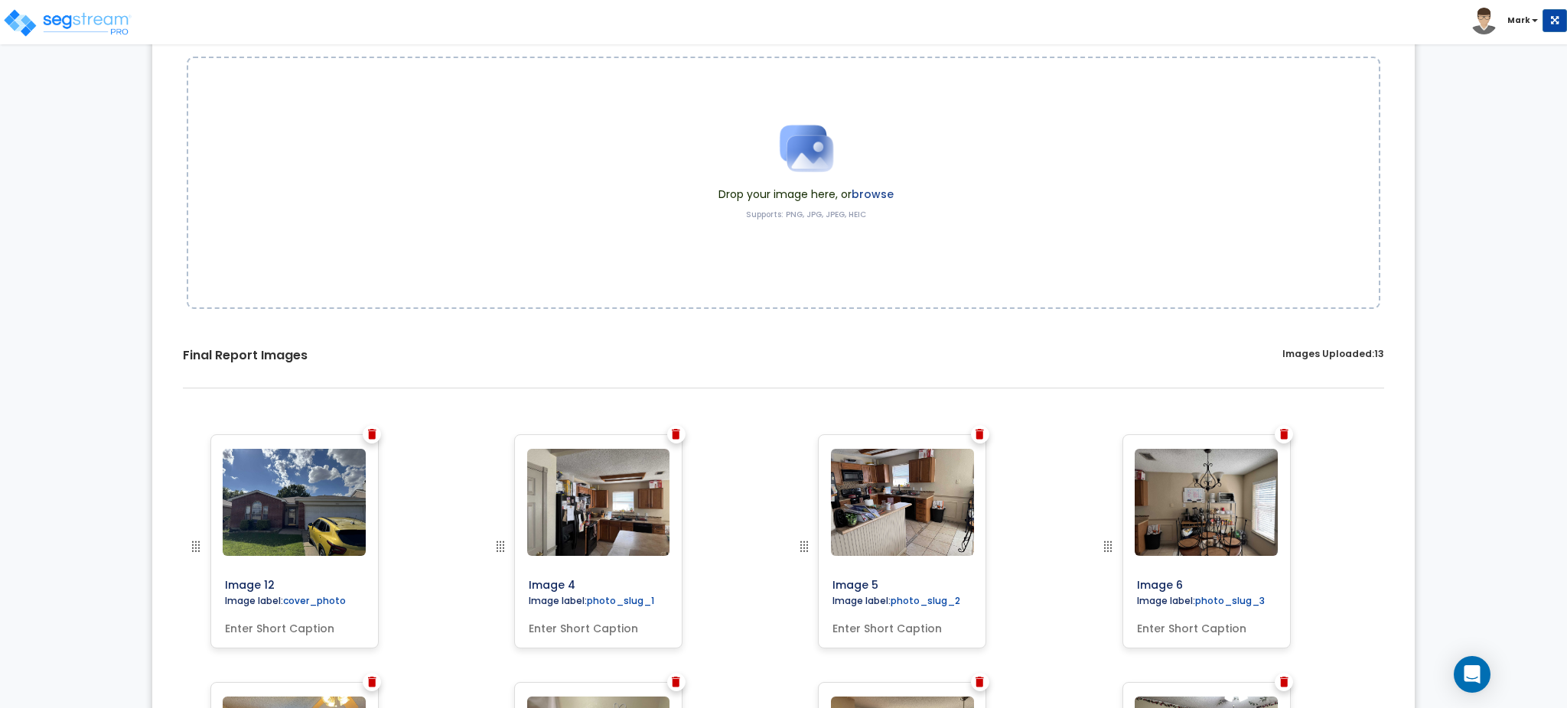
scroll to position [408, 0]
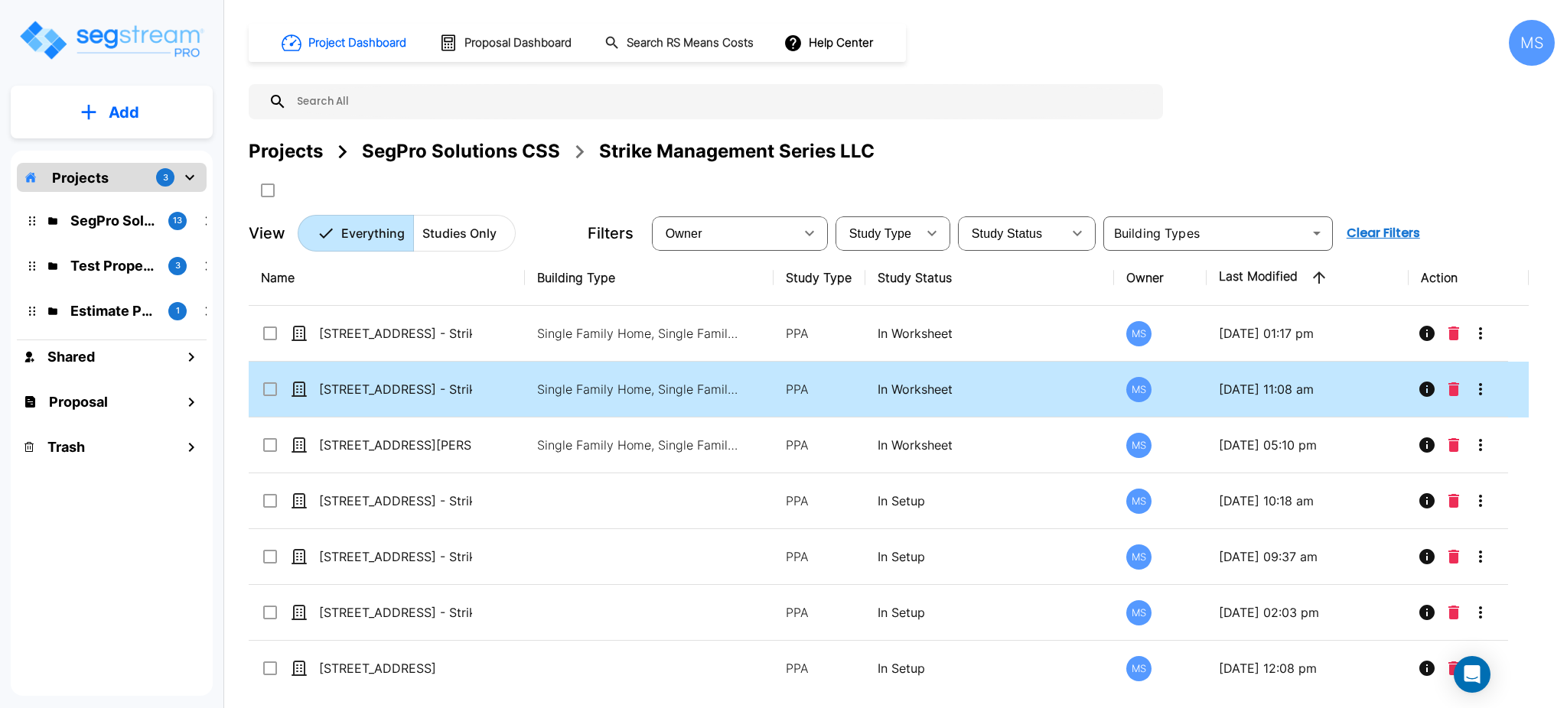
click at [402, 399] on td "2126 Ridgecliff Dr - Strike Management Series LLC" at bounding box center [387, 390] width 276 height 56
checkbox input "true"
click at [402, 399] on td "2126 Ridgecliff Dr - Strike Management Series LLC" at bounding box center [387, 390] width 276 height 56
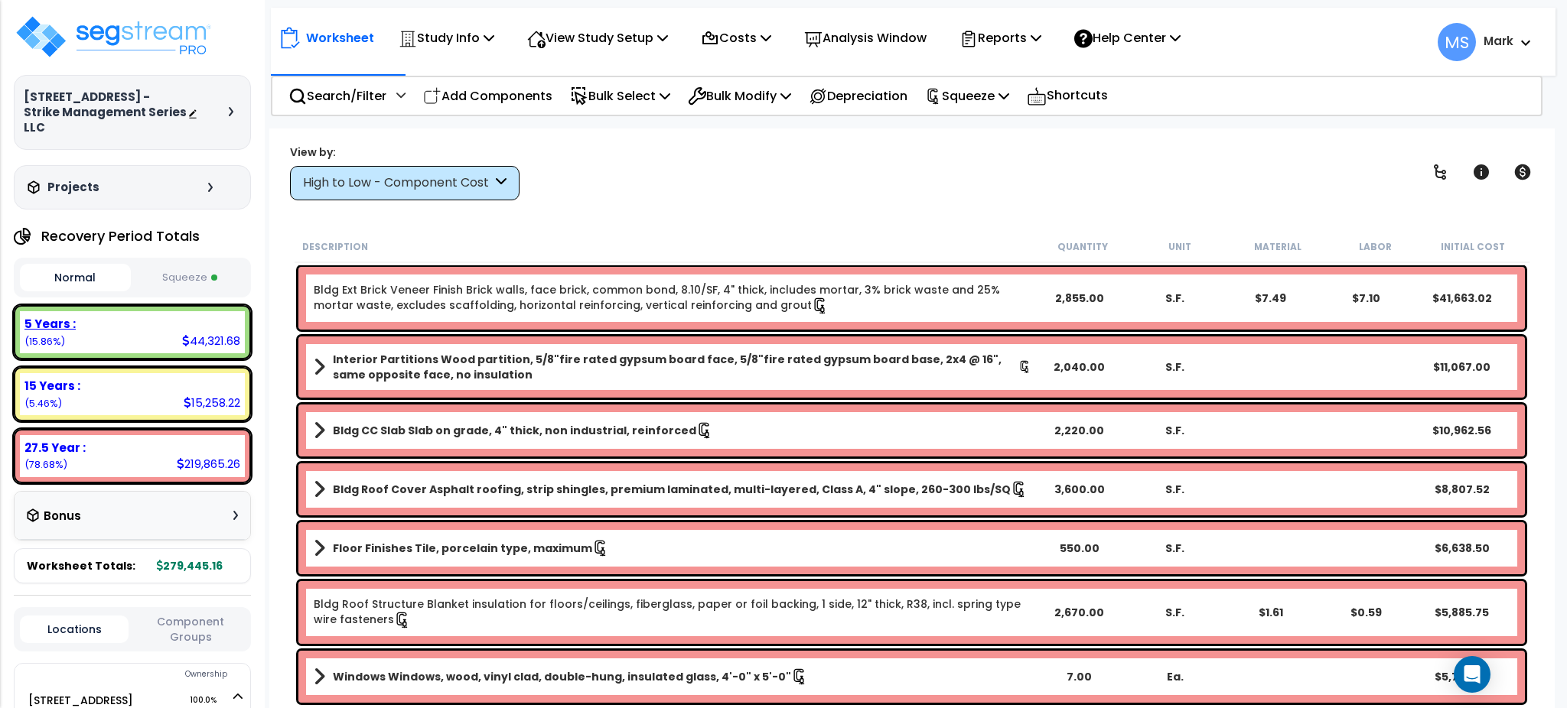
click at [112, 316] on div "5 Years :" at bounding box center [132, 324] width 216 height 16
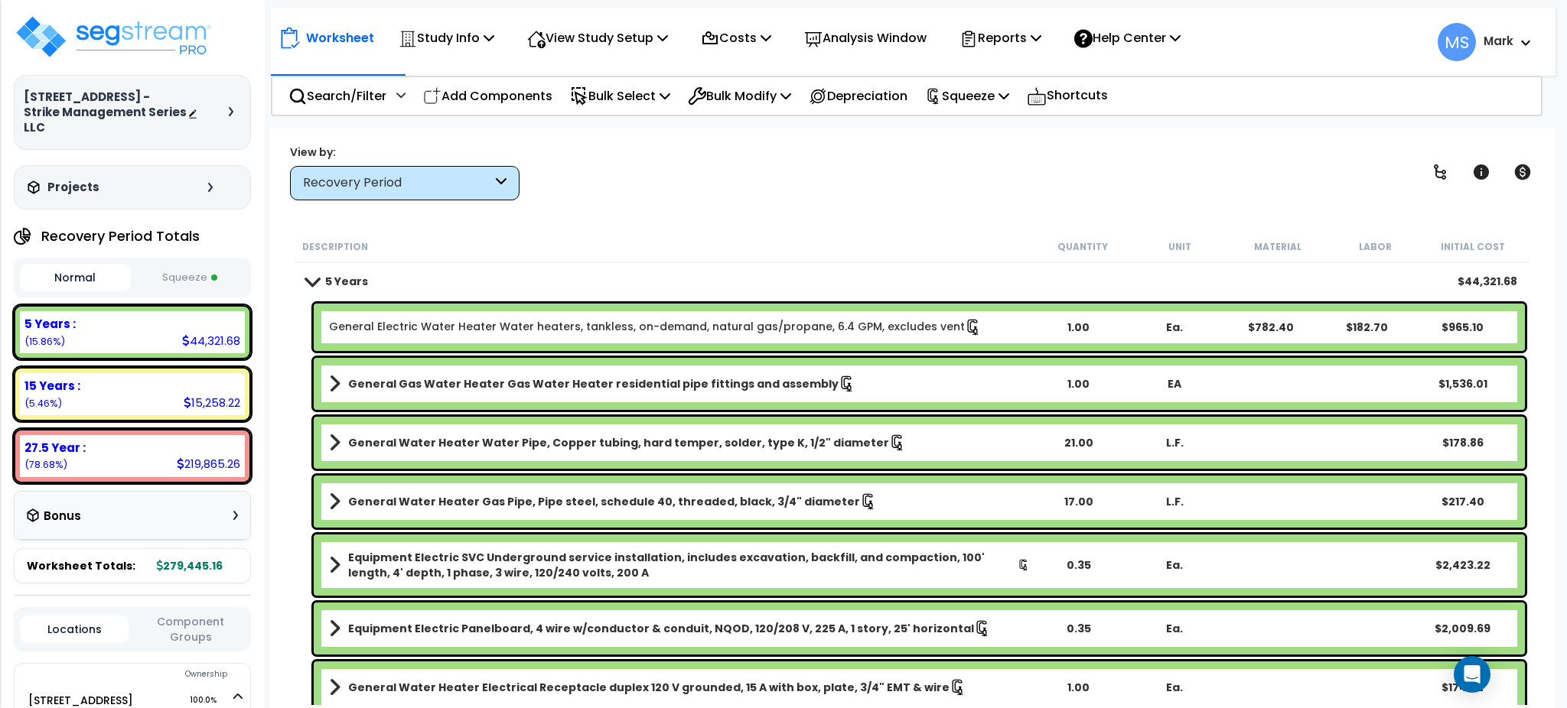
click at [477, 320] on link "General Electric Water Heater Water heaters, tankless, on-demand, natural gas/p…" at bounding box center [655, 327] width 653 height 17
click at [478, 321] on link "General Electric Water Heater Water heaters, tankless, on-demand, natural gas/p…" at bounding box center [655, 327] width 653 height 17
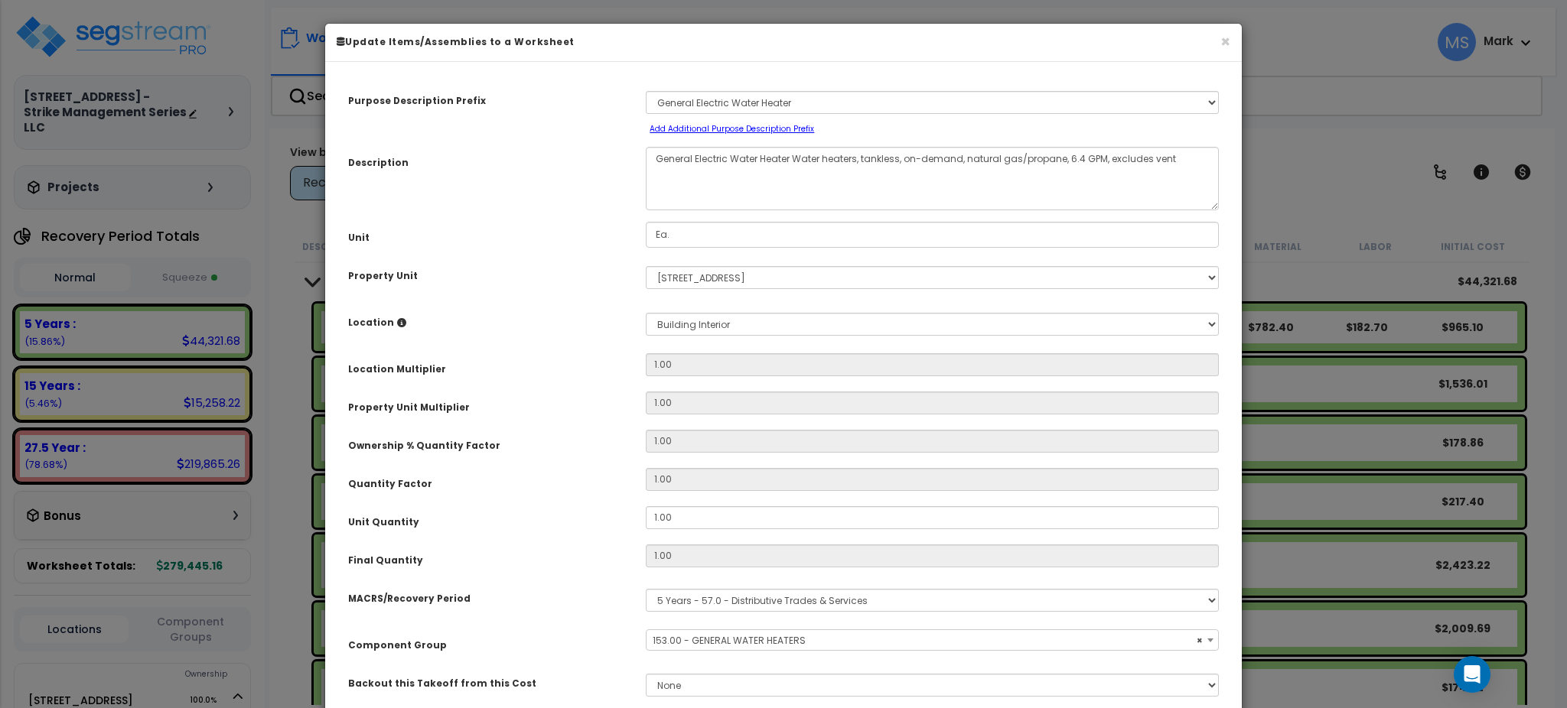
select select "45972"
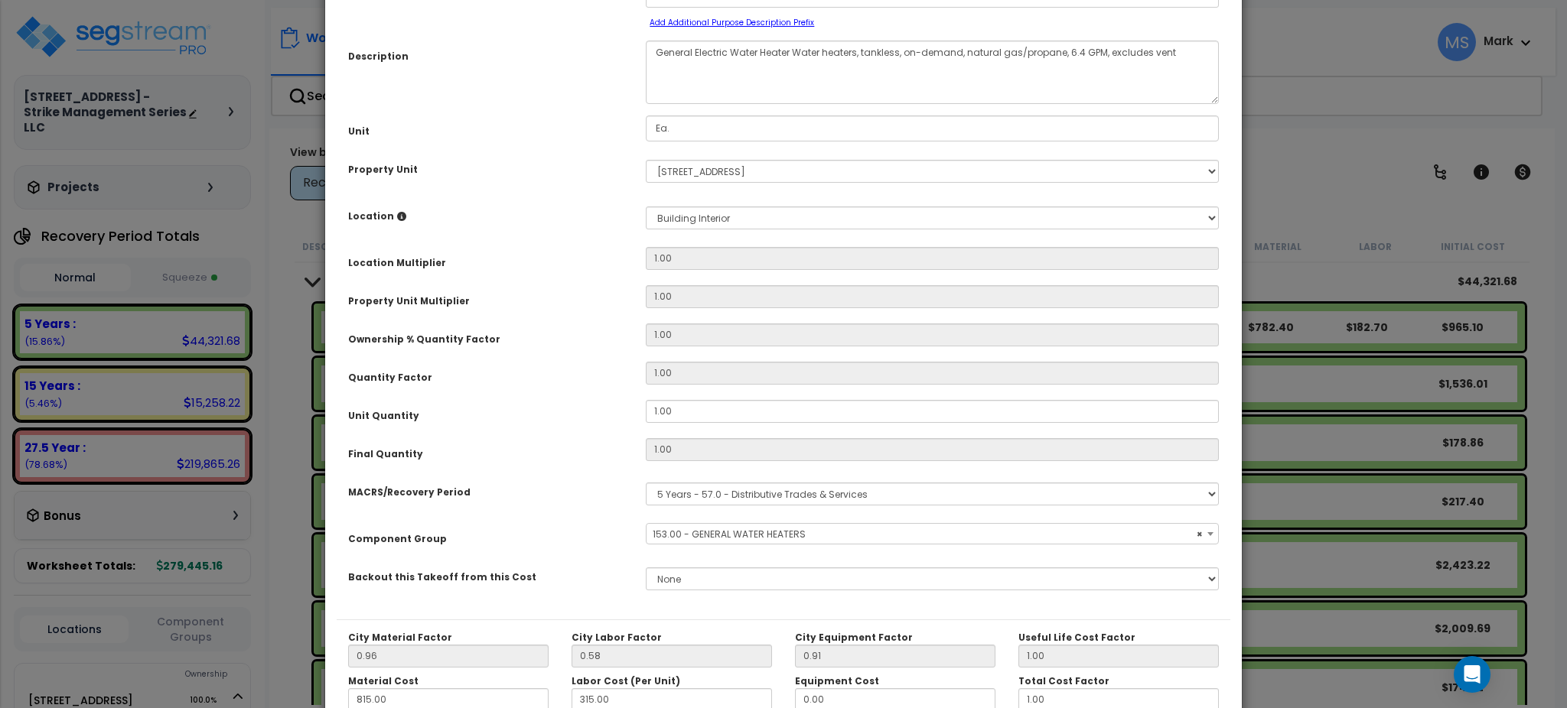
scroll to position [280, 0]
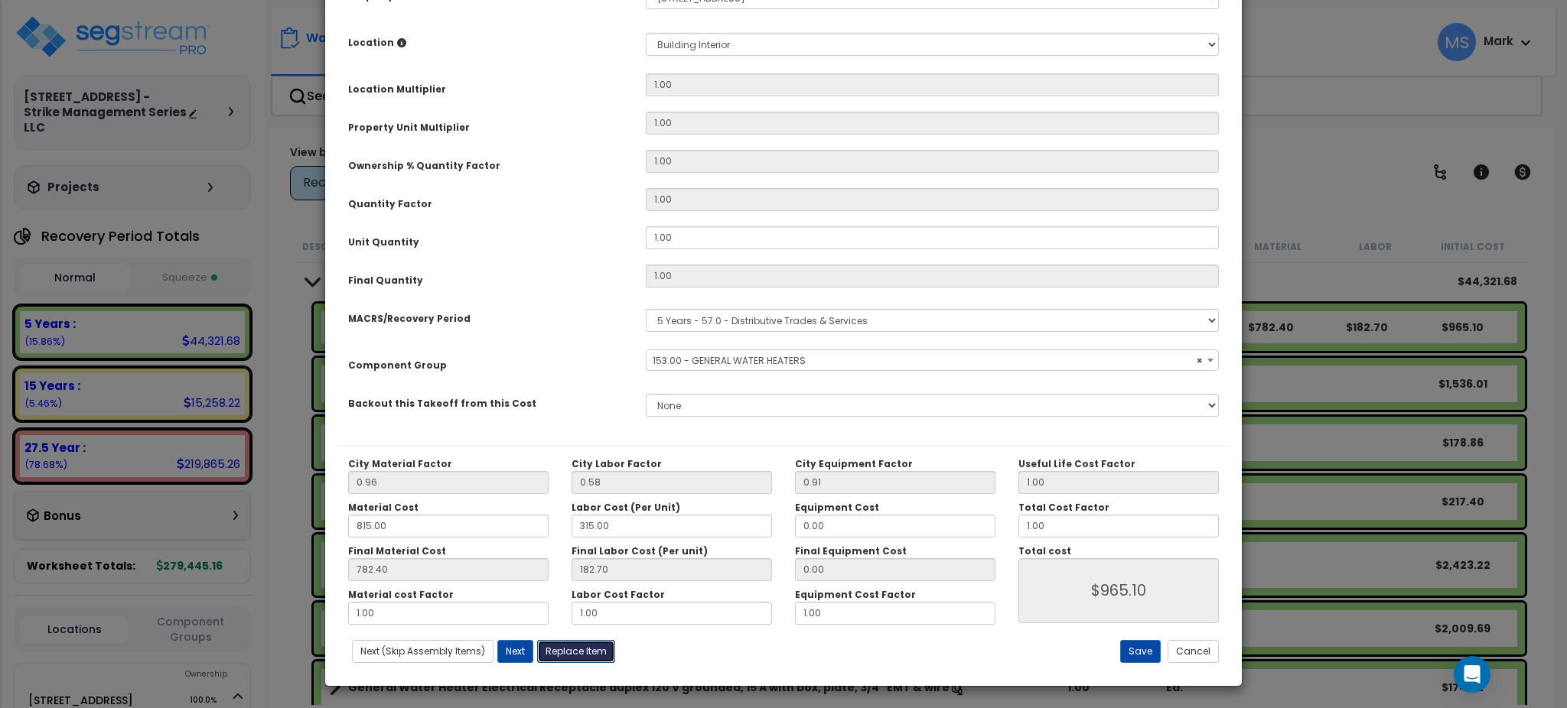
click at [594, 650] on button "Replace Item" at bounding box center [576, 651] width 78 height 23
select select "22000000"
type input "1"
type input "Ea."
select select "173085"
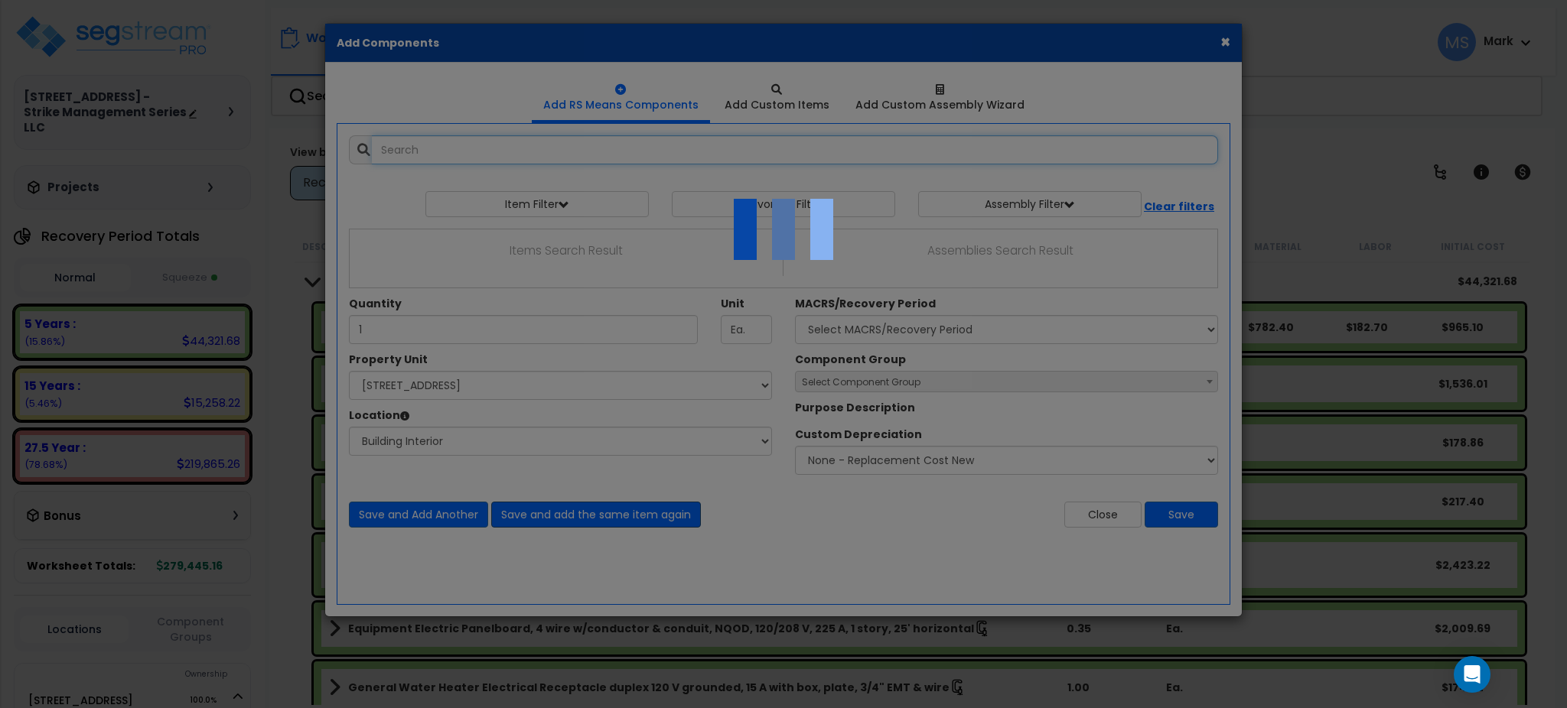
select select "461"
select select "22341310"
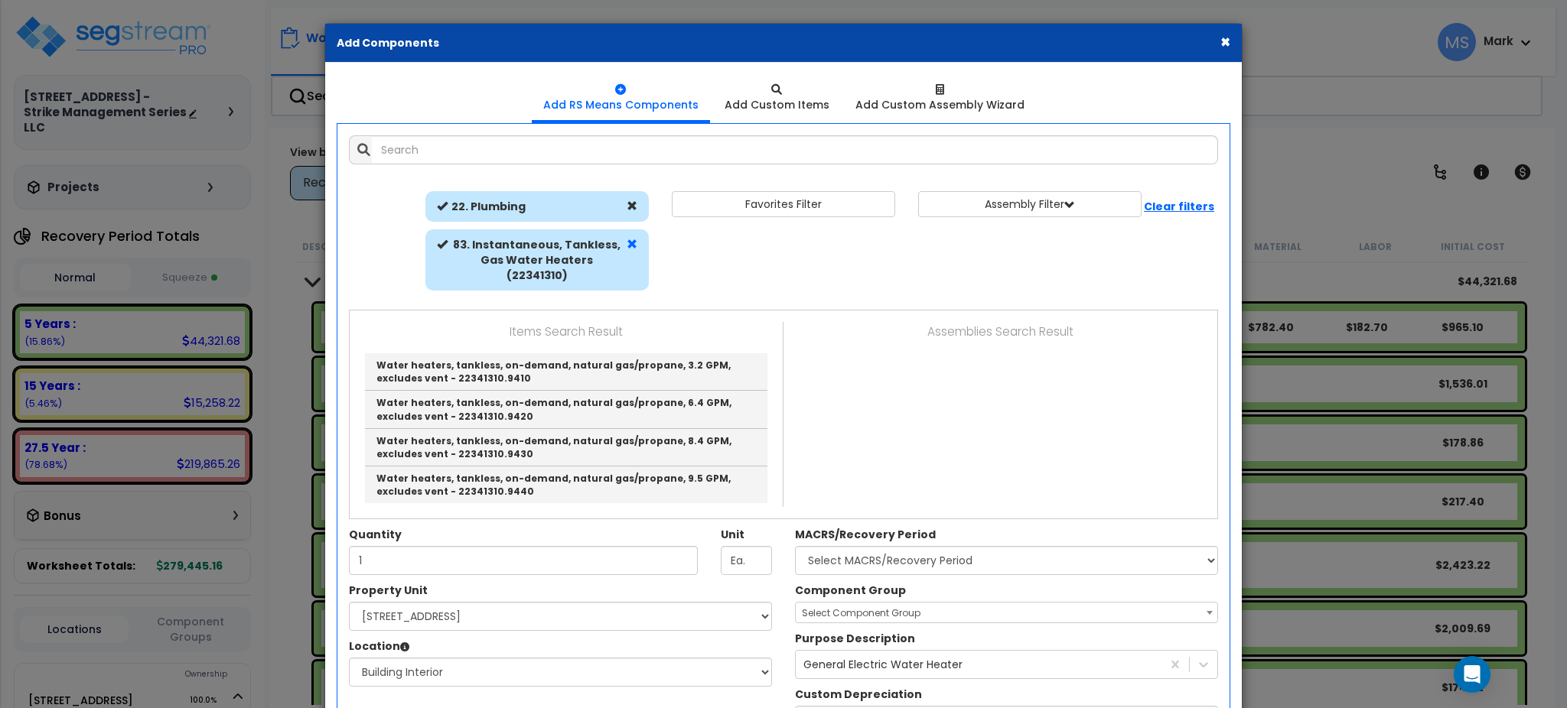
click at [640, 249] on div at bounding box center [632, 260] width 18 height 46
click at [637, 245] on span at bounding box center [632, 244] width 11 height 11
select select
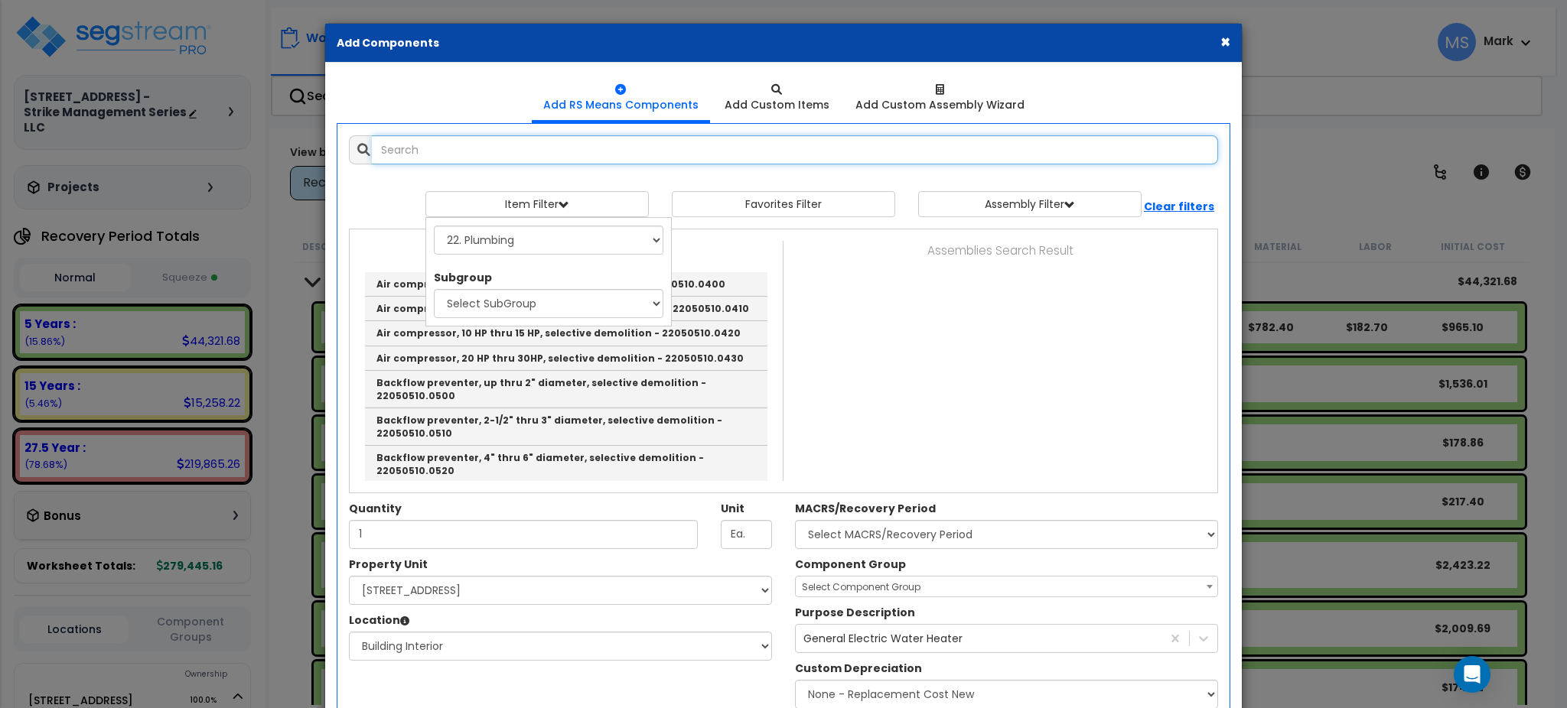
click at [549, 155] on input "text" at bounding box center [795, 149] width 846 height 29
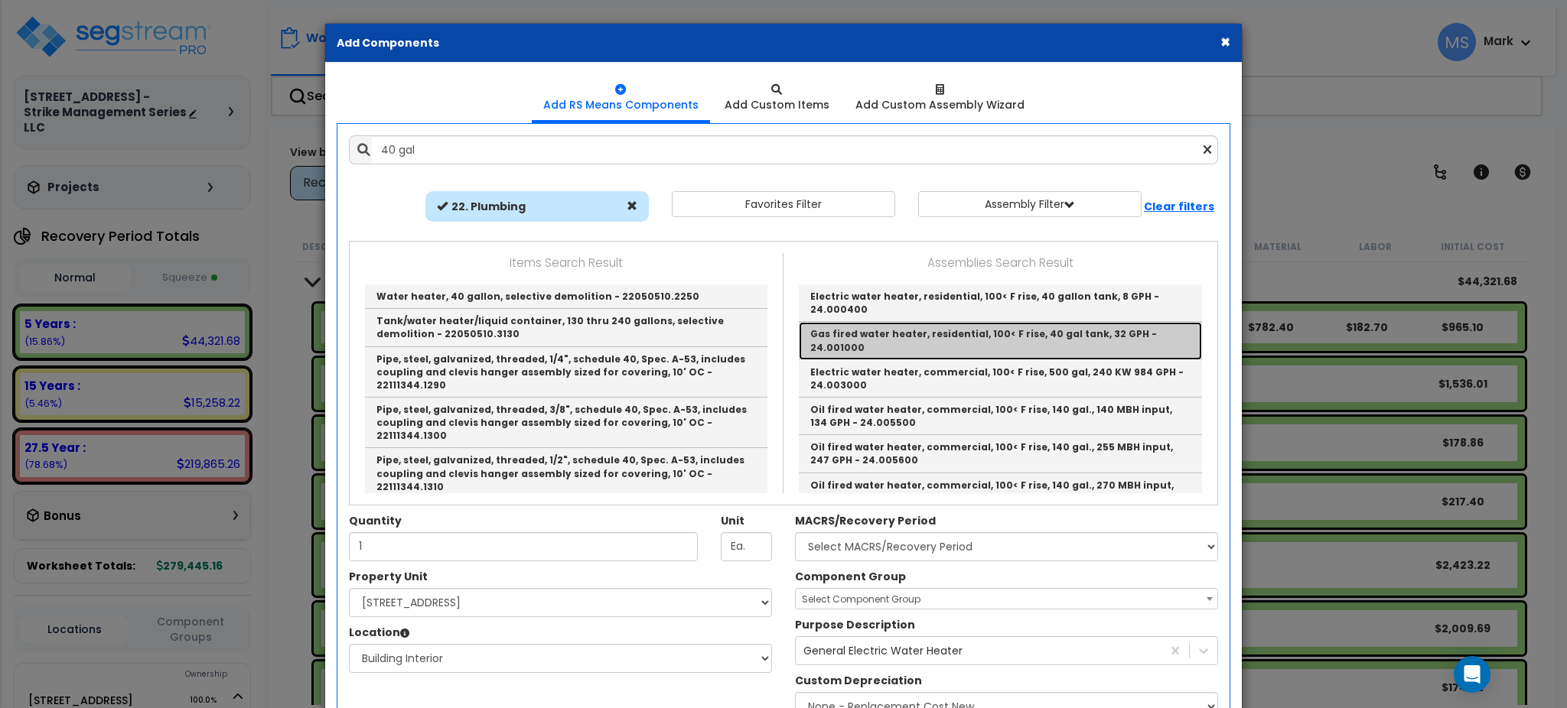
click at [884, 325] on link "Gas fired water heater, residential, 100< F rise, 40 gal tank, 32 GPH - 24.0010…" at bounding box center [1000, 340] width 403 height 37
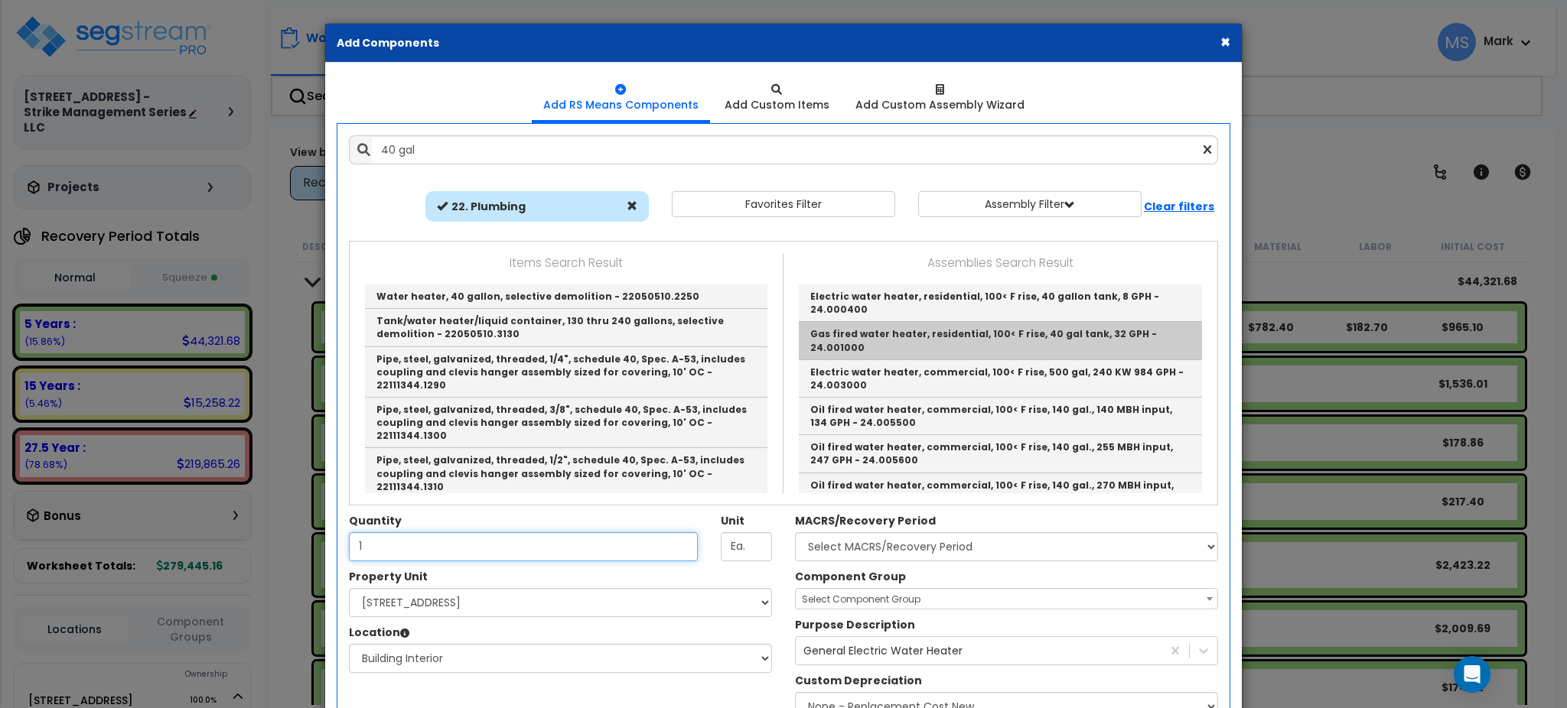
type input "Gas fired water heater, residential, 100< F rise, 40 gal tank, 32 GPH - 24.0010…"
type input "Ea."
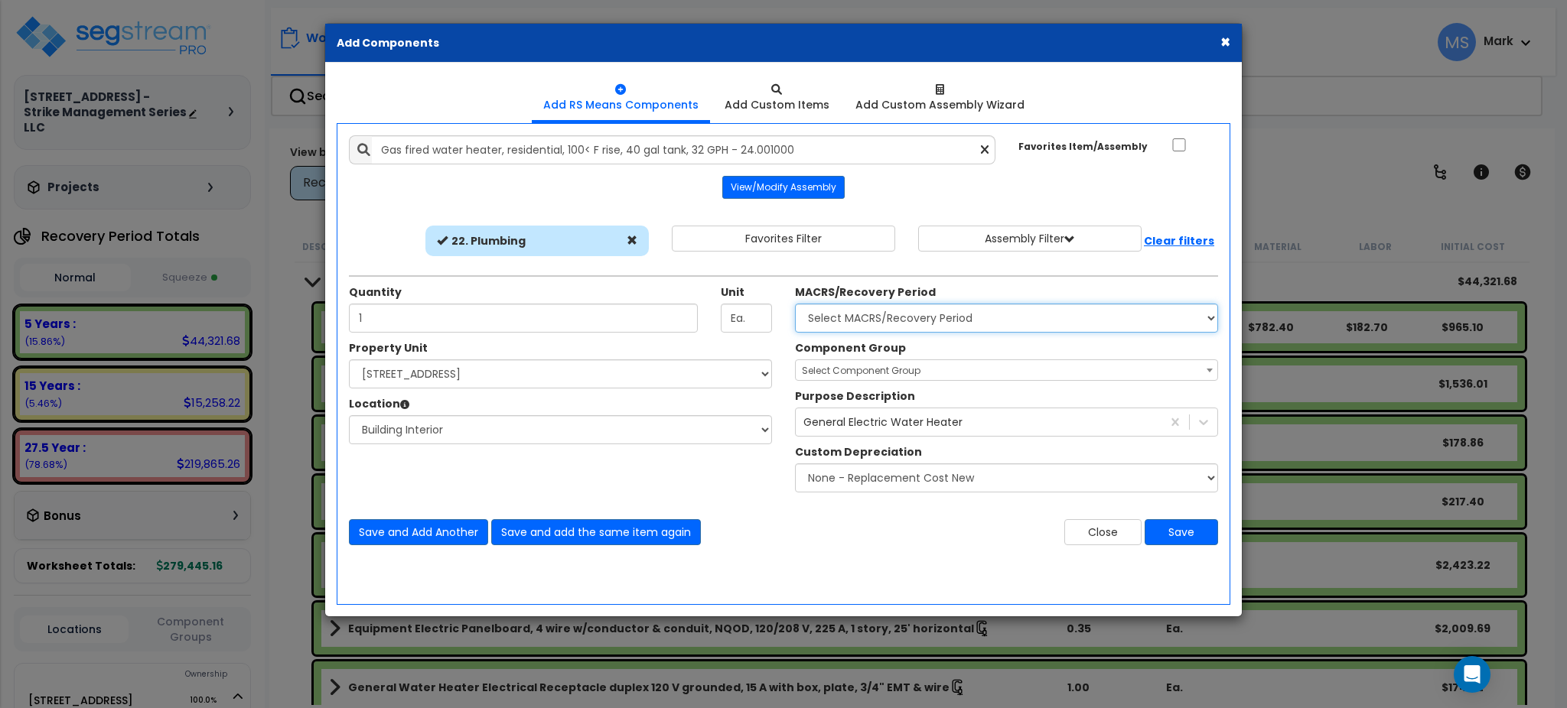
click at [956, 317] on select "Select MACRS/Recovery Period 5 Years - 57.0 - Distributive Trades & Services 5 …" at bounding box center [1006, 318] width 423 height 29
select select "3667"
click at [795, 304] on select "Select MACRS/Recovery Period 5 Years - 57.0 - Distributive Trades & Services 5 …" at bounding box center [1006, 318] width 423 height 29
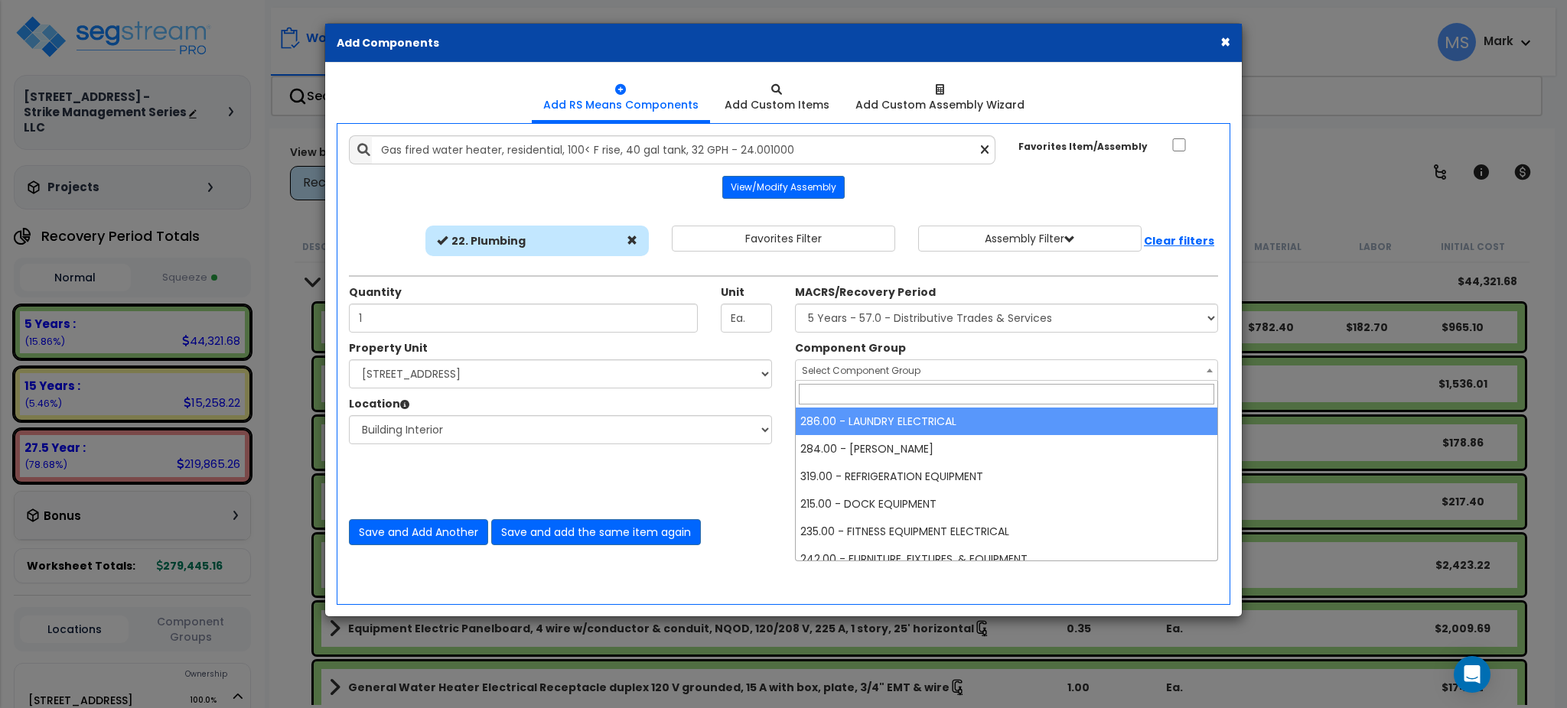
click at [926, 370] on span "Select Component Group" at bounding box center [1007, 370] width 422 height 21
type input "wat"
select select "45972"
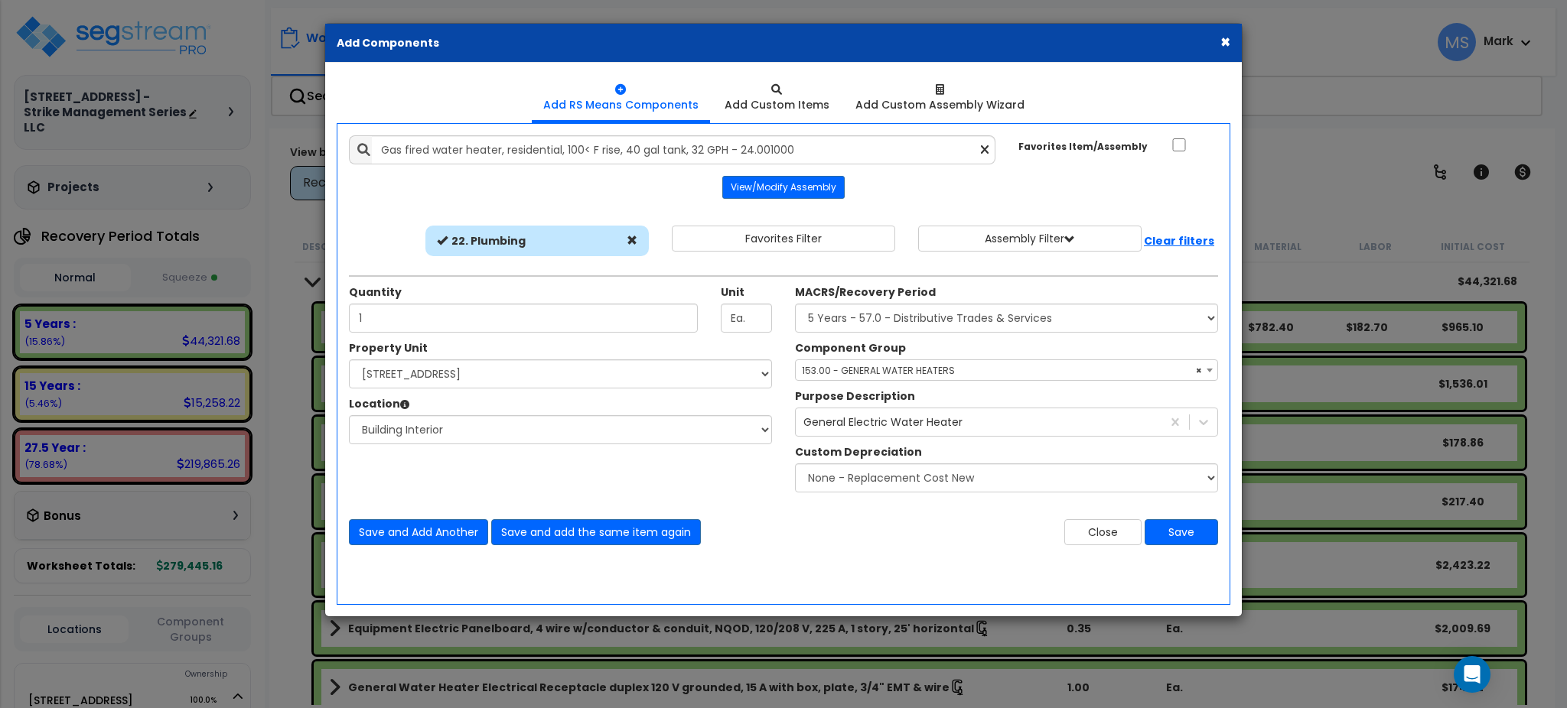
click at [1178, 546] on div "Add Items Add Assemblies Both 3282363 Select 1" at bounding box center [783, 340] width 892 height 433
click at [1181, 542] on button "Save" at bounding box center [1181, 532] width 73 height 26
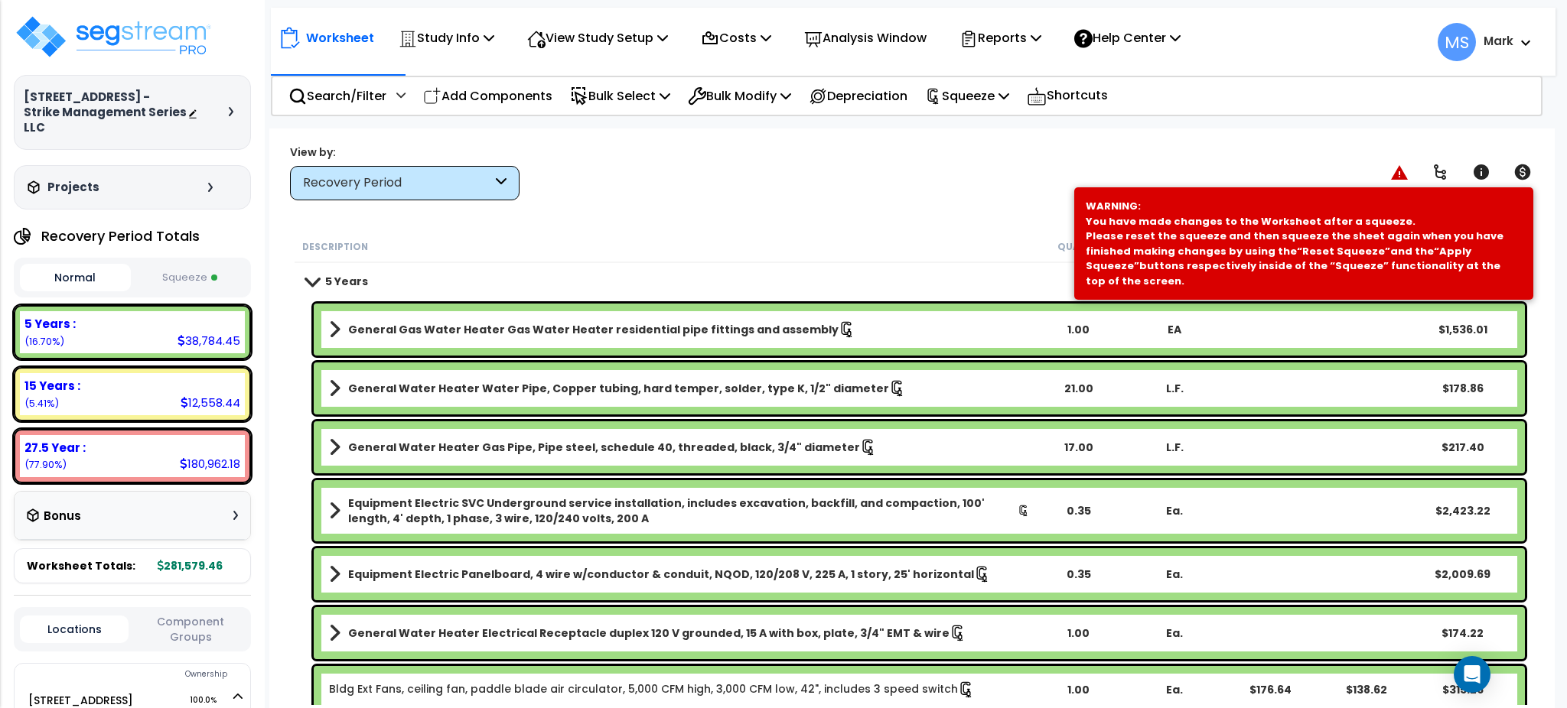
click at [932, 216] on div "Worksheet Study Info Study Setup Add Property Unit Template study Clone study MS" at bounding box center [911, 483] width 1285 height 708
click at [882, 42] on p "Analysis Window" at bounding box center [865, 38] width 122 height 21
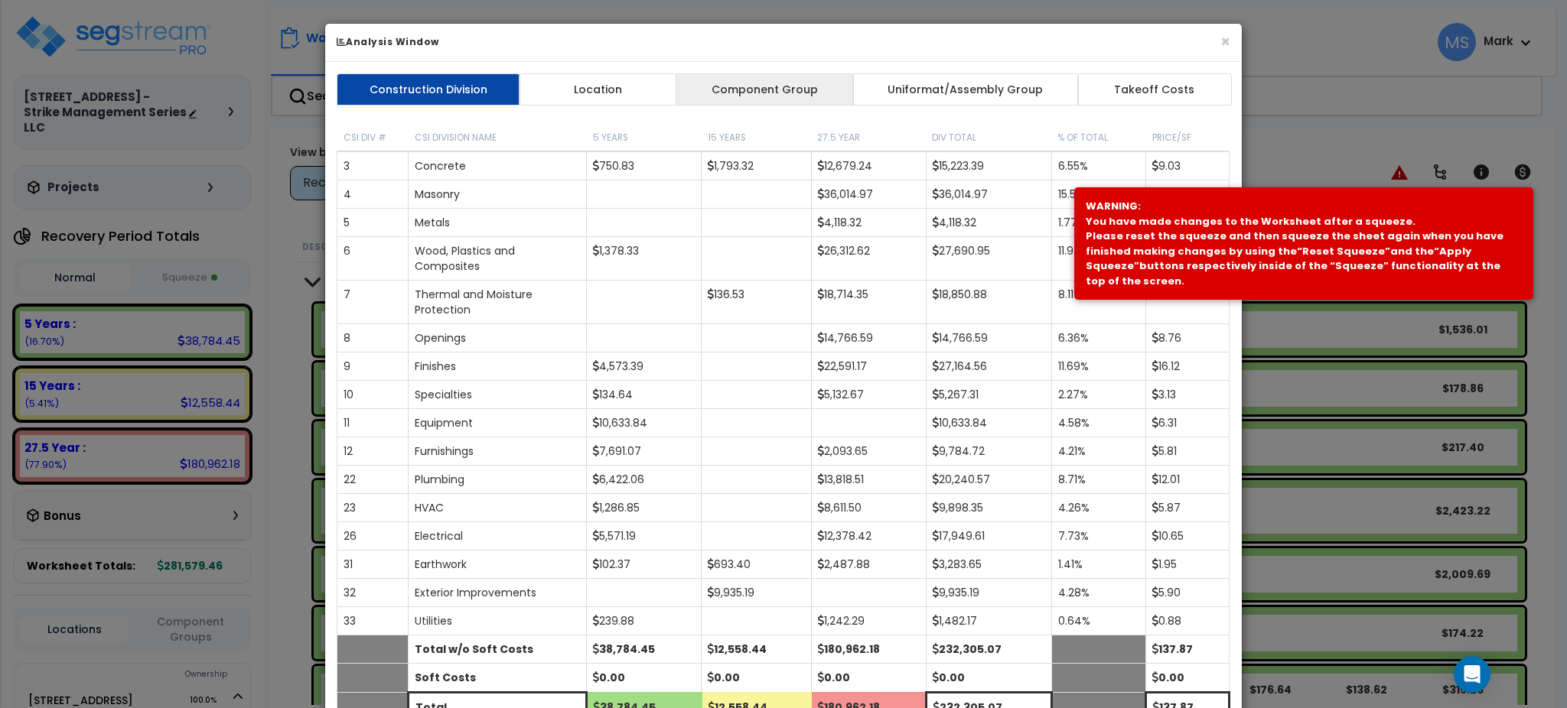
click at [816, 92] on link "Component Group" at bounding box center [764, 89] width 177 height 32
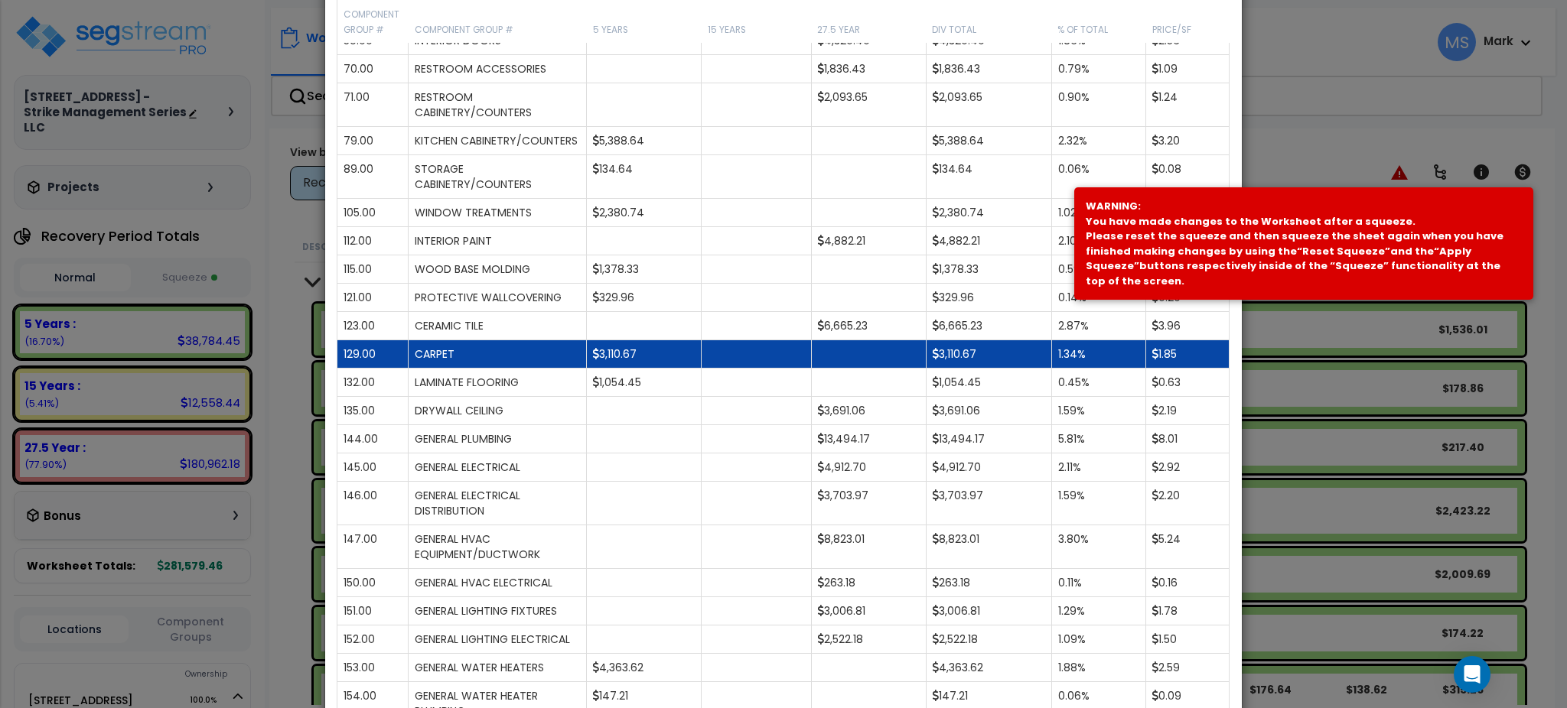
scroll to position [510, 0]
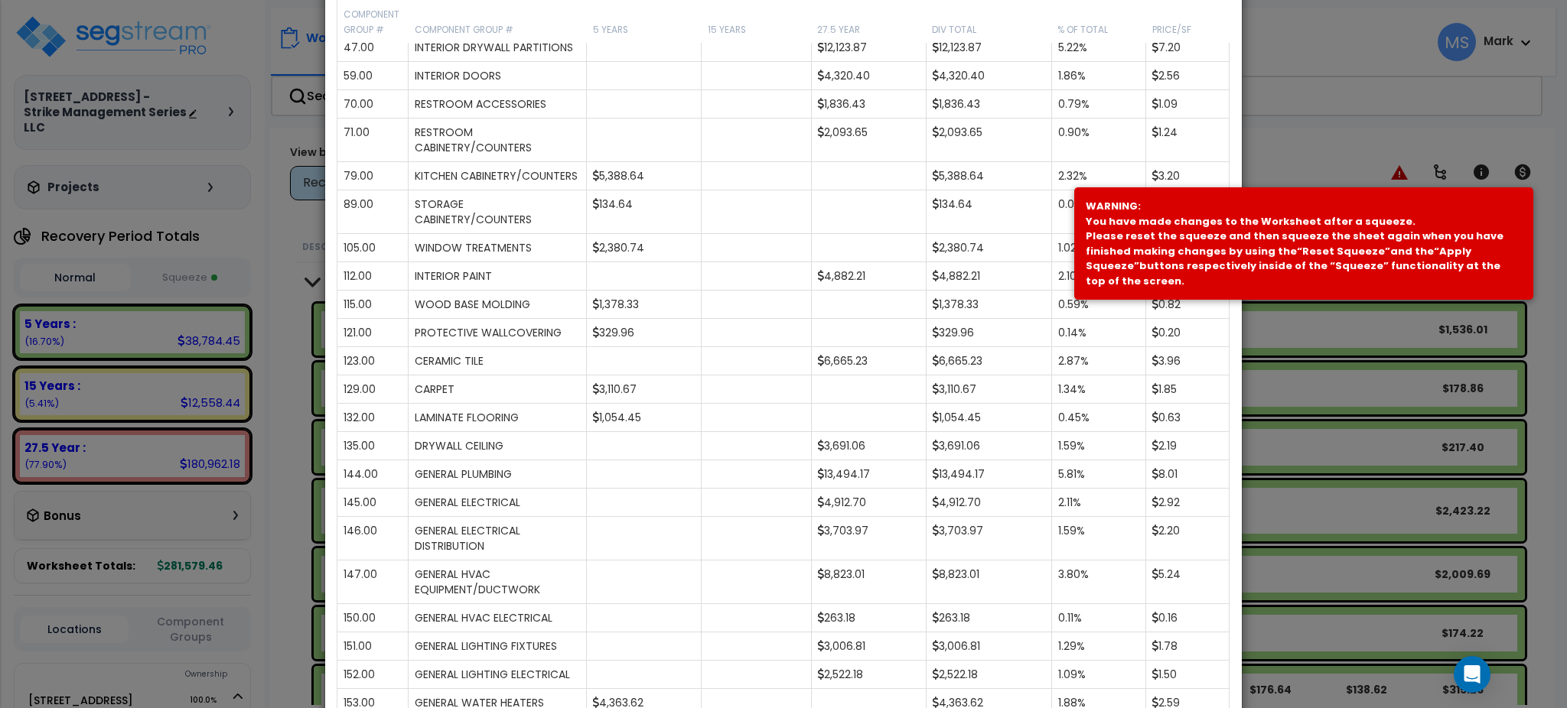
click at [1416, 91] on div "× Analysis Window Construction Division Location Component Group Uniformat/Asse…" at bounding box center [783, 354] width 1567 height 708
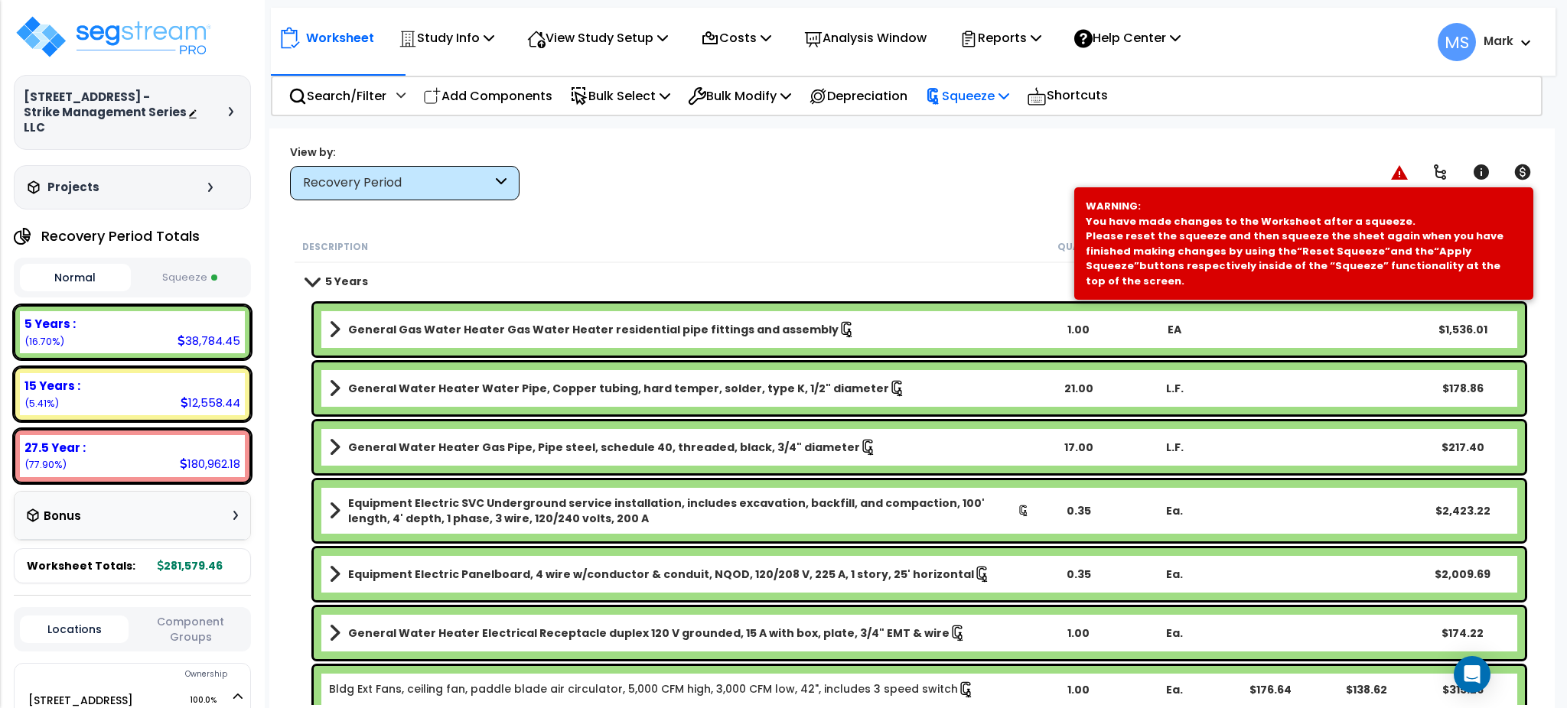
click at [996, 107] on div "Squeeze" at bounding box center [967, 96] width 84 height 36
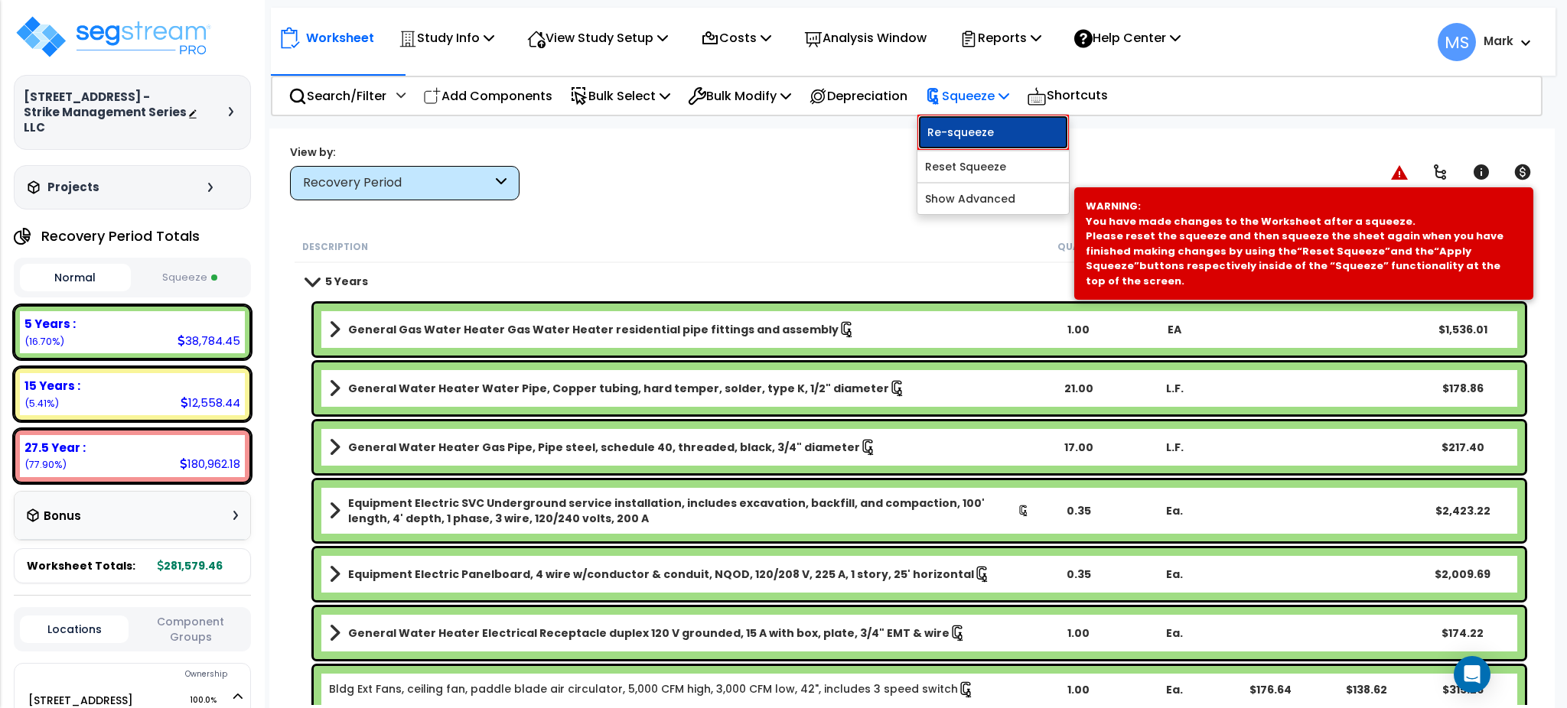
click at [1001, 135] on link "Re-squeeze" at bounding box center [992, 132] width 151 height 35
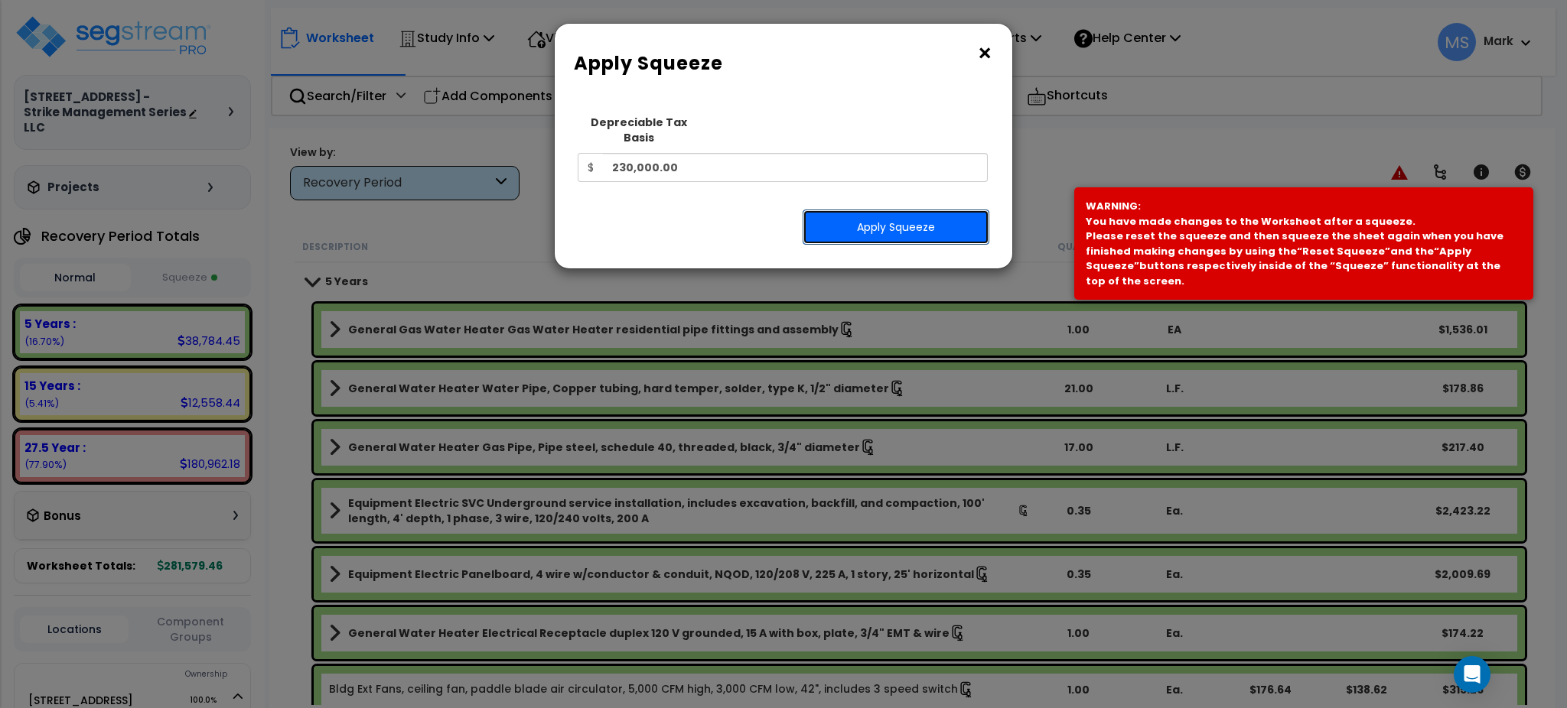
click at [956, 210] on button "Apply Squeeze" at bounding box center [896, 227] width 187 height 35
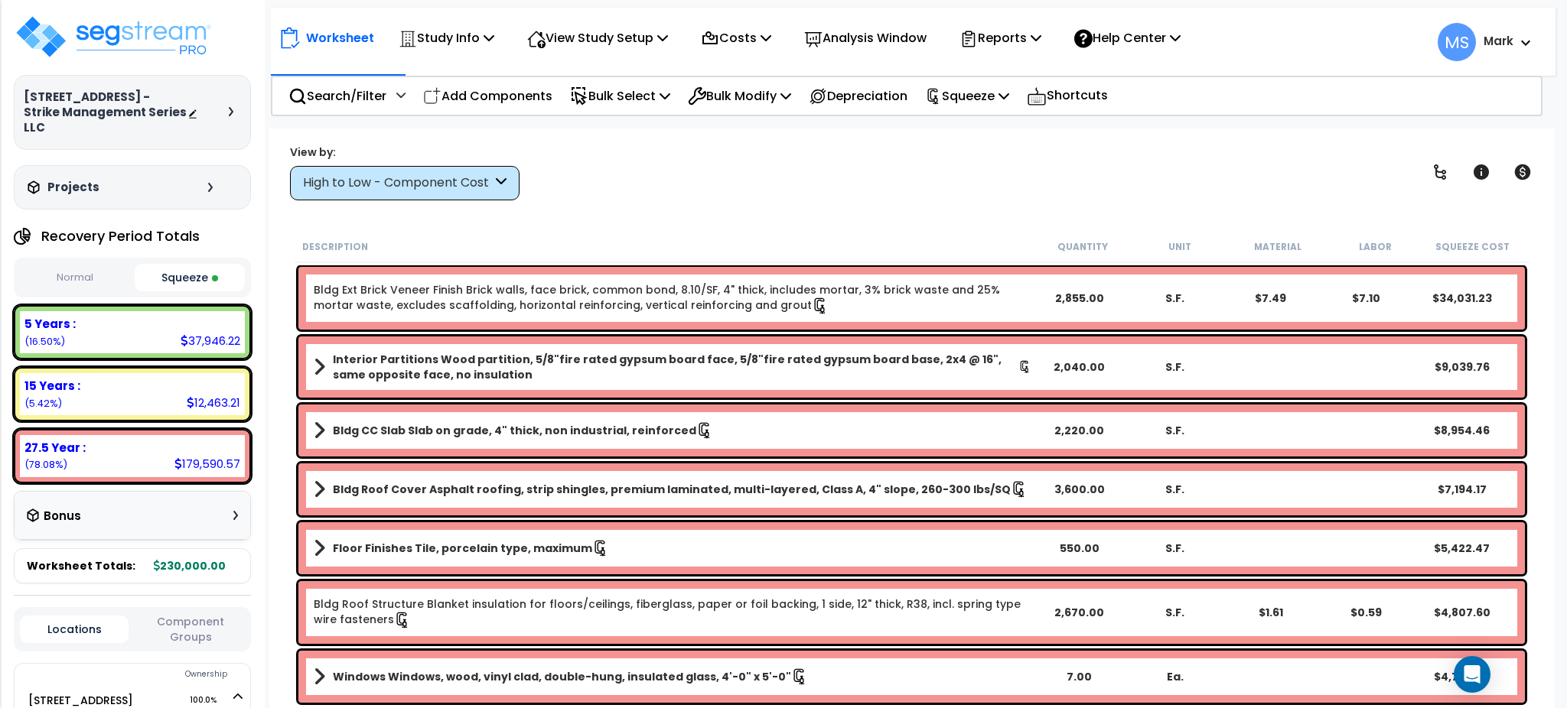
drag, startPoint x: 22, startPoint y: 95, endPoint x: 132, endPoint y: 94, distance: 109.4
click at [132, 94] on div "[STREET_ADDRESS] - Strike Management Series LLC Depreciable Tax Basis : $230,00…" at bounding box center [132, 112] width 237 height 75
copy h3 "[STREET_ADDRESS]"
click at [611, 33] on p "View Study Setup" at bounding box center [597, 38] width 141 height 21
click at [487, 43] on icon at bounding box center [489, 37] width 11 height 12
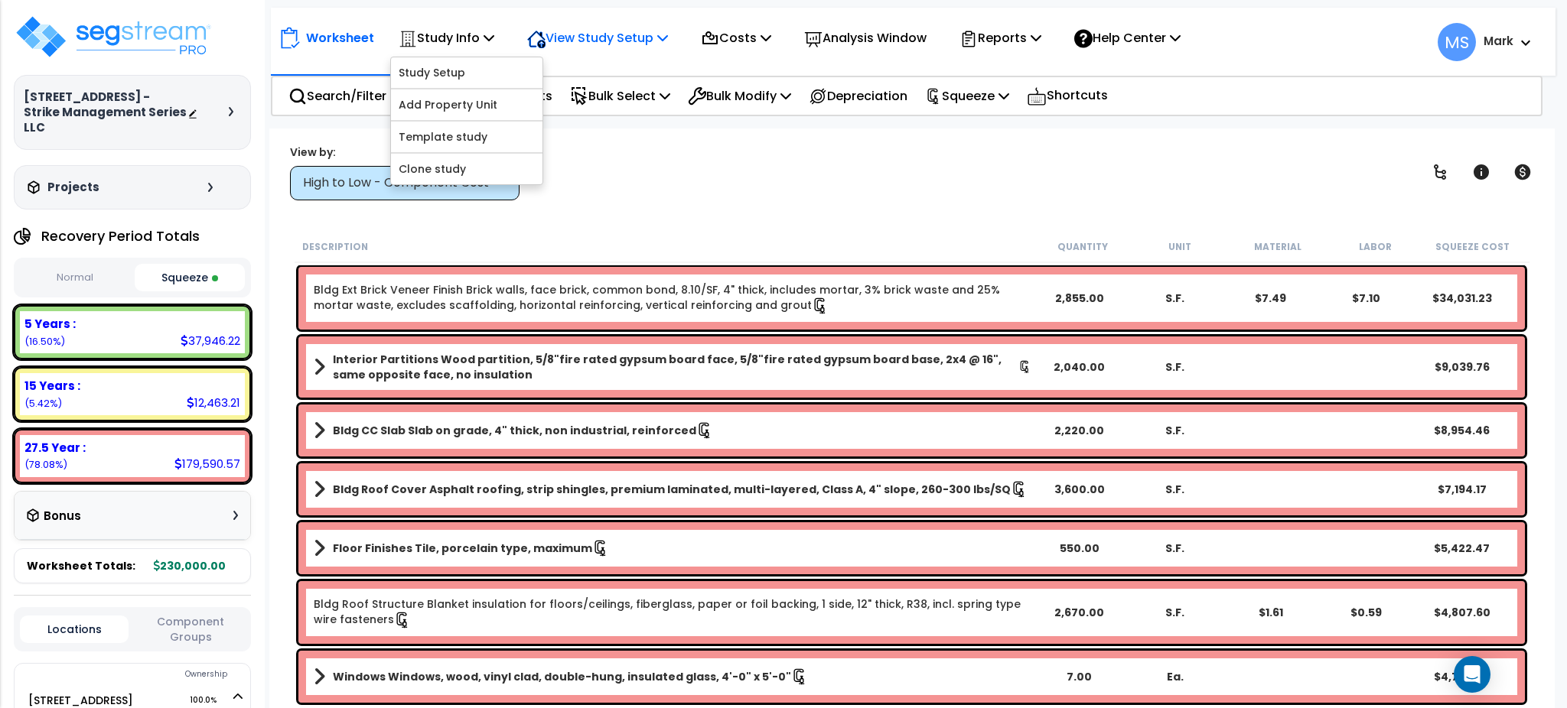
click at [609, 24] on div "View Study Setup" at bounding box center [597, 38] width 141 height 36
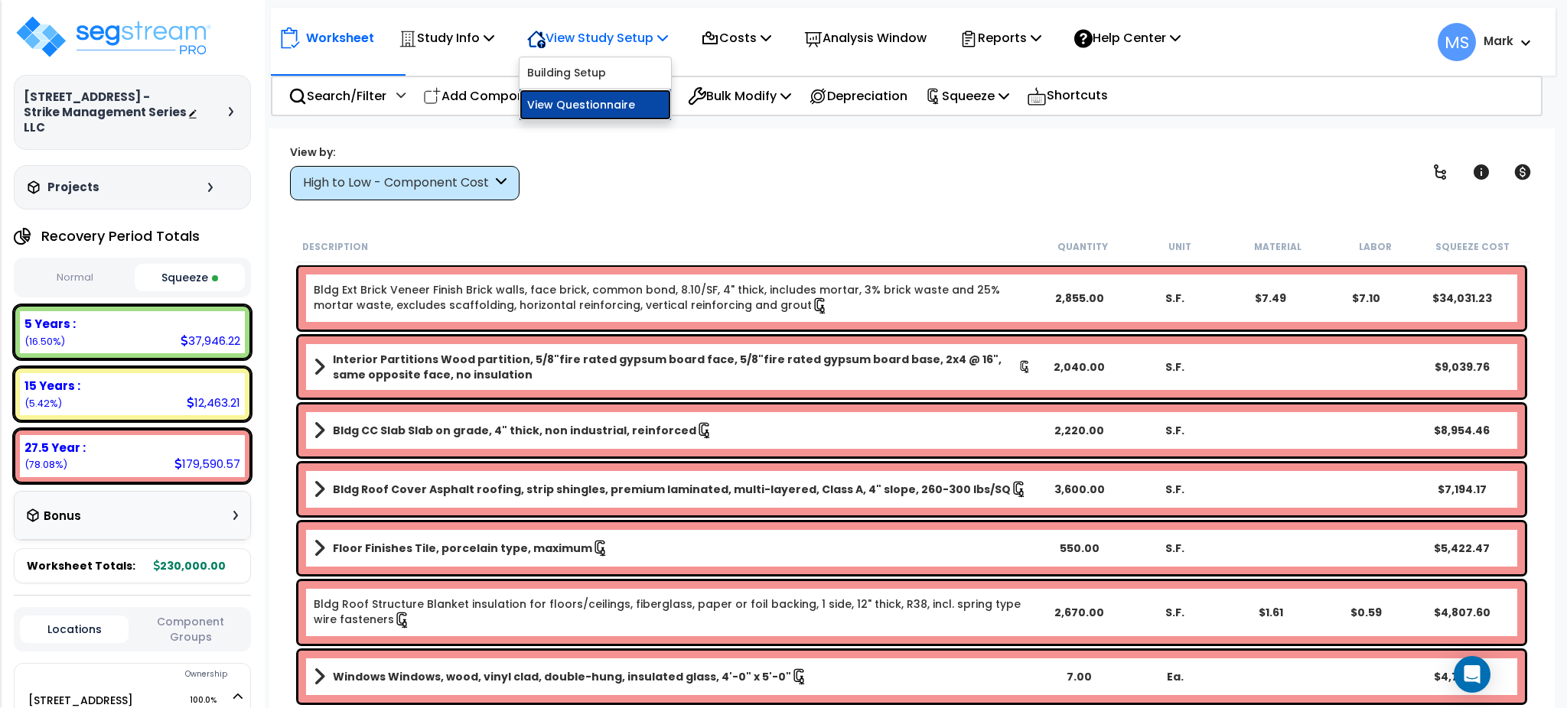
click at [595, 109] on link "View Questionnaire" at bounding box center [594, 105] width 151 height 31
click at [994, 21] on div "Reports" at bounding box center [1000, 38] width 82 height 36
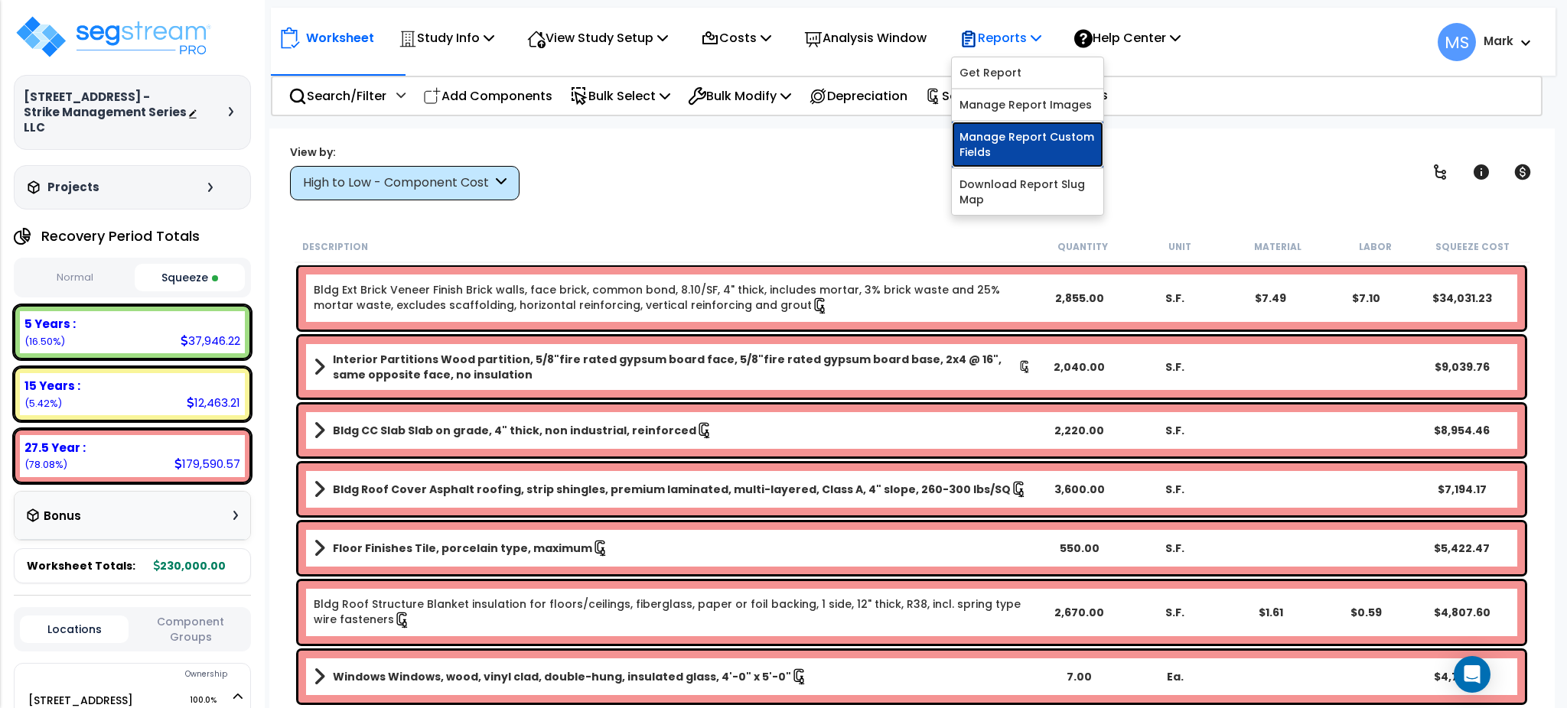
click at [1036, 146] on link "Manage Report Custom Fields" at bounding box center [1027, 145] width 151 height 46
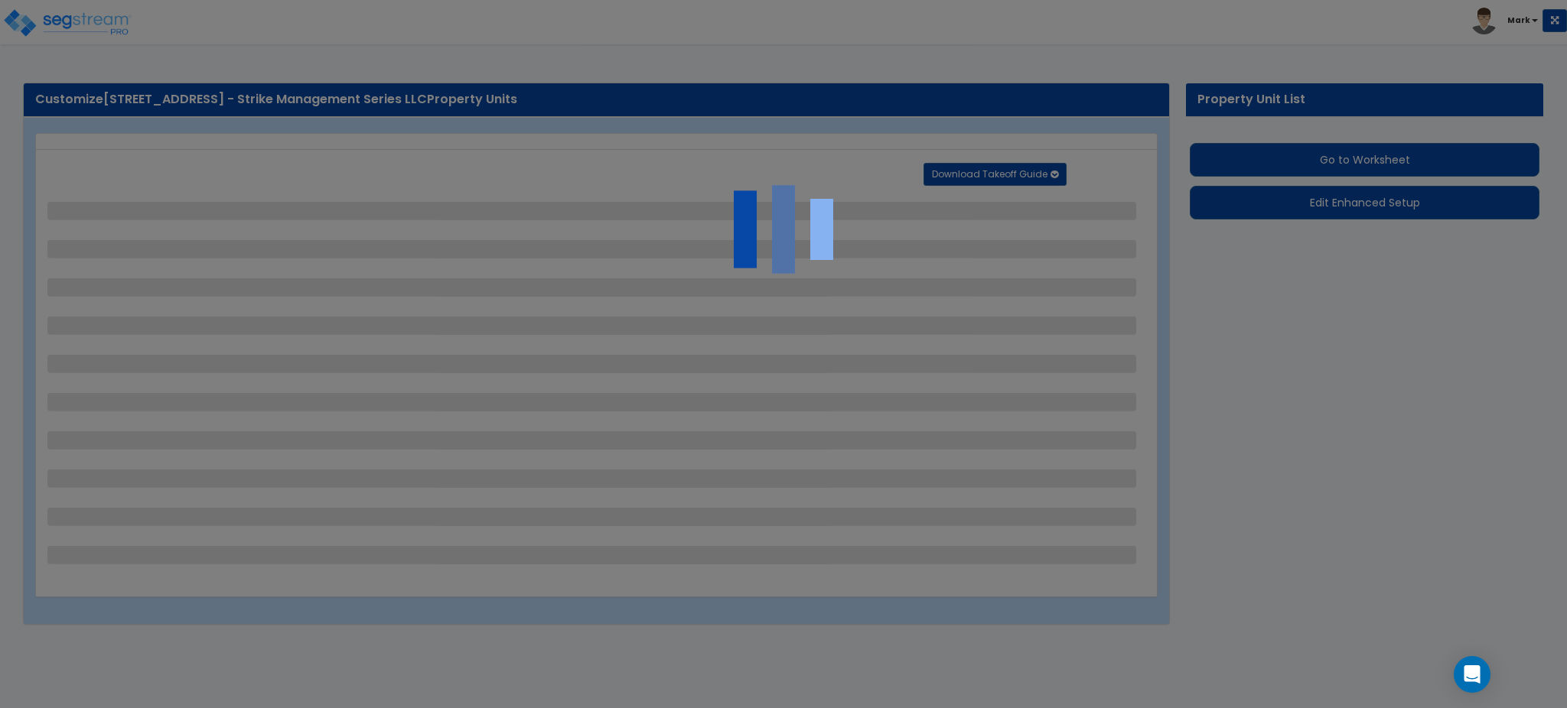
select select "2"
select select "1"
select select "2"
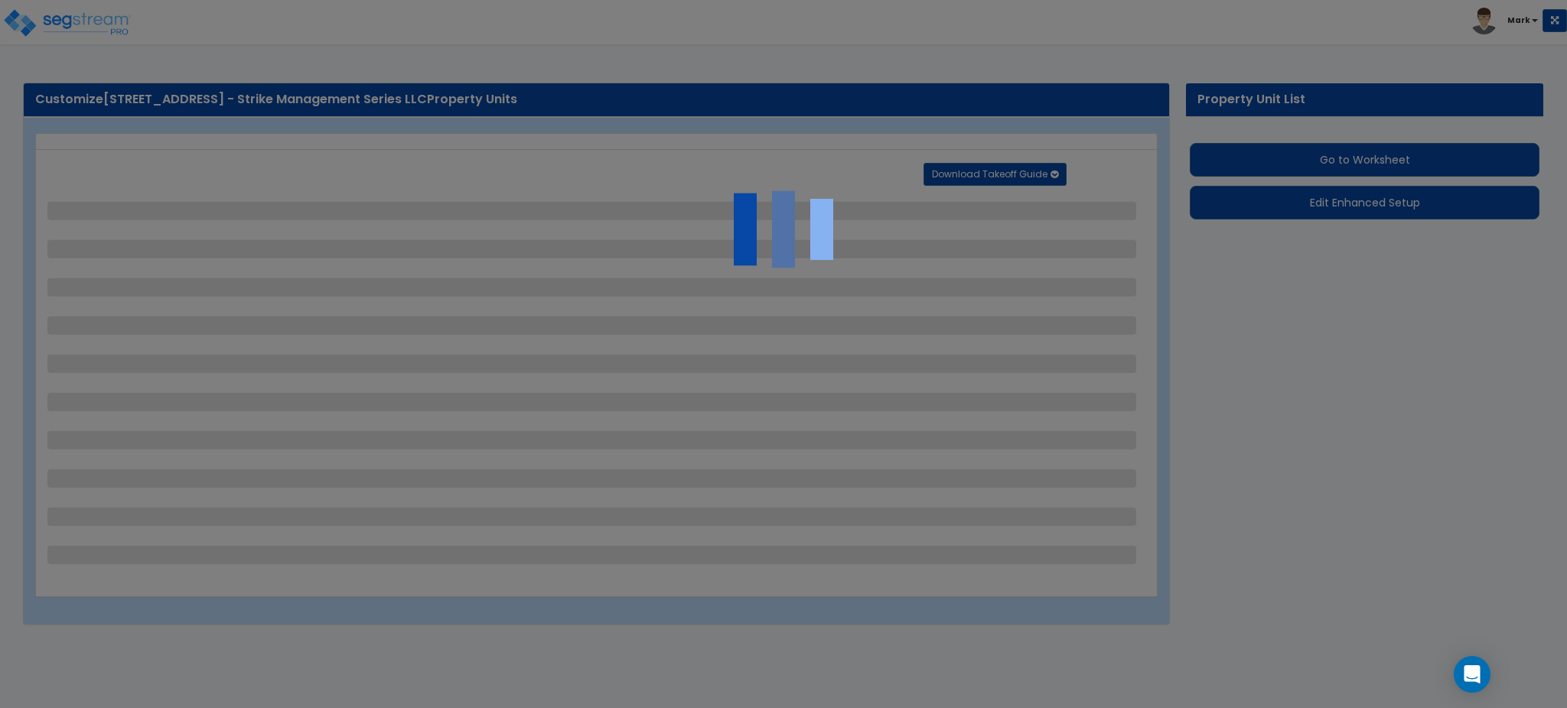
select select "2"
select select "1"
select select "2"
select select "1"
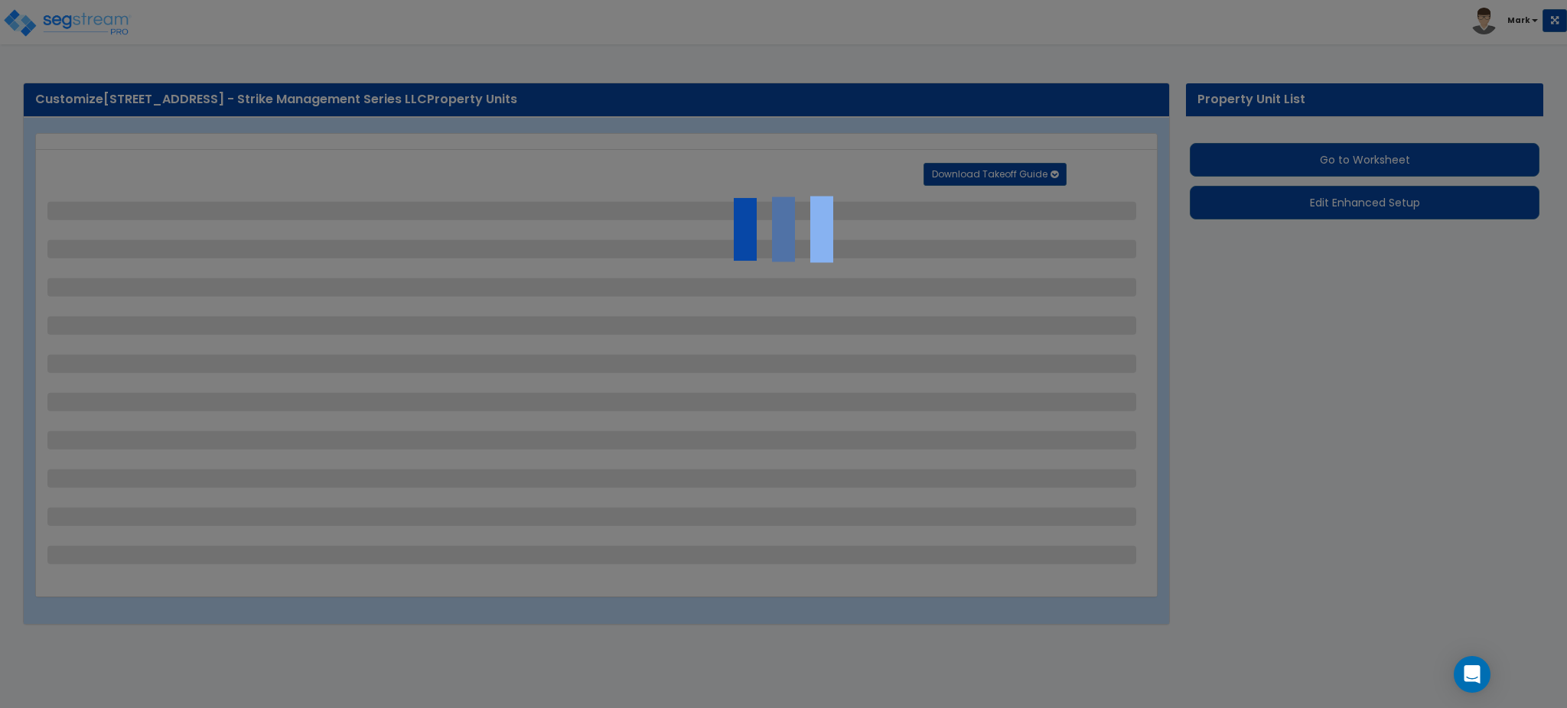
select select "4"
select select "2"
select select "1"
select select "9"
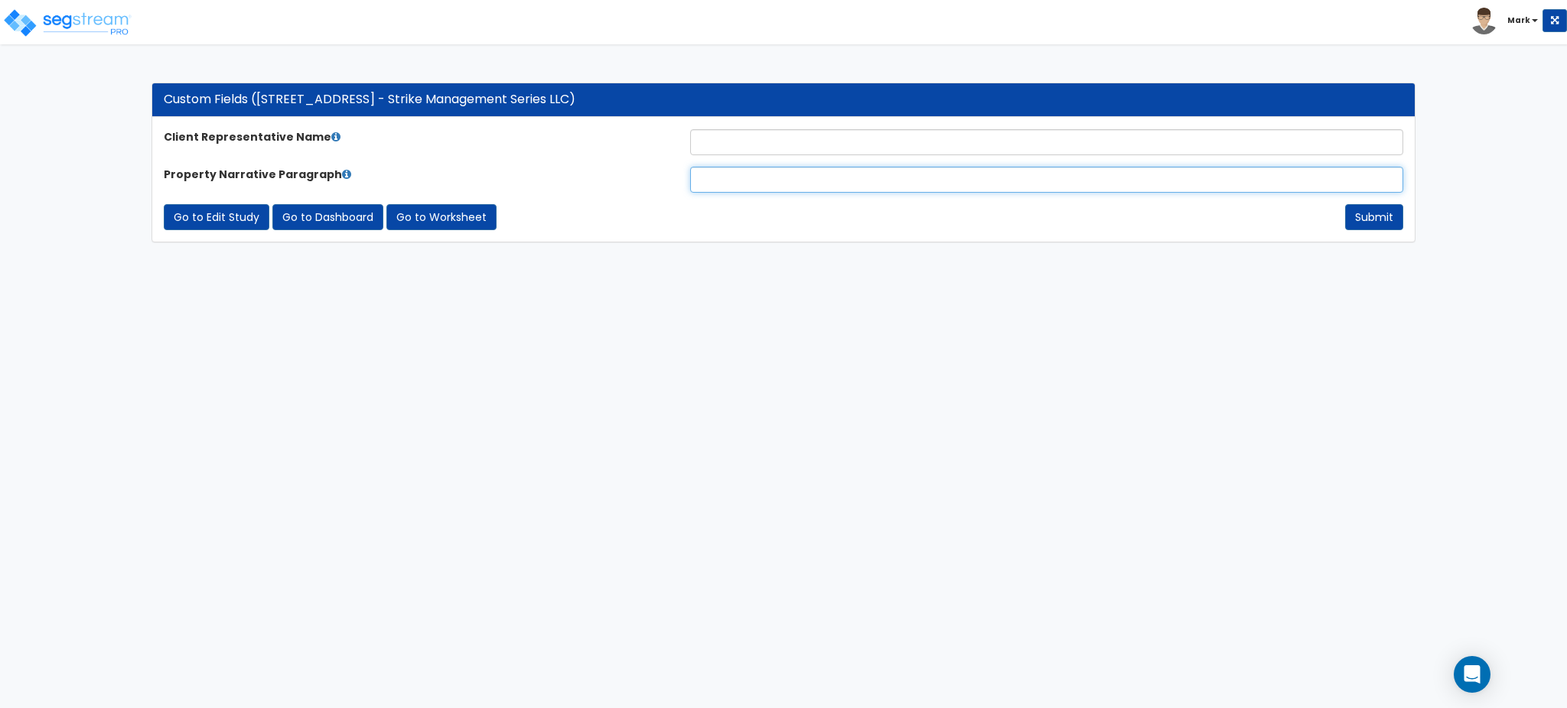
paste input "The subject property is a 1,685-square-foot residence situated on a 0.15-acre l…"
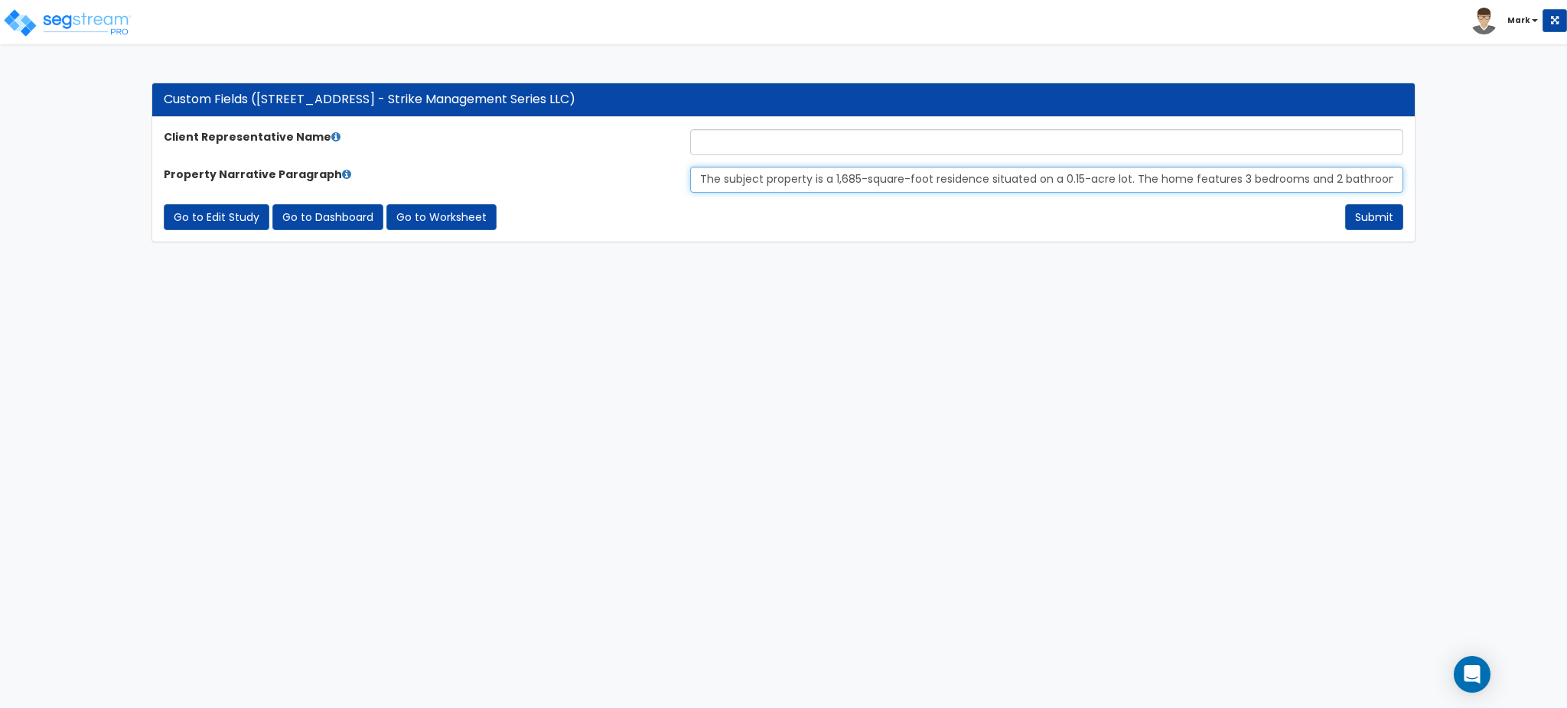
scroll to position [0, 480]
type input "The subject property is a 1,685-square-foot residence situated on a 0.15-acre l…"
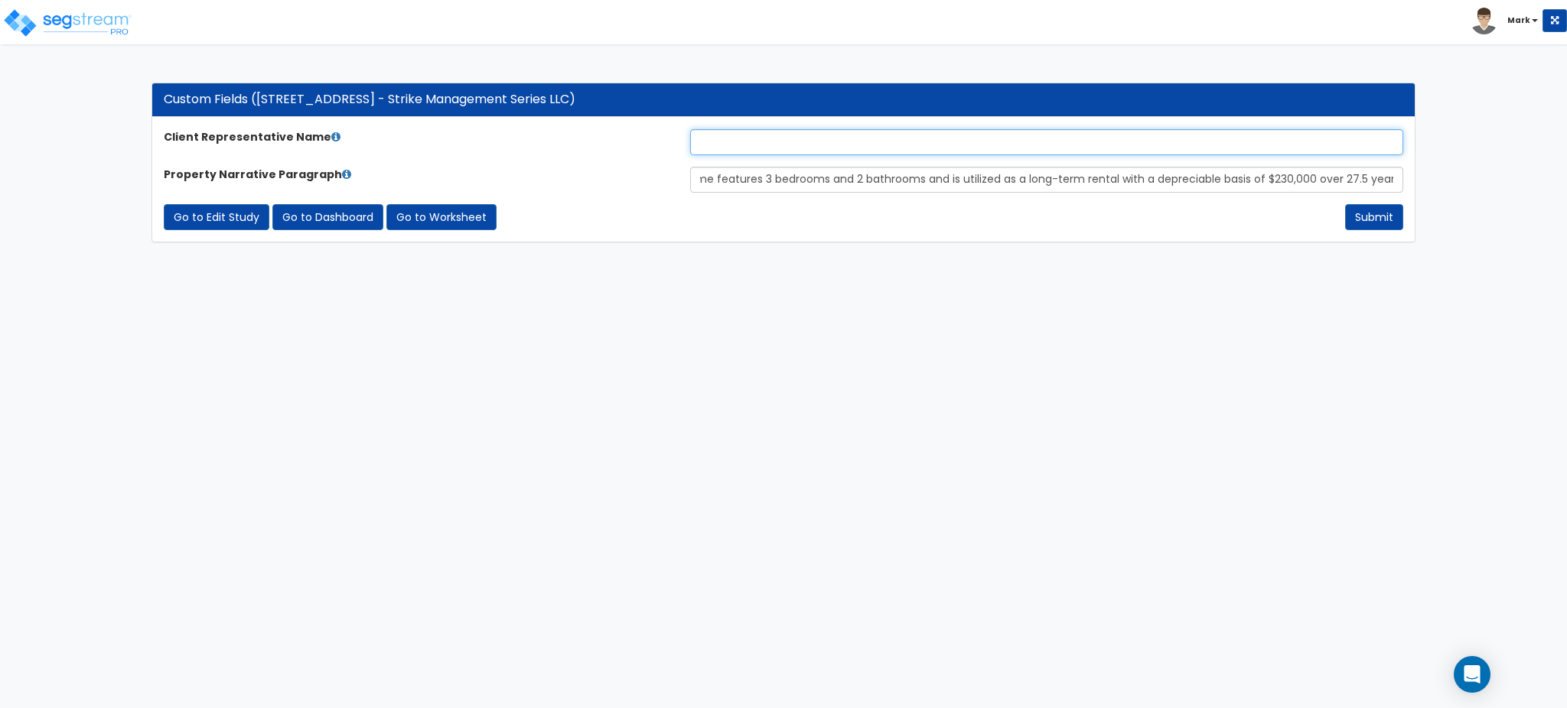
scroll to position [0, 0]
click at [809, 133] on input "text" at bounding box center [1046, 142] width 713 height 26
type input "[PERSON_NAME]"
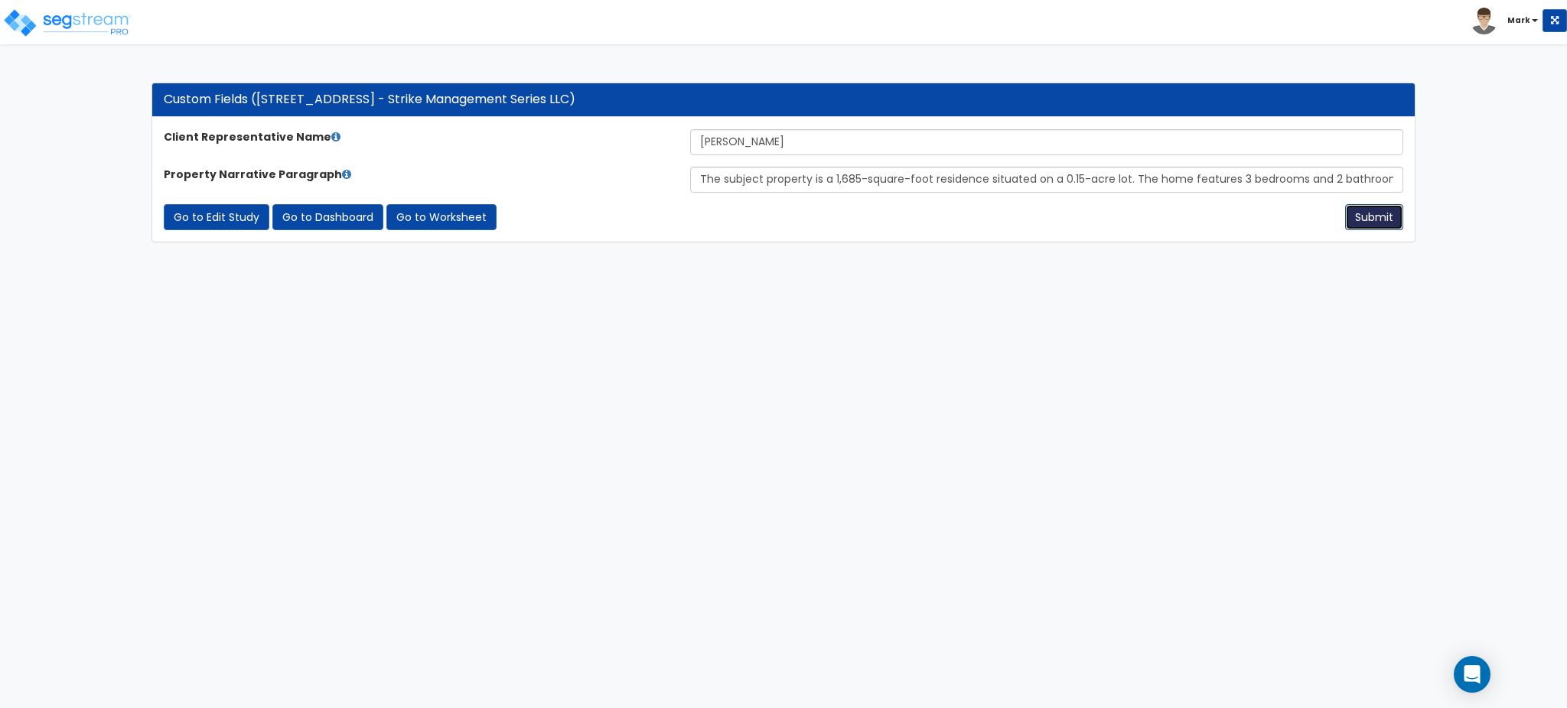
click at [1376, 213] on button "Submit" at bounding box center [1374, 217] width 58 height 26
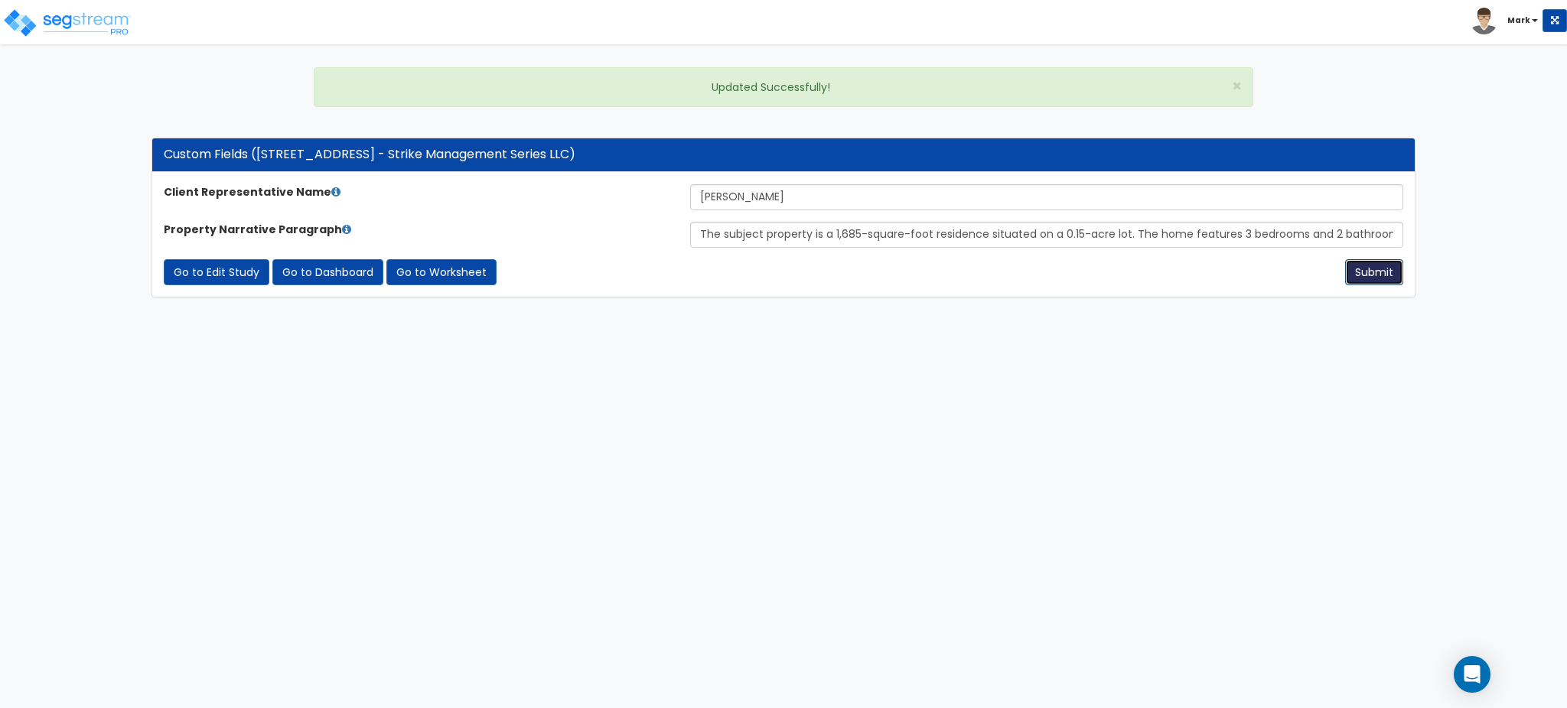
click at [1366, 266] on button "Submit" at bounding box center [1374, 272] width 58 height 26
click at [461, 268] on link "Go to Worksheet" at bounding box center [441, 272] width 110 height 26
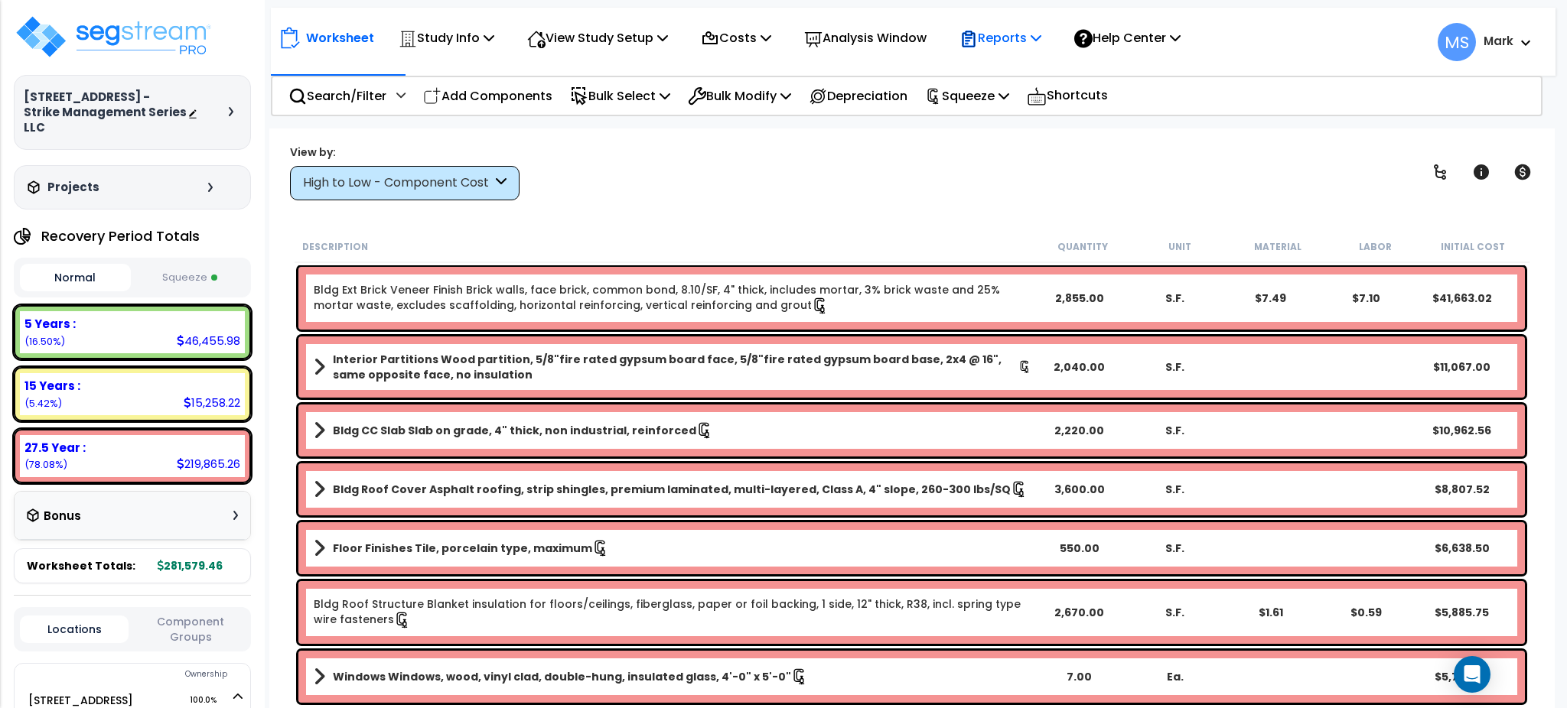
click at [1037, 35] on p "Reports" at bounding box center [1000, 38] width 82 height 21
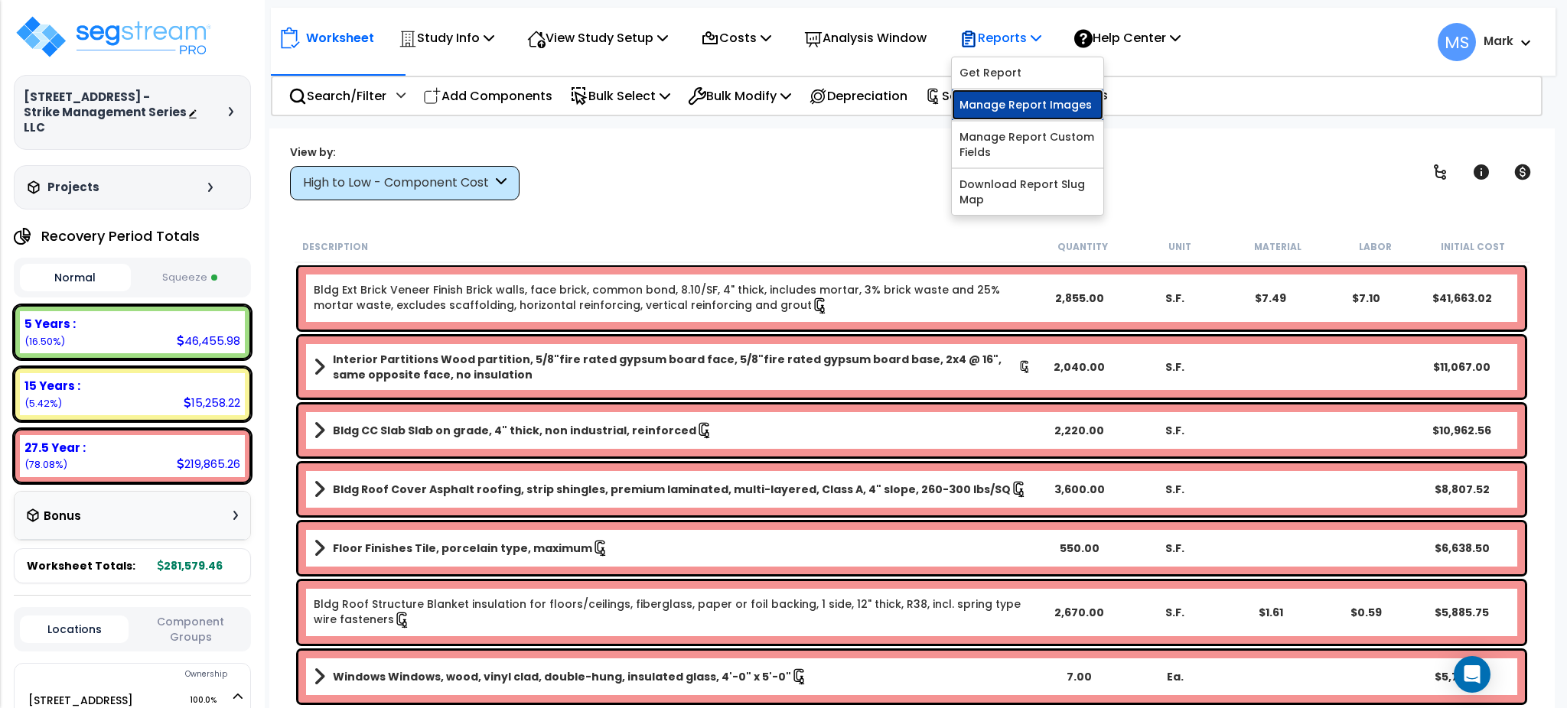
click at [1096, 108] on link "Manage Report Images" at bounding box center [1027, 105] width 151 height 31
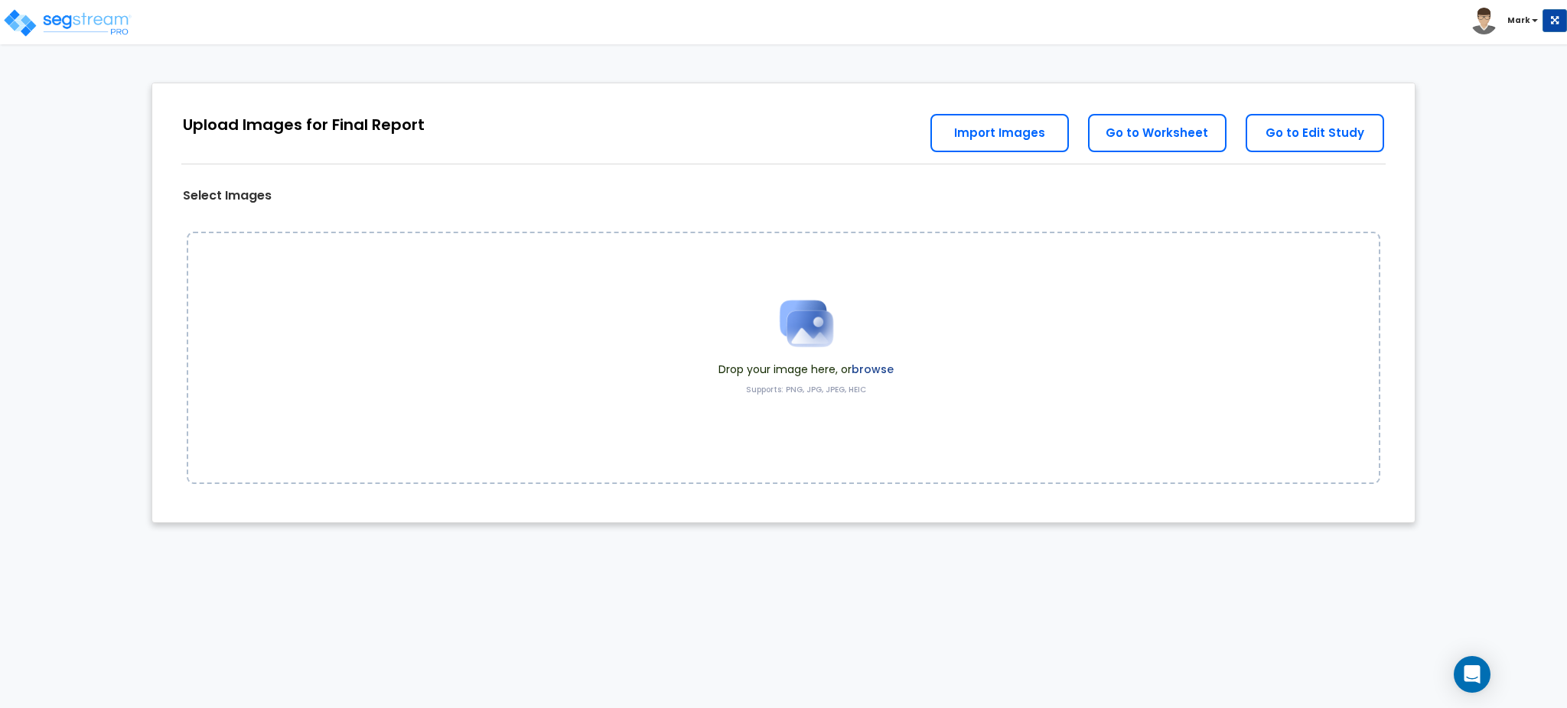
click at [876, 366] on label "browse" at bounding box center [873, 369] width 42 height 15
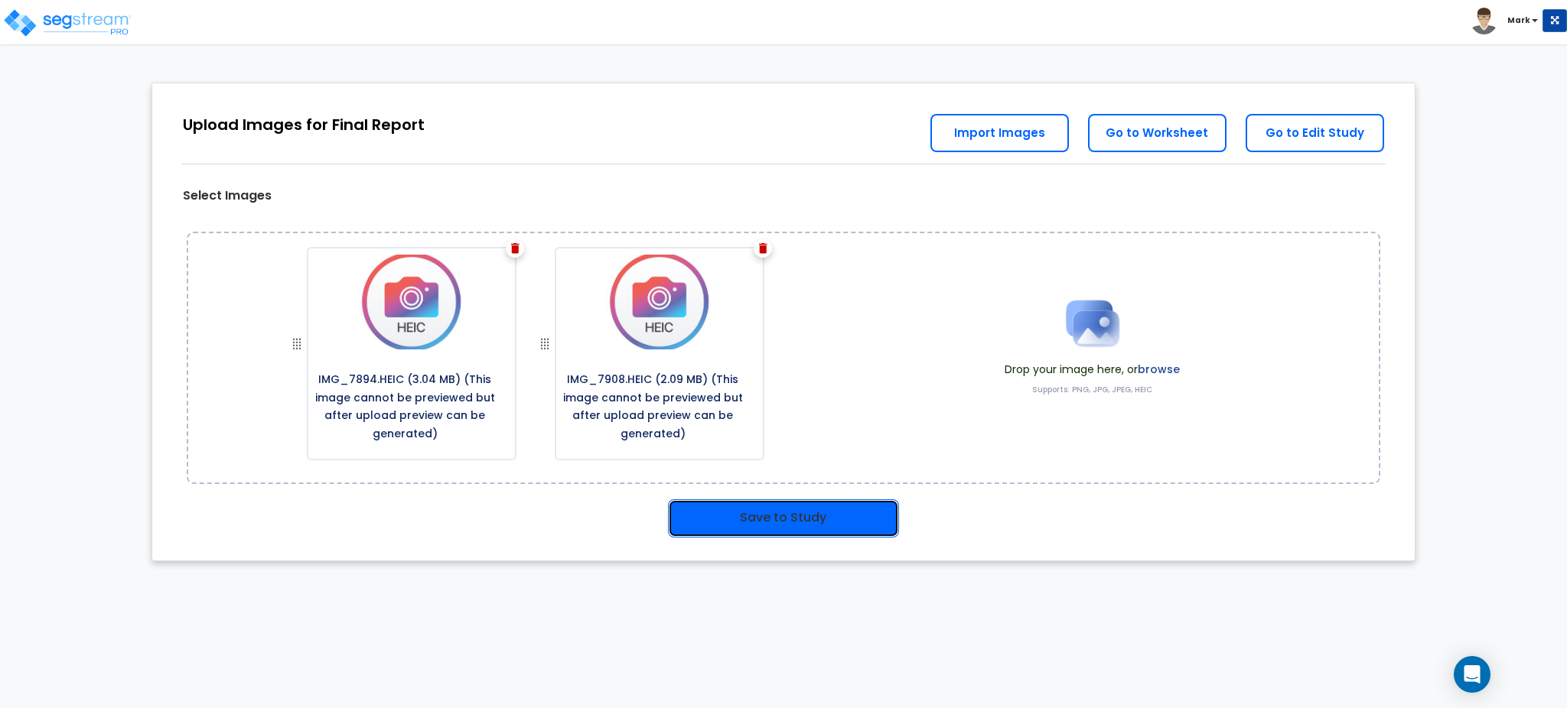
click at [820, 510] on button "Save to Study" at bounding box center [783, 519] width 231 height 38
click at [822, 522] on button "Save to Study" at bounding box center [783, 519] width 231 height 38
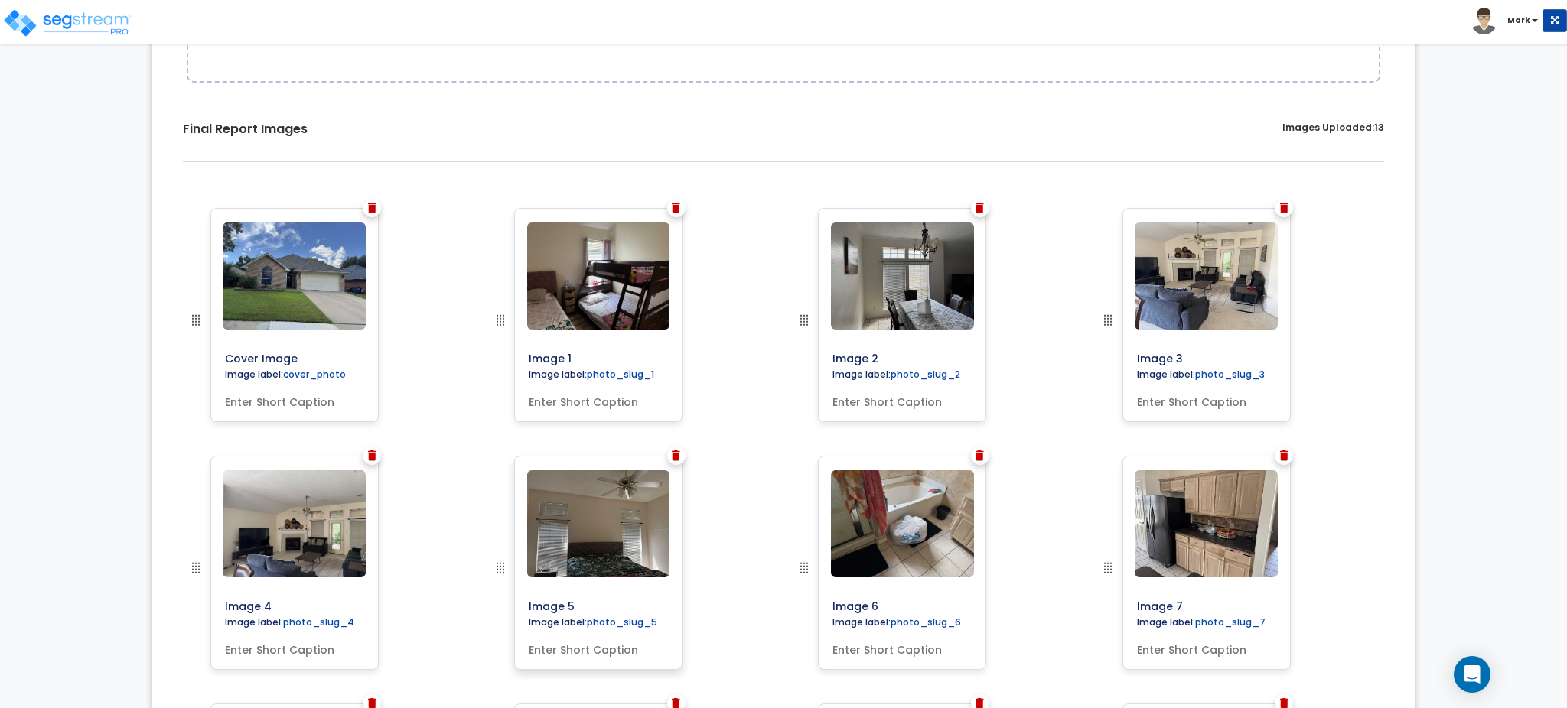
scroll to position [444, 0]
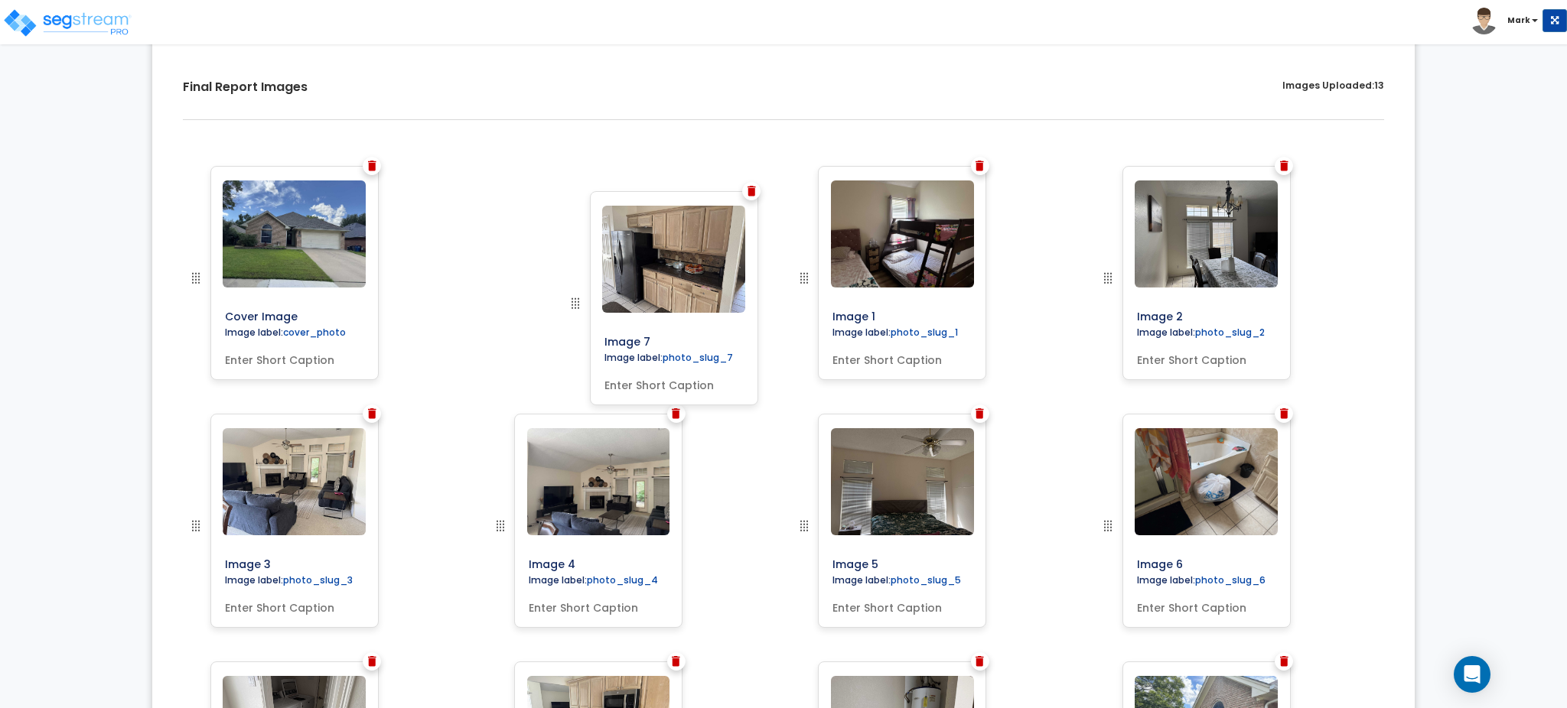
drag, startPoint x: 1104, startPoint y: 530, endPoint x: 564, endPoint y: 295, distance: 589.0
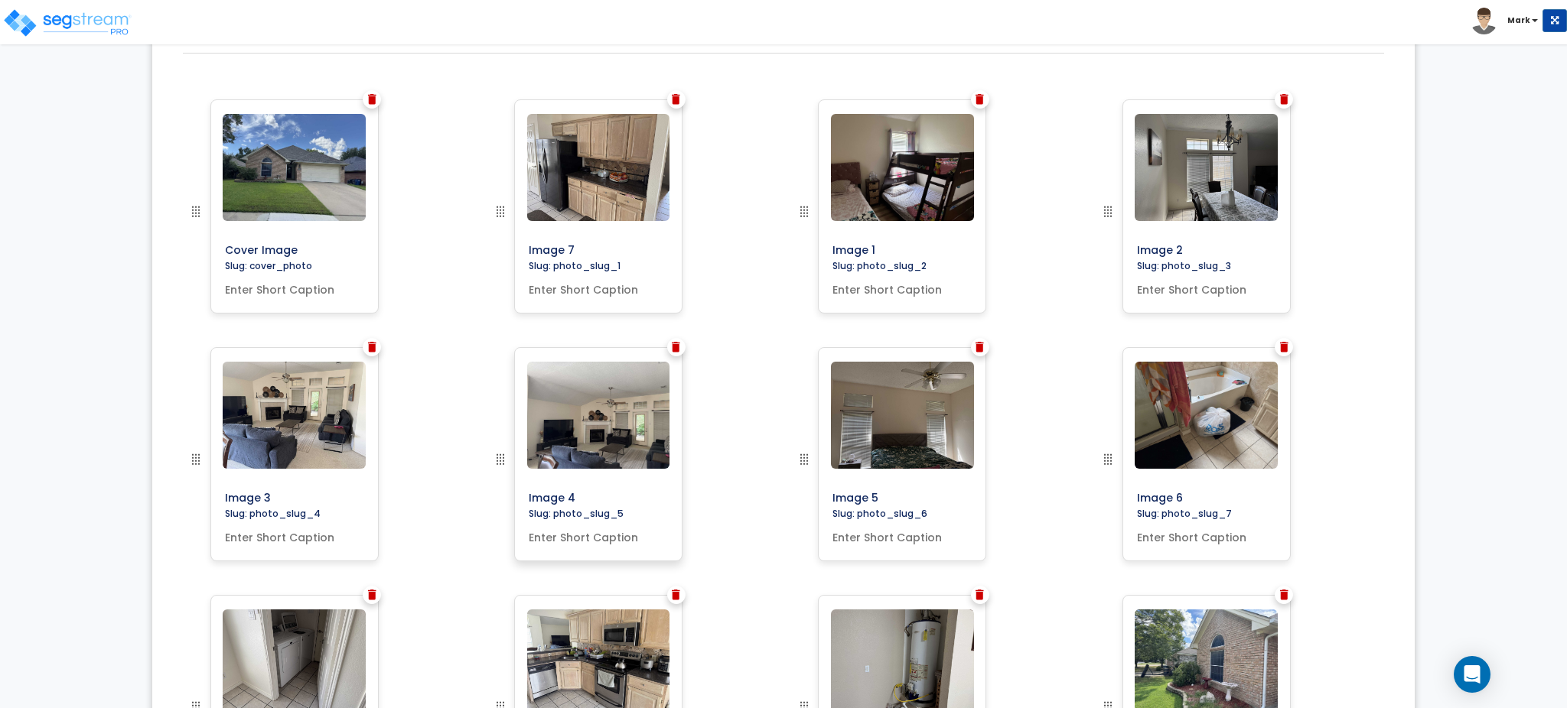
scroll to position [546, 0]
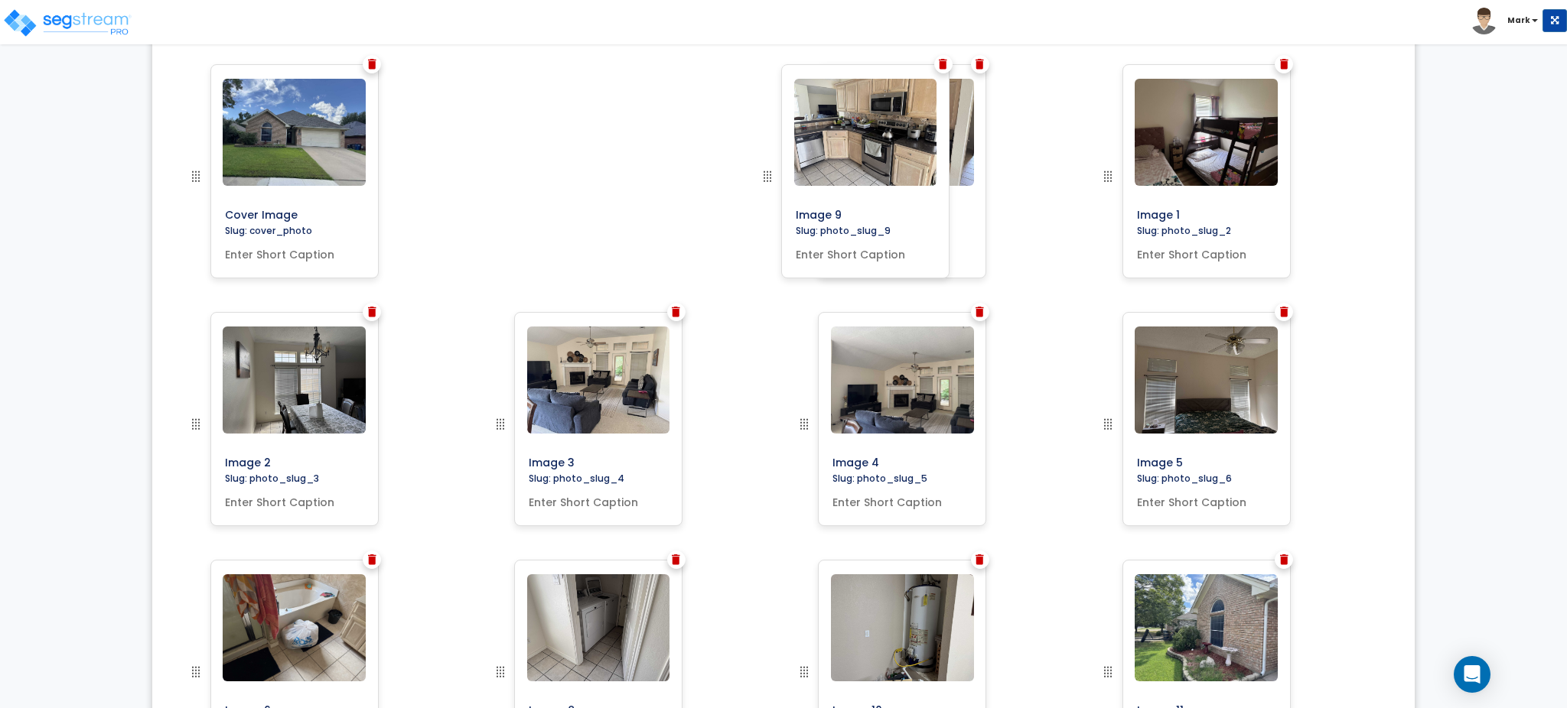
drag, startPoint x: 502, startPoint y: 666, endPoint x: 754, endPoint y: 171, distance: 555.7
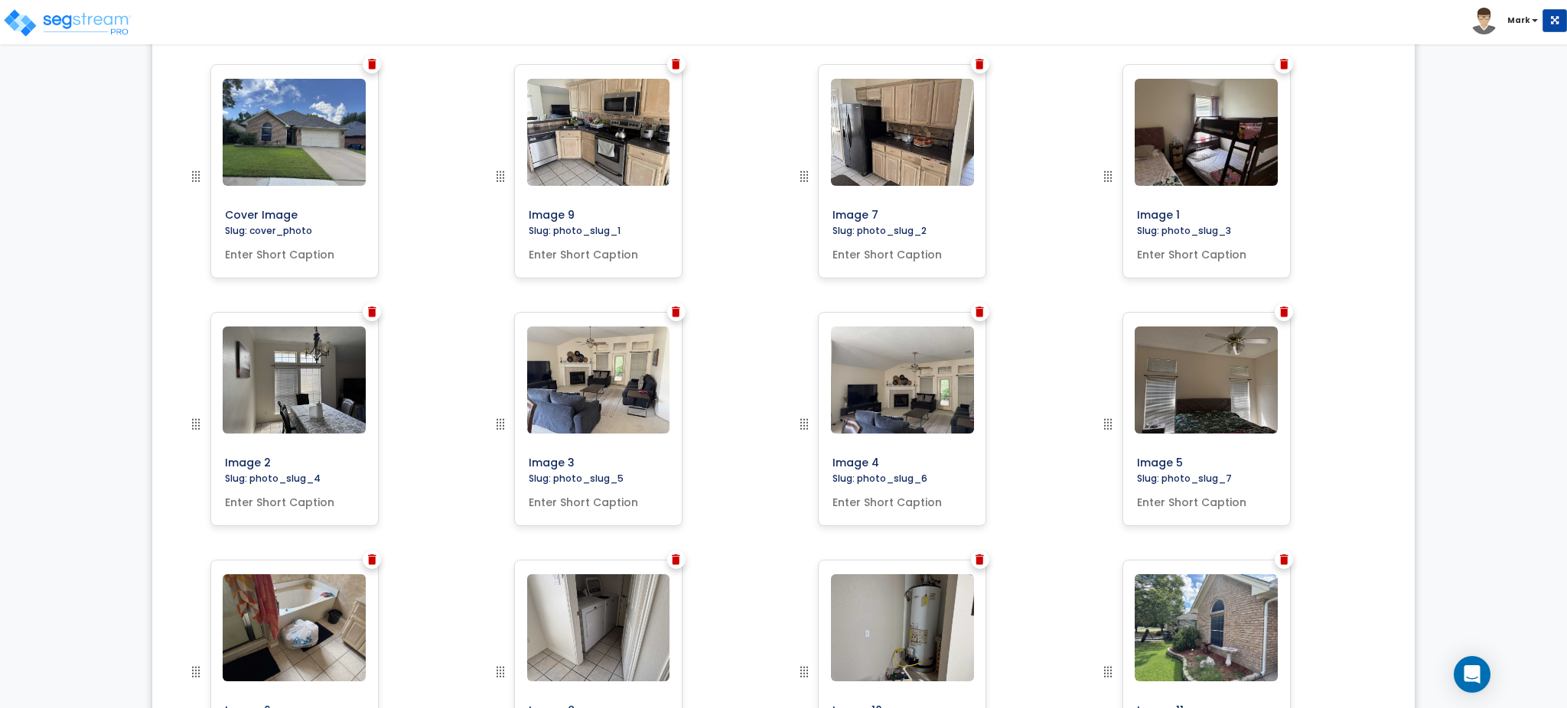
scroll to position [647, 0]
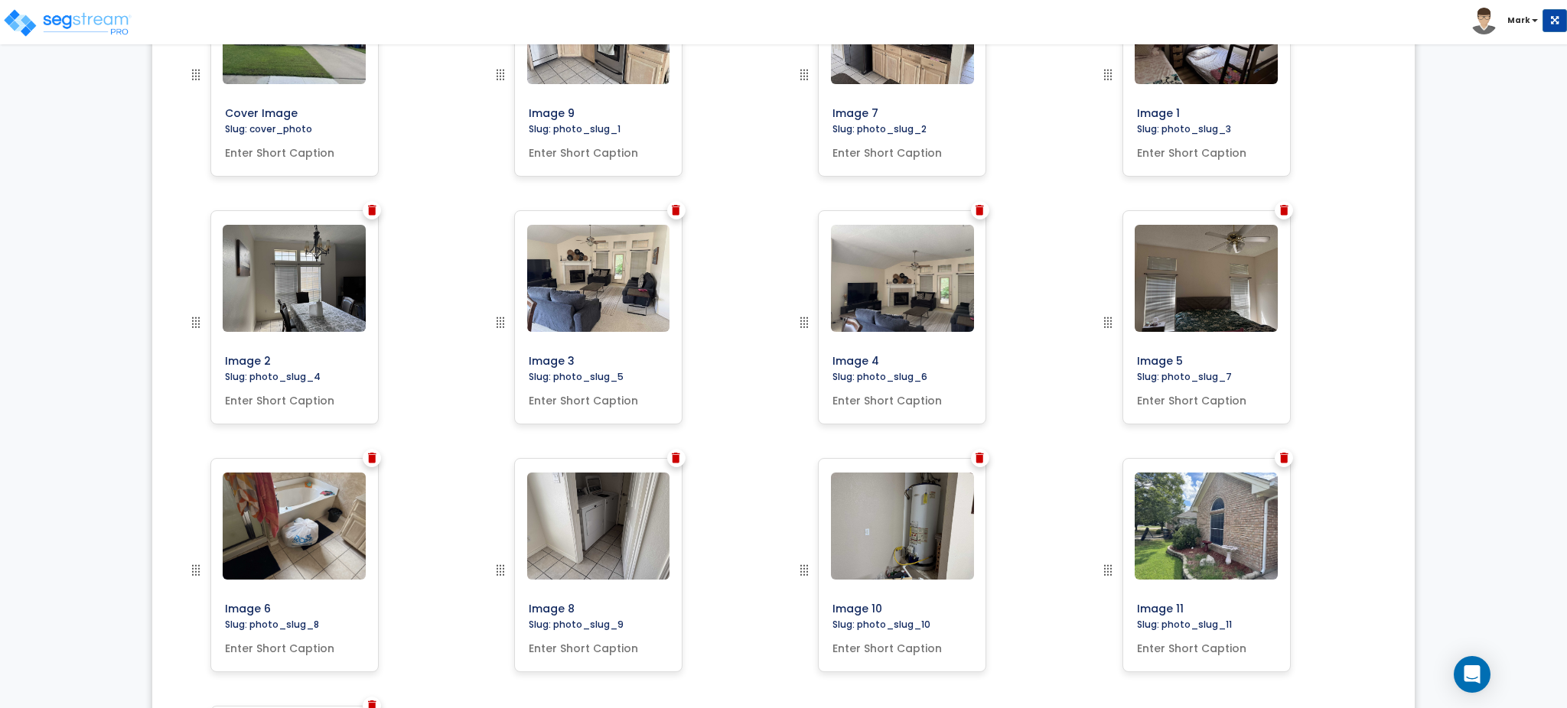
click at [982, 213] on img at bounding box center [979, 210] width 8 height 11
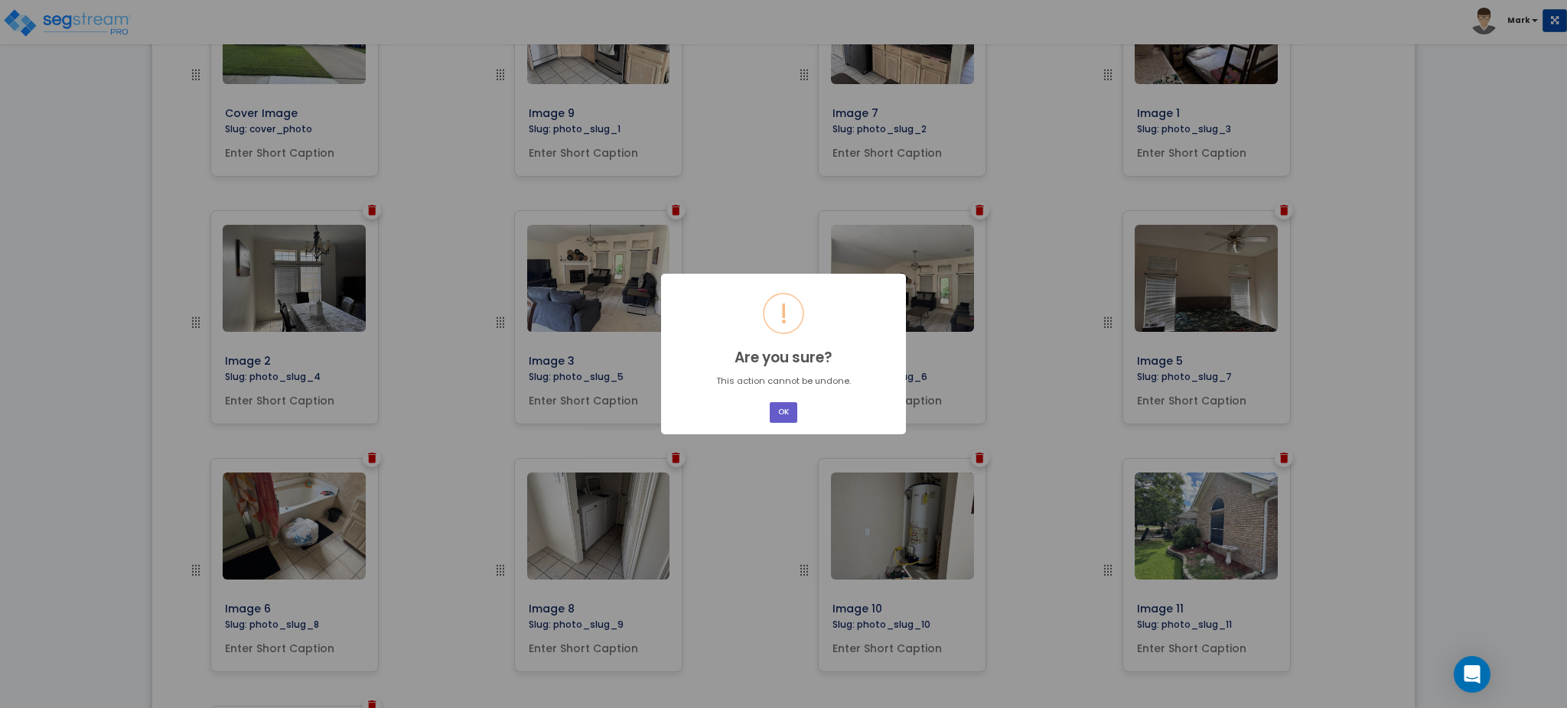
click at [782, 407] on button "OK" at bounding box center [784, 412] width 28 height 21
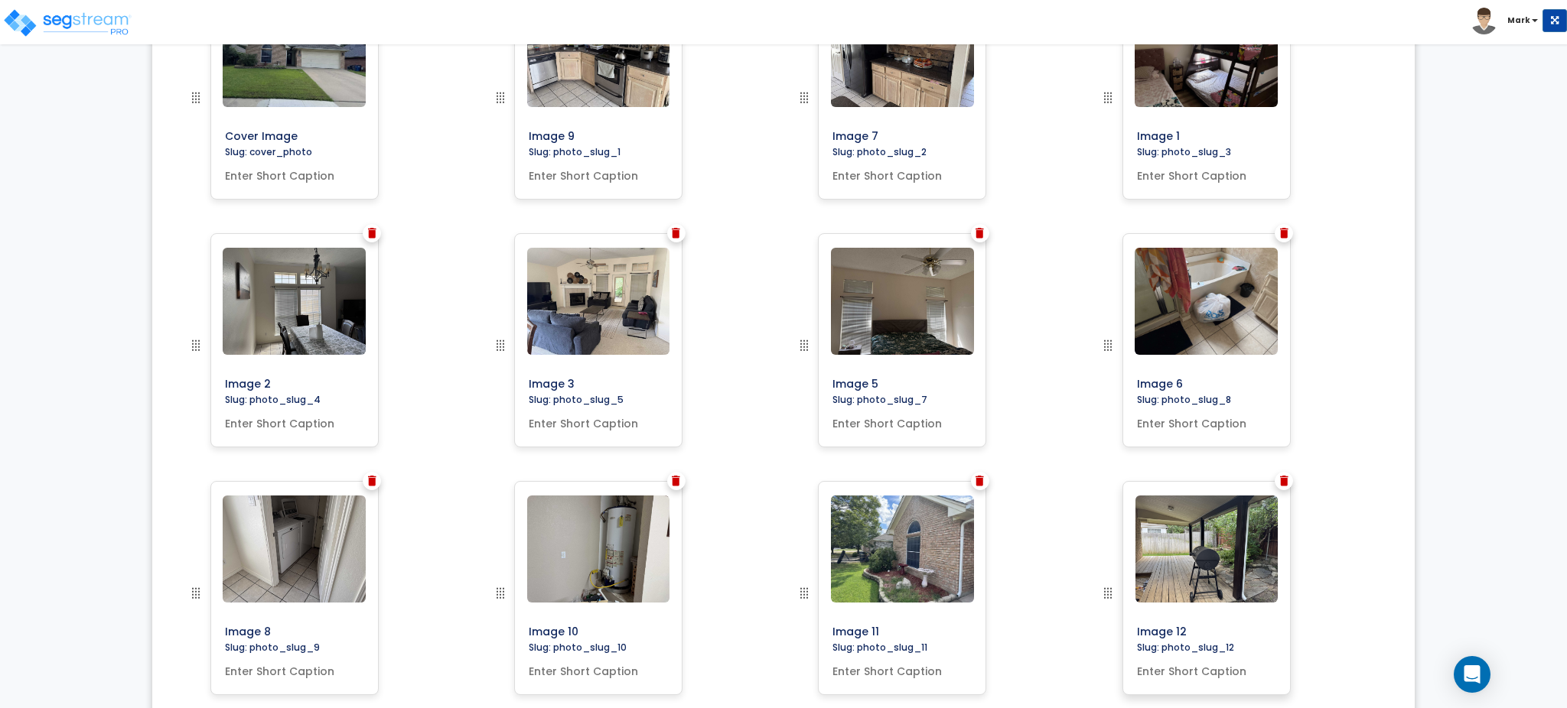
scroll to position [705, 0]
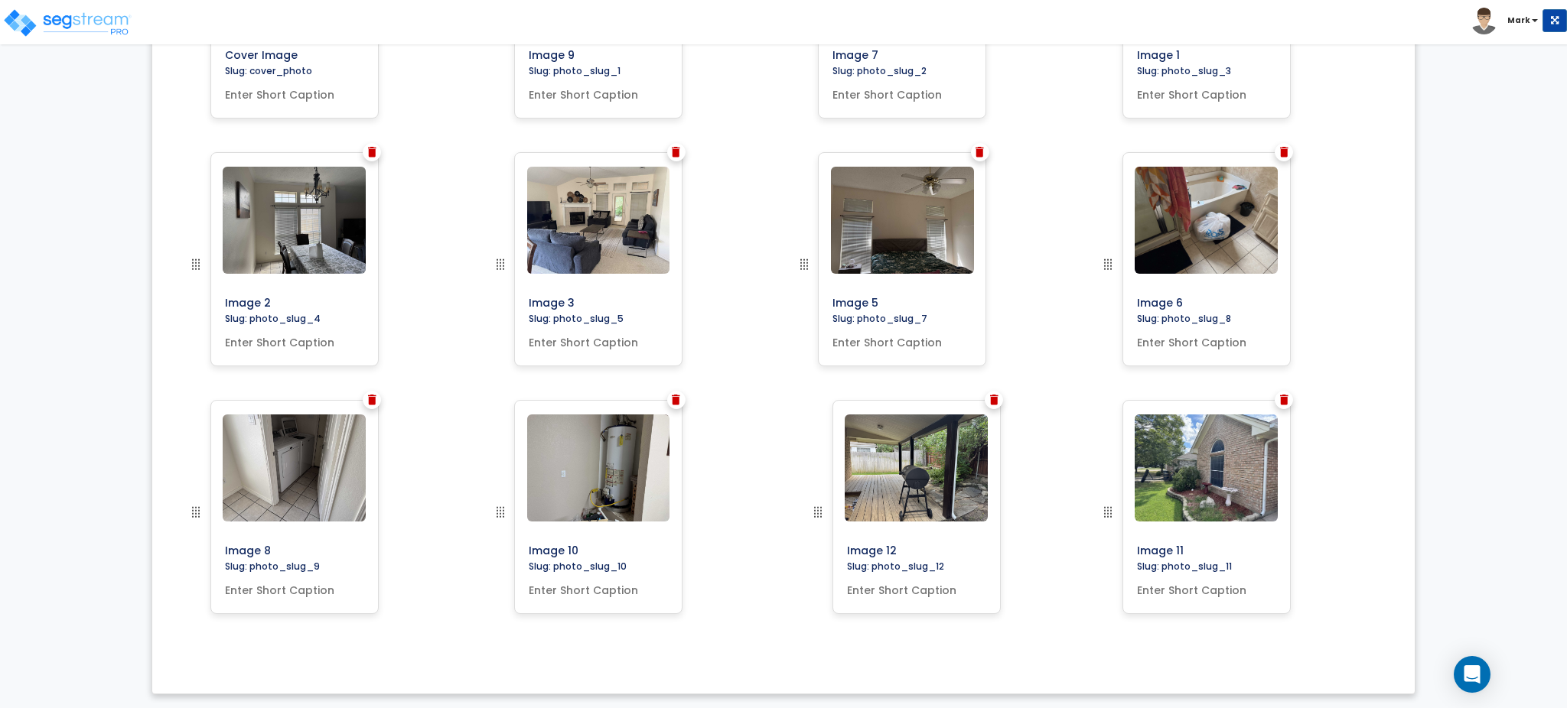
drag, startPoint x: 1105, startPoint y: 515, endPoint x: 815, endPoint y: 523, distance: 290.1
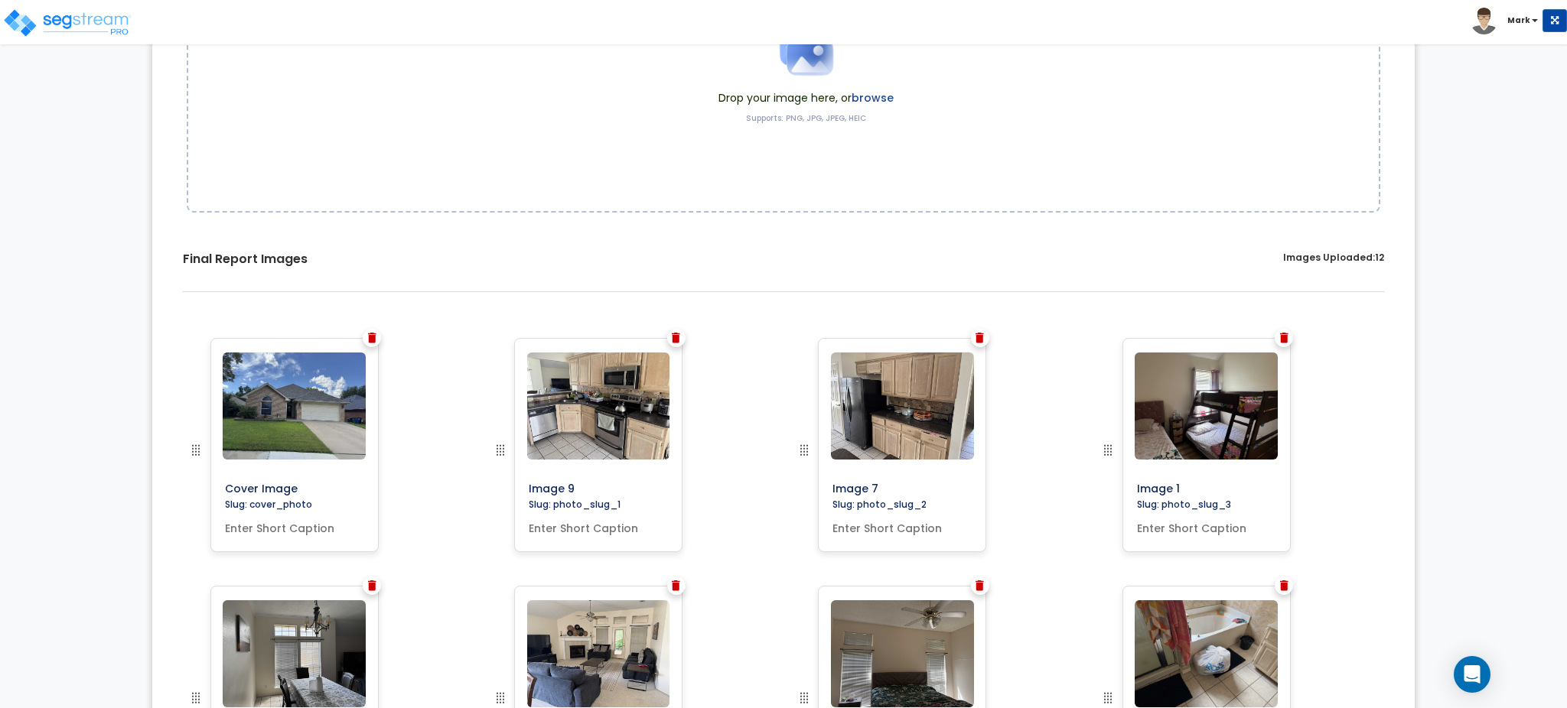
scroll to position [0, 0]
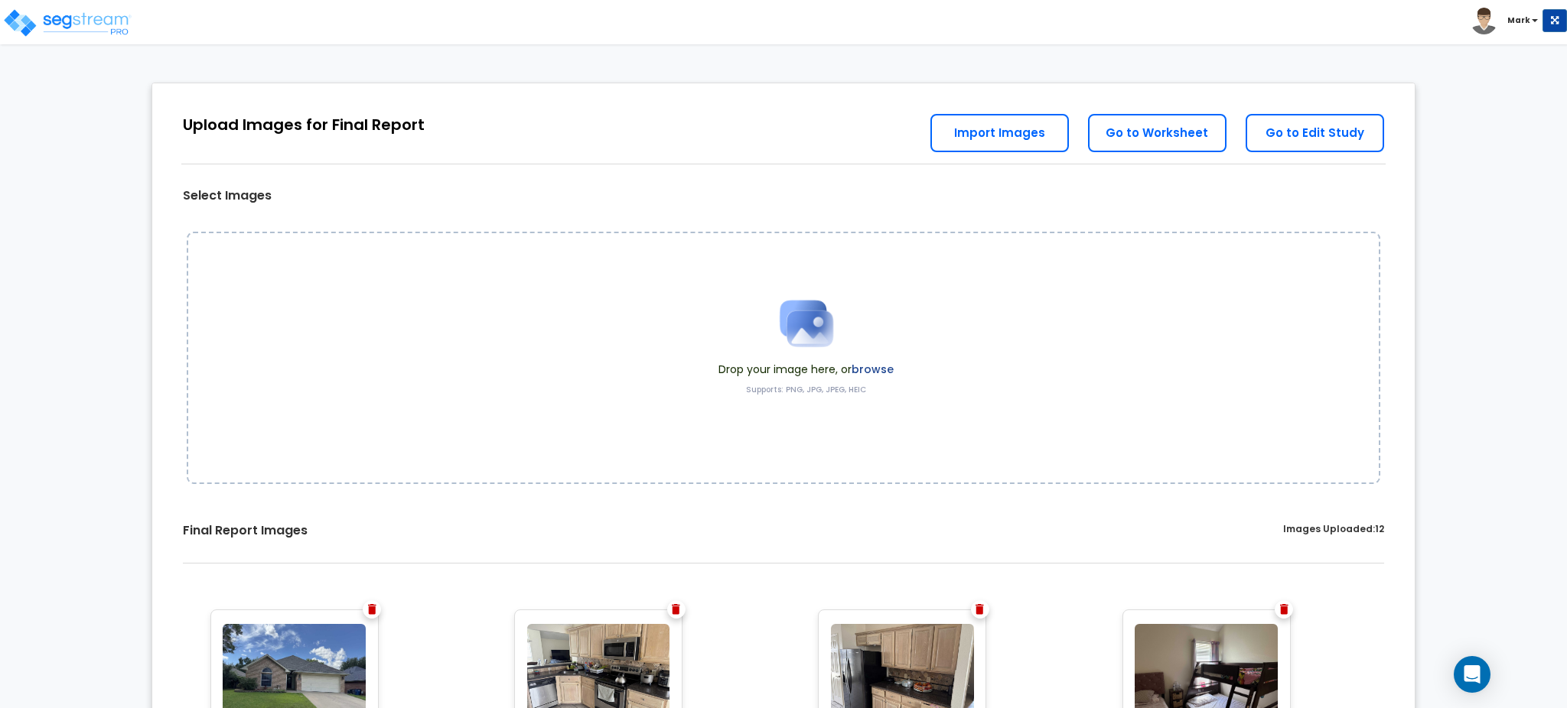
click at [867, 364] on label "browse" at bounding box center [873, 369] width 42 height 15
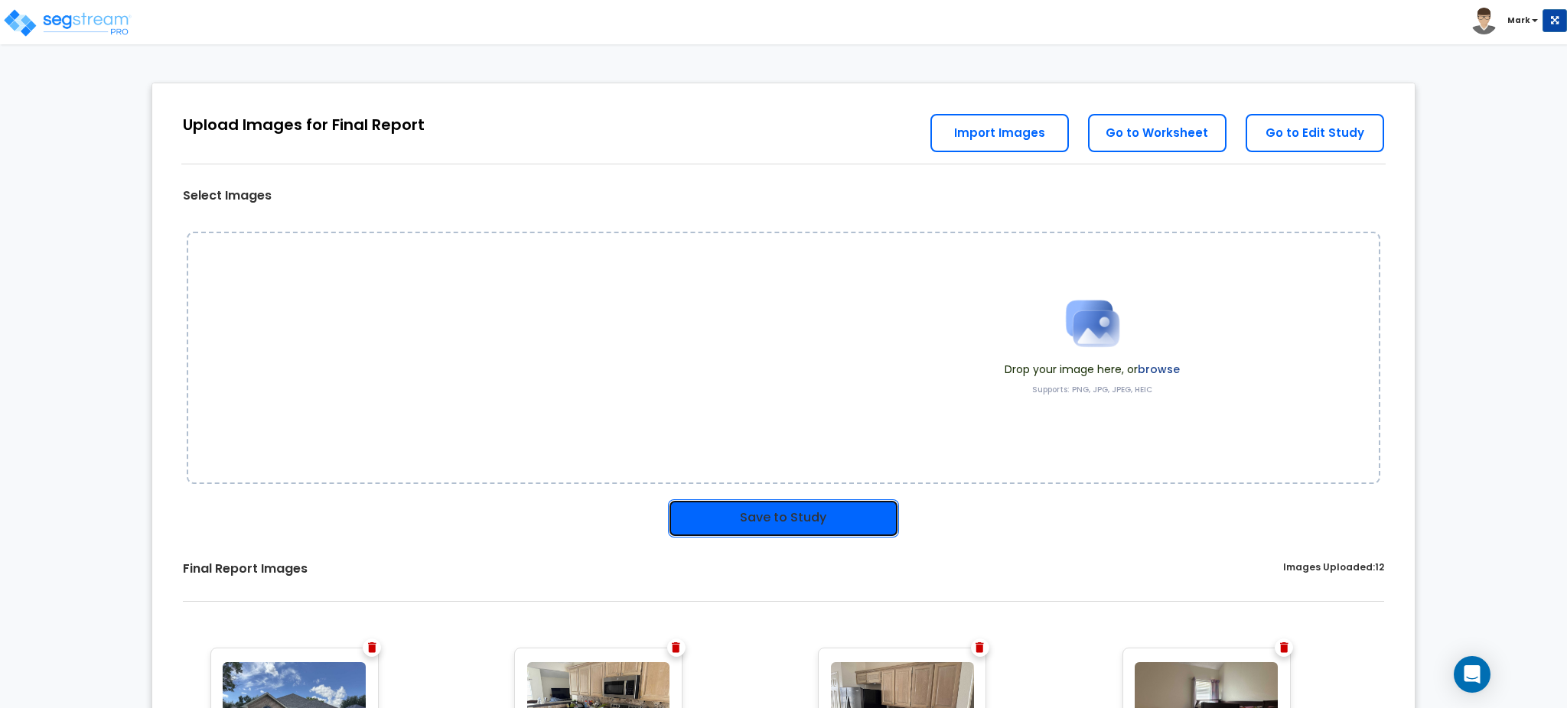
click at [833, 523] on button "Save to Study" at bounding box center [783, 519] width 231 height 38
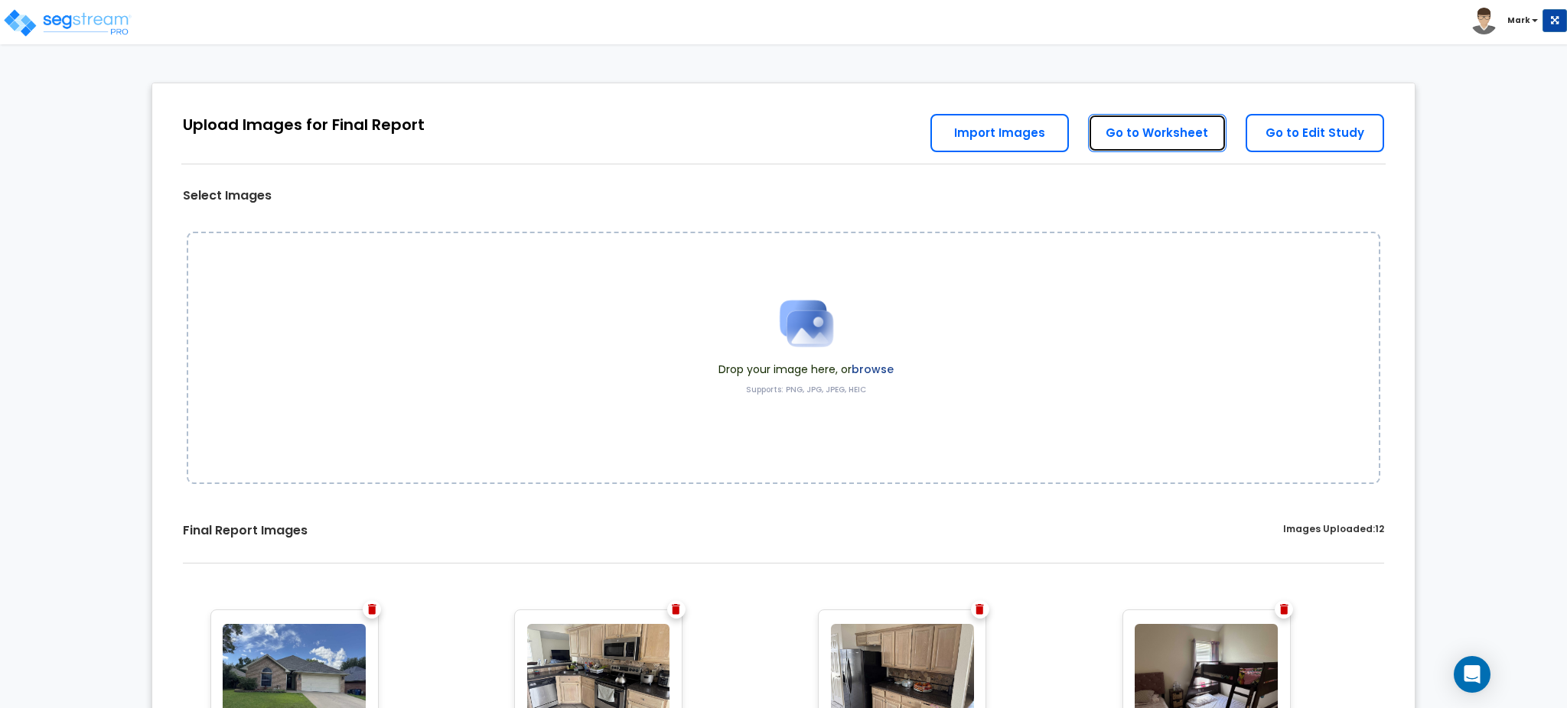
click at [1135, 140] on link "Go to Worksheet" at bounding box center [1157, 133] width 138 height 38
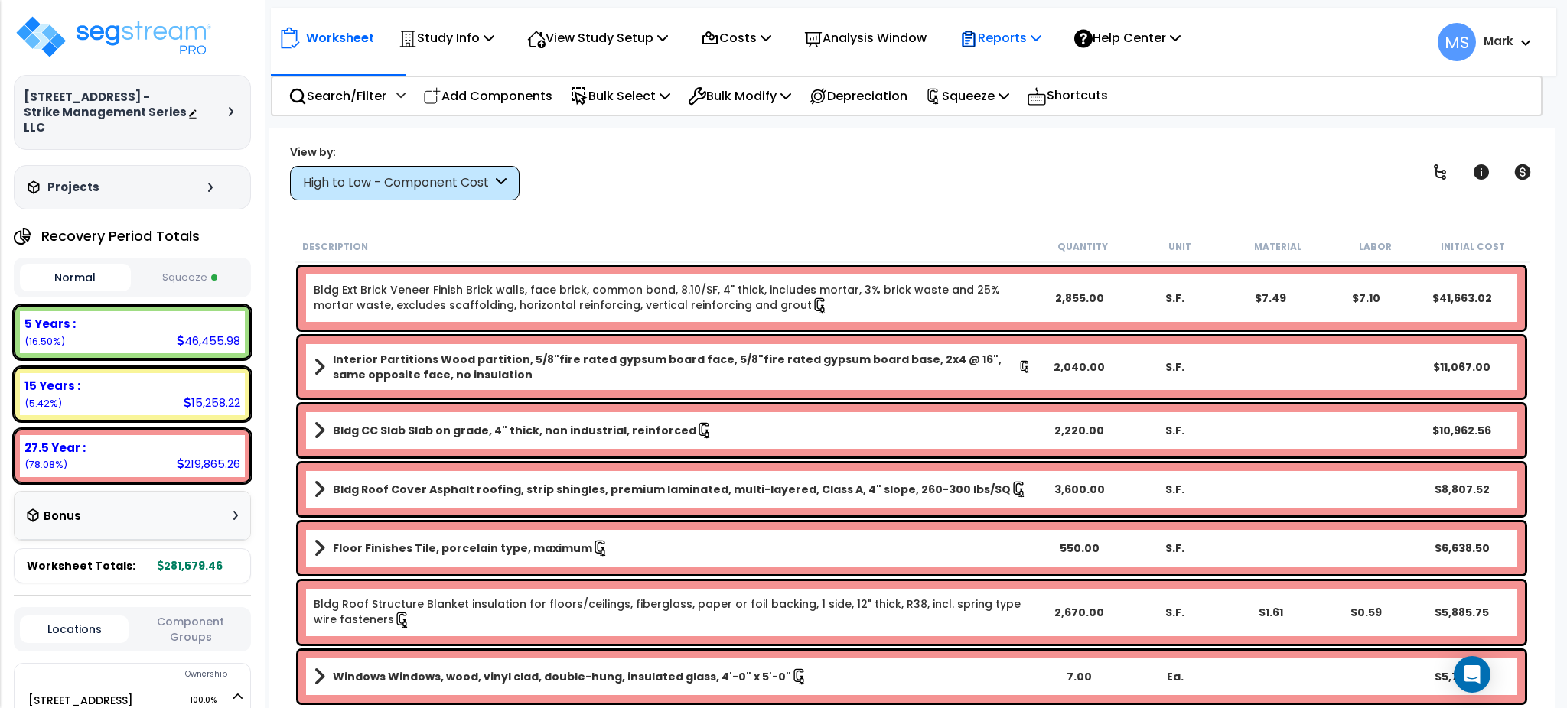
click at [1006, 45] on p "Reports" at bounding box center [1000, 38] width 82 height 21
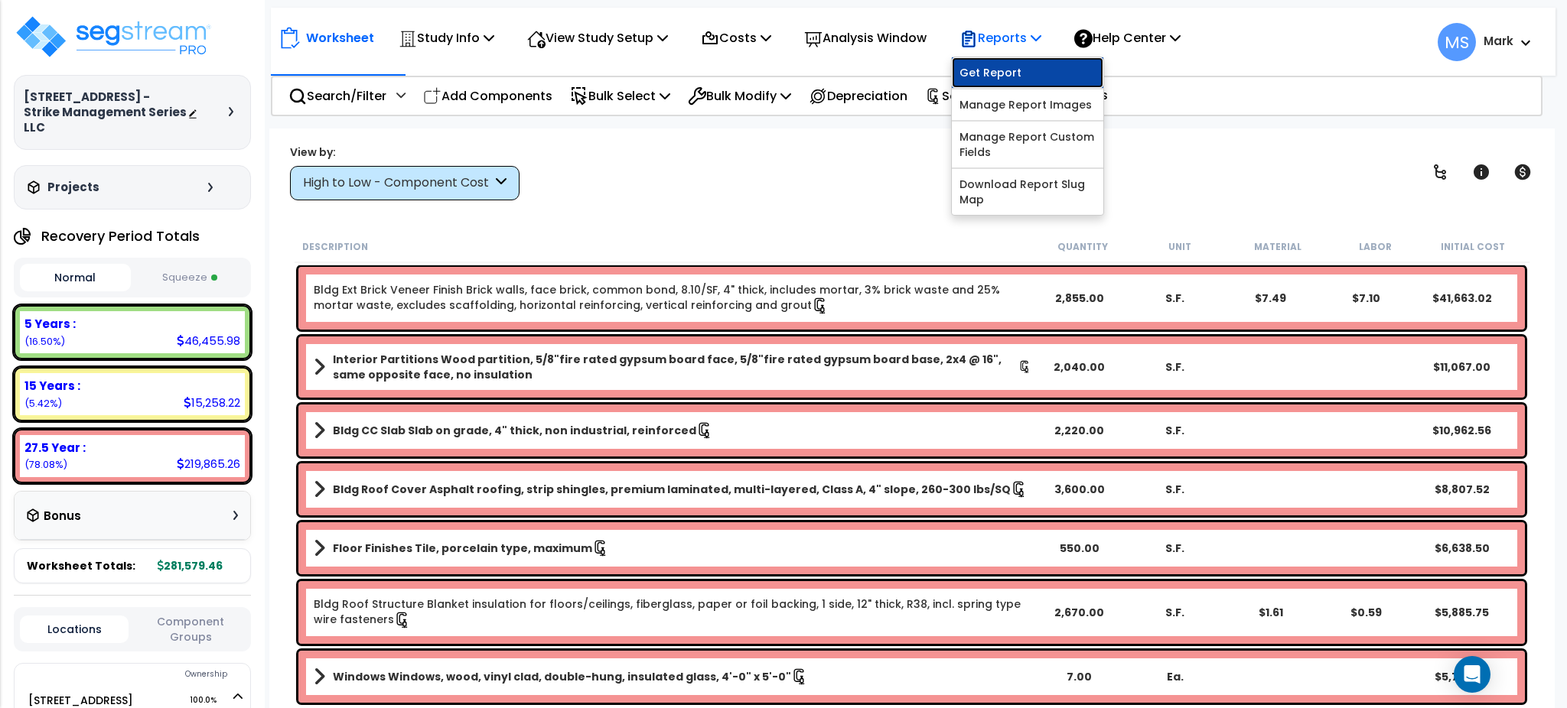
click at [1004, 70] on link "Get Report" at bounding box center [1027, 72] width 151 height 31
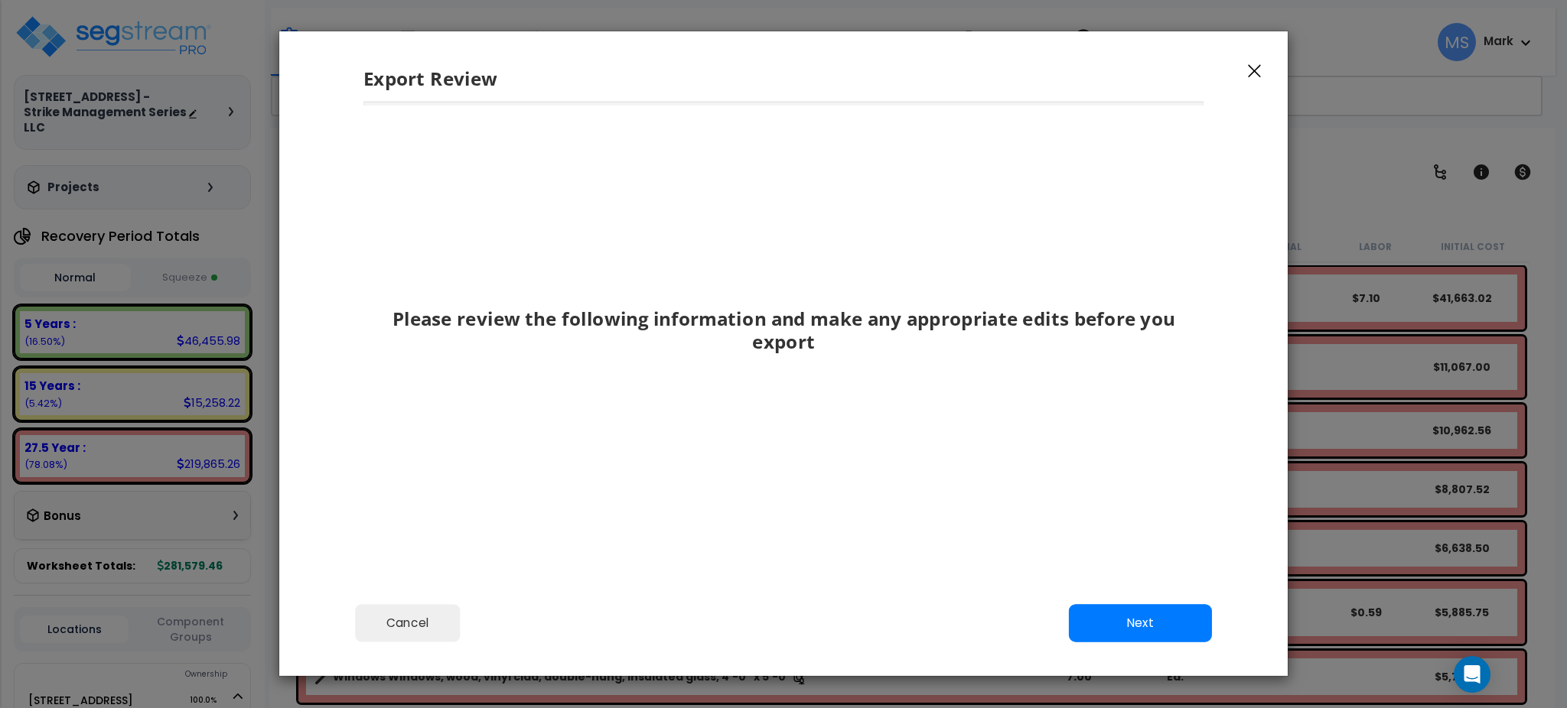
click at [1256, 70] on icon "button" at bounding box center [1254, 71] width 13 height 14
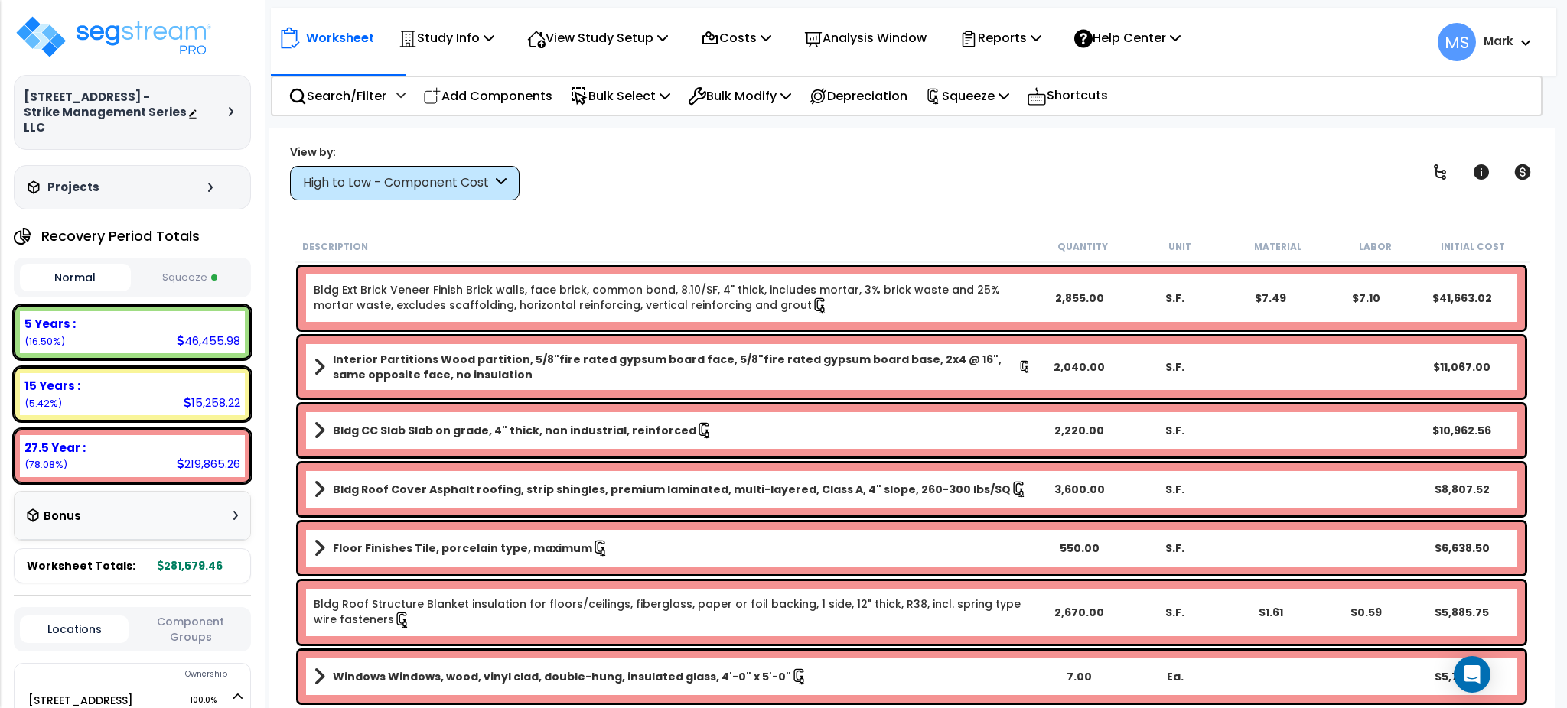
click at [1001, 116] on div "Study Name DB Costs Setup Indirect Costs Direct Costs Costs Setup Rapid Takeoff…" at bounding box center [783, 97] width 1567 height 61
click at [996, 96] on p "Squeeze" at bounding box center [967, 96] width 84 height 21
click at [1010, 41] on p "Reports" at bounding box center [1000, 38] width 82 height 21
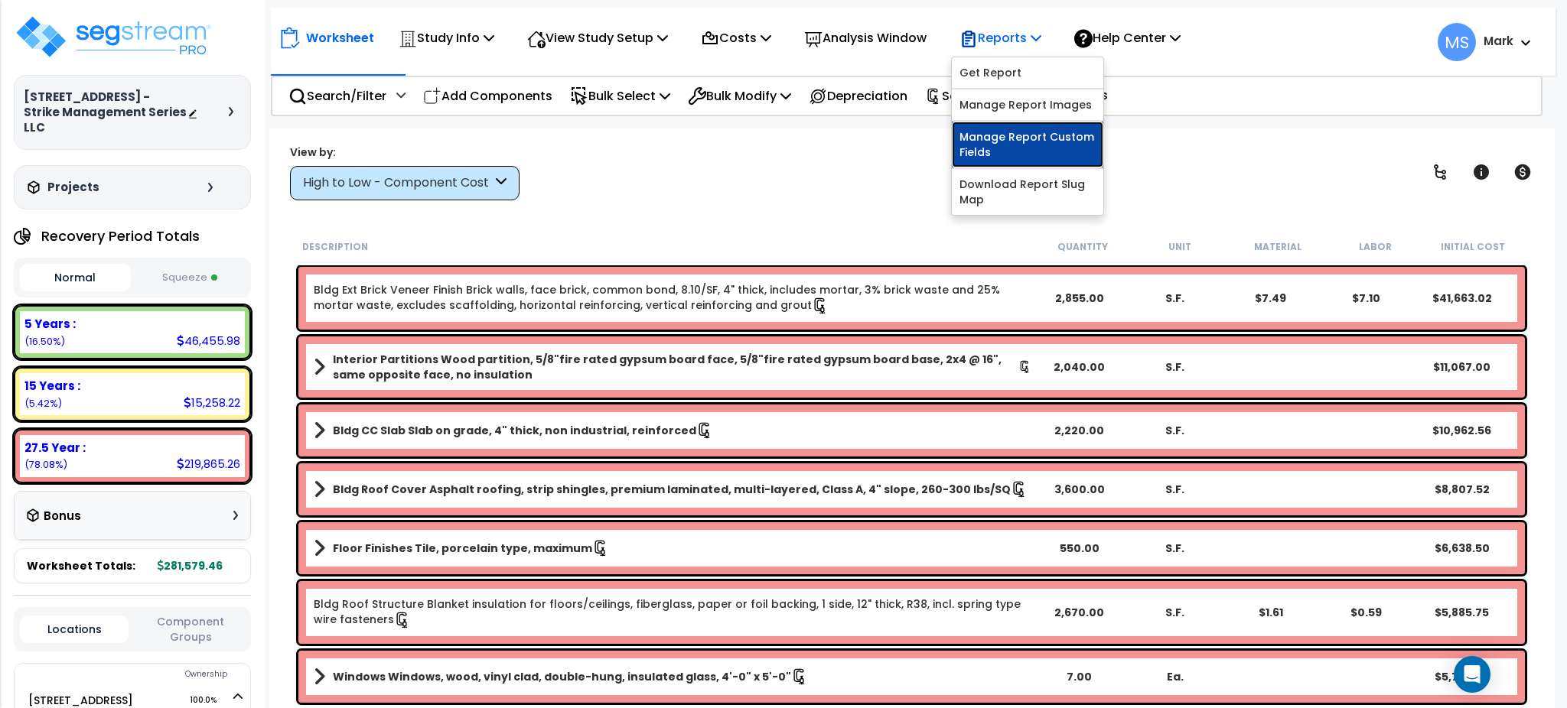
click at [1034, 145] on link "Manage Report Custom Fields" at bounding box center [1027, 145] width 151 height 46
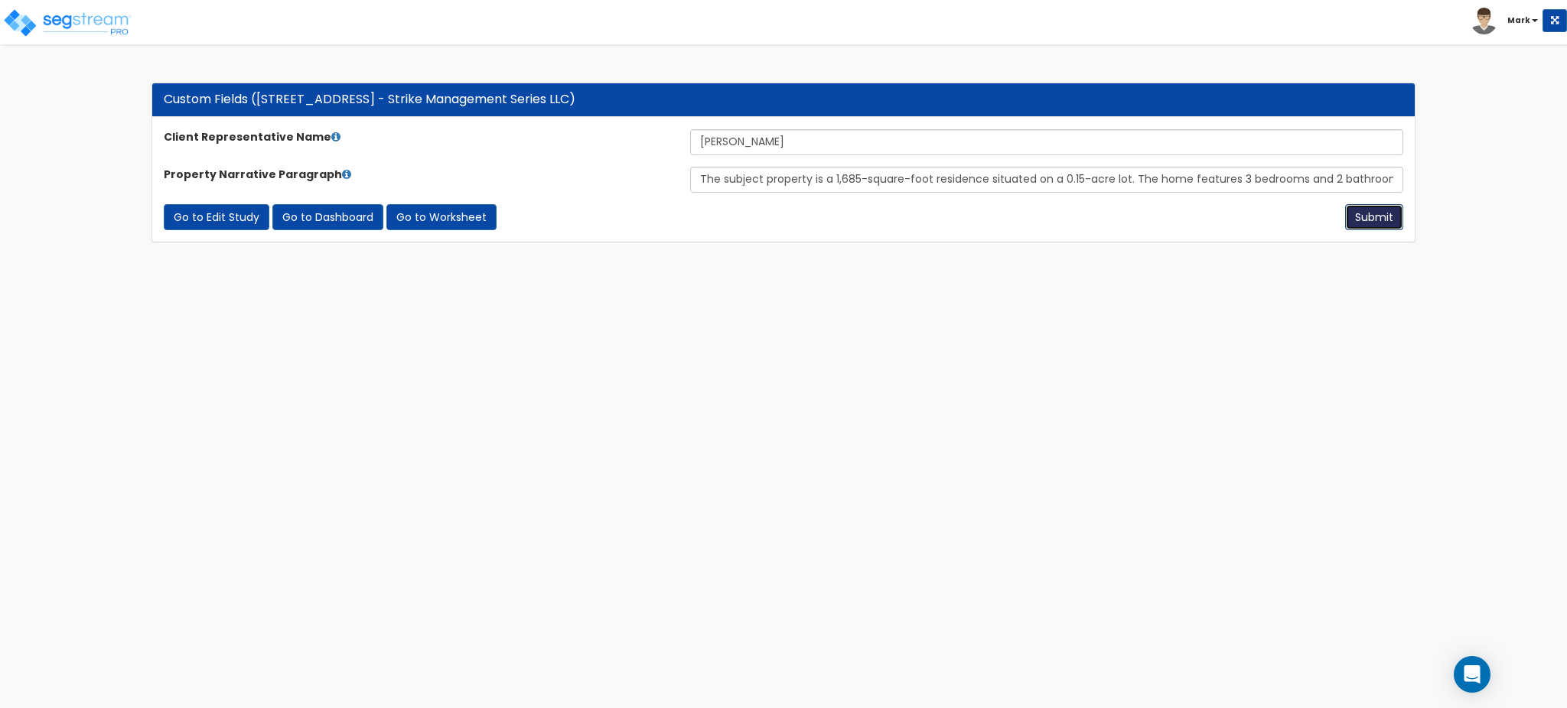
click at [1376, 210] on button "Submit" at bounding box center [1374, 217] width 58 height 26
click at [462, 224] on link "Go to Worksheet" at bounding box center [441, 217] width 110 height 26
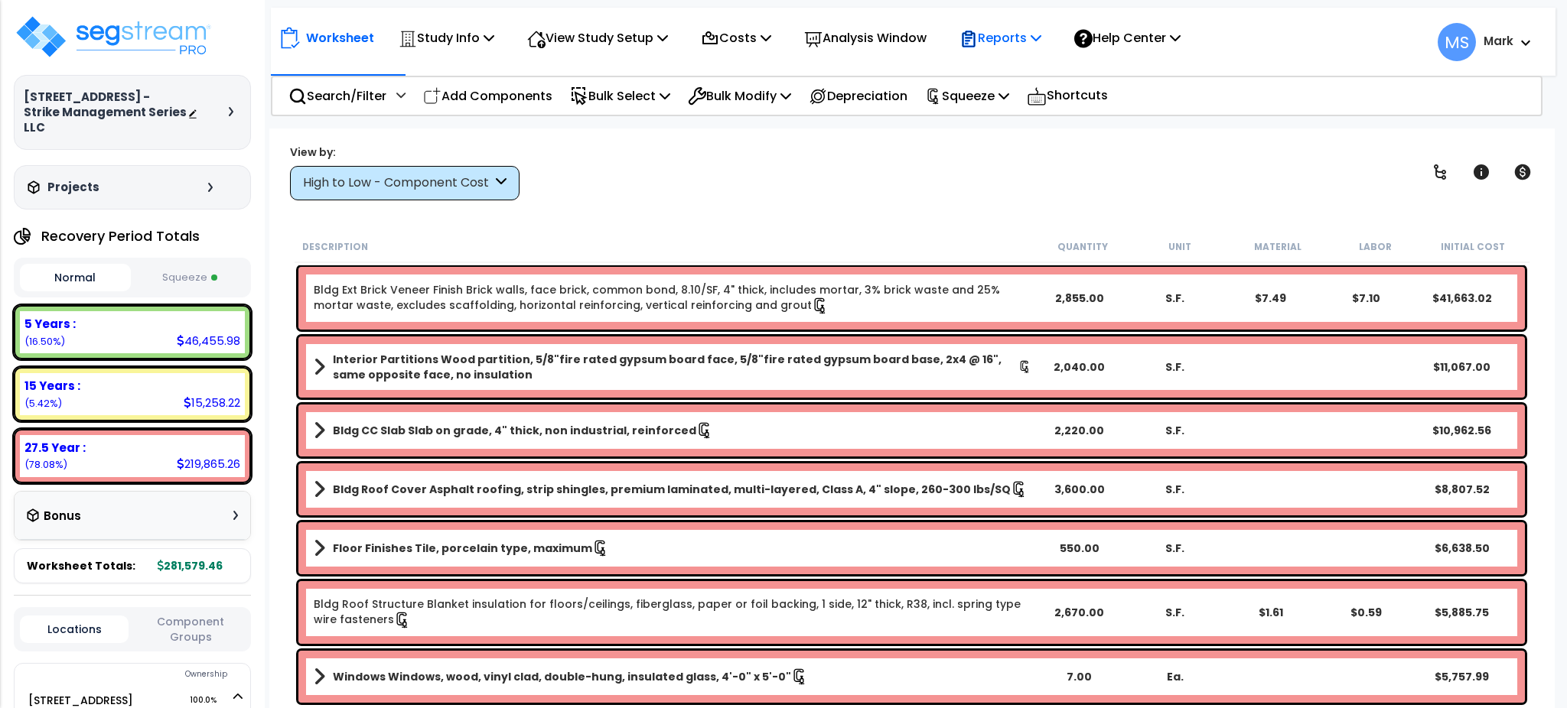
click at [1004, 37] on p "Reports" at bounding box center [1000, 38] width 82 height 21
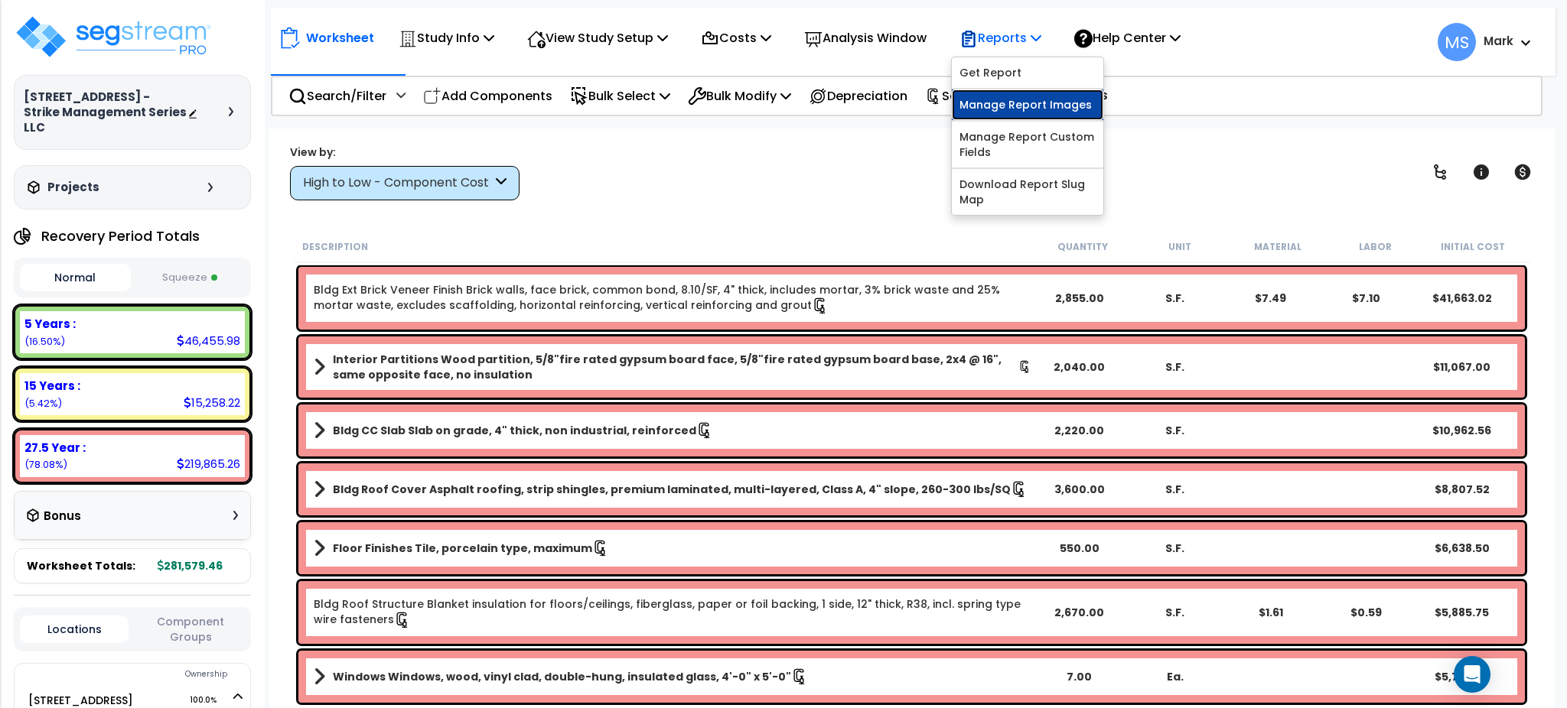
click at [1030, 110] on link "Manage Report Images" at bounding box center [1027, 105] width 151 height 31
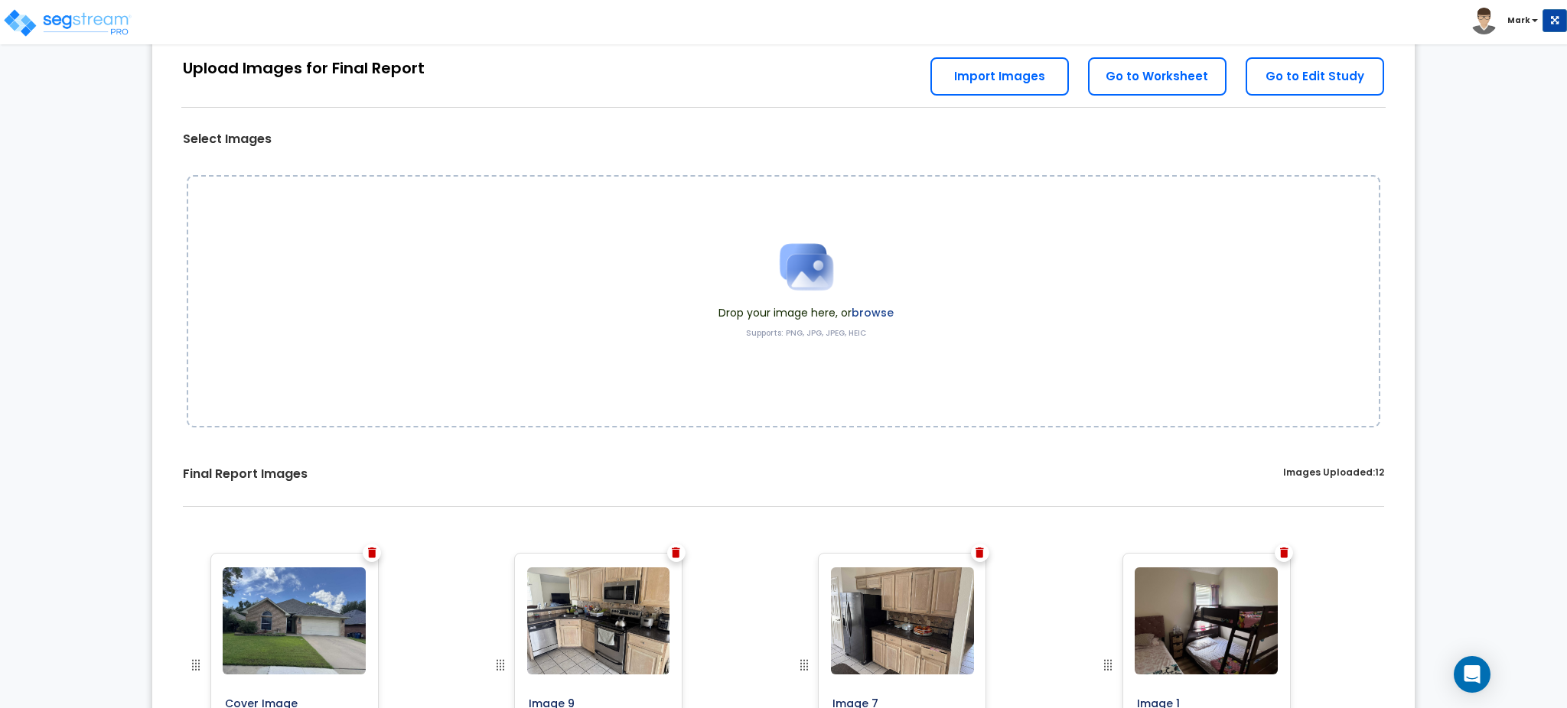
scroll to position [102, 0]
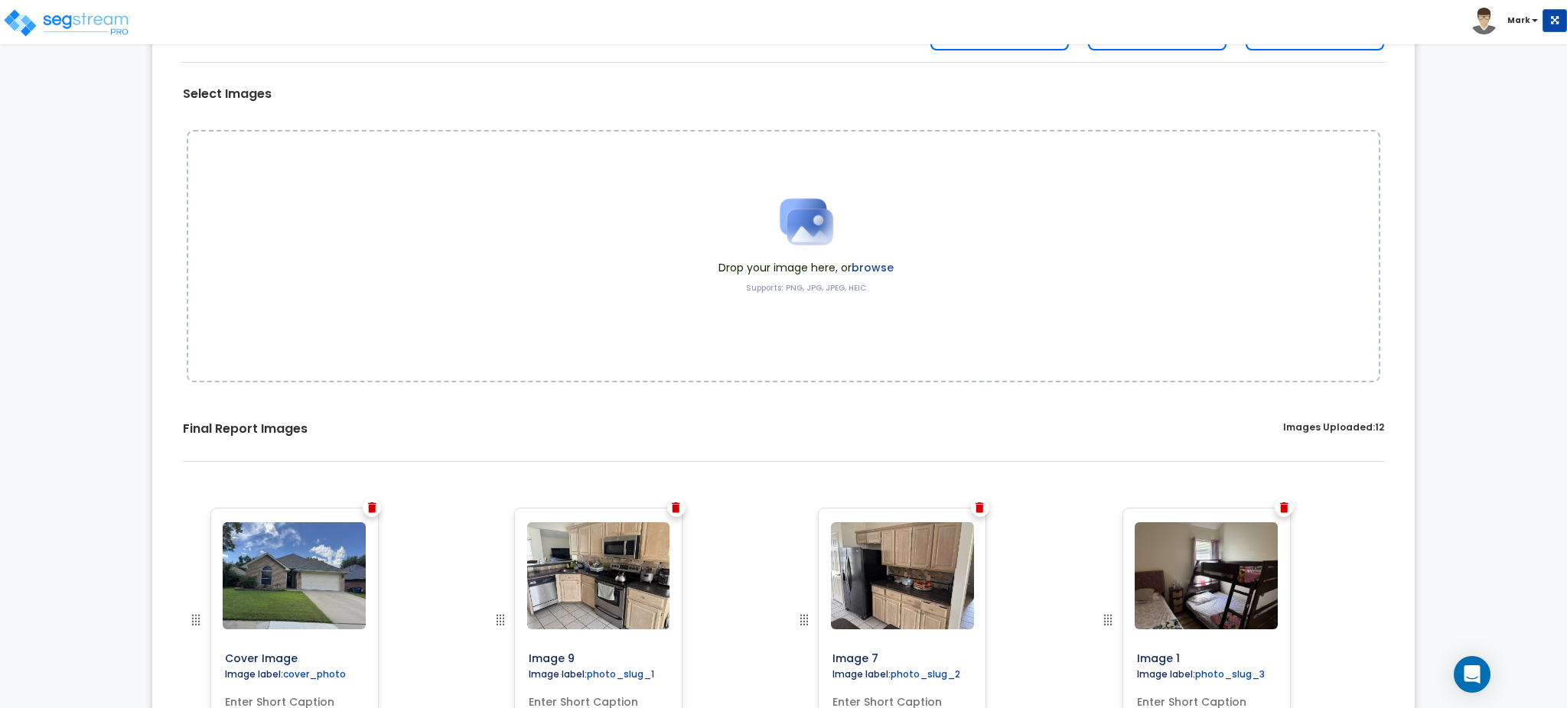
click at [887, 270] on label "browse" at bounding box center [873, 267] width 42 height 15
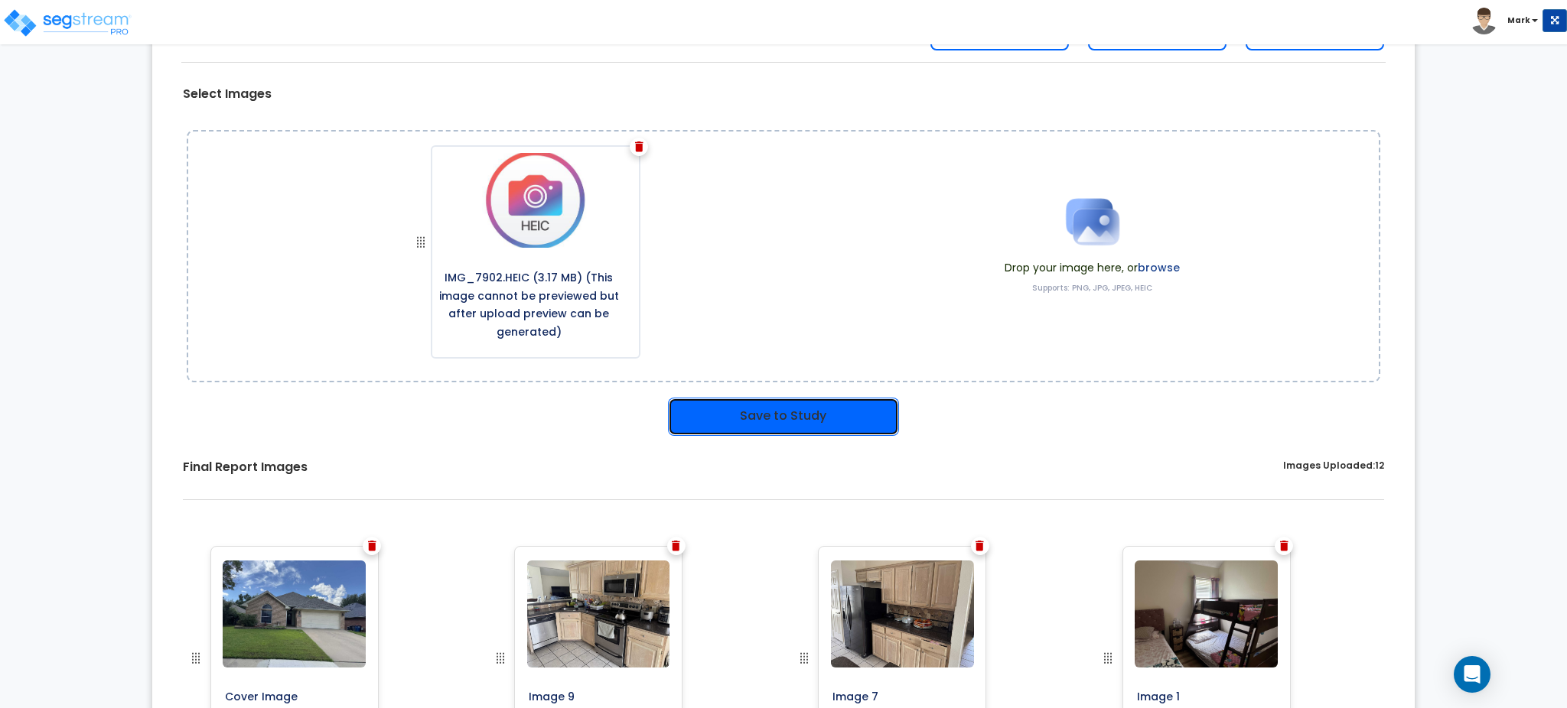
click at [751, 425] on button "Save to Study" at bounding box center [783, 417] width 231 height 38
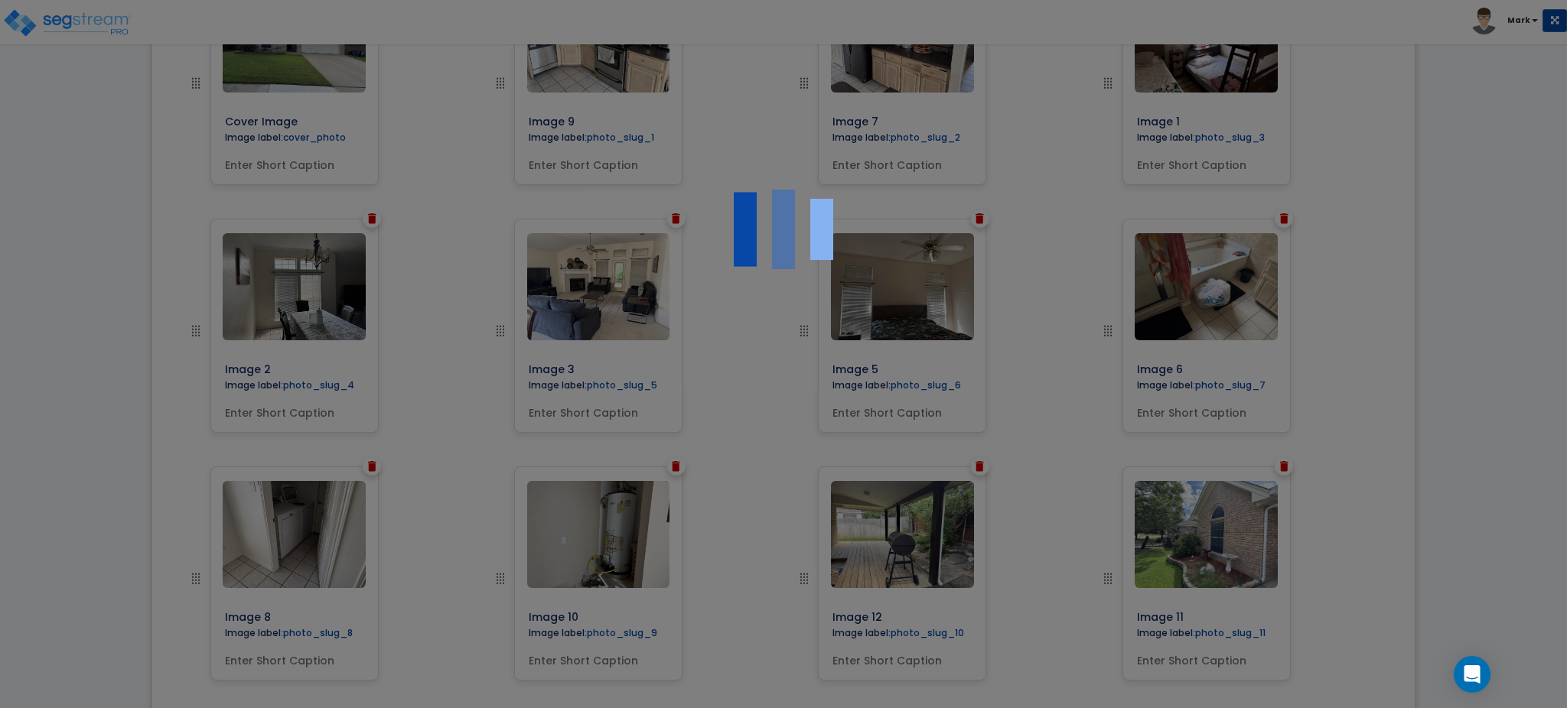
scroll to position [708, 0]
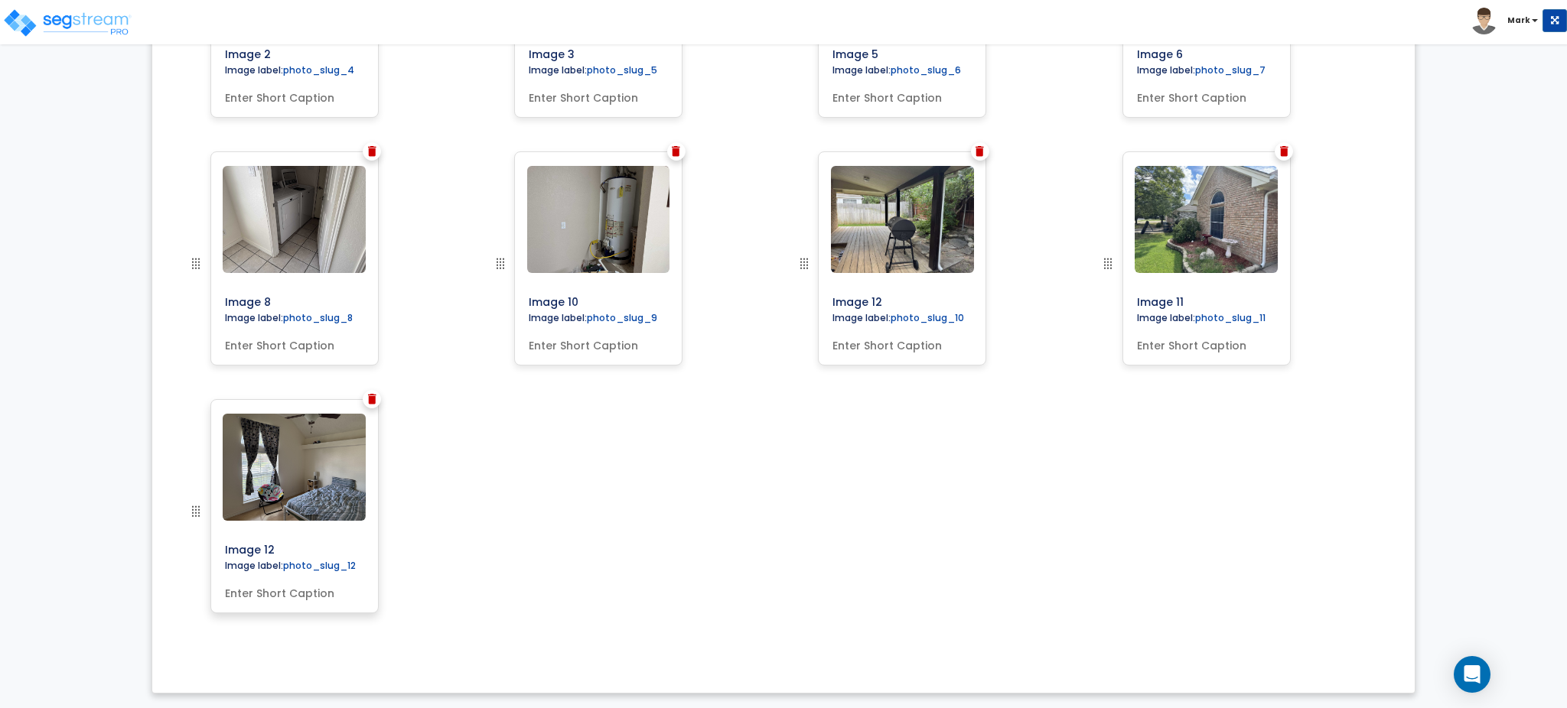
scroll to position [777, 0]
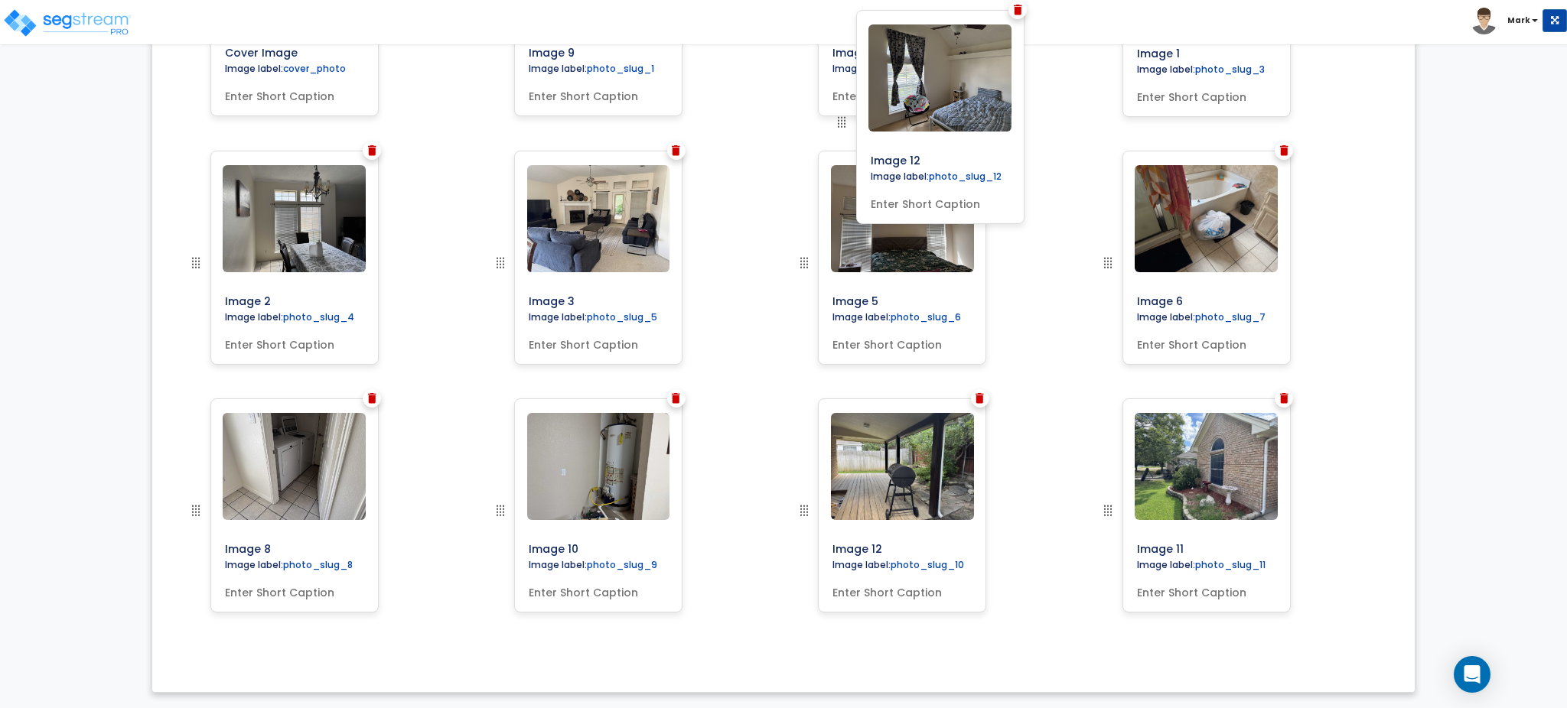
drag, startPoint x: 191, startPoint y: 514, endPoint x: 836, endPoint y: 126, distance: 753.3
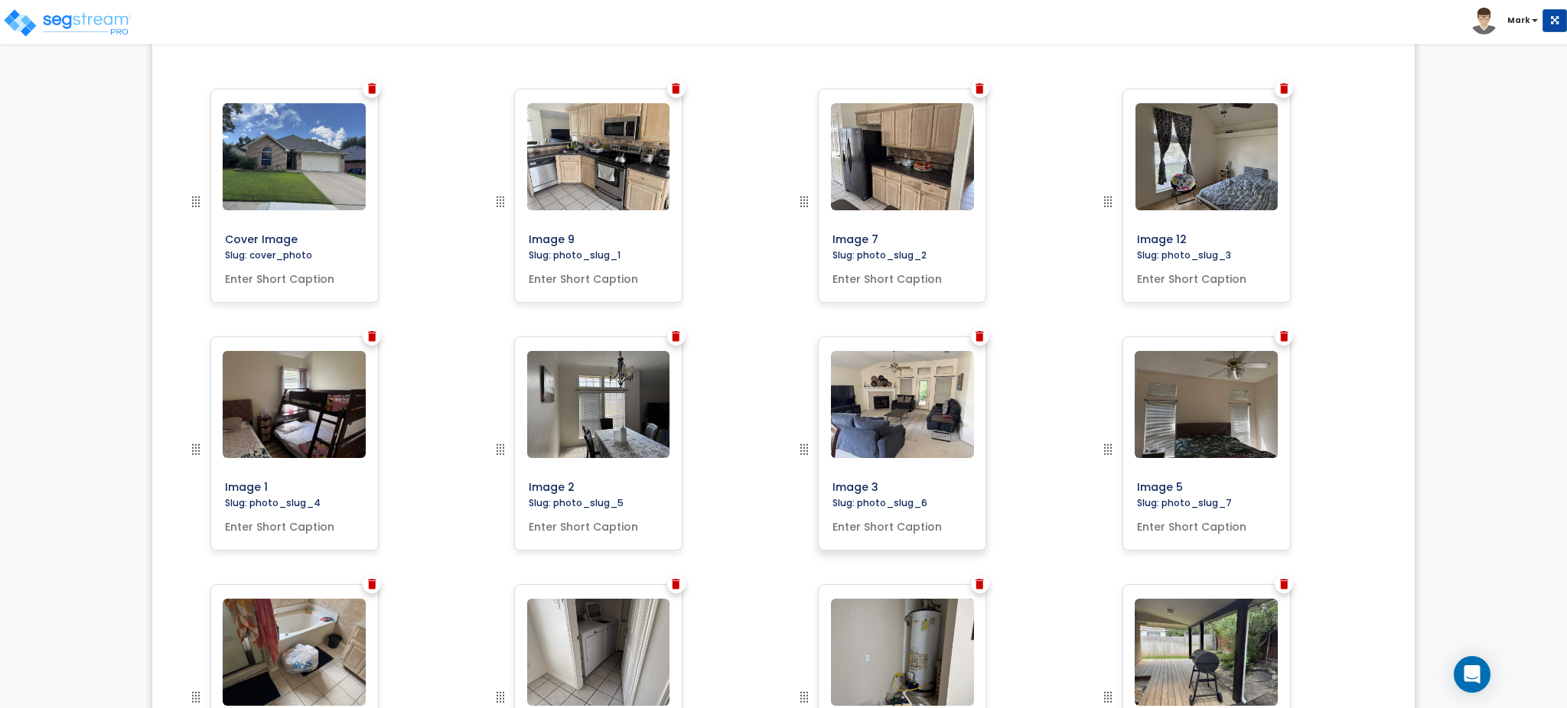
scroll to position [518, 0]
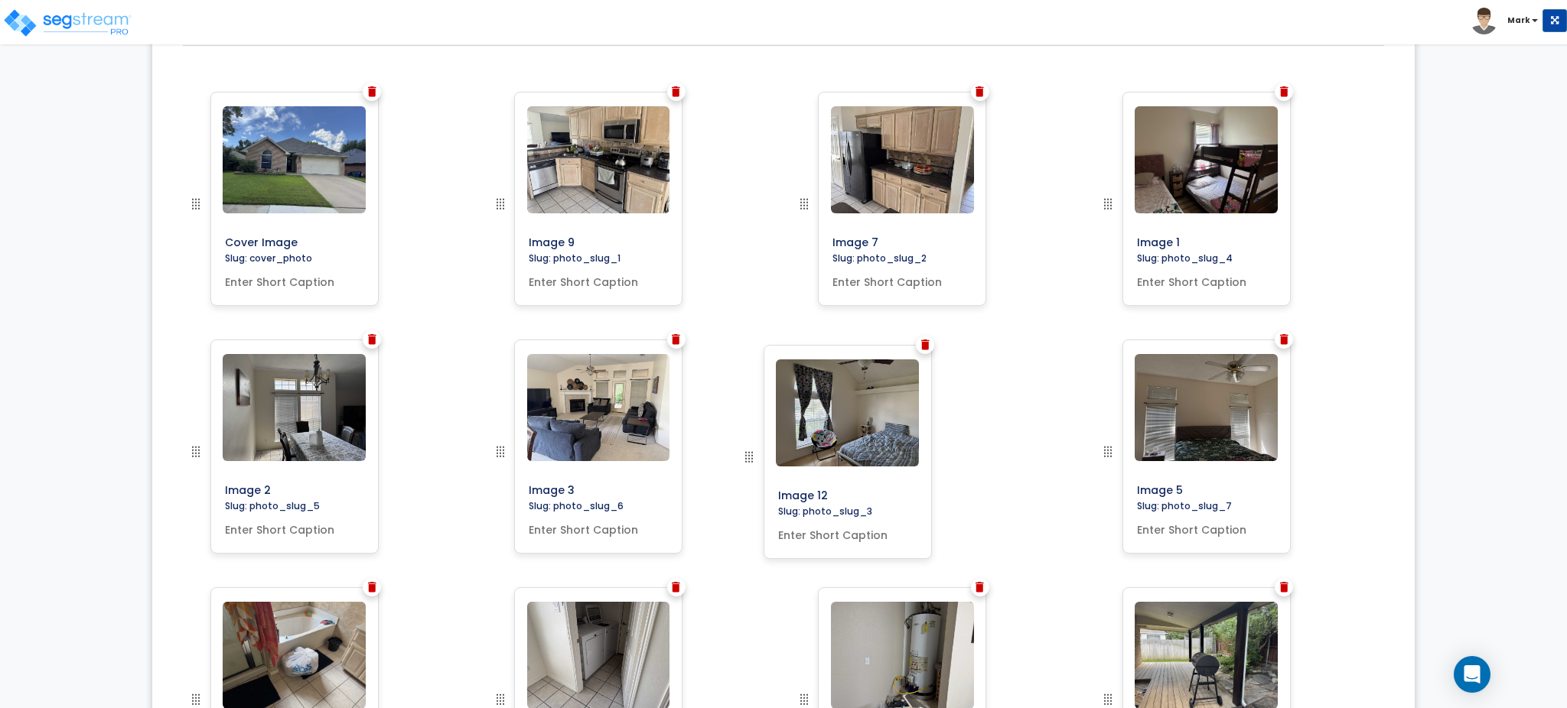
drag, startPoint x: 1107, startPoint y: 205, endPoint x: 748, endPoint y: 458, distance: 439.2
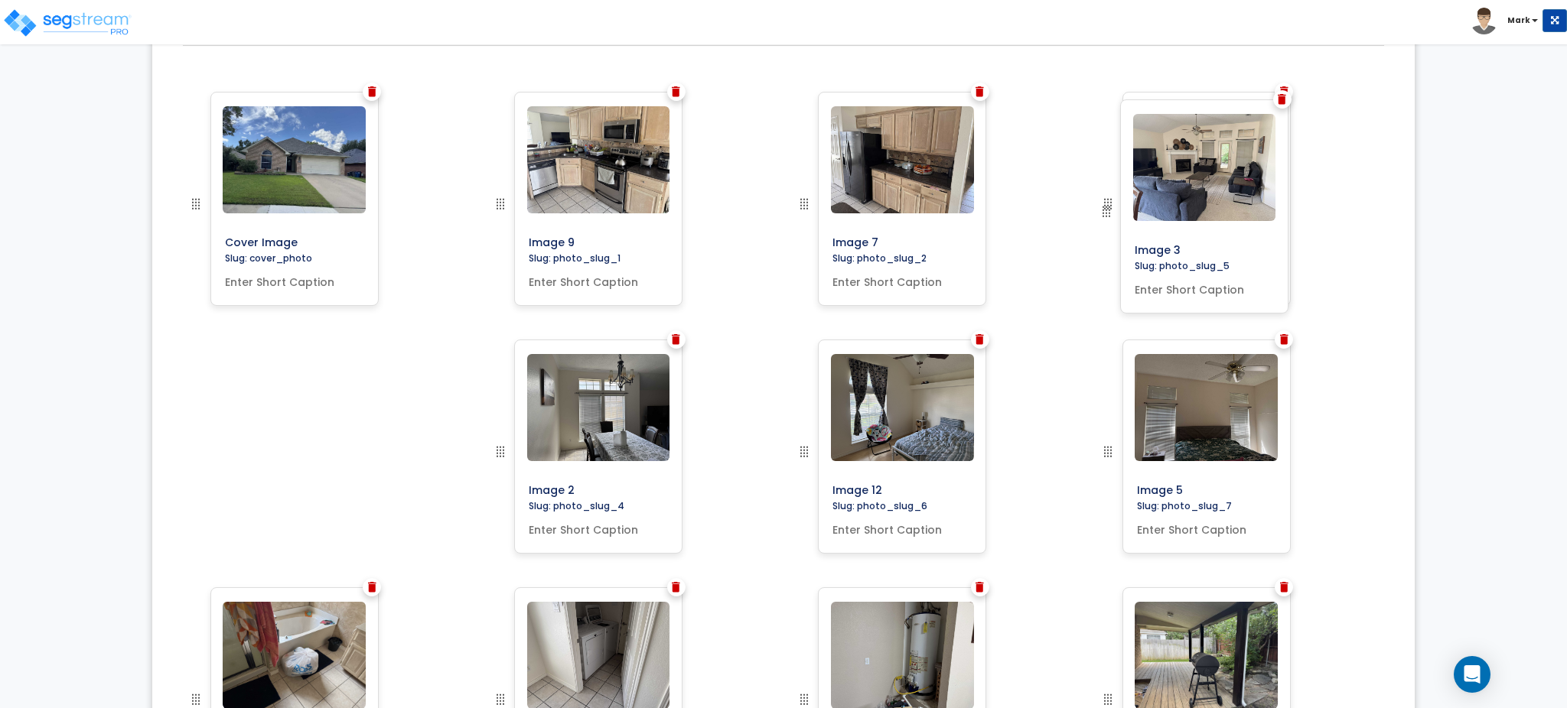
drag, startPoint x: 500, startPoint y: 451, endPoint x: 1107, endPoint y: 211, distance: 653.3
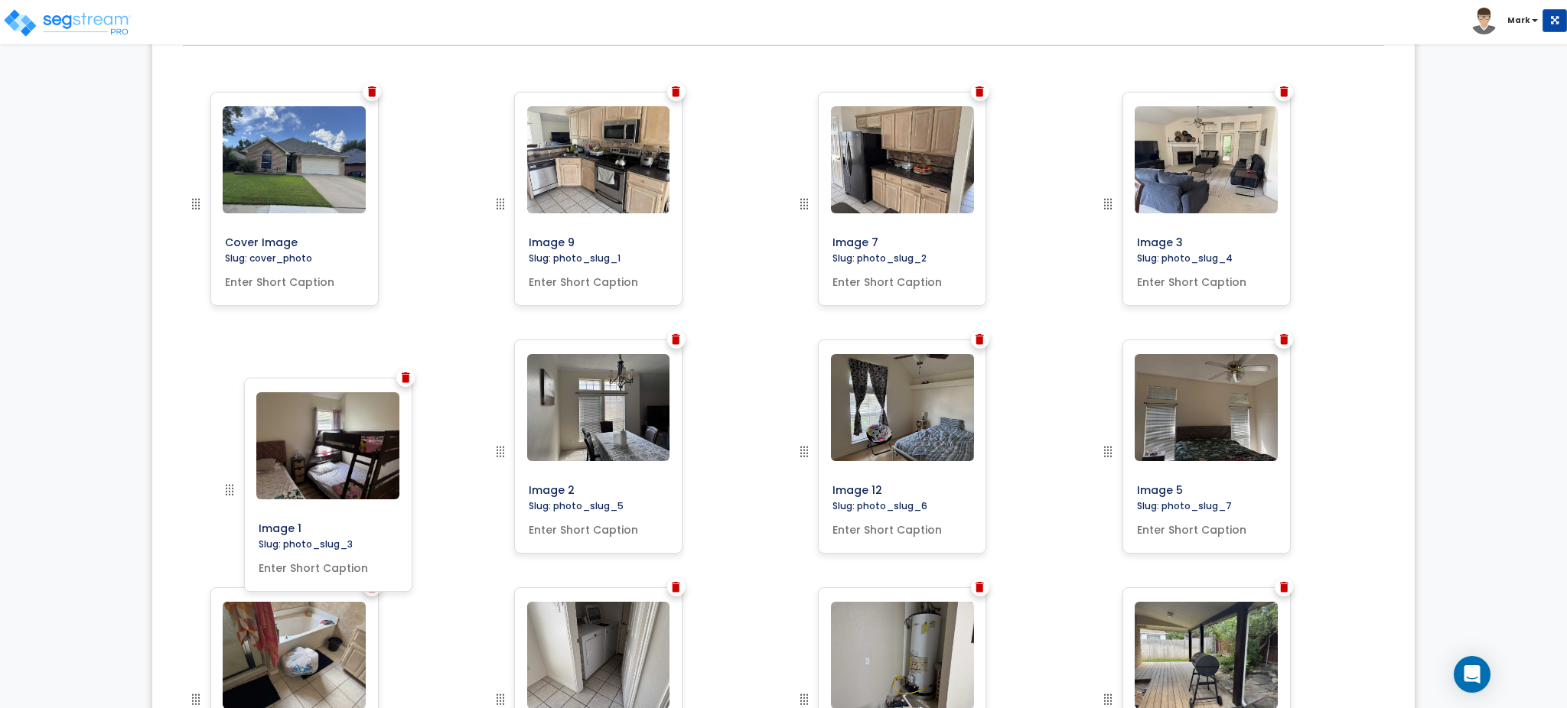
drag, startPoint x: 1102, startPoint y: 207, endPoint x: 224, endPoint y: 493, distance: 923.7
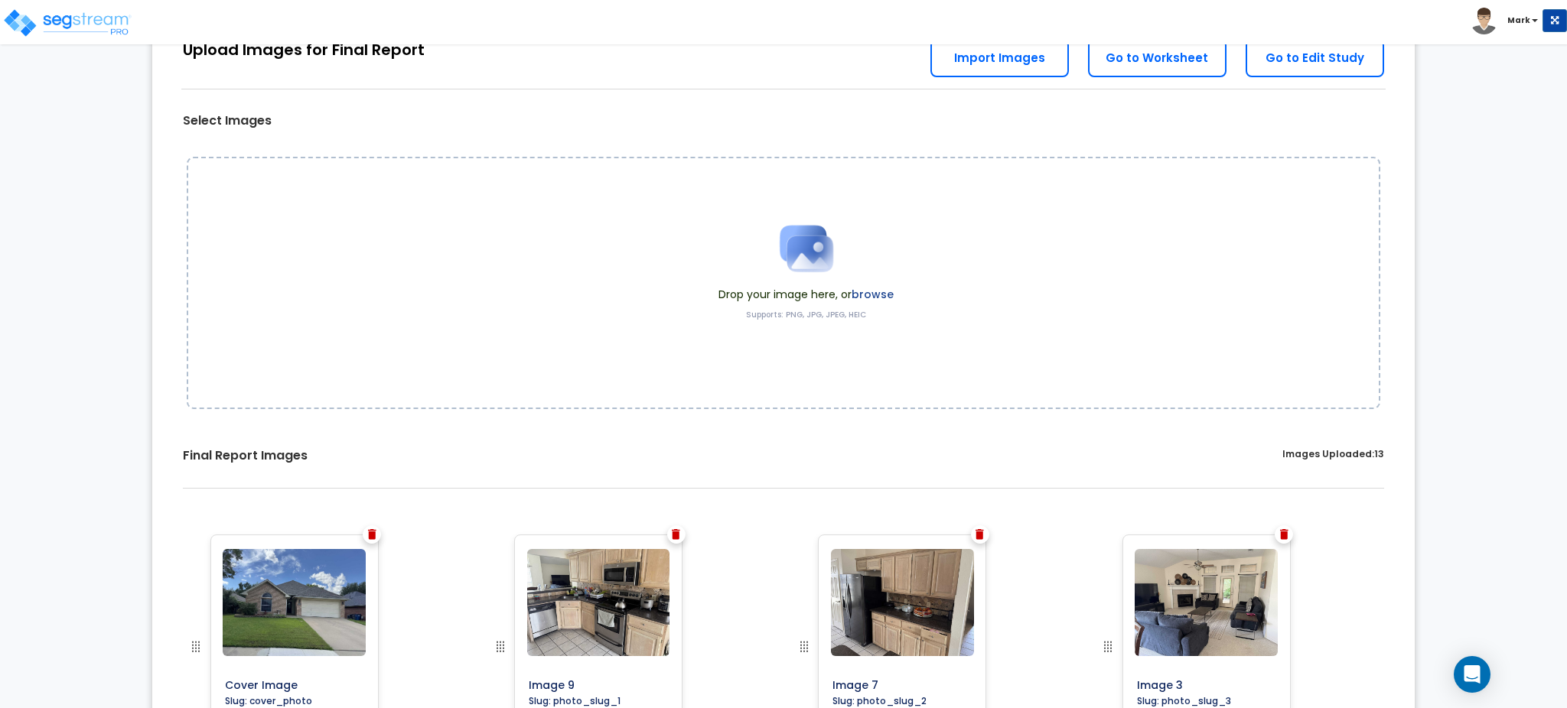
scroll to position [0, 0]
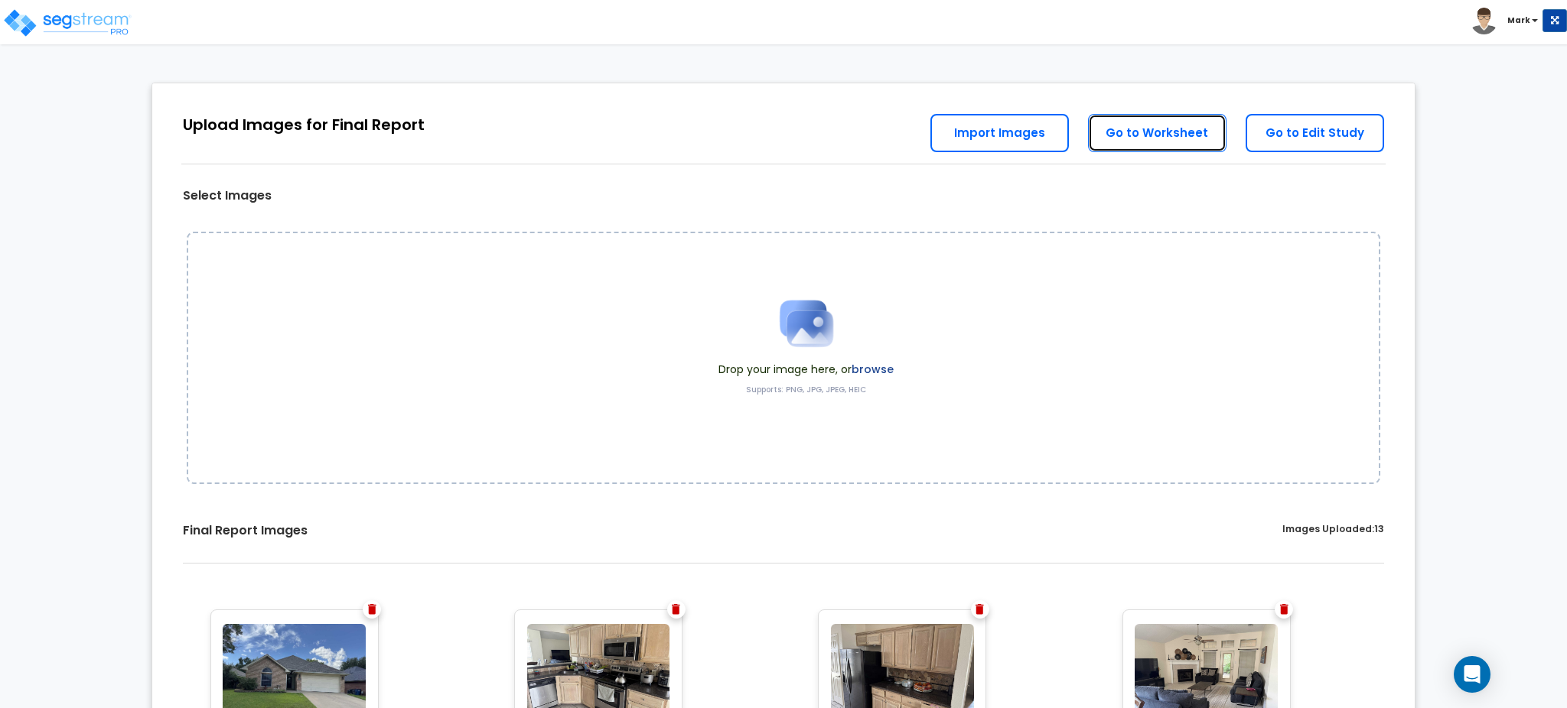
click at [1176, 142] on link "Go to Worksheet" at bounding box center [1157, 133] width 138 height 38
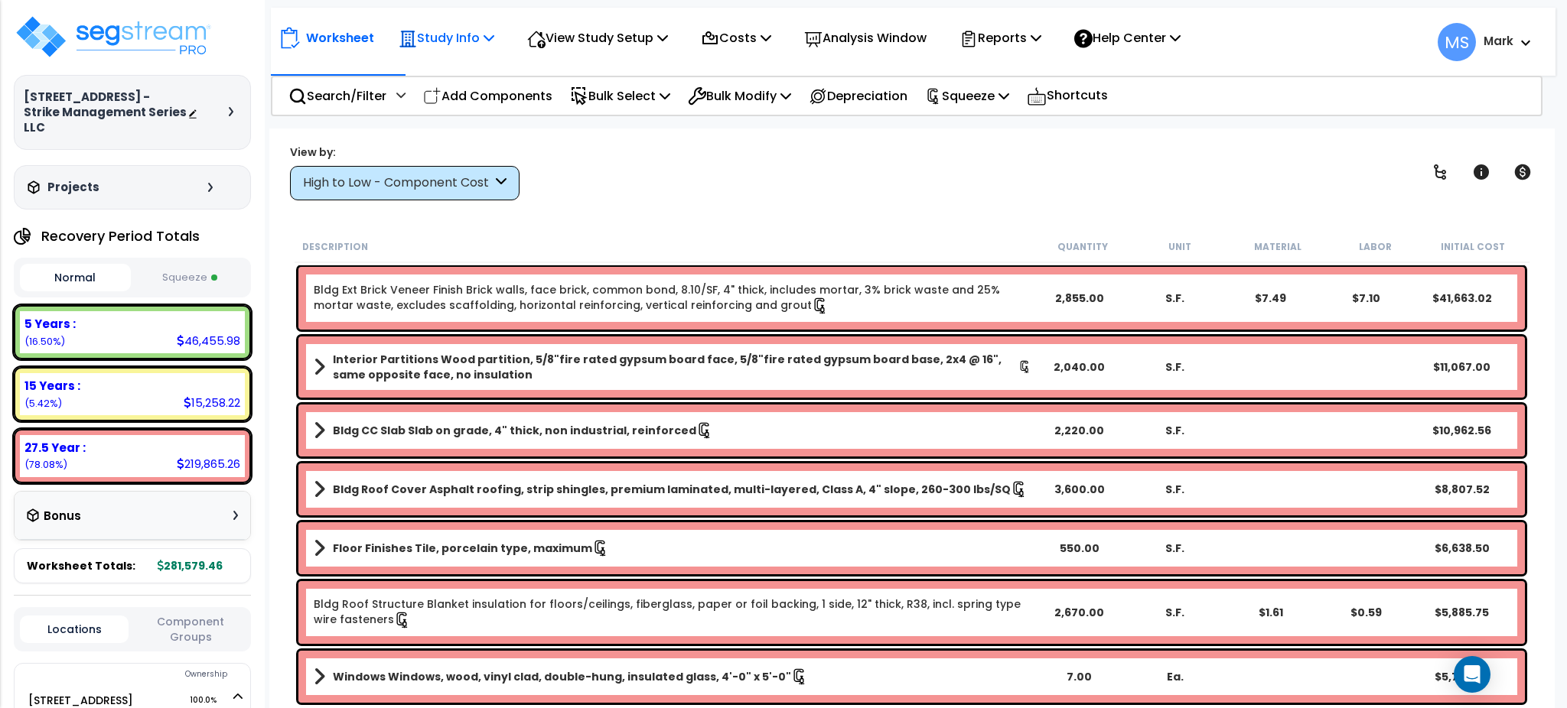
click at [486, 37] on p "Study Info" at bounding box center [447, 38] width 96 height 21
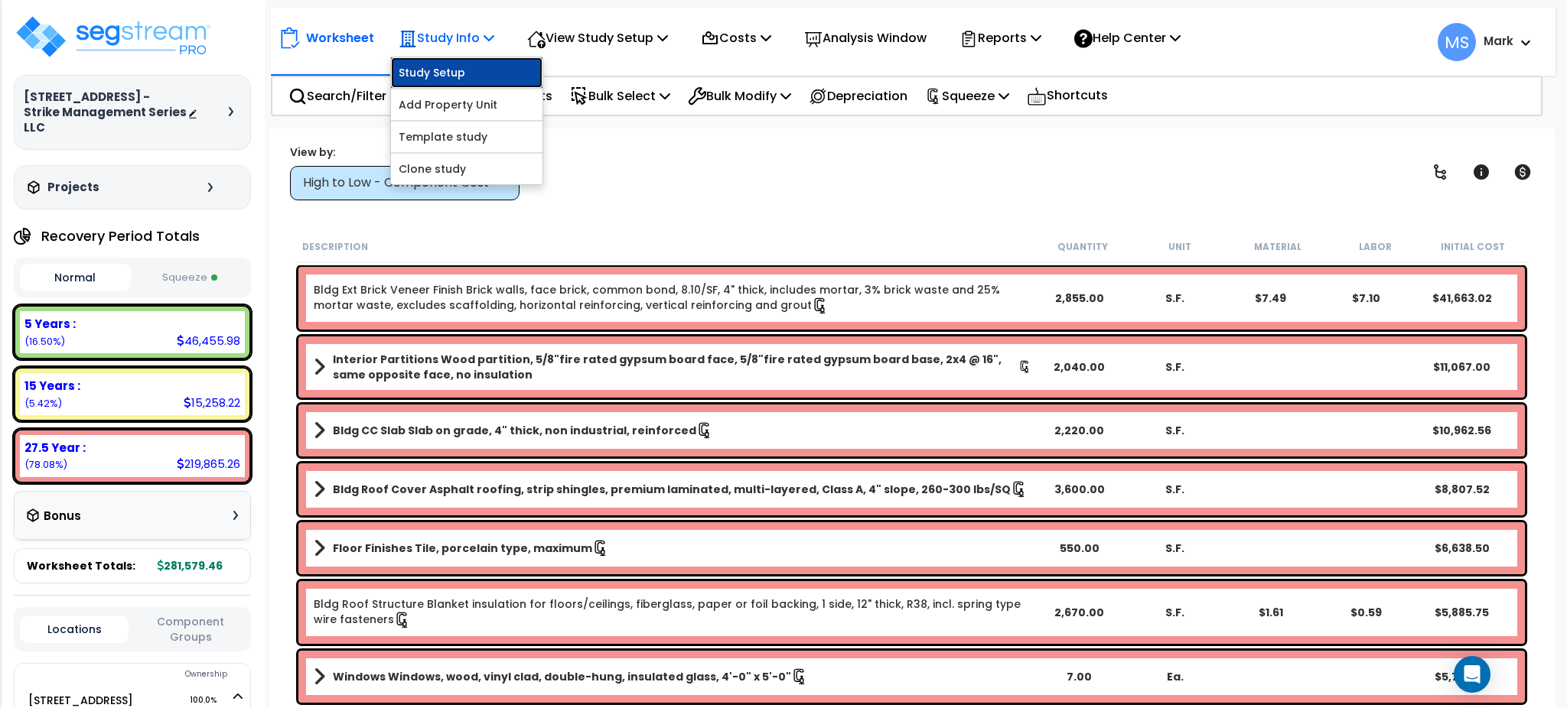
click at [480, 71] on link "Study Setup" at bounding box center [466, 72] width 151 height 31
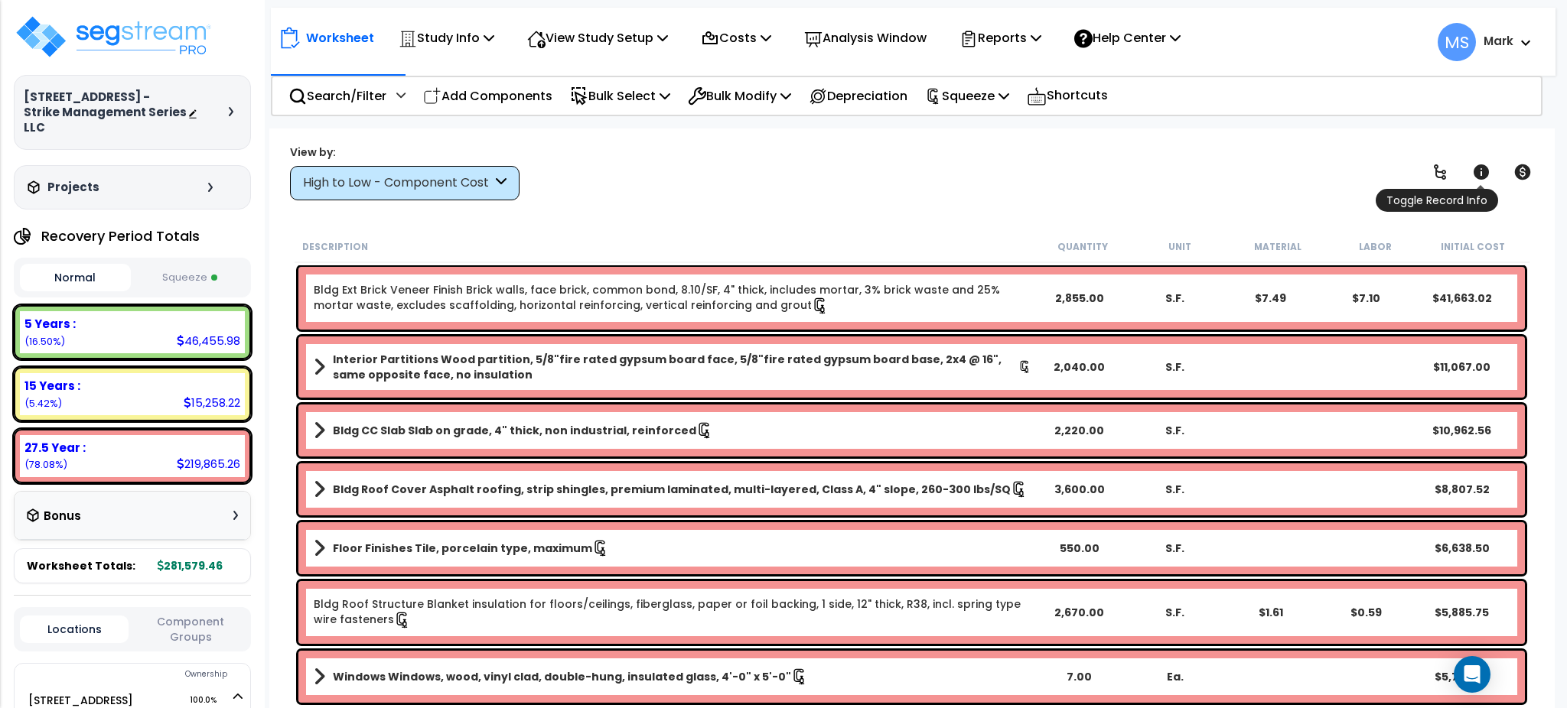
click at [1489, 173] on icon at bounding box center [1481, 172] width 18 height 18
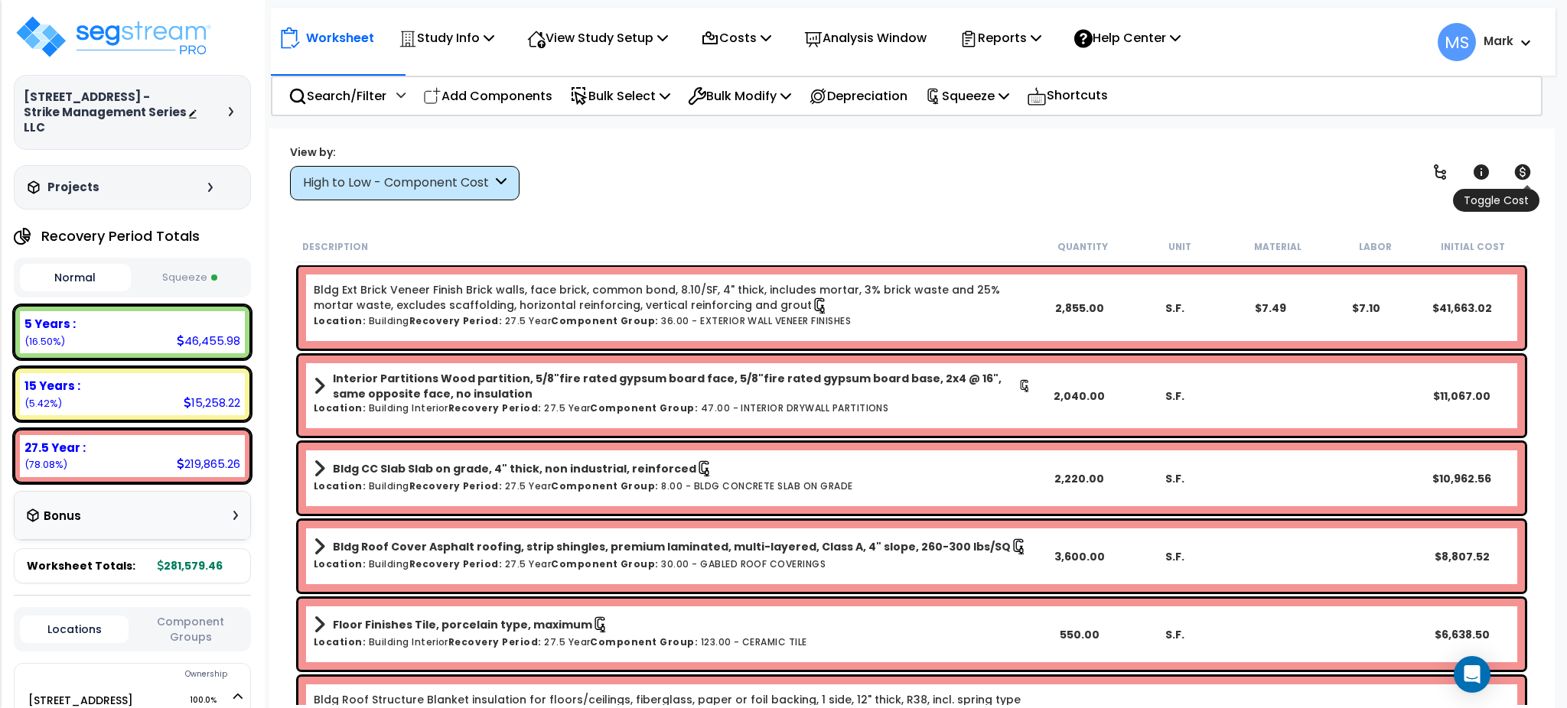
click at [1539, 181] on div "Worksheet Study Info Study Setup Add Property Unit Template study Clone study MS" at bounding box center [911, 483] width 1285 height 708
click at [1527, 177] on icon at bounding box center [1522, 171] width 16 height 15
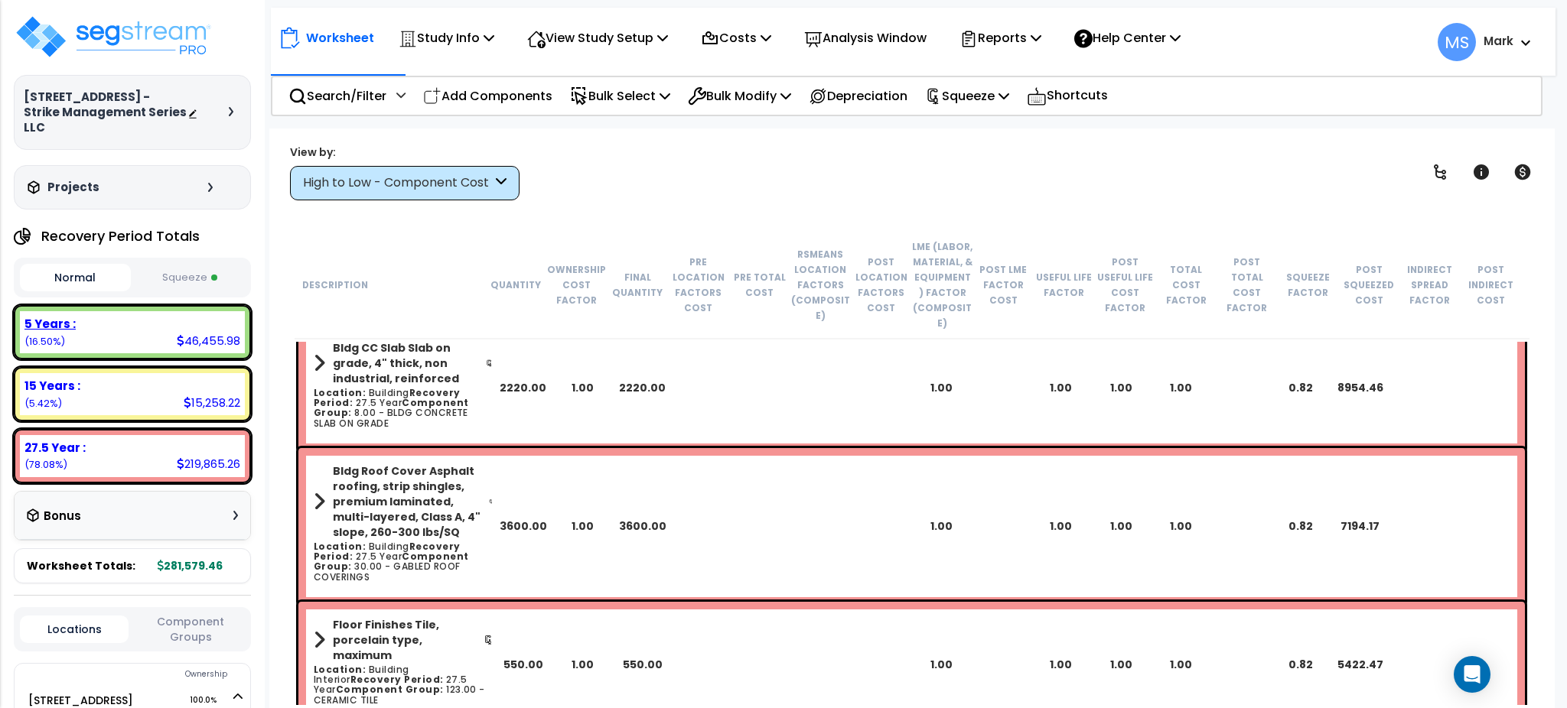
scroll to position [204, 0]
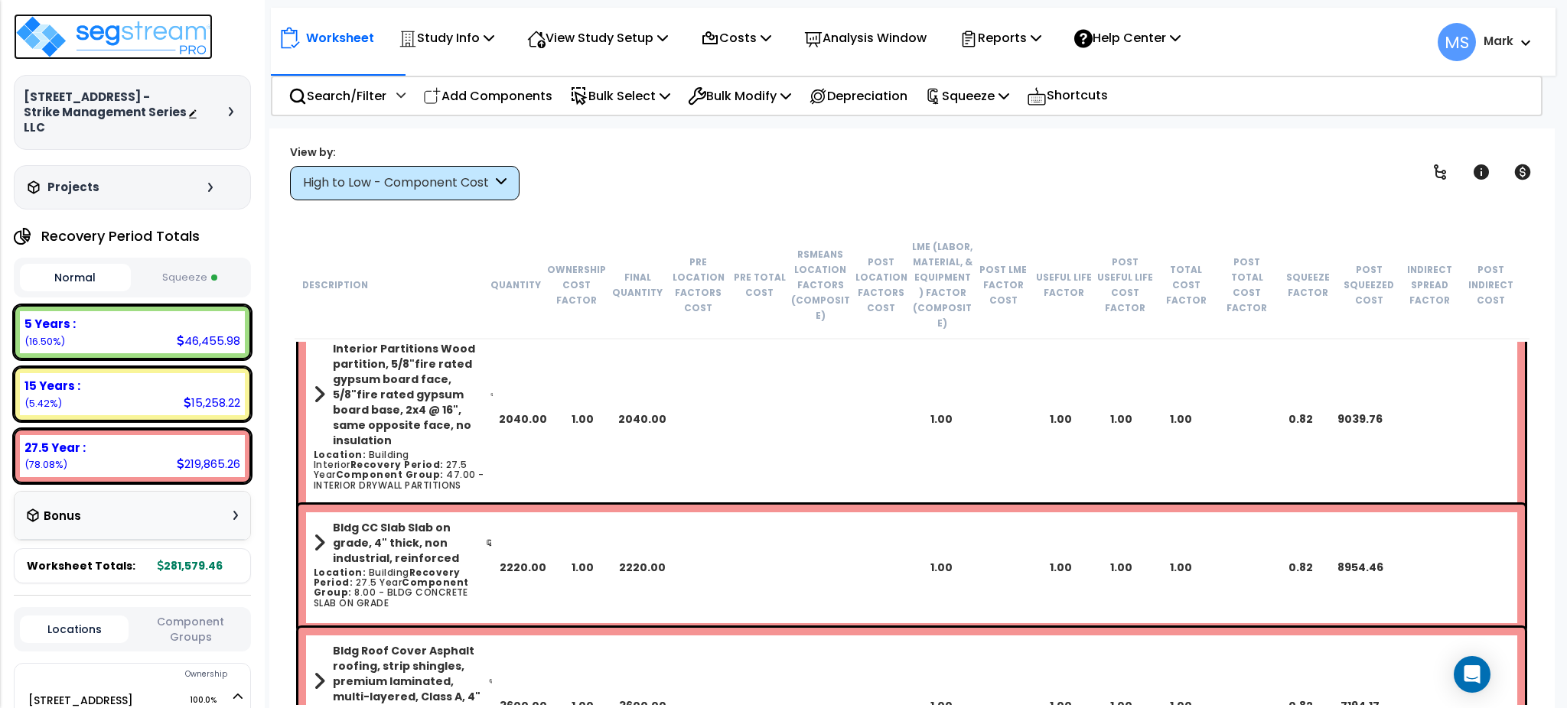
click at [143, 38] on img at bounding box center [113, 37] width 199 height 46
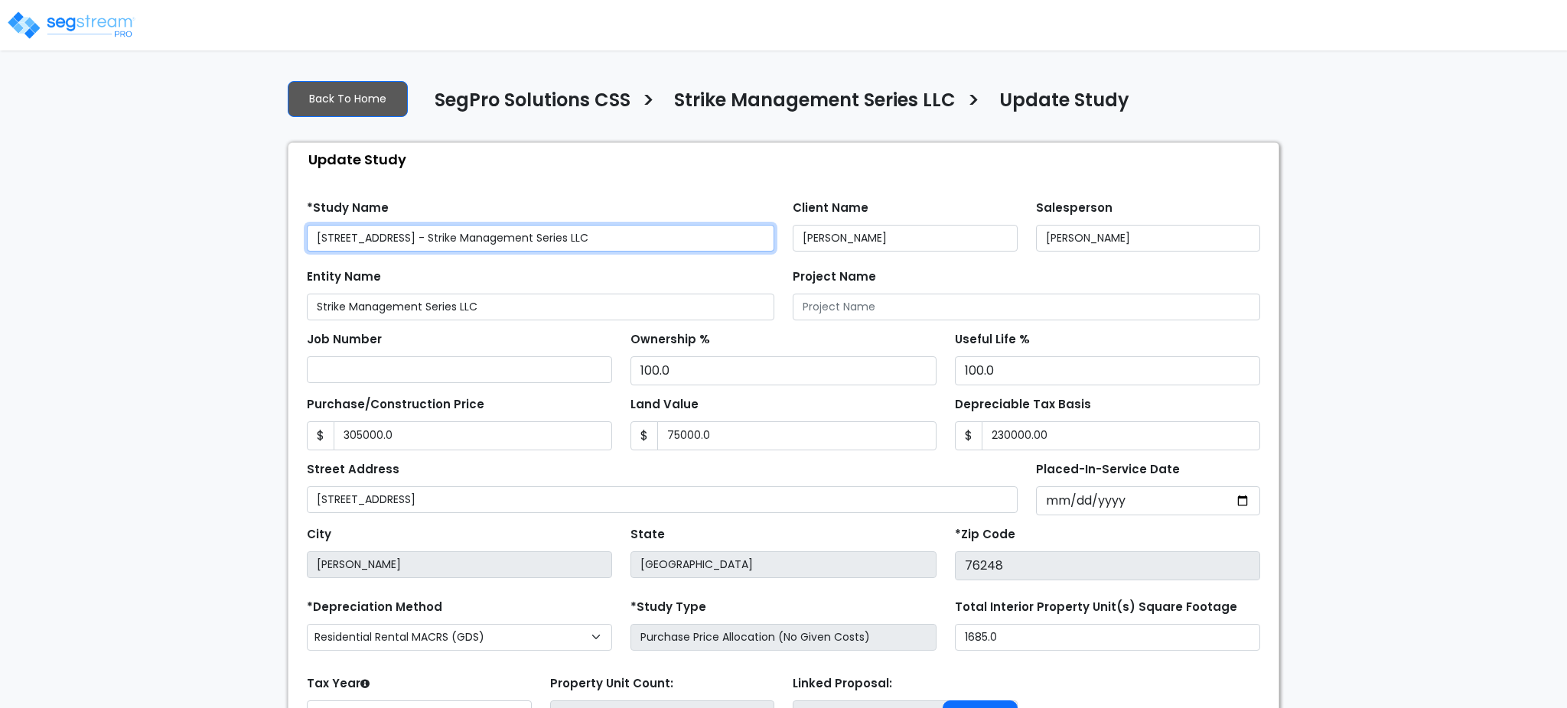
type input "305,000.0"
type input "75,000.0"
type input "230,000.00"
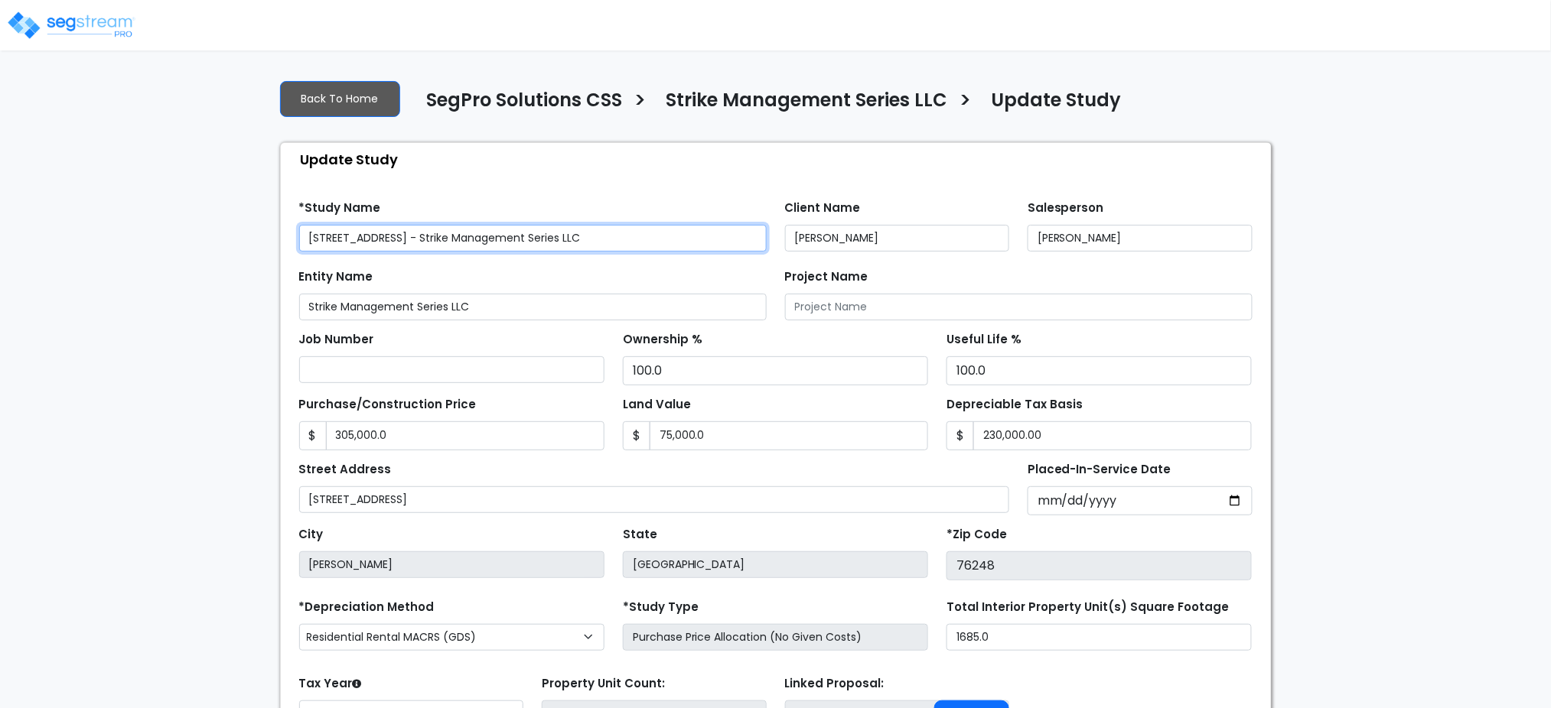
select select "2020"
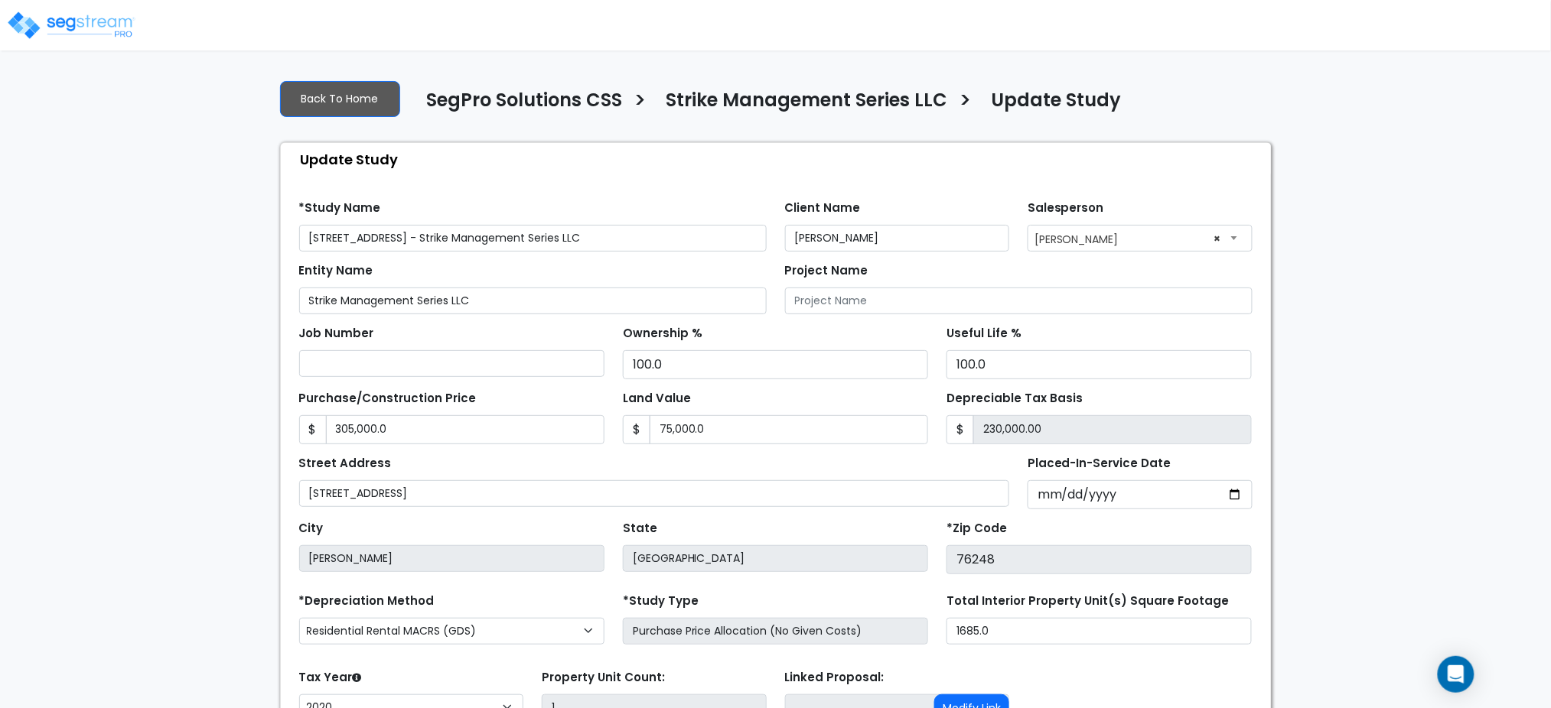
click at [1350, 366] on div "We are Building your Study. So please grab a coffee and let us do the heavy lif…" at bounding box center [775, 457] width 1551 height 781
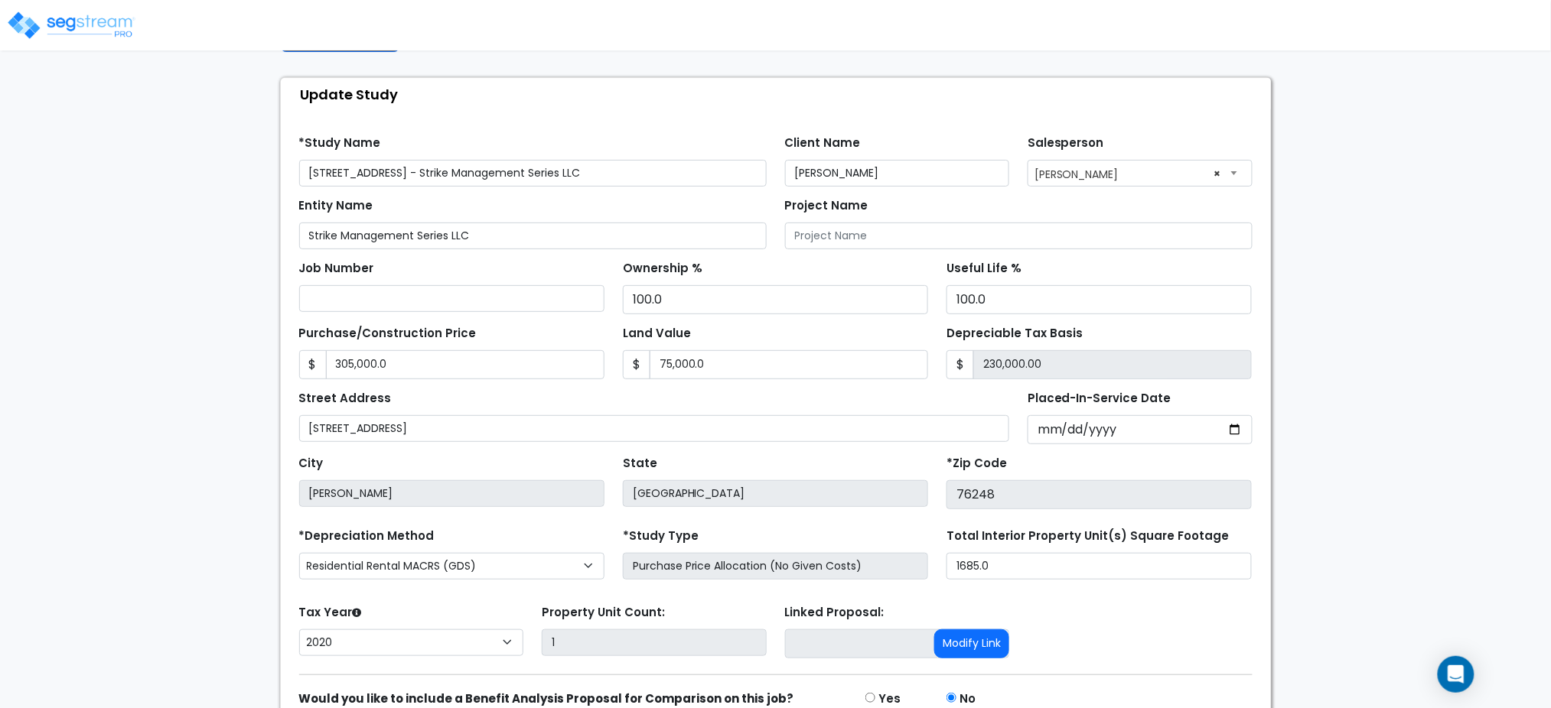
scroll to position [102, 0]
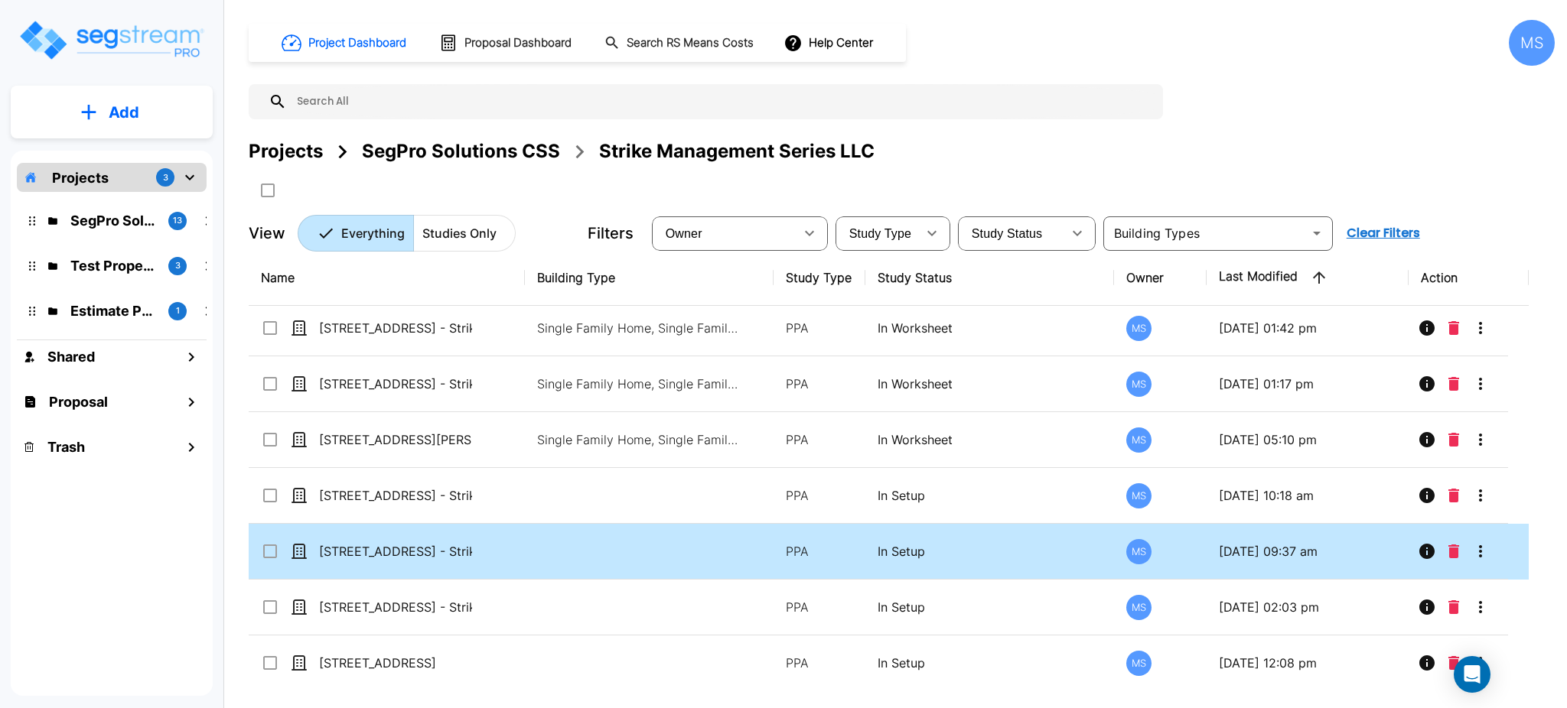
scroll to position [7, 0]
